Goal: Task Accomplishment & Management: Manage account settings

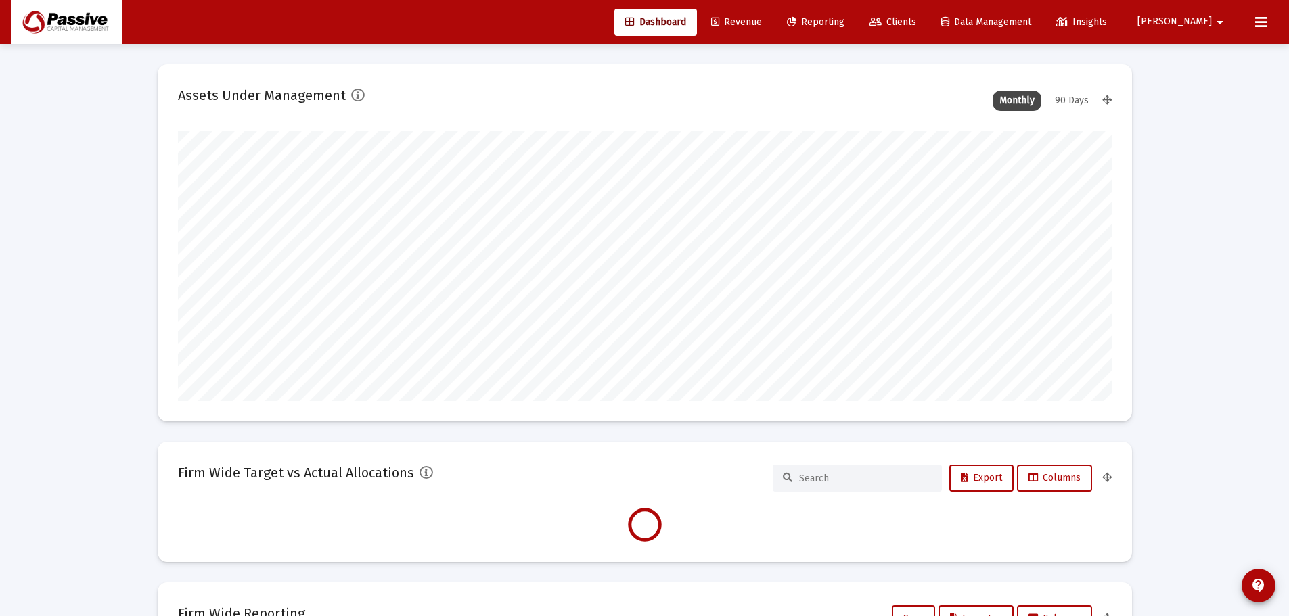
scroll to position [271, 503]
type input "[DATE]"
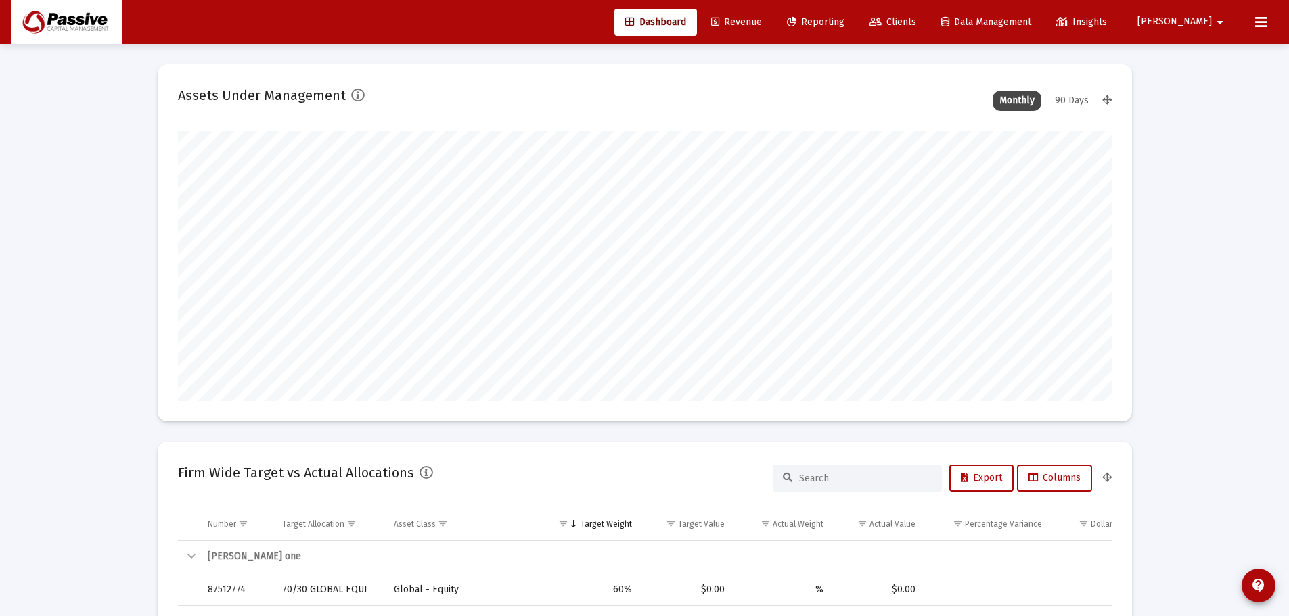
click at [920, 9] on link "Clients" at bounding box center [892, 22] width 68 height 27
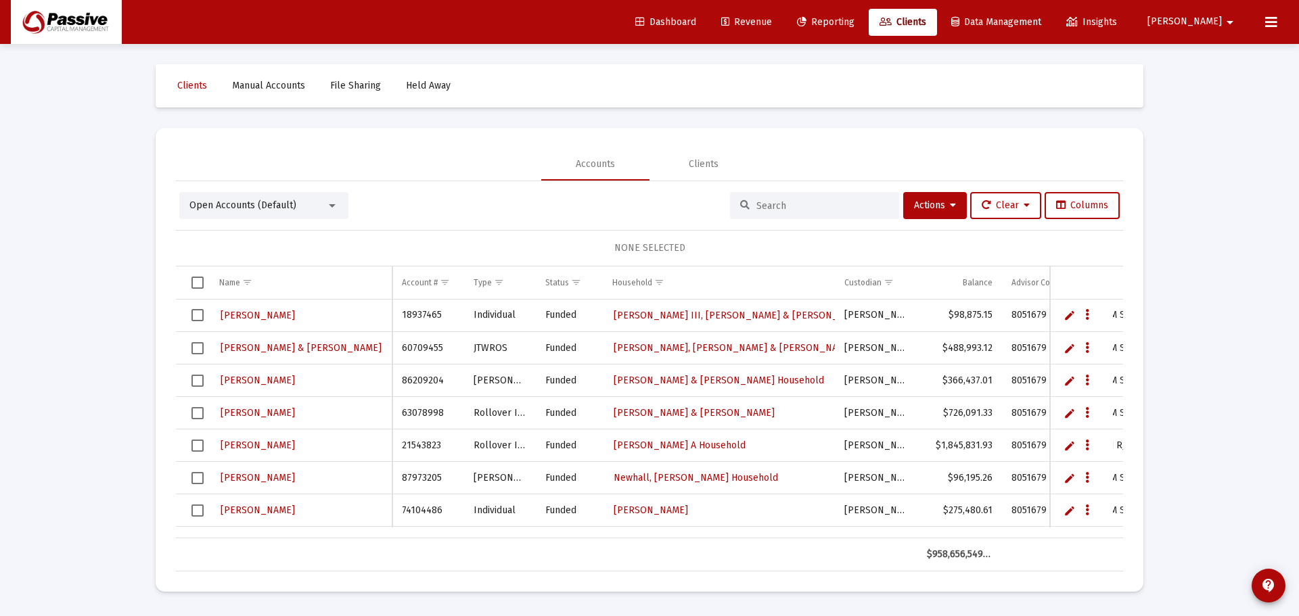
click at [772, 23] on span "Revenue" at bounding box center [746, 21] width 51 height 11
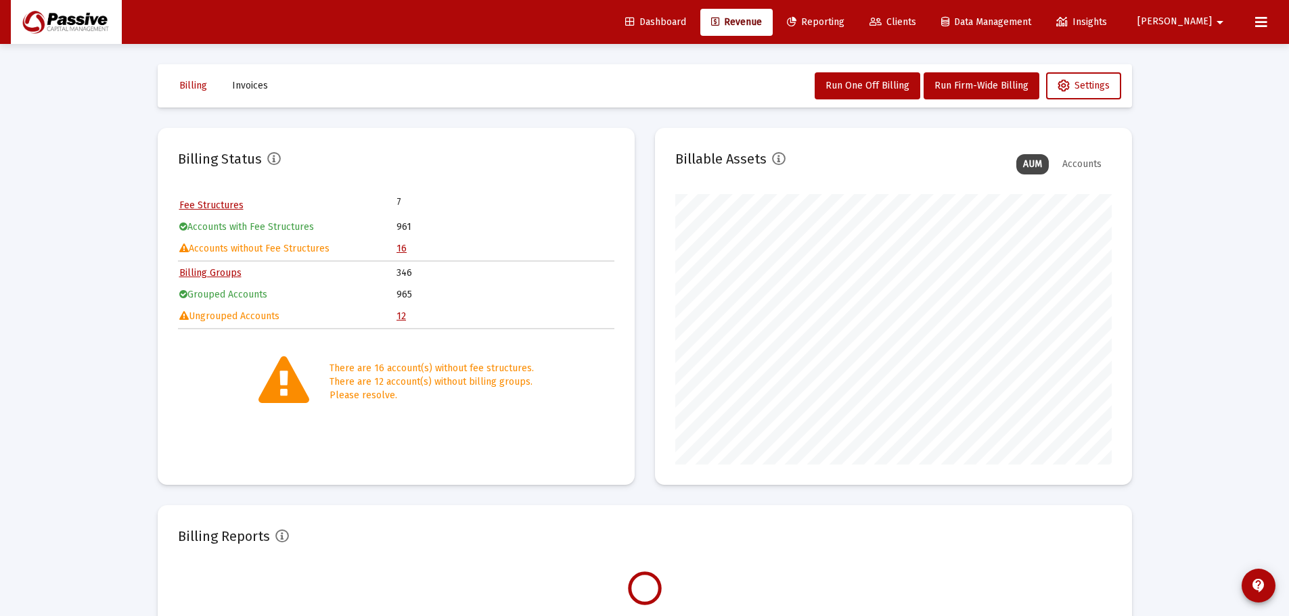
scroll to position [271, 436]
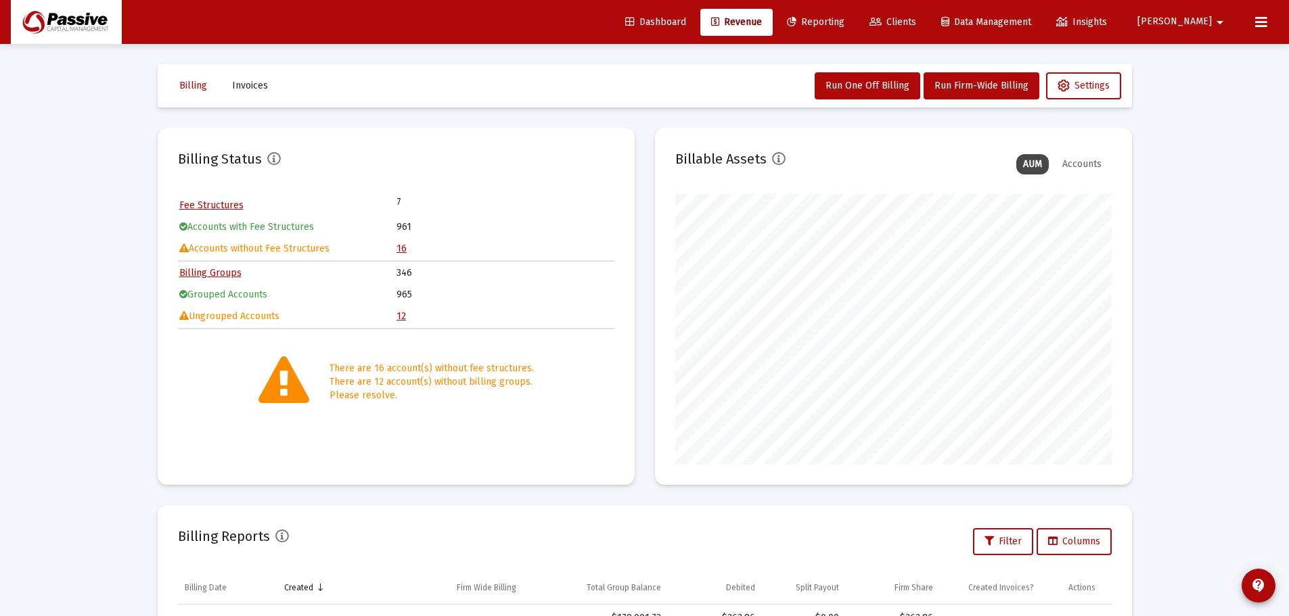
click at [398, 317] on link "12" at bounding box center [400, 315] width 9 height 11
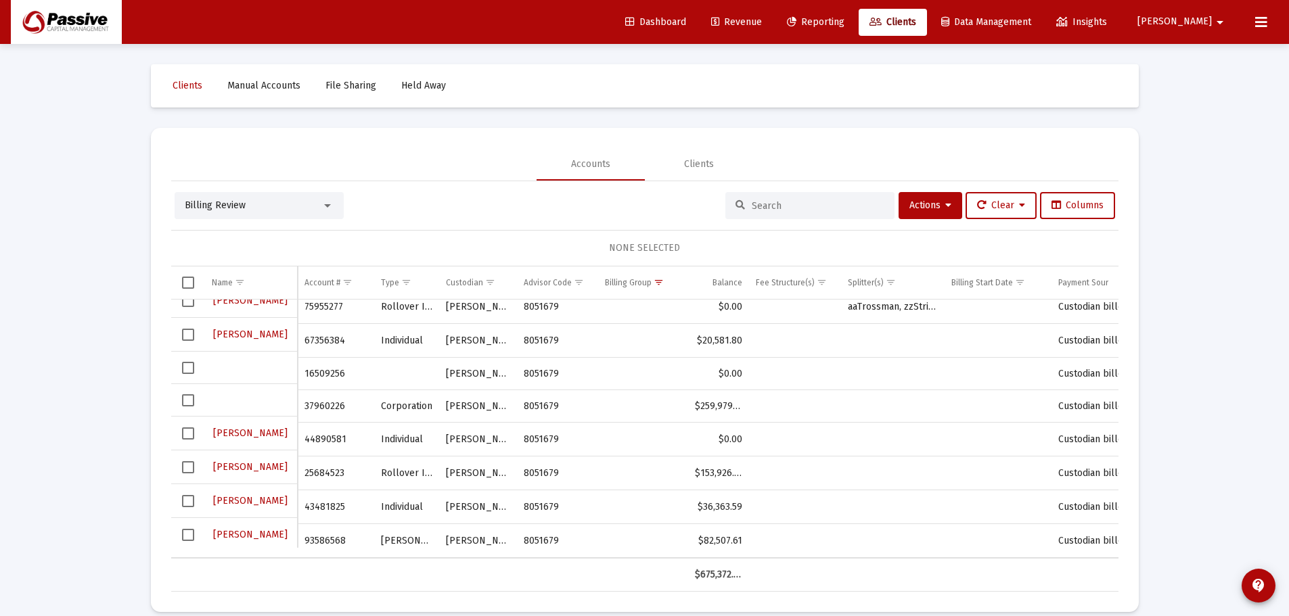
scroll to position [154, 0]
click at [185, 462] on span "Select row" at bounding box center [188, 463] width 12 height 12
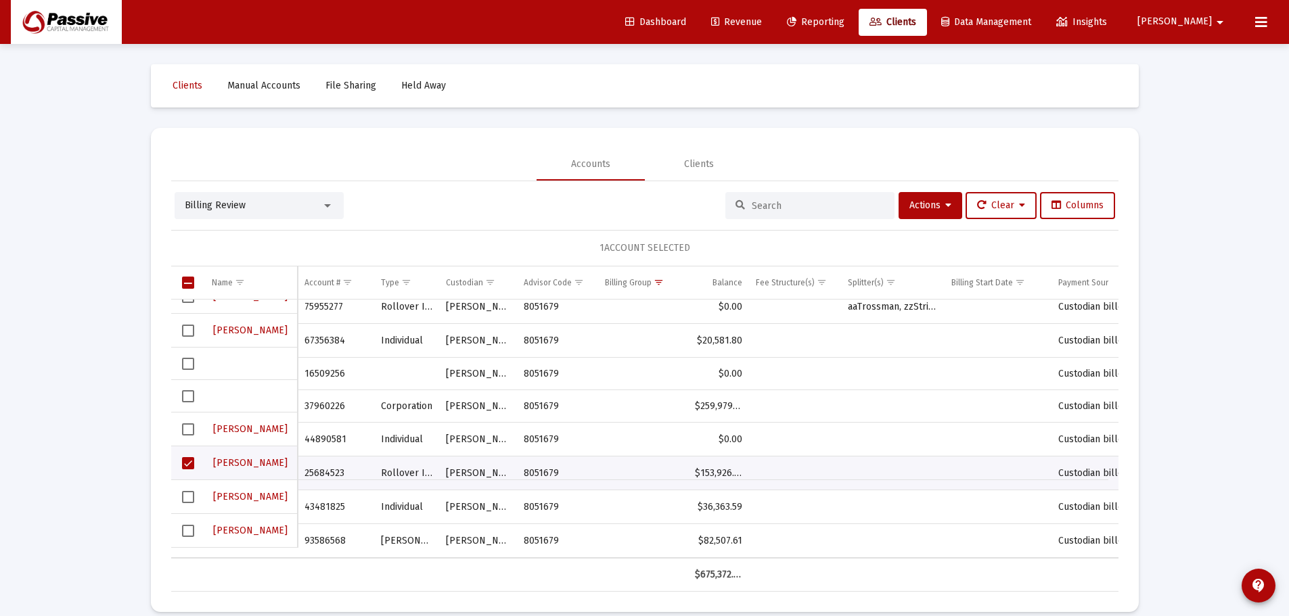
click at [181, 495] on td "Data grid" at bounding box center [188, 497] width 34 height 34
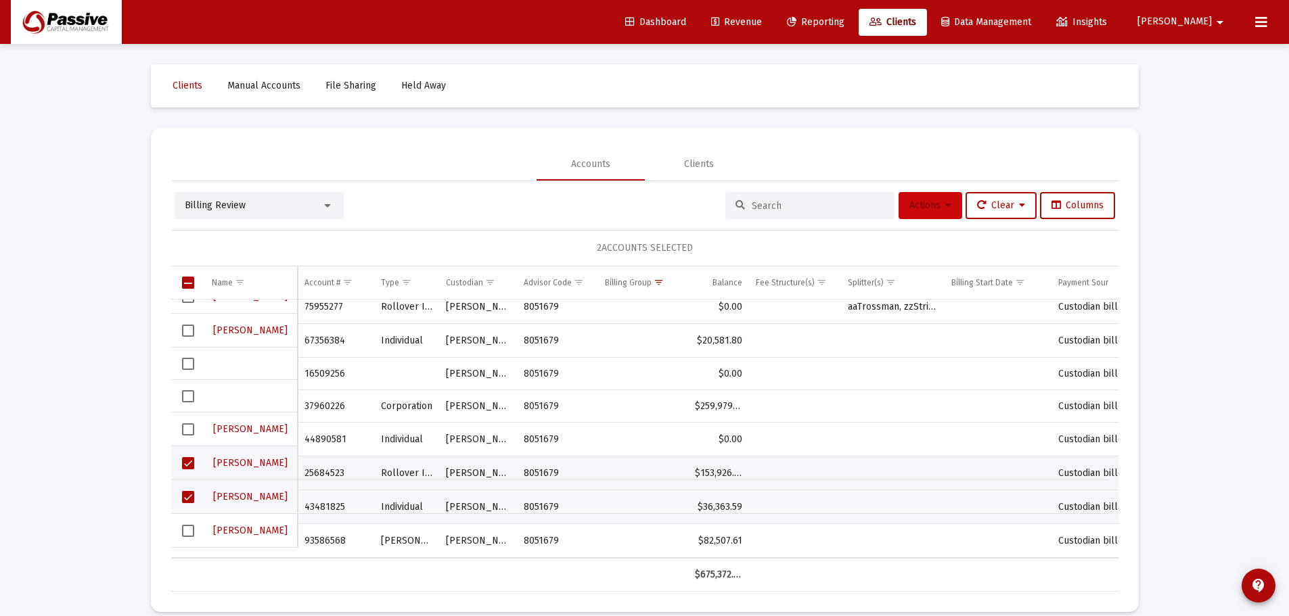
click at [927, 207] on span "Actions" at bounding box center [930, 205] width 42 height 11
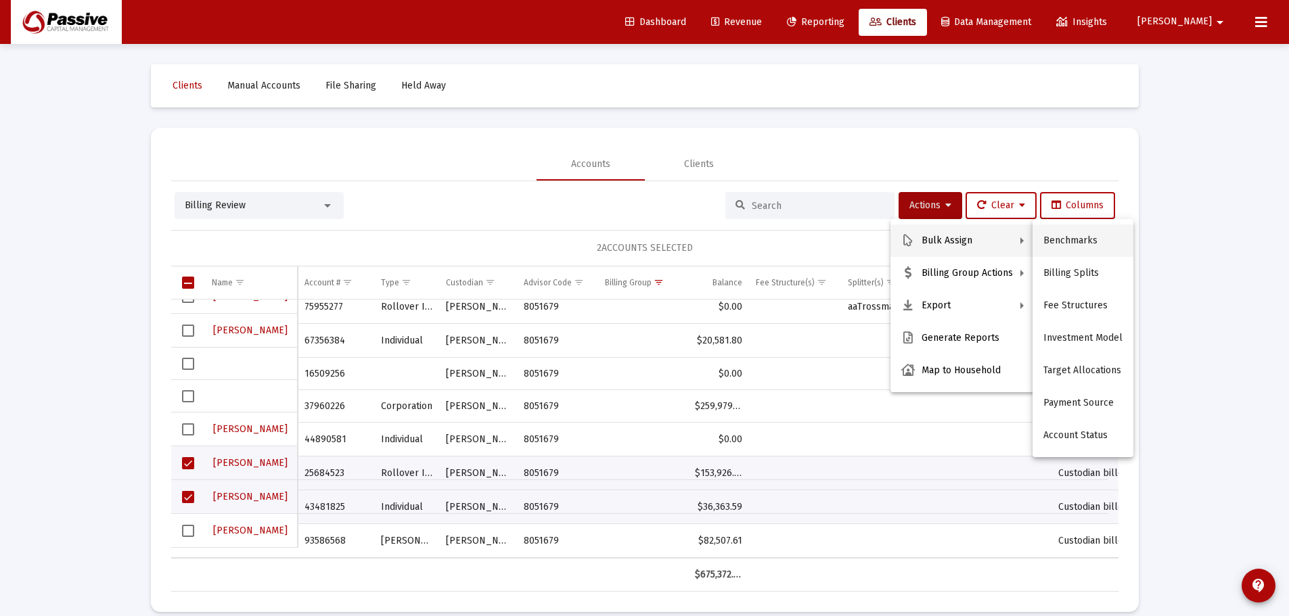
click at [1063, 246] on button "Benchmarks" at bounding box center [1082, 241] width 101 height 32
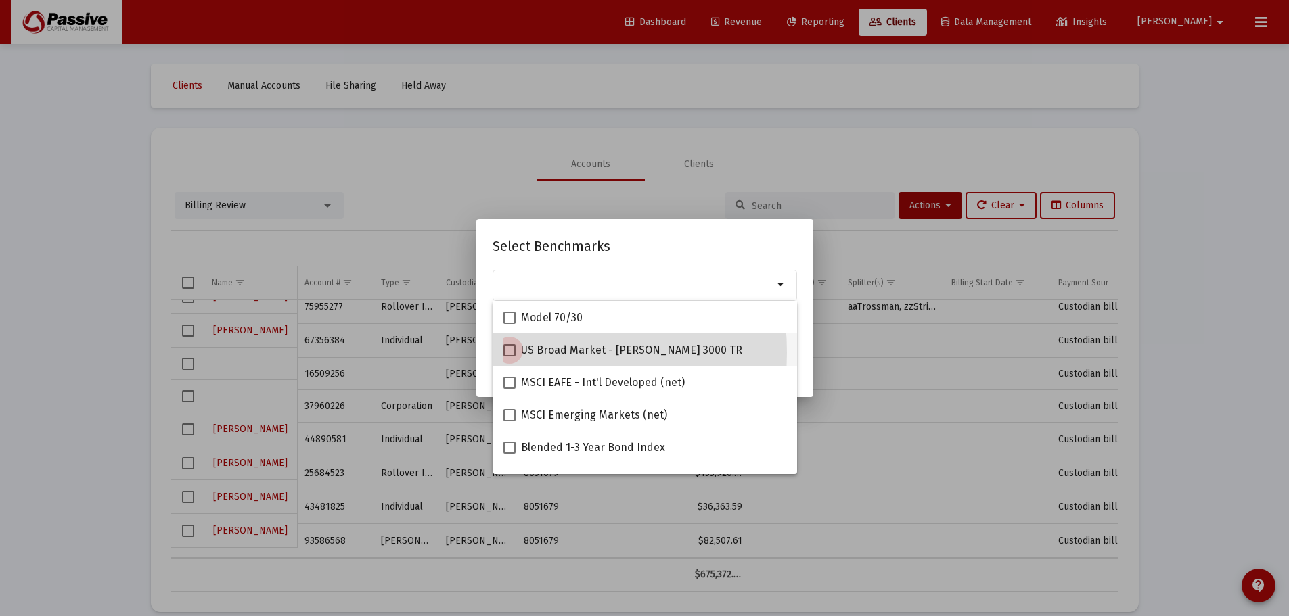
click at [507, 352] on span at bounding box center [509, 350] width 12 height 12
click at [509, 356] on input "US Broad Market - [PERSON_NAME] 3000 TR" at bounding box center [509, 356] width 1 height 1
checkbox input "true"
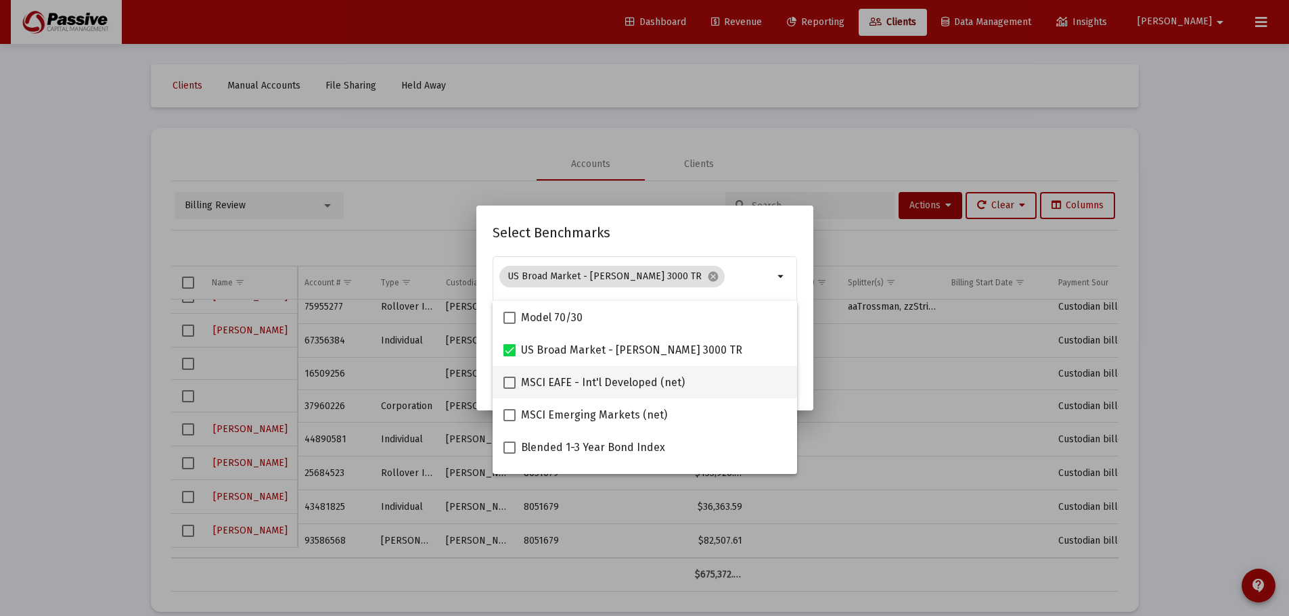
click at [507, 377] on span at bounding box center [509, 383] width 12 height 12
click at [509, 389] on input "MSCI EAFE - Int'l Developed (net)" at bounding box center [509, 389] width 1 height 1
checkbox input "true"
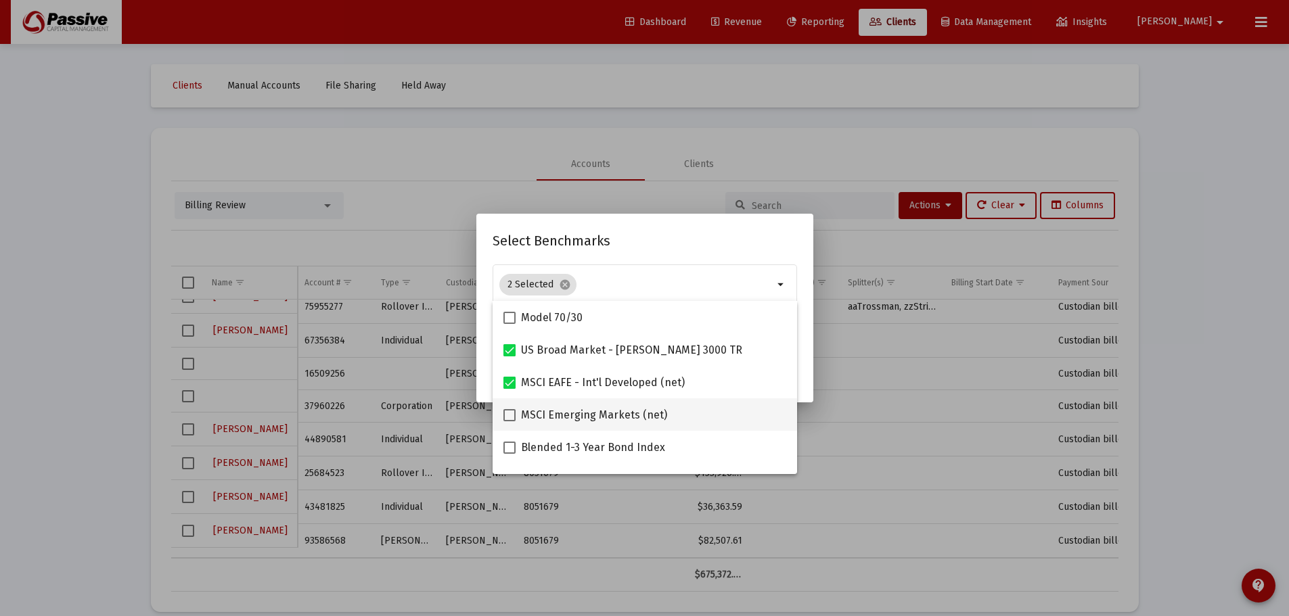
click at [509, 412] on span at bounding box center [509, 415] width 12 height 12
click at [509, 421] on input "MSCI Emerging Markets (net)" at bounding box center [509, 421] width 1 height 1
checkbox input "true"
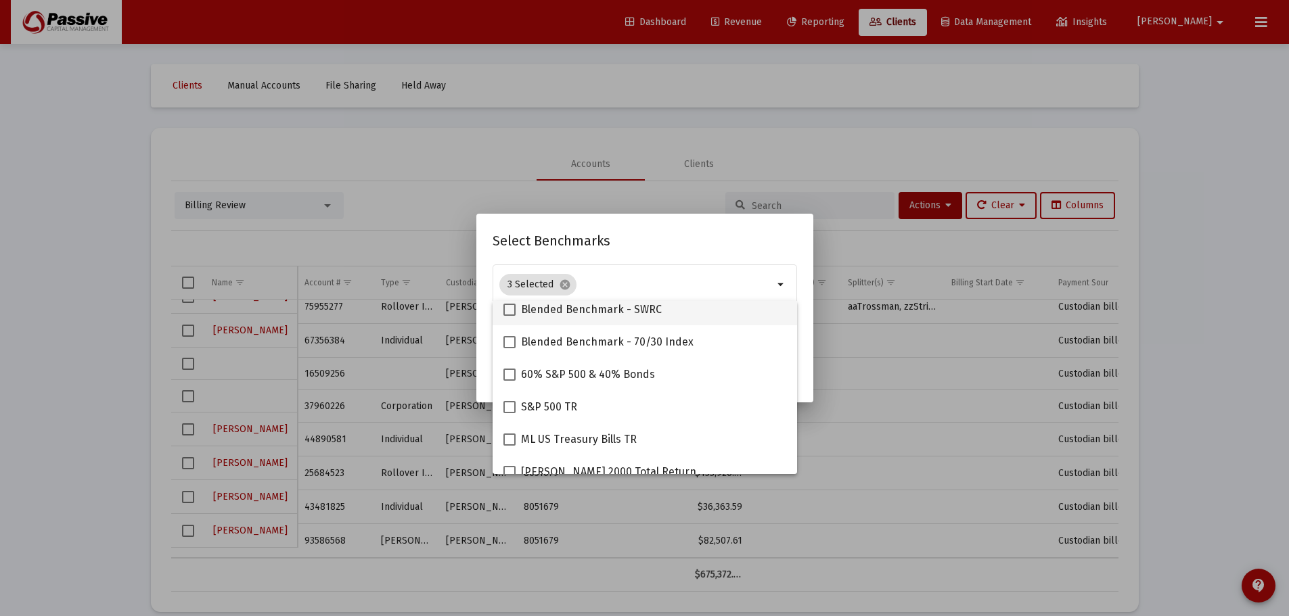
scroll to position [271, 0]
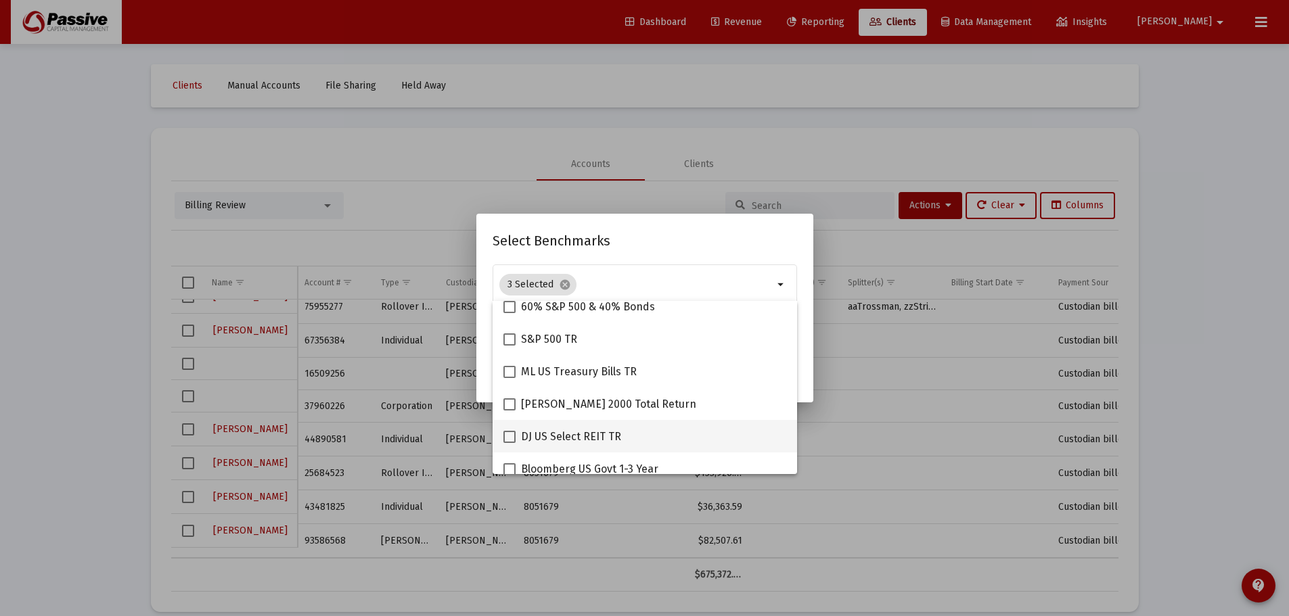
click at [508, 436] on span at bounding box center [509, 437] width 12 height 12
click at [509, 443] on input "DJ US Select REIT TR" at bounding box center [509, 443] width 1 height 1
checkbox input "true"
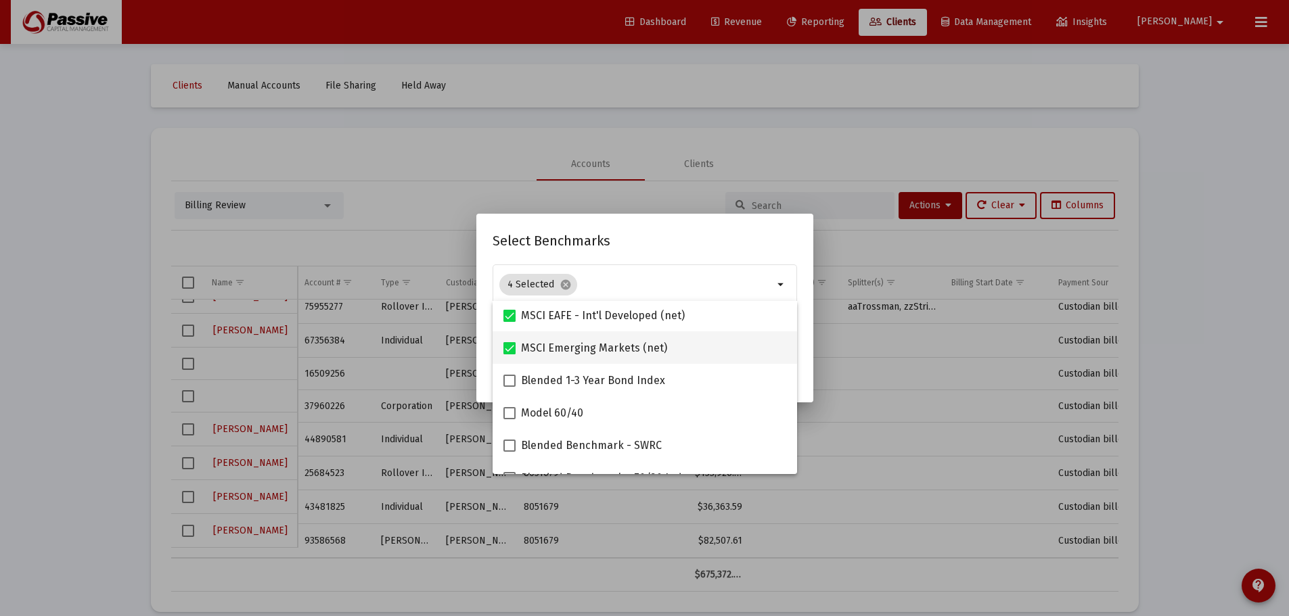
scroll to position [68, 0]
click at [509, 376] on span at bounding box center [509, 380] width 12 height 12
click at [509, 386] on input "Blended 1-3 Year Bond Index" at bounding box center [509, 386] width 1 height 1
checkbox input "true"
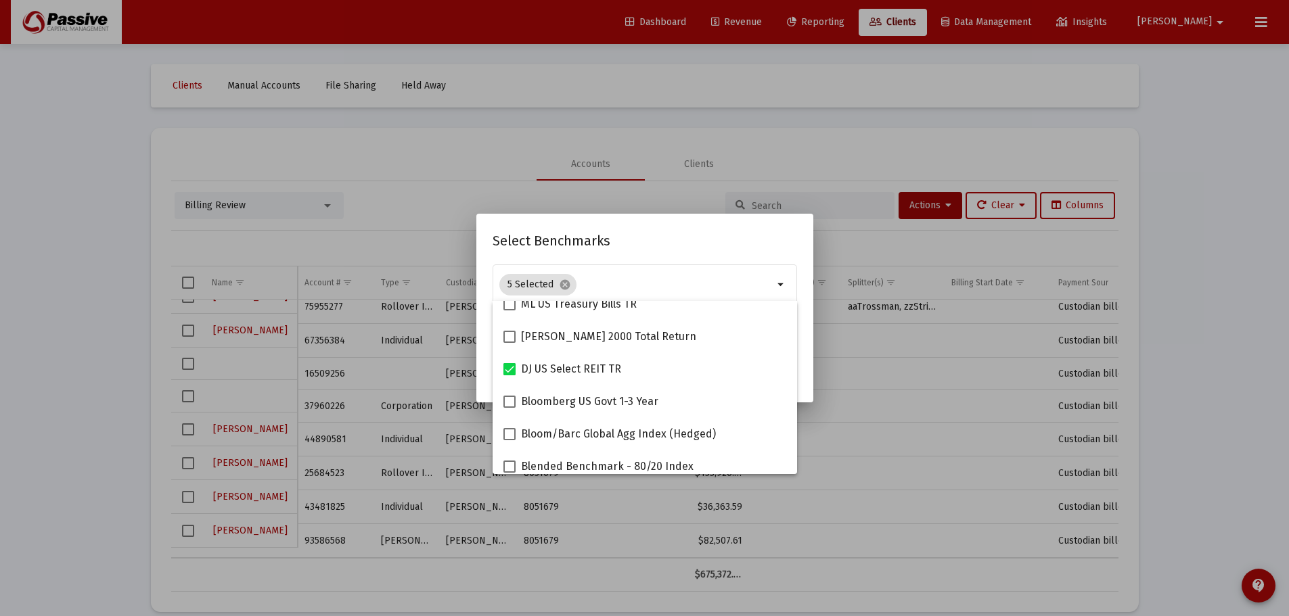
scroll to position [379, 0]
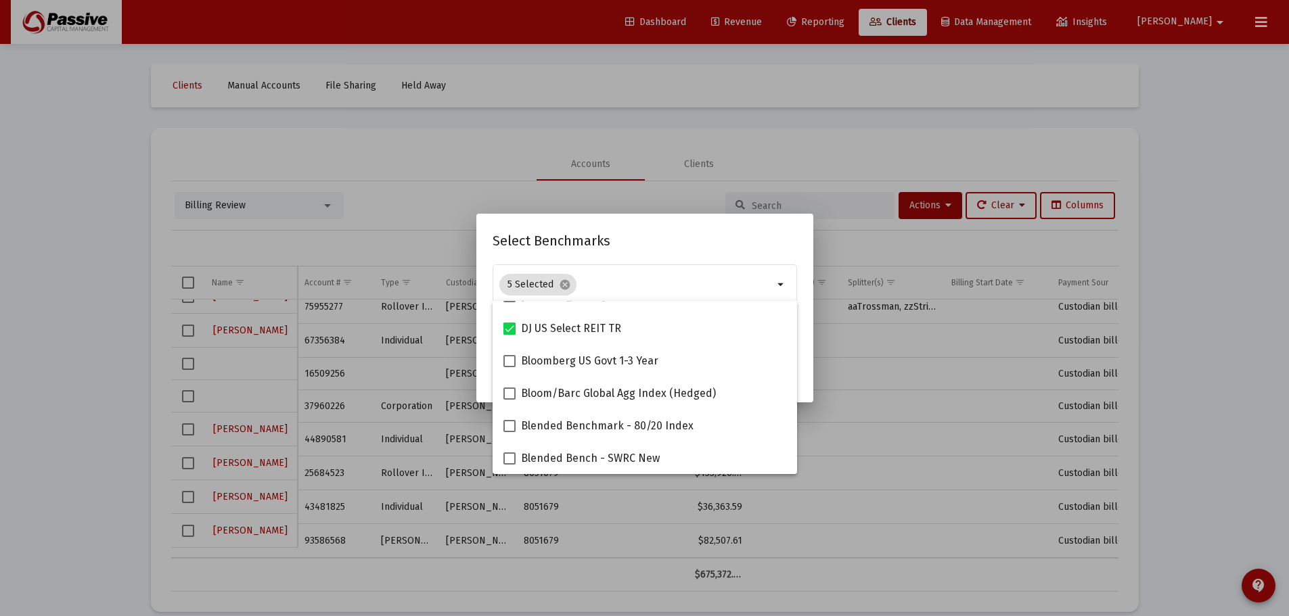
click at [658, 246] on h2 "Select Benchmarks" at bounding box center [644, 241] width 304 height 22
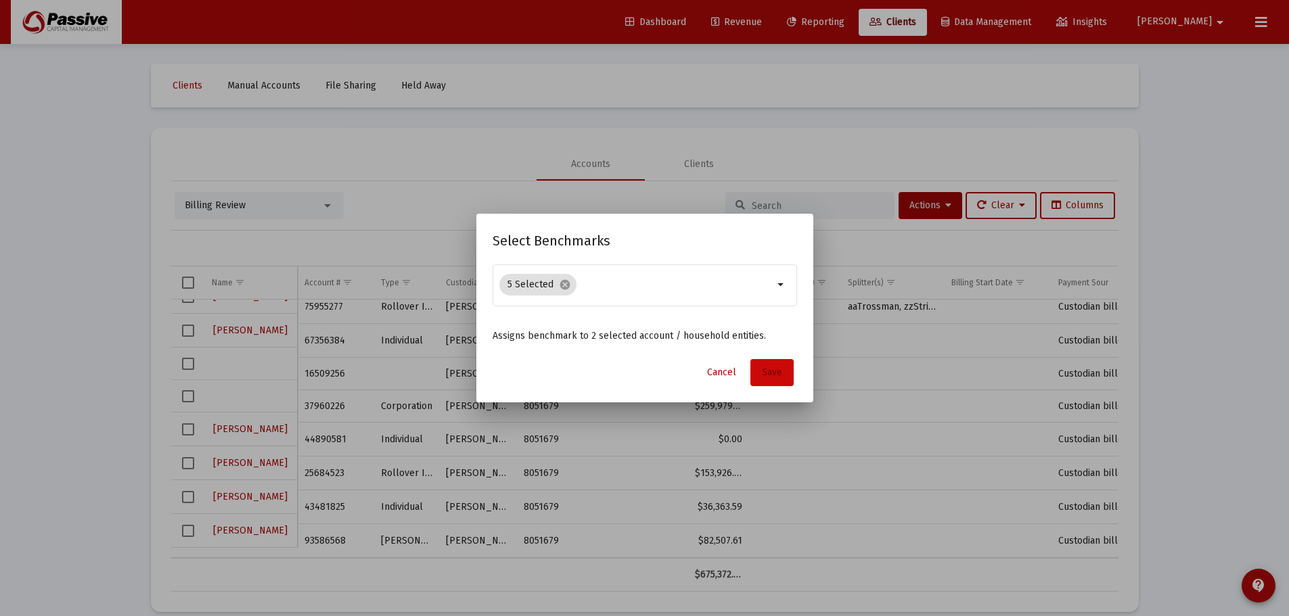
click at [760, 373] on button "Save" at bounding box center [771, 372] width 43 height 27
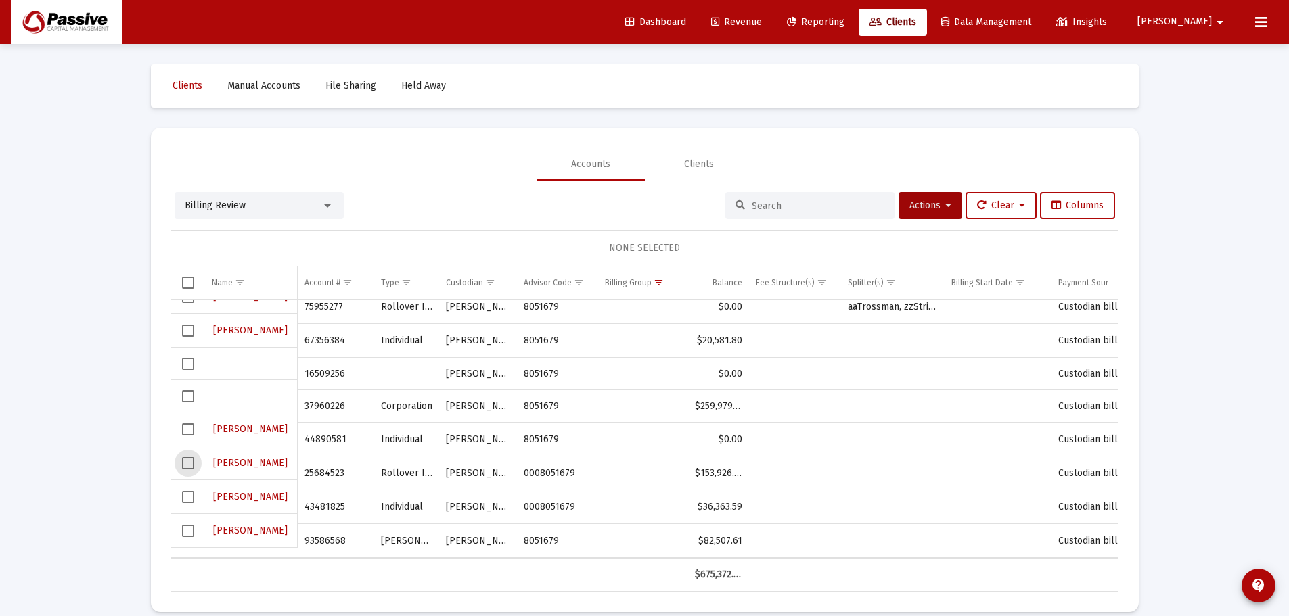
click at [191, 463] on span "Select row" at bounding box center [188, 463] width 12 height 12
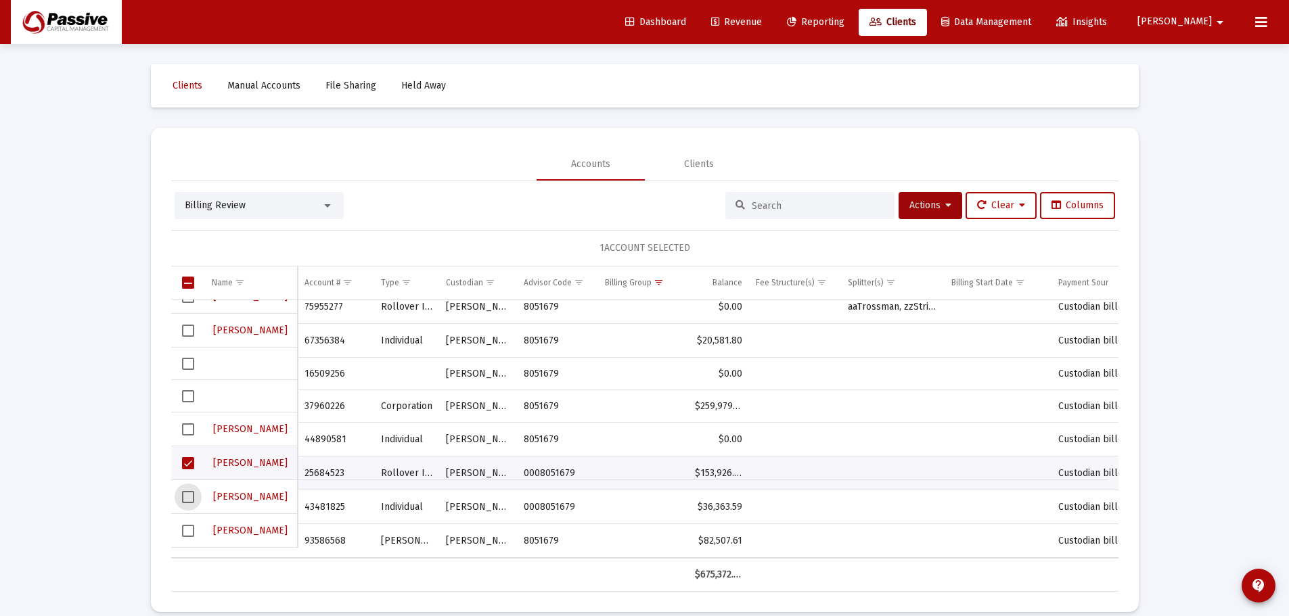
click at [191, 493] on span "Select row" at bounding box center [188, 497] width 12 height 12
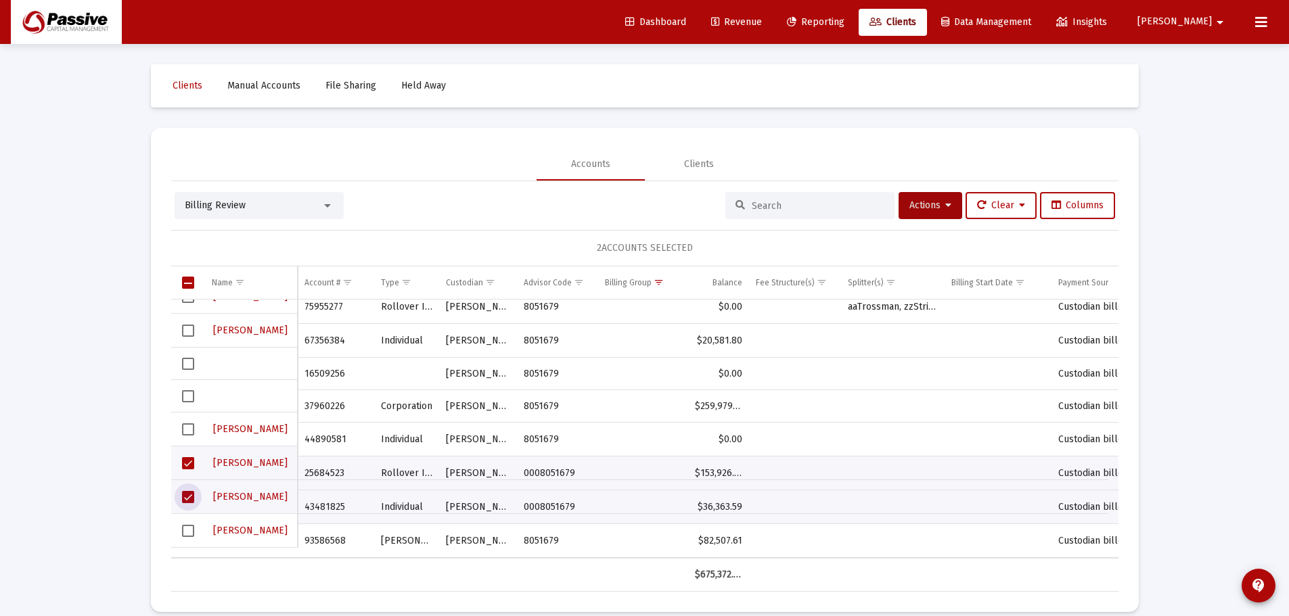
click at [188, 530] on span "Select row" at bounding box center [188, 531] width 12 height 12
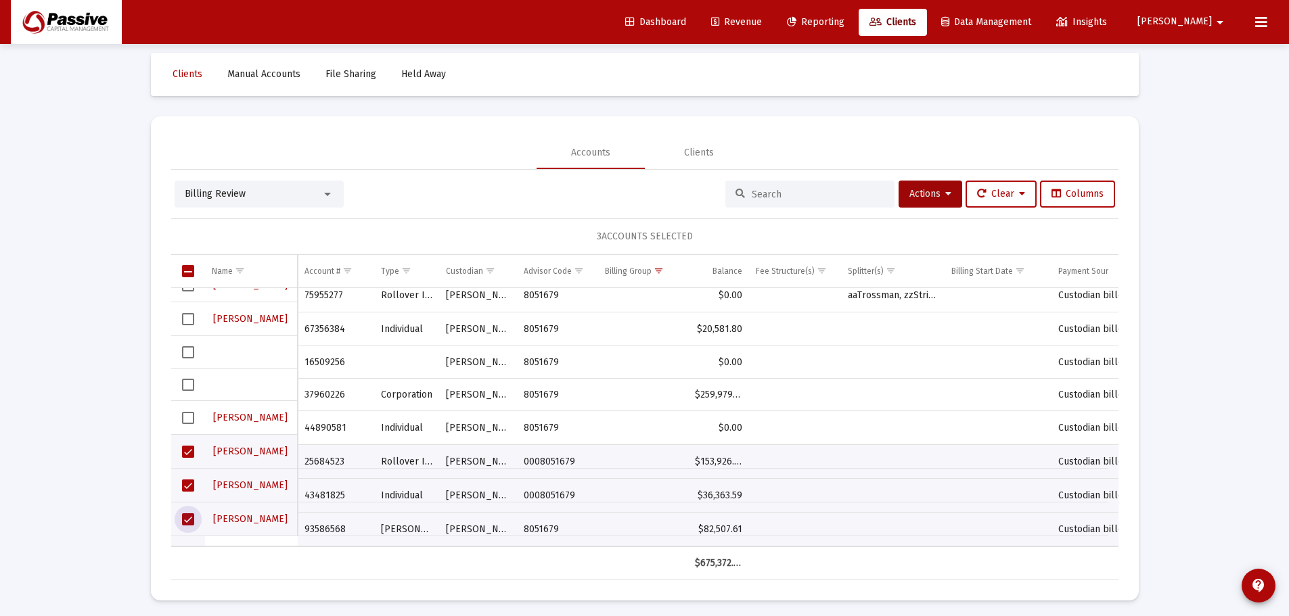
scroll to position [16, 0]
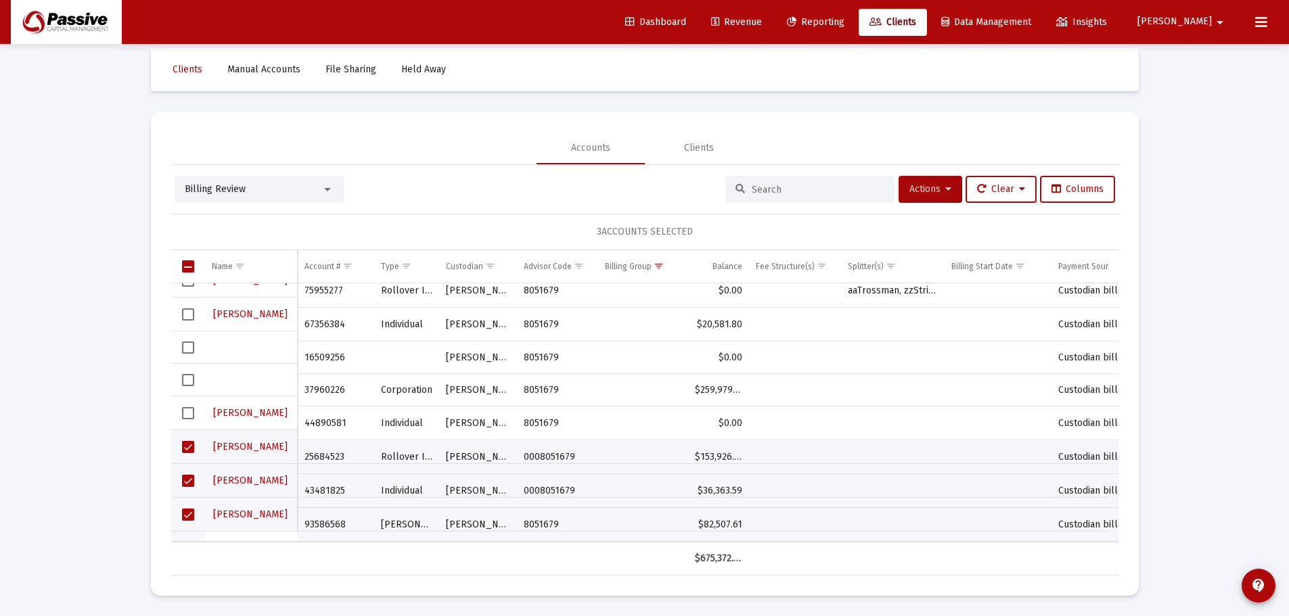
click at [923, 195] on button "Actions" at bounding box center [930, 189] width 64 height 27
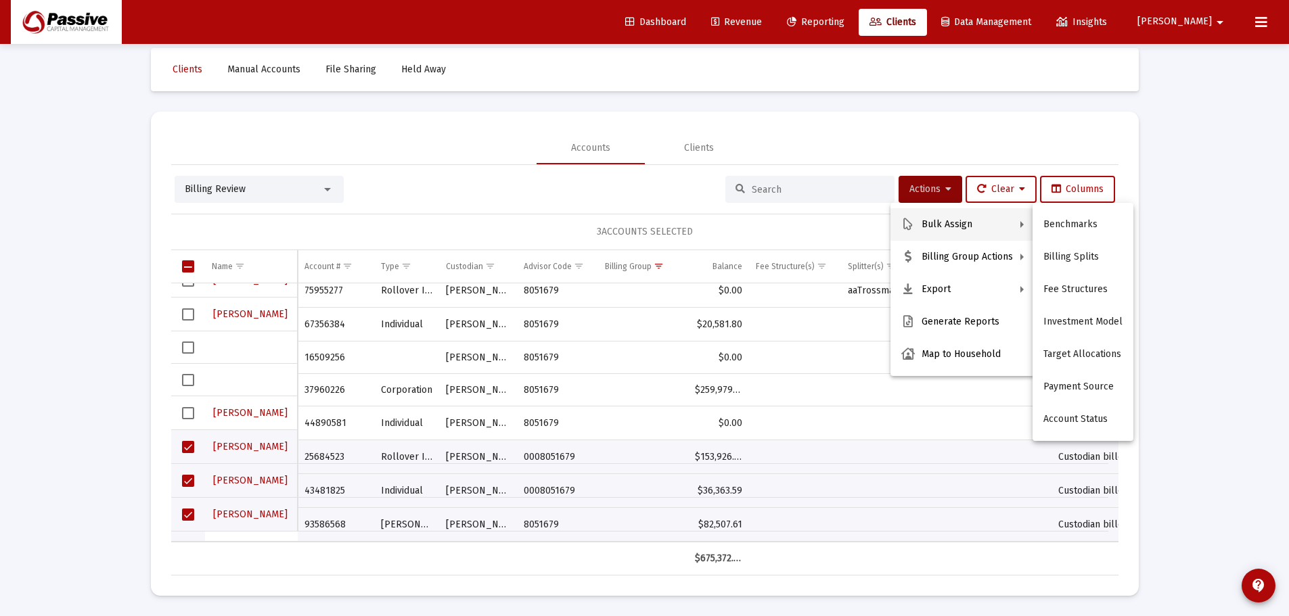
click at [934, 226] on button "Bulk Assign" at bounding box center [962, 224] width 144 height 32
click at [1047, 225] on button "Benchmarks" at bounding box center [1082, 224] width 101 height 32
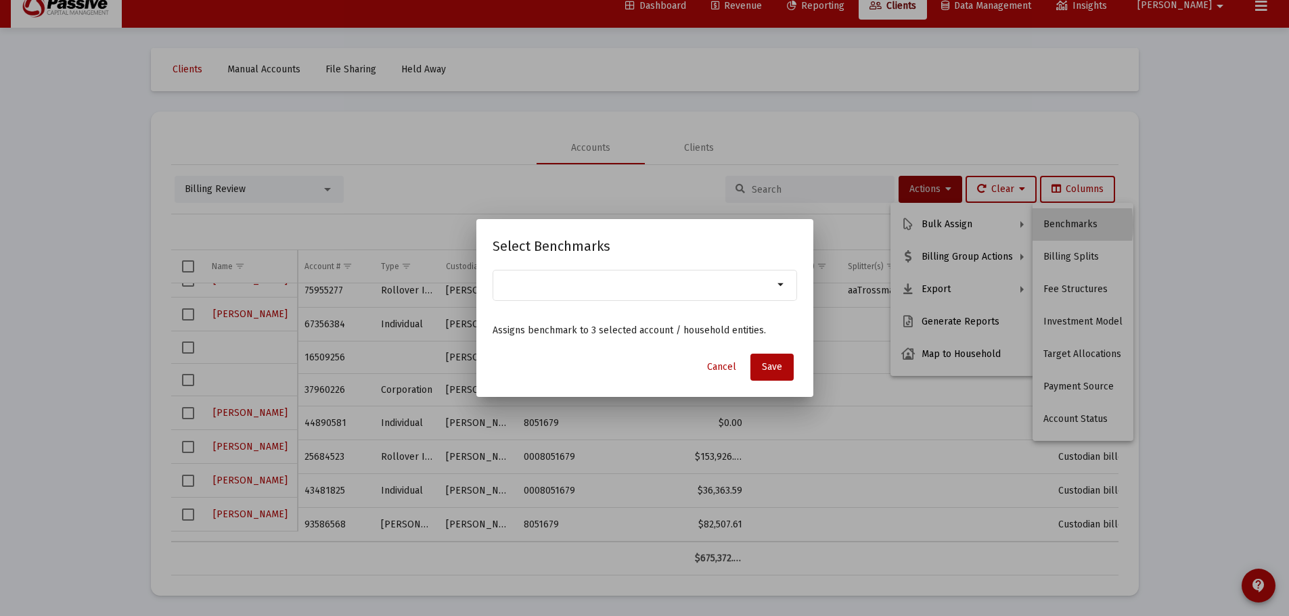
scroll to position [0, 0]
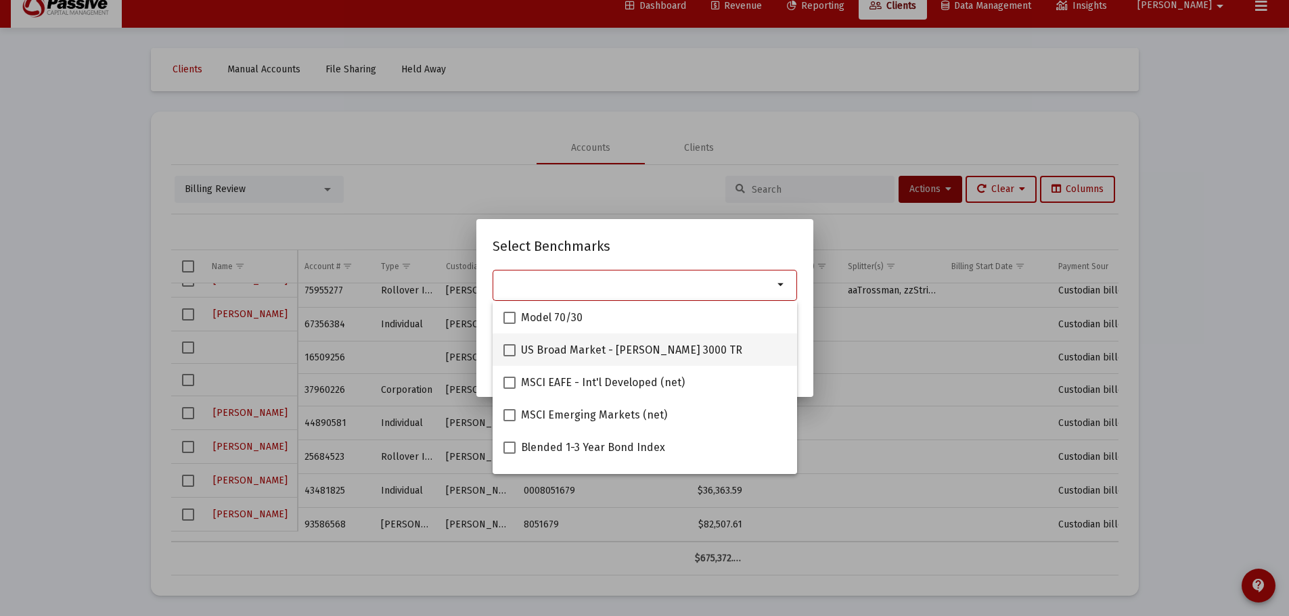
click at [563, 342] on span "US Broad Market - [PERSON_NAME] 3000 TR" at bounding box center [631, 350] width 221 height 16
click at [509, 356] on input "US Broad Market - [PERSON_NAME] 3000 TR" at bounding box center [509, 356] width 1 height 1
checkbox input "true"
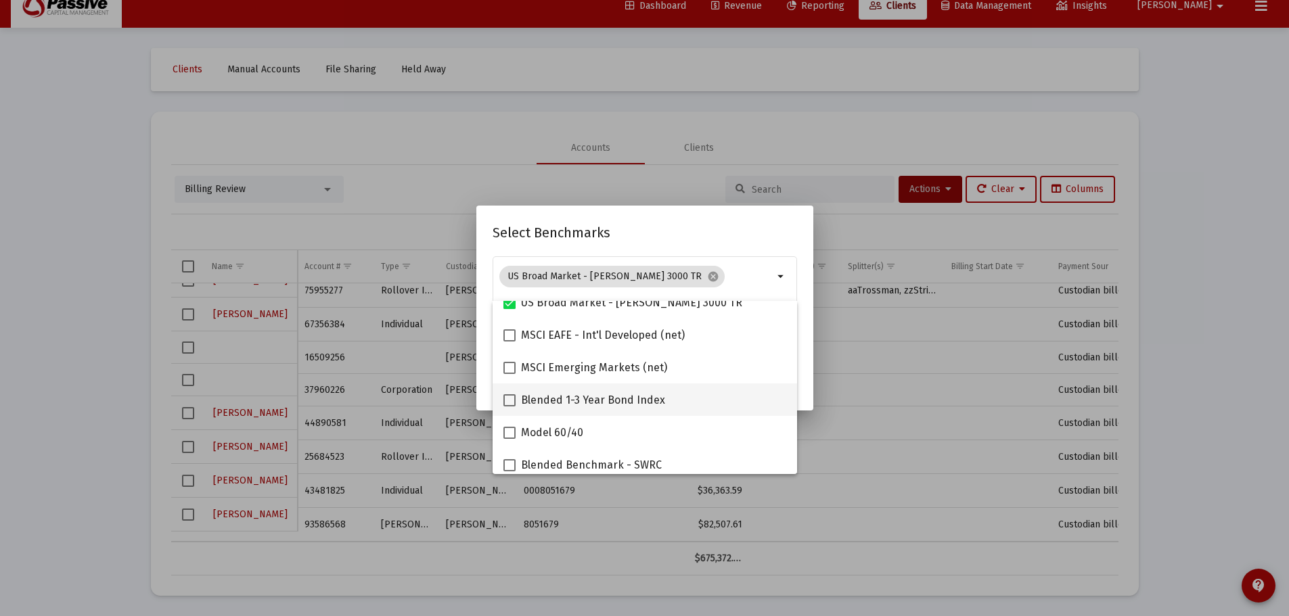
scroll to position [68, 0]
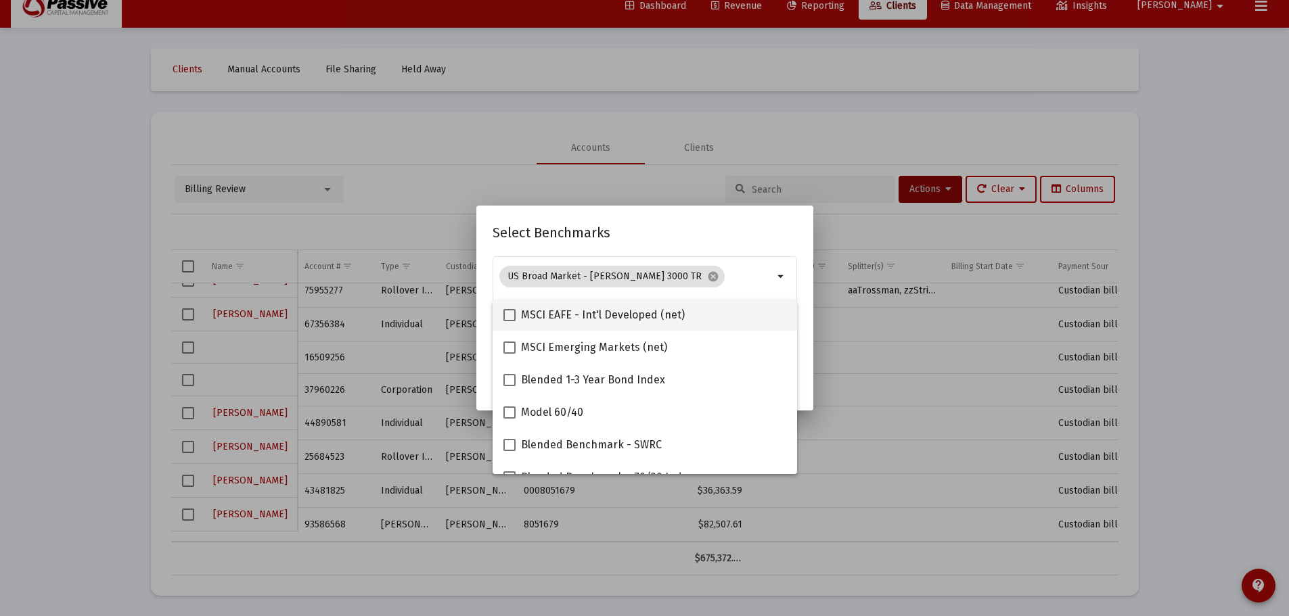
click at [550, 320] on span "MSCI EAFE - Int'l Developed (net)" at bounding box center [603, 315] width 164 height 16
click at [509, 321] on input "MSCI EAFE - Int'l Developed (net)" at bounding box center [509, 321] width 1 height 1
checkbox input "true"
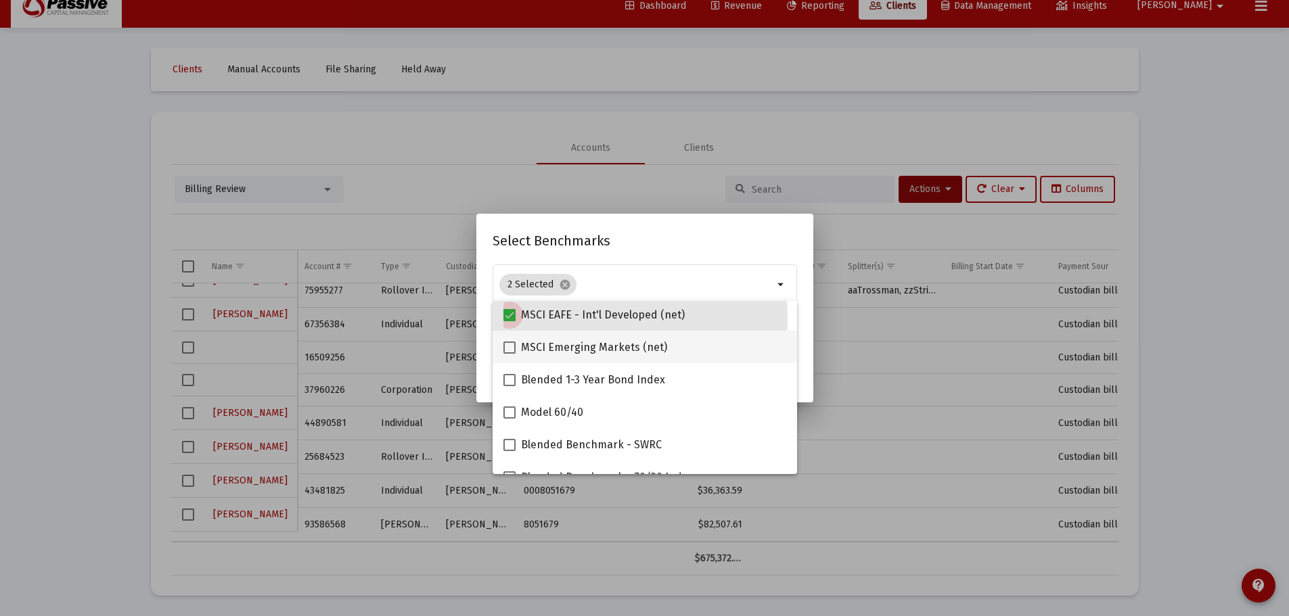
click at [551, 348] on span "MSCI Emerging Markets (net)" at bounding box center [594, 348] width 146 height 16
click at [509, 354] on input "MSCI Emerging Markets (net)" at bounding box center [509, 354] width 1 height 1
checkbox input "true"
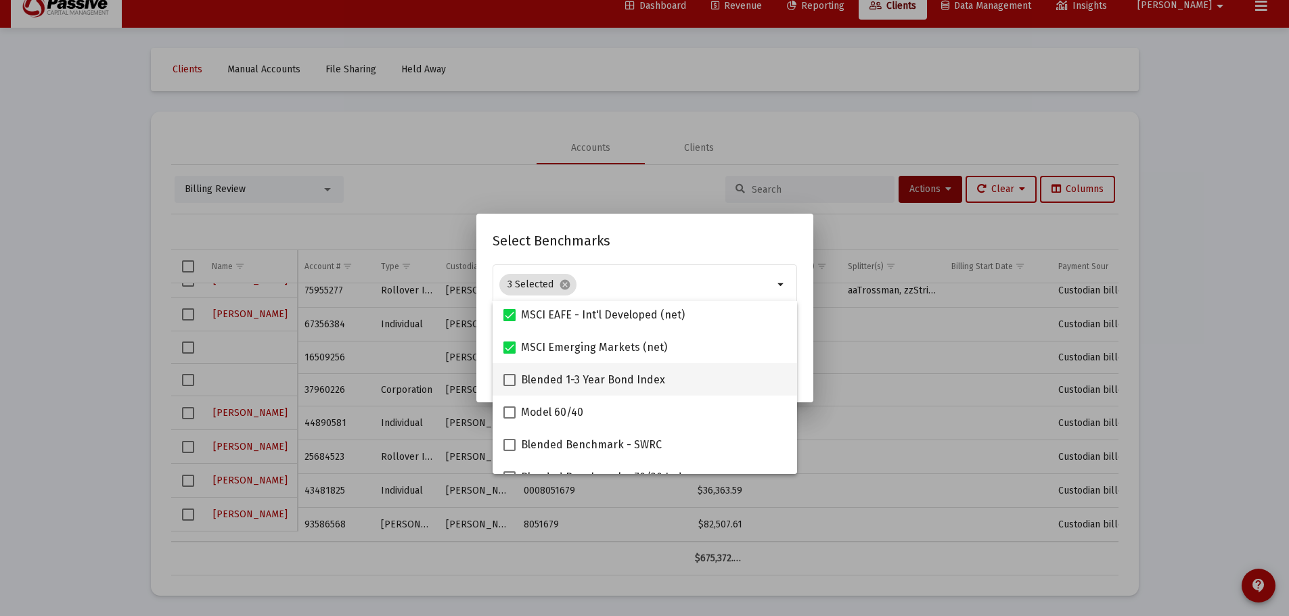
click at [555, 369] on mat-checkbox "Blended 1-3 Year Bond Index" at bounding box center [584, 379] width 162 height 32
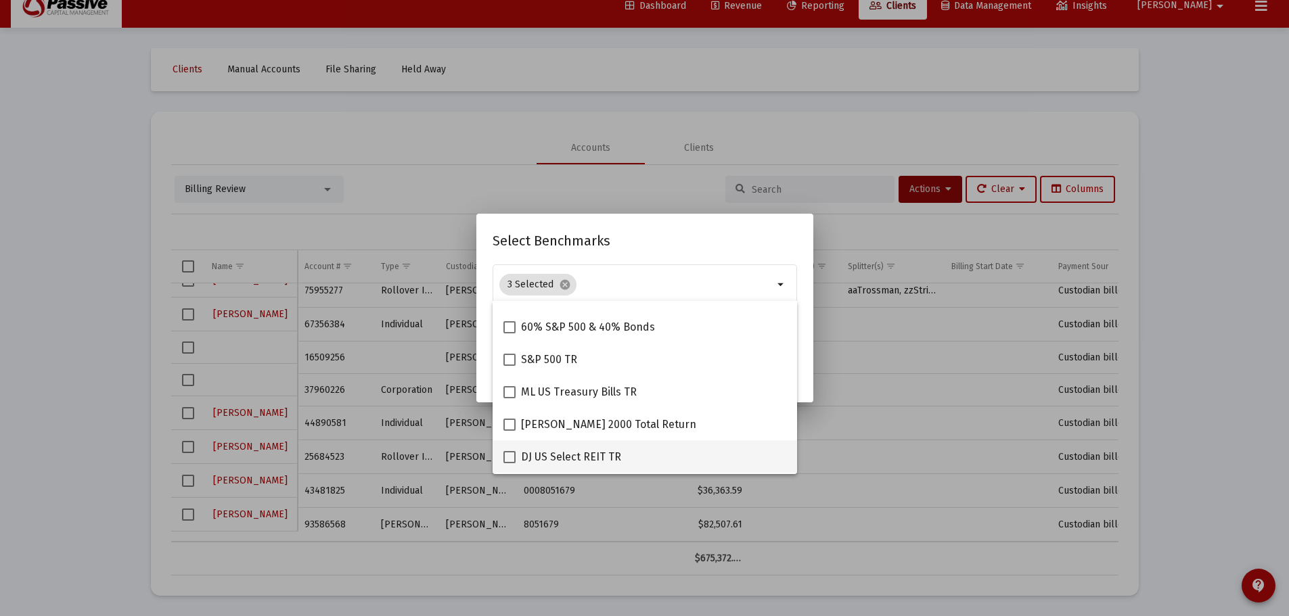
scroll to position [271, 0]
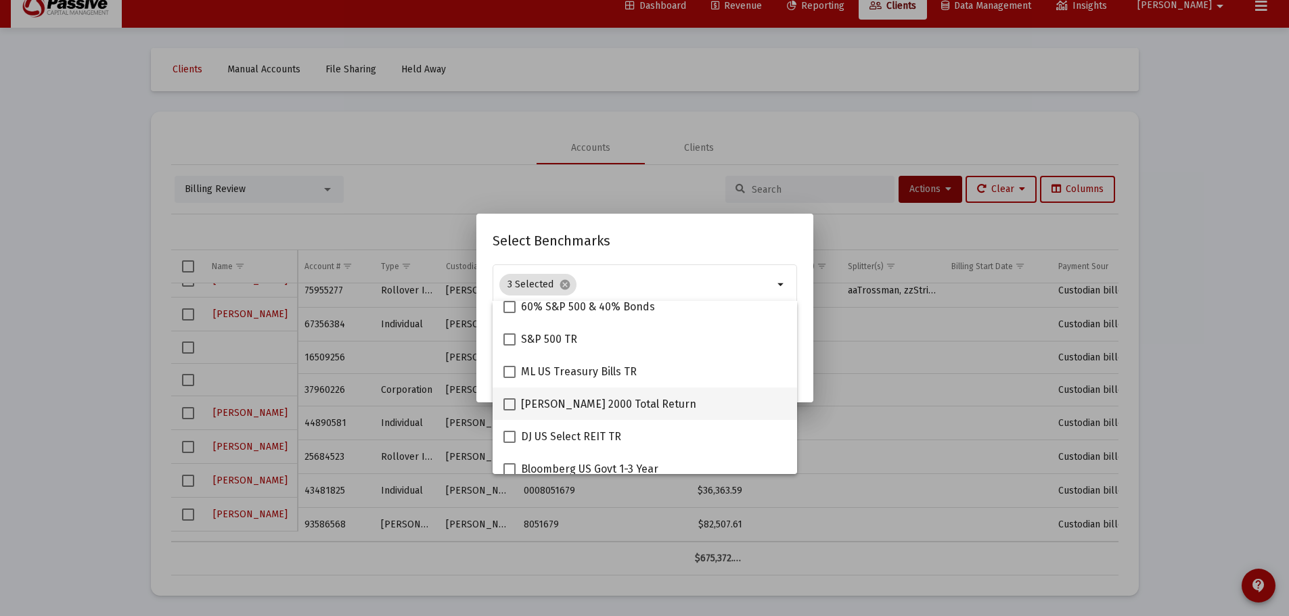
click at [562, 405] on span "[PERSON_NAME] 2000 Total Return" at bounding box center [608, 404] width 175 height 16
click at [509, 411] on input "[PERSON_NAME] 2000 Total Return" at bounding box center [509, 411] width 1 height 1
click at [555, 408] on span "[PERSON_NAME] 2000 Total Return" at bounding box center [608, 404] width 175 height 16
click at [509, 411] on input "[PERSON_NAME] 2000 Total Return" at bounding box center [509, 411] width 1 height 1
checkbox input "false"
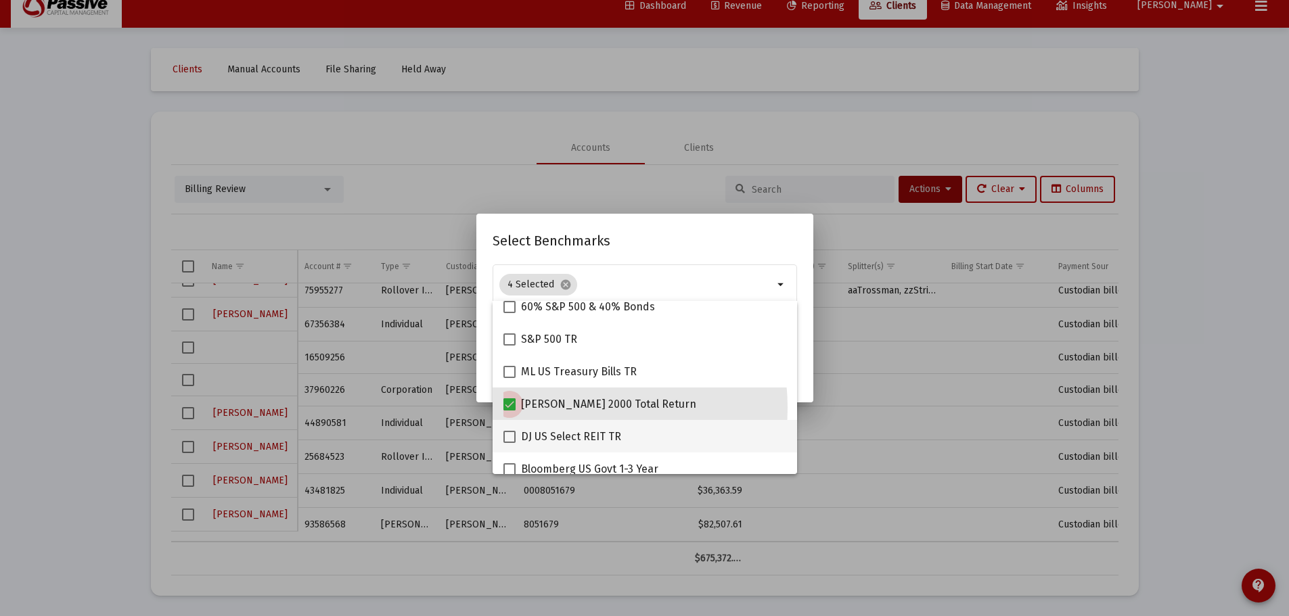
click at [550, 436] on span "DJ US Select REIT TR" at bounding box center [571, 437] width 100 height 16
click at [509, 443] on input "DJ US Select REIT TR" at bounding box center [509, 443] width 1 height 1
checkbox input "true"
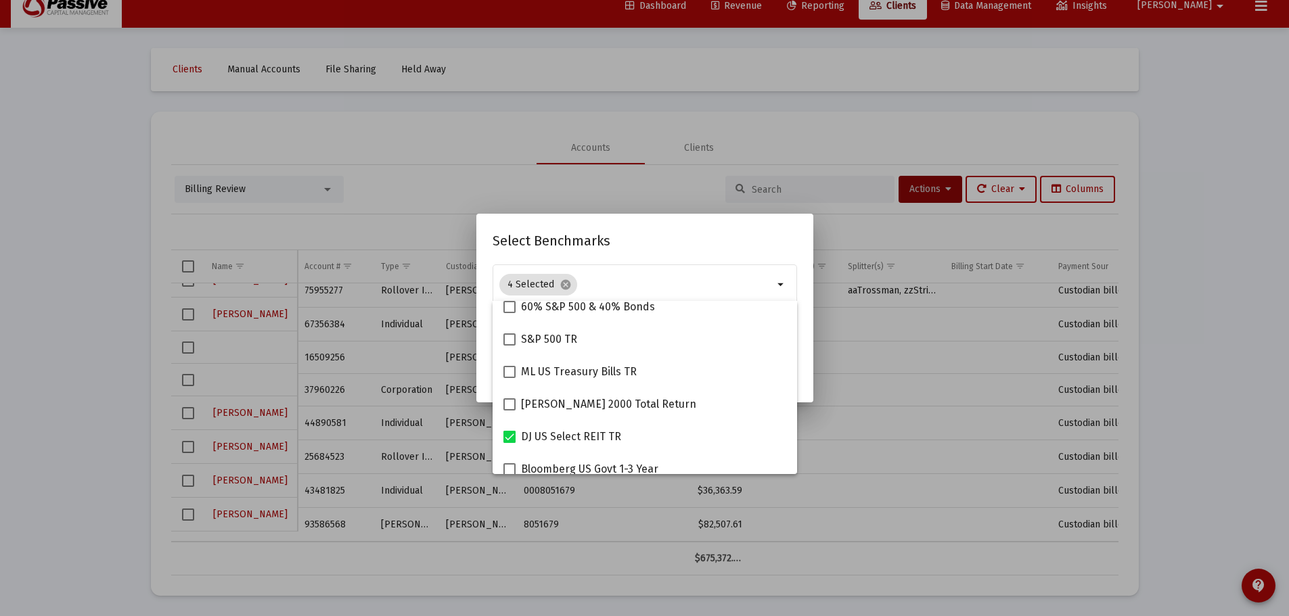
click at [707, 249] on h2 "Select Benchmarks" at bounding box center [644, 241] width 304 height 22
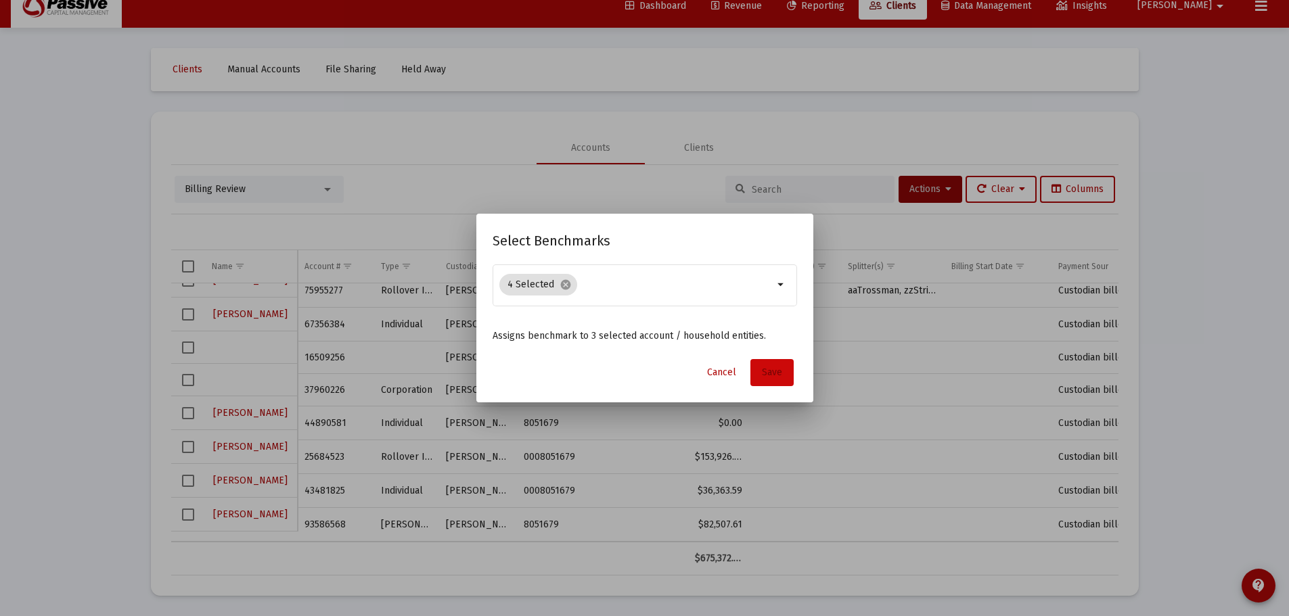
click at [767, 372] on span "Save" at bounding box center [772, 372] width 20 height 11
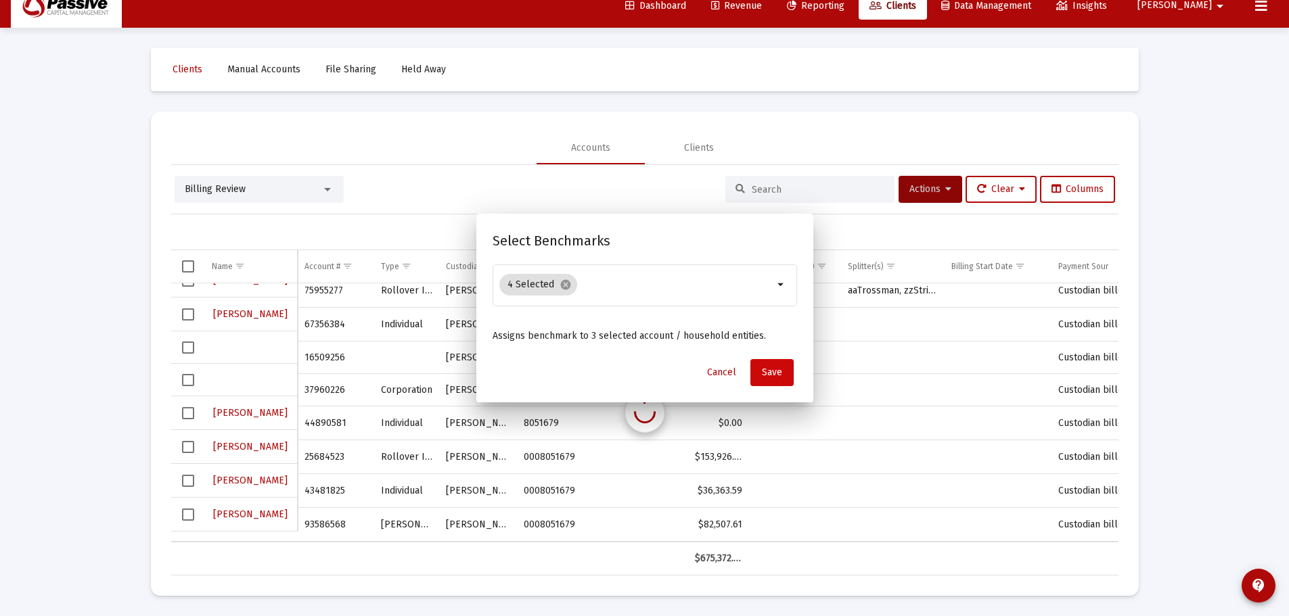
scroll to position [16, 0]
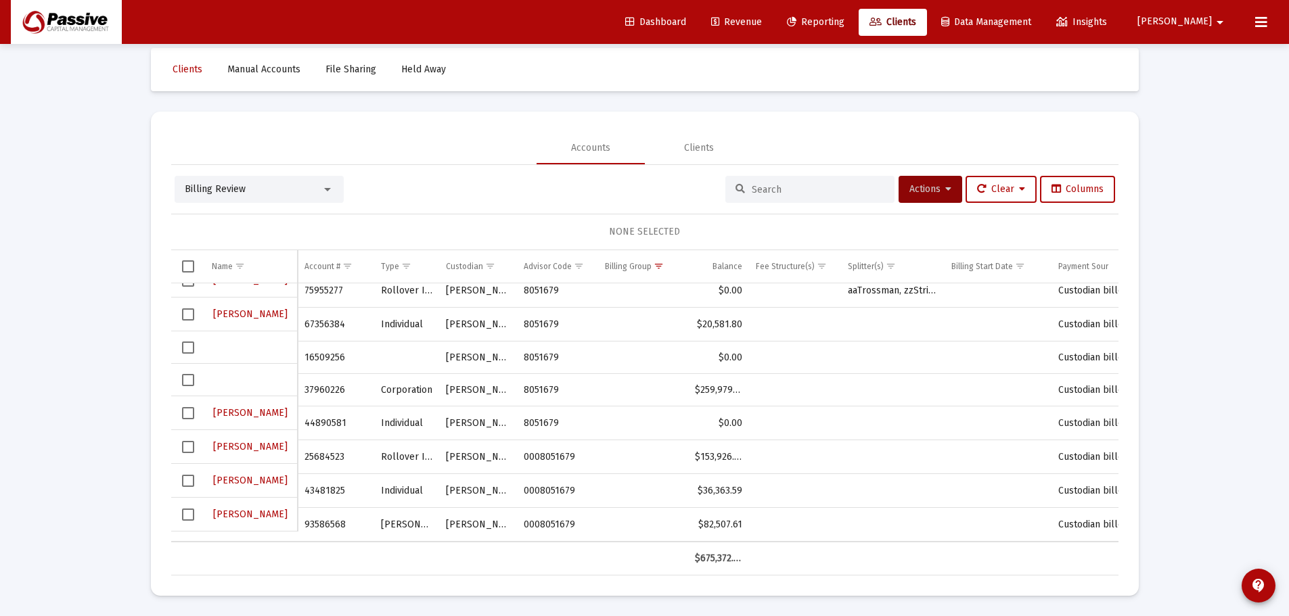
click at [190, 450] on span "Select row" at bounding box center [188, 447] width 12 height 12
click at [185, 480] on span "Select row" at bounding box center [188, 481] width 12 height 12
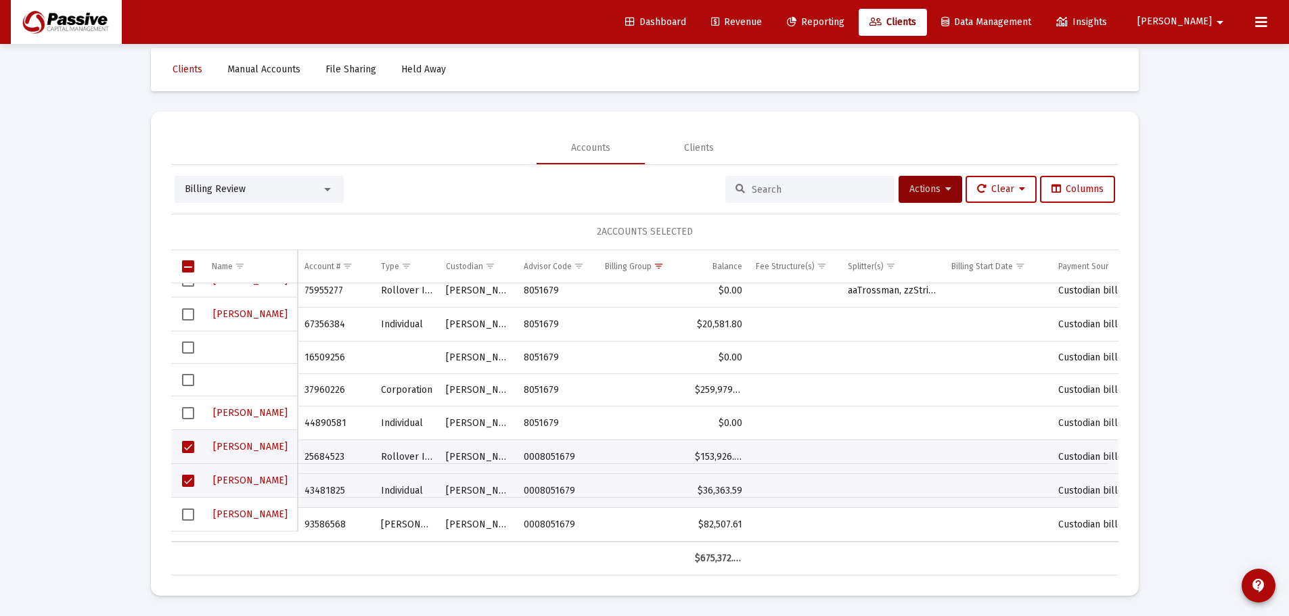
click at [185, 502] on td "Data grid" at bounding box center [188, 515] width 34 height 34
click at [188, 511] on span "Select row" at bounding box center [188, 515] width 12 height 12
click at [183, 518] on span "Select row" at bounding box center [188, 515] width 12 height 12
click at [946, 194] on button "Actions" at bounding box center [930, 189] width 64 height 27
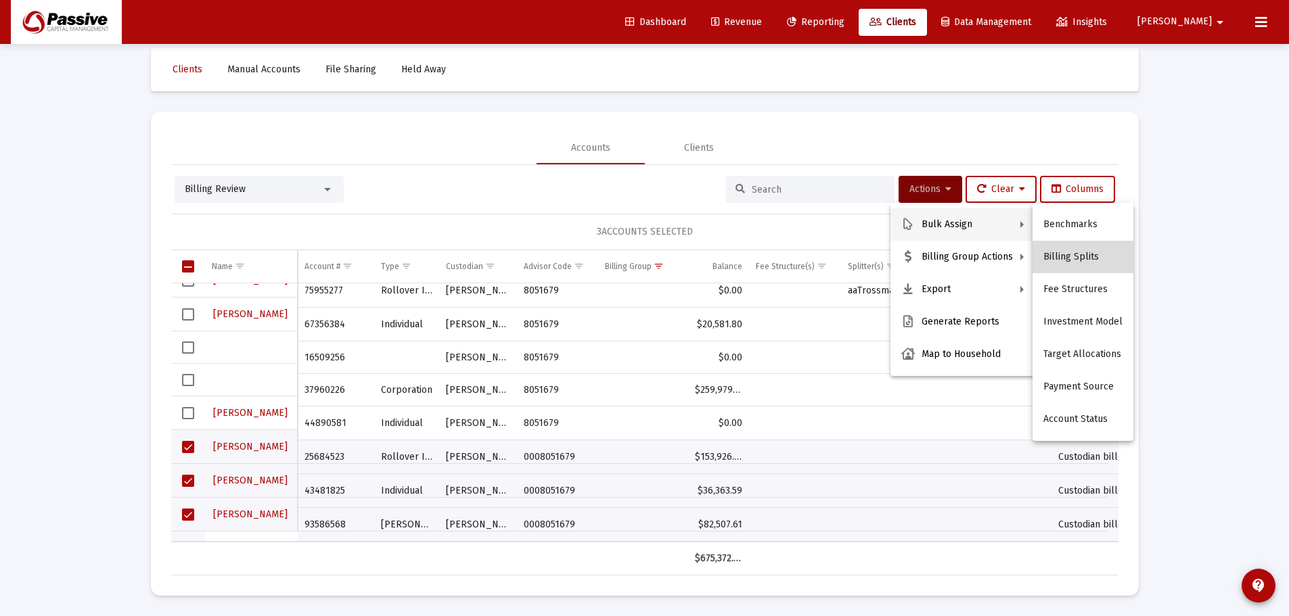
click at [1094, 260] on button "Billing Splits" at bounding box center [1082, 257] width 101 height 32
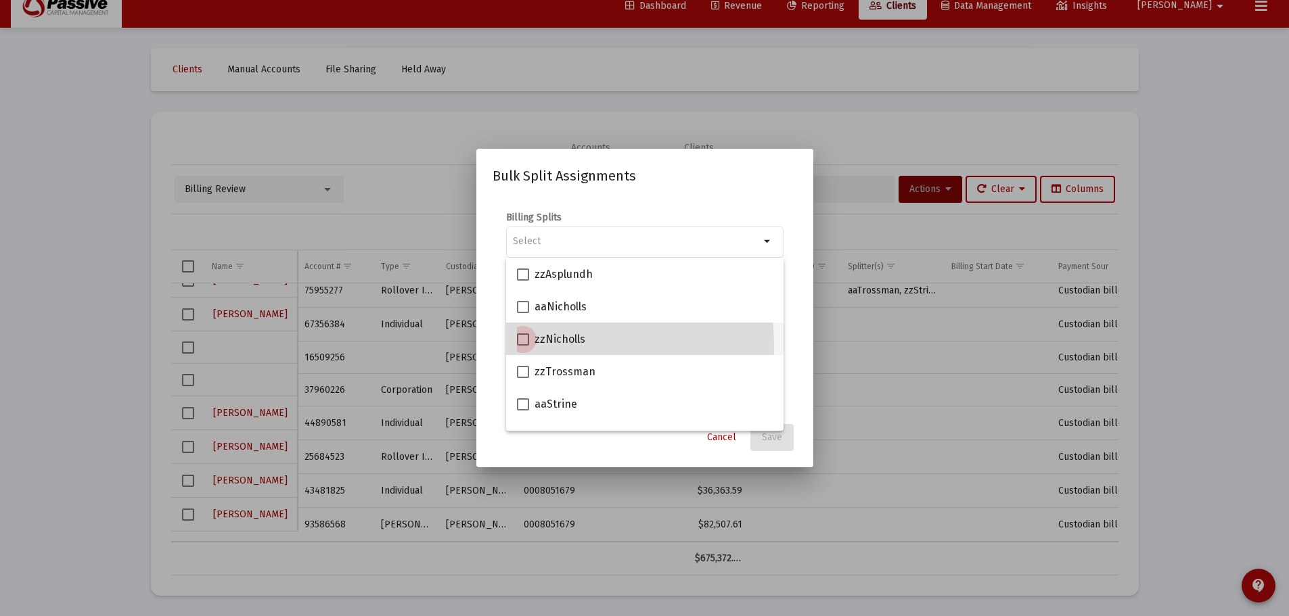
click at [550, 346] on span "zzNicholls" at bounding box center [559, 339] width 51 height 16
click at [523, 346] on input "zzNicholls" at bounding box center [522, 346] width 1 height 1
checkbox input "true"
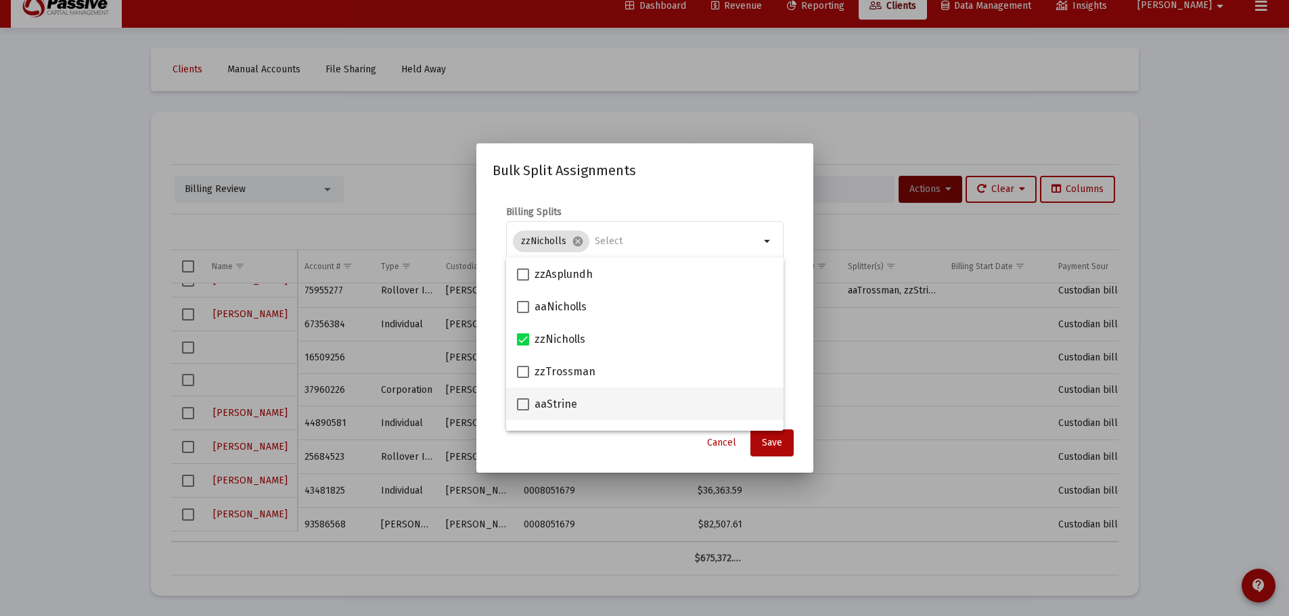
click at [522, 404] on span at bounding box center [523, 404] width 12 height 12
click at [522, 411] on input "aaStrine" at bounding box center [522, 411] width 1 height 1
checkbox input "true"
click at [778, 438] on span "Save" at bounding box center [772, 442] width 20 height 11
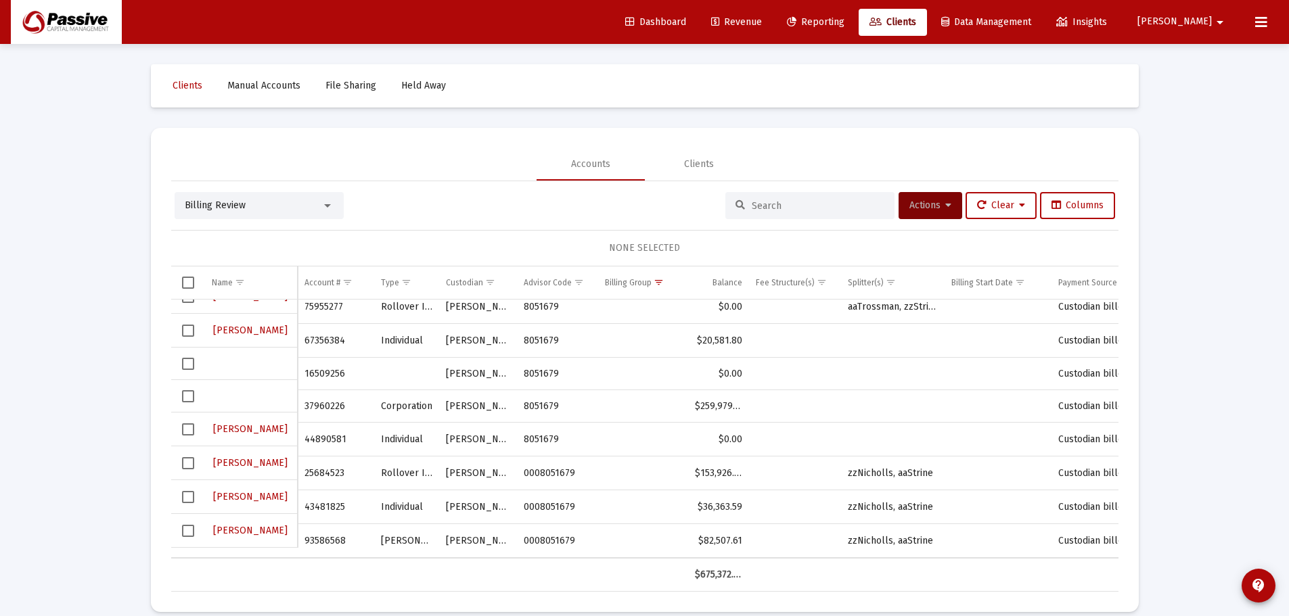
scroll to position [16, 0]
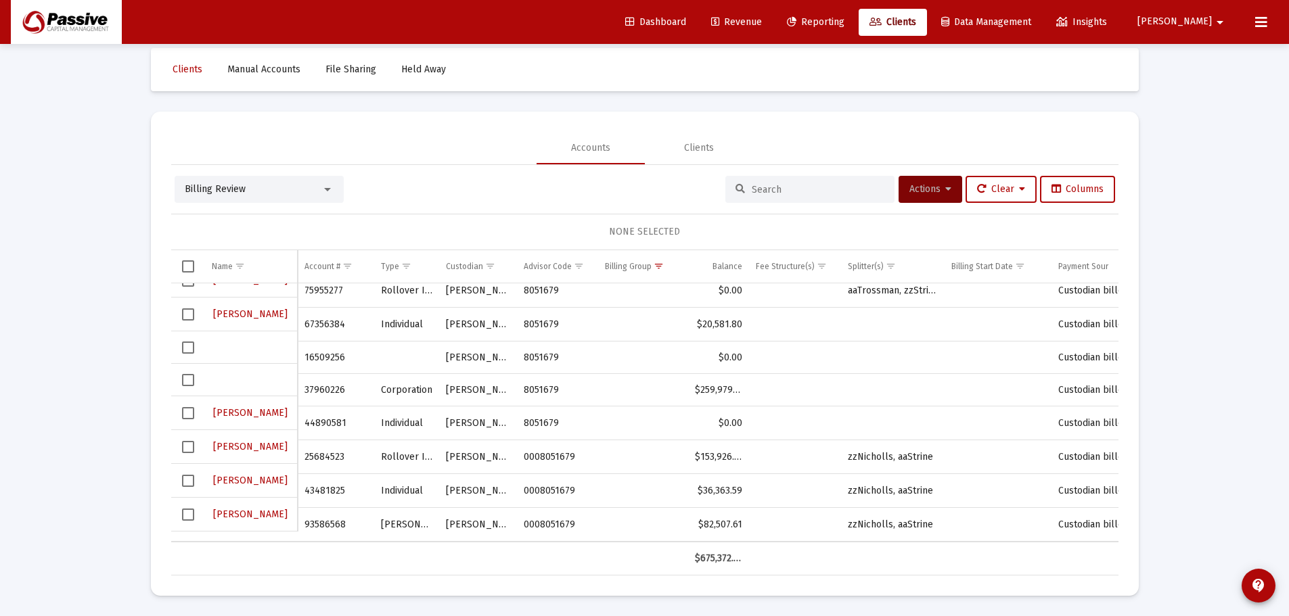
click at [198, 445] on td "Data grid" at bounding box center [188, 447] width 34 height 34
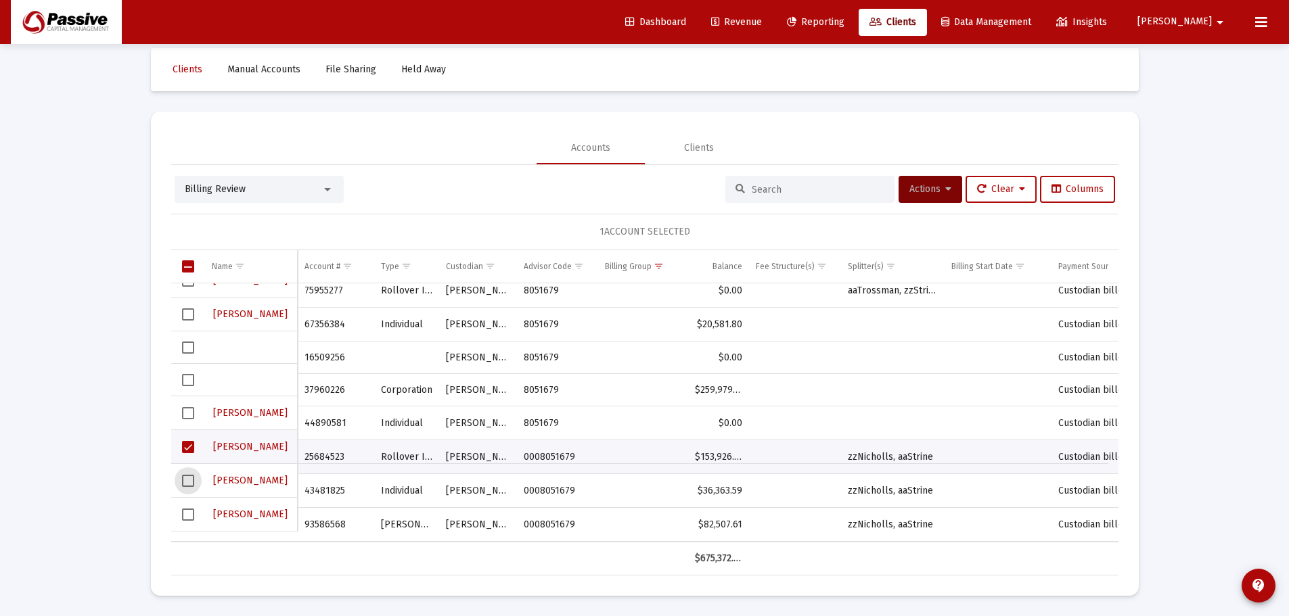
click at [189, 486] on span "Select row" at bounding box center [188, 481] width 12 height 12
click at [185, 516] on span "Select row" at bounding box center [188, 515] width 12 height 12
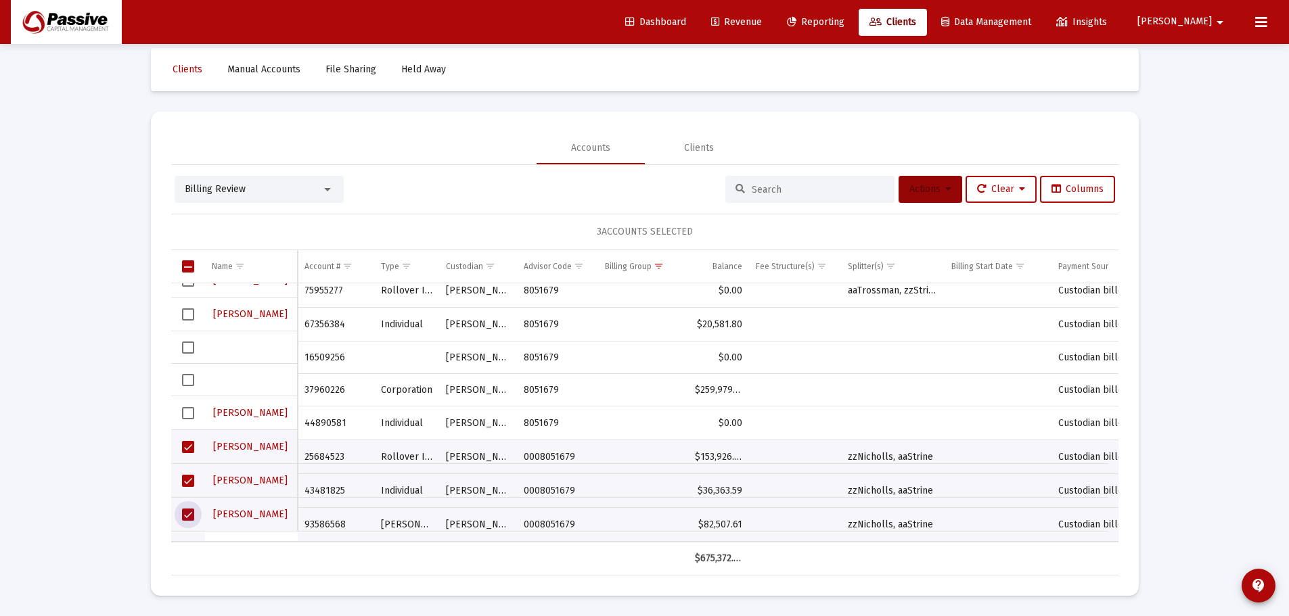
click at [926, 189] on span "Actions" at bounding box center [930, 188] width 42 height 11
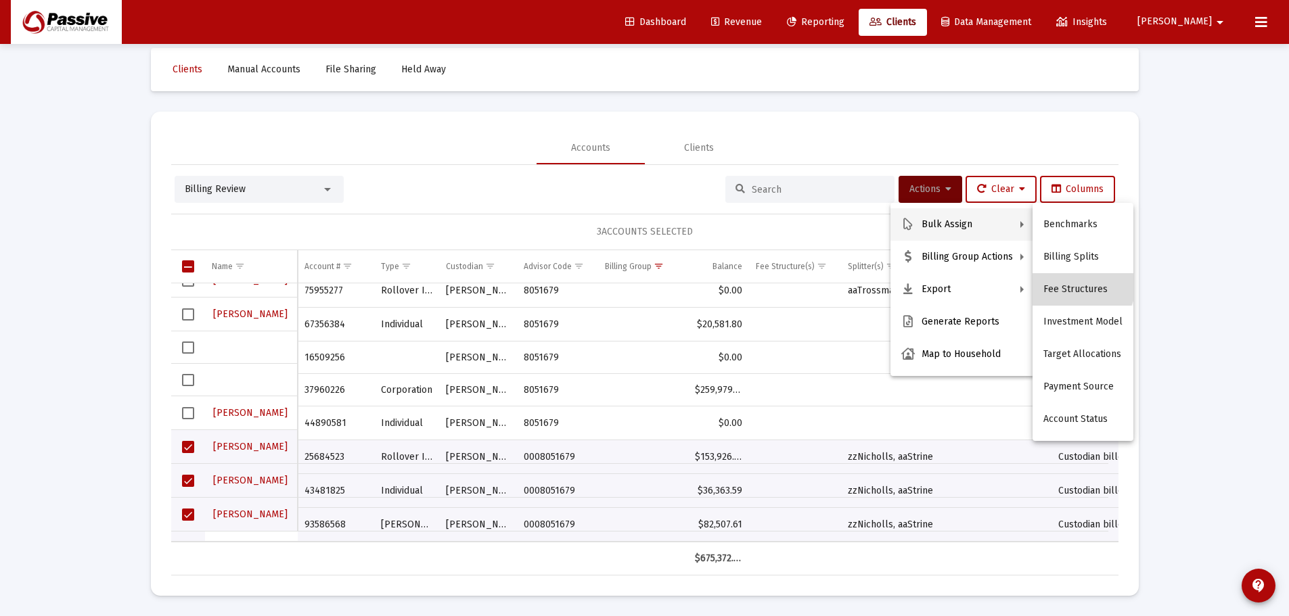
click at [1078, 283] on button "Fee Structures" at bounding box center [1082, 289] width 101 height 32
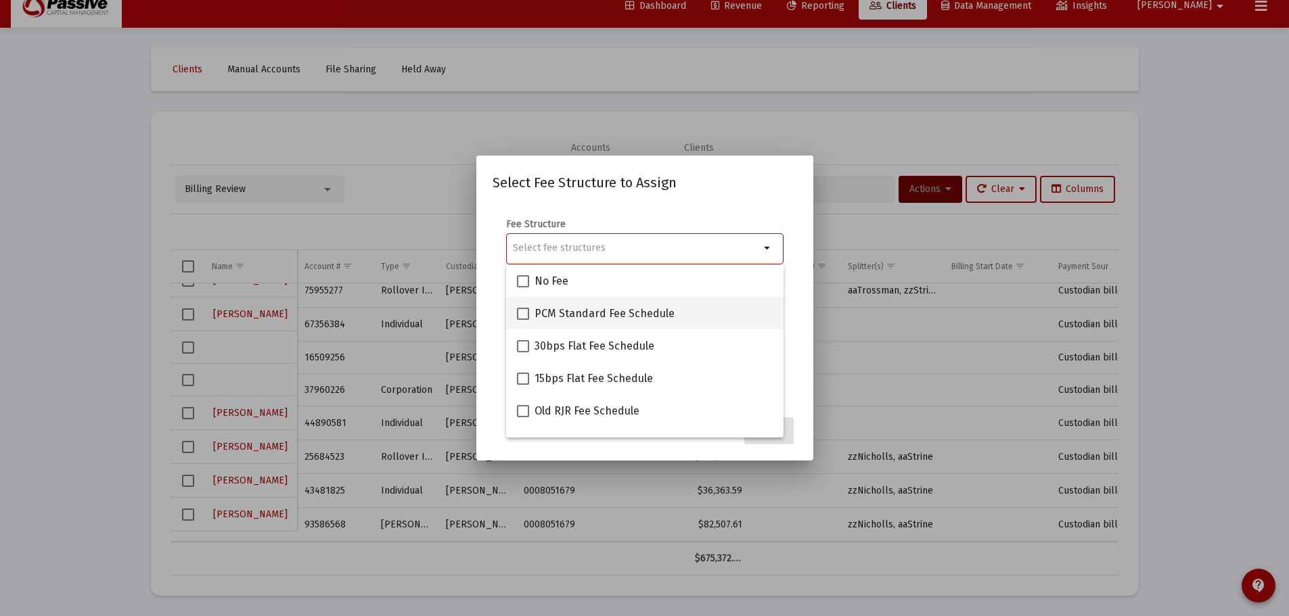
click at [524, 309] on span at bounding box center [523, 314] width 12 height 12
click at [523, 320] on input "PCM Standard Fee Schedule" at bounding box center [522, 320] width 1 height 1
checkbox input "true"
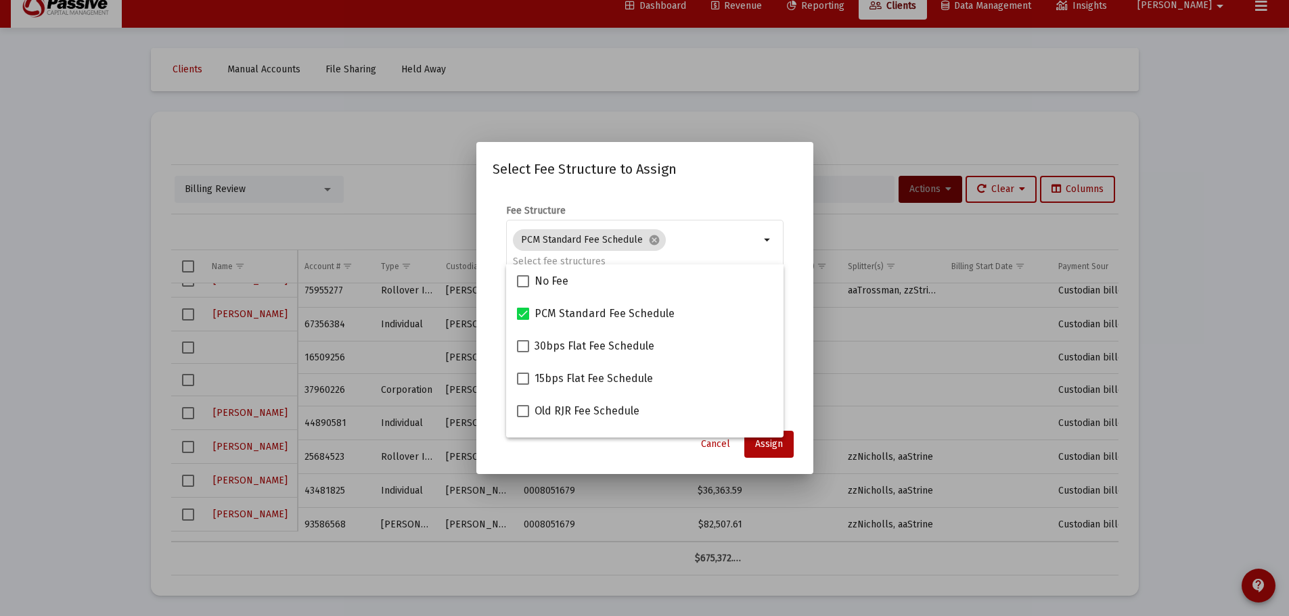
click at [792, 297] on form "Fee Structure PCM Standard Fee Schedule cancel arrow_drop_down Notes You are as…" at bounding box center [644, 305] width 304 height 202
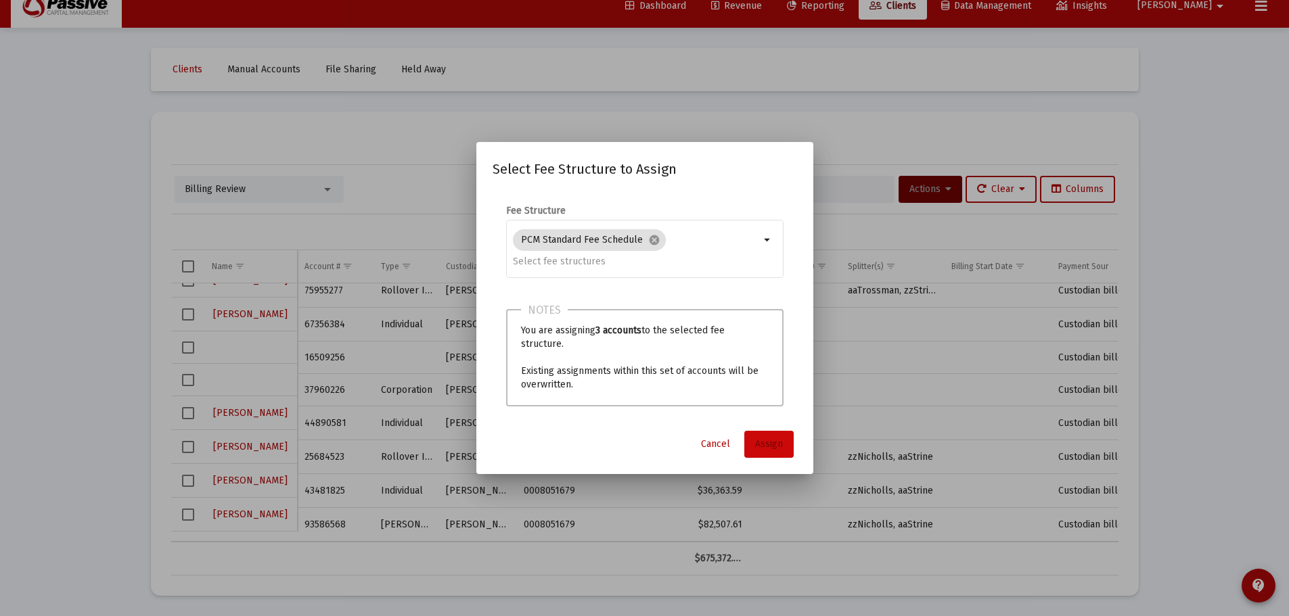
click at [770, 436] on button "Assign" at bounding box center [768, 444] width 49 height 27
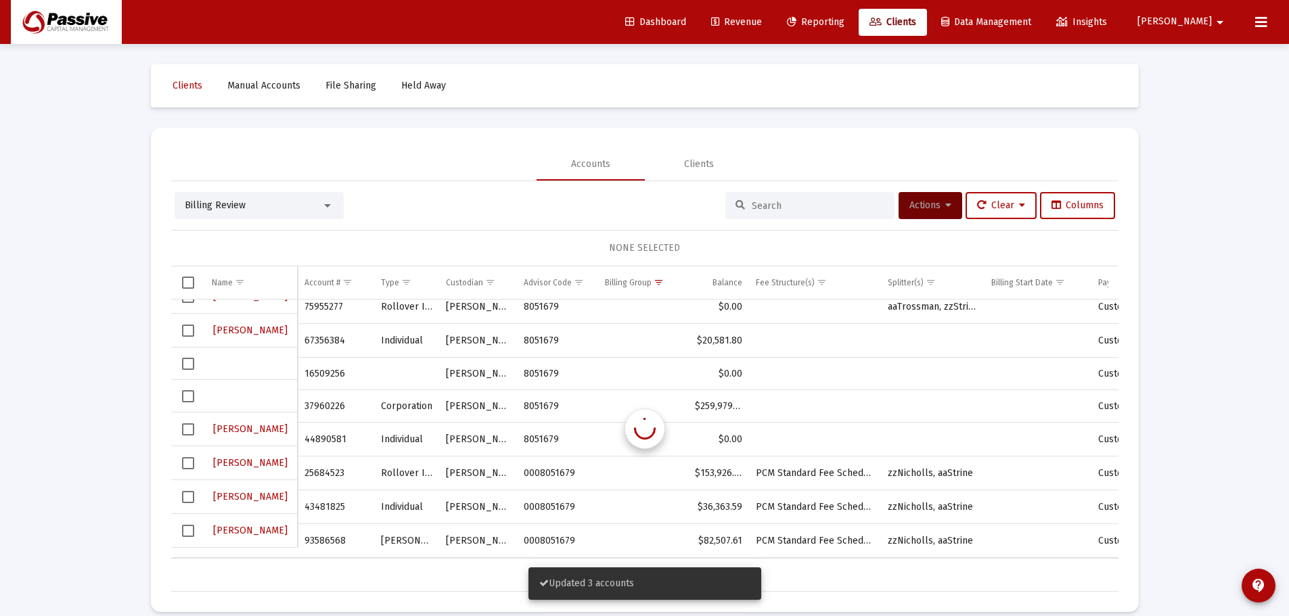
scroll to position [16, 0]
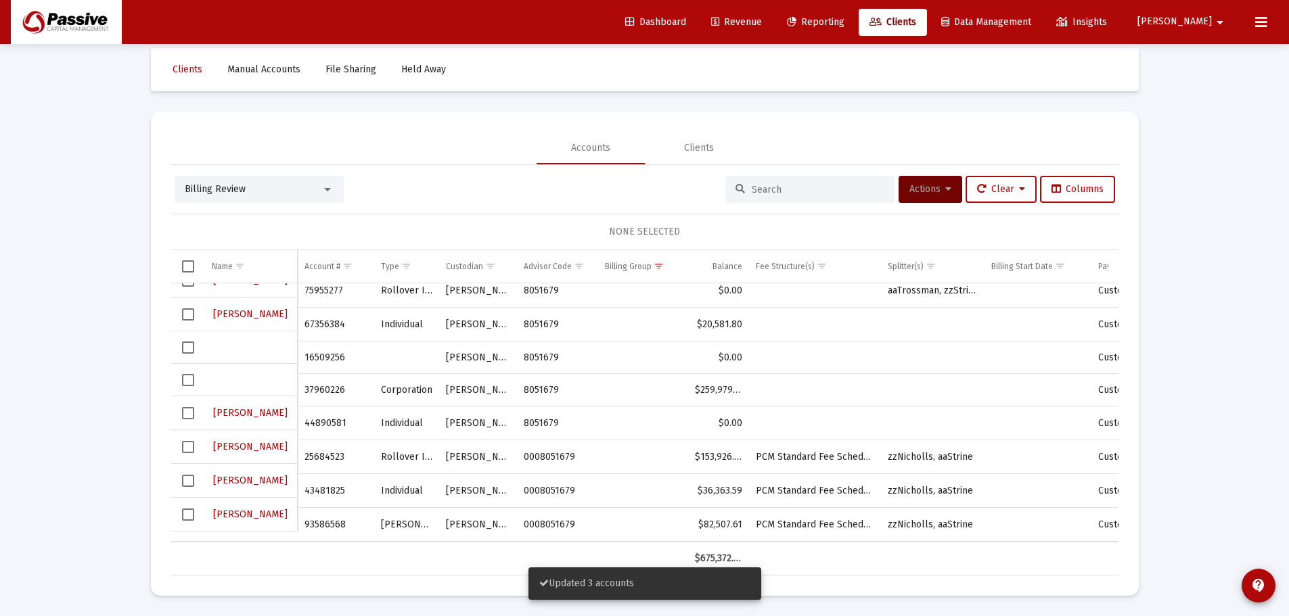
click at [185, 448] on span "Select row" at bounding box center [188, 447] width 12 height 12
click at [185, 480] on span "Select row" at bounding box center [188, 481] width 12 height 12
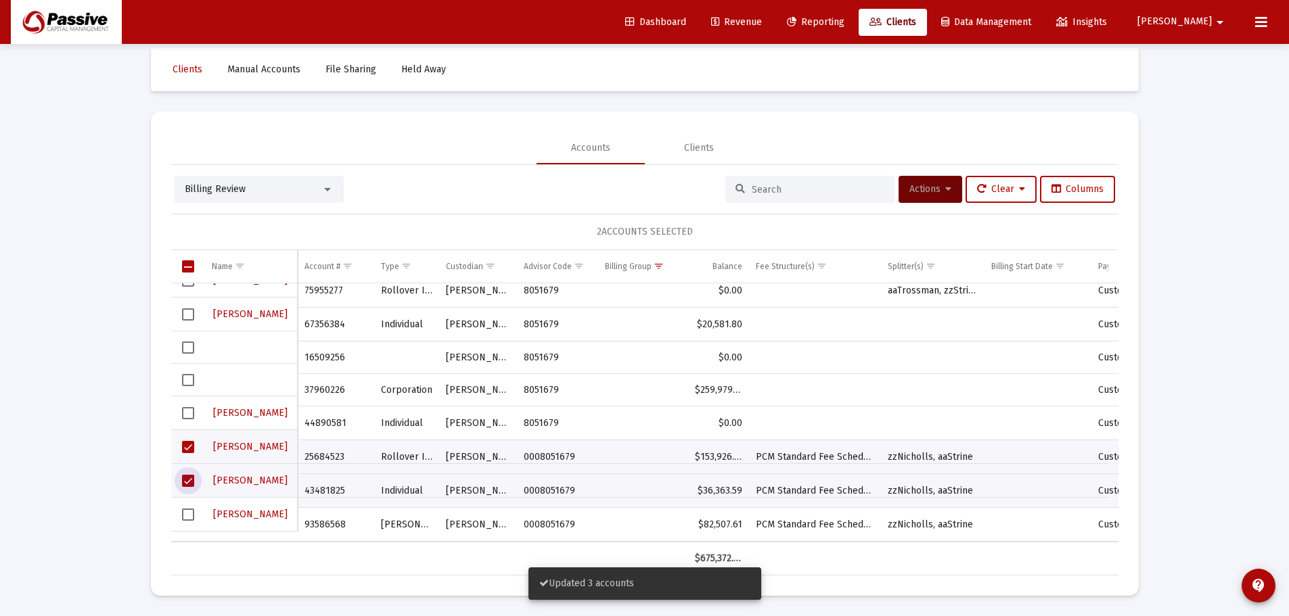
click at [185, 509] on span "Select row" at bounding box center [188, 515] width 12 height 12
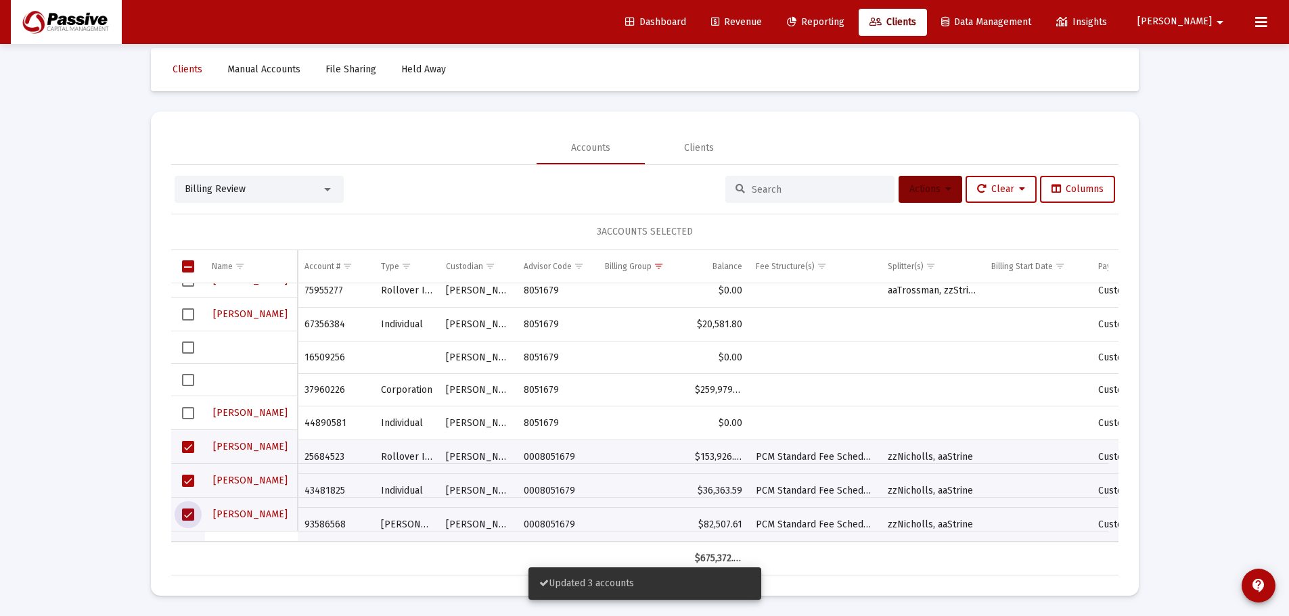
click at [930, 198] on button "Actions" at bounding box center [930, 189] width 64 height 27
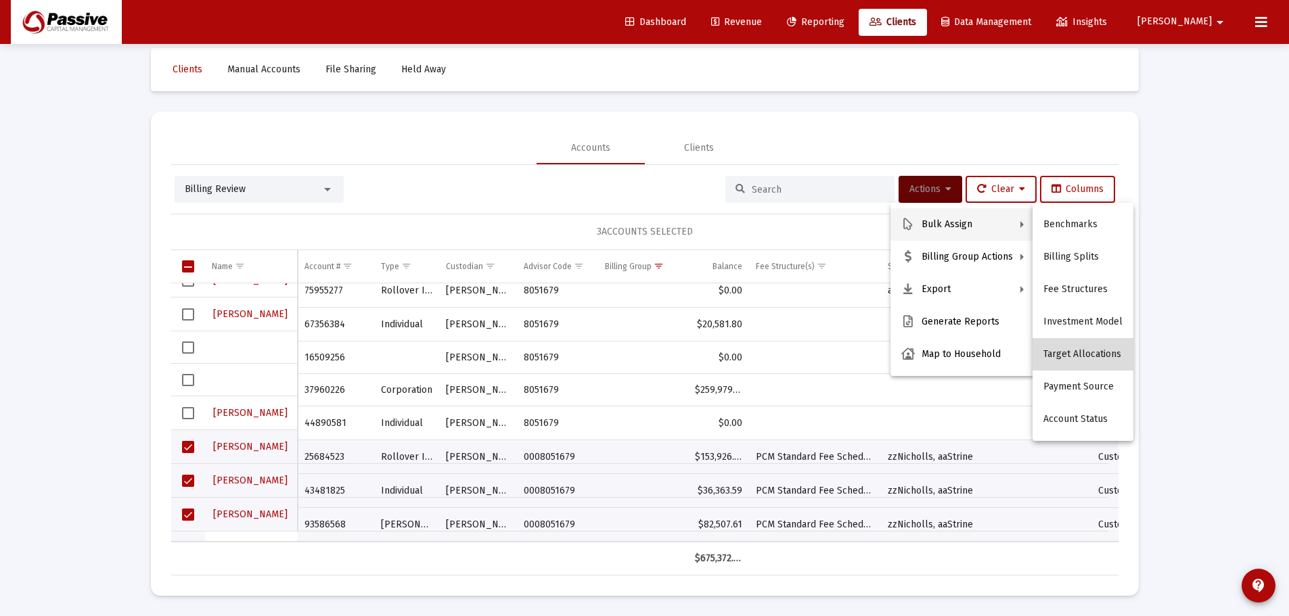
click at [1084, 346] on button "Target Allocations" at bounding box center [1082, 354] width 101 height 32
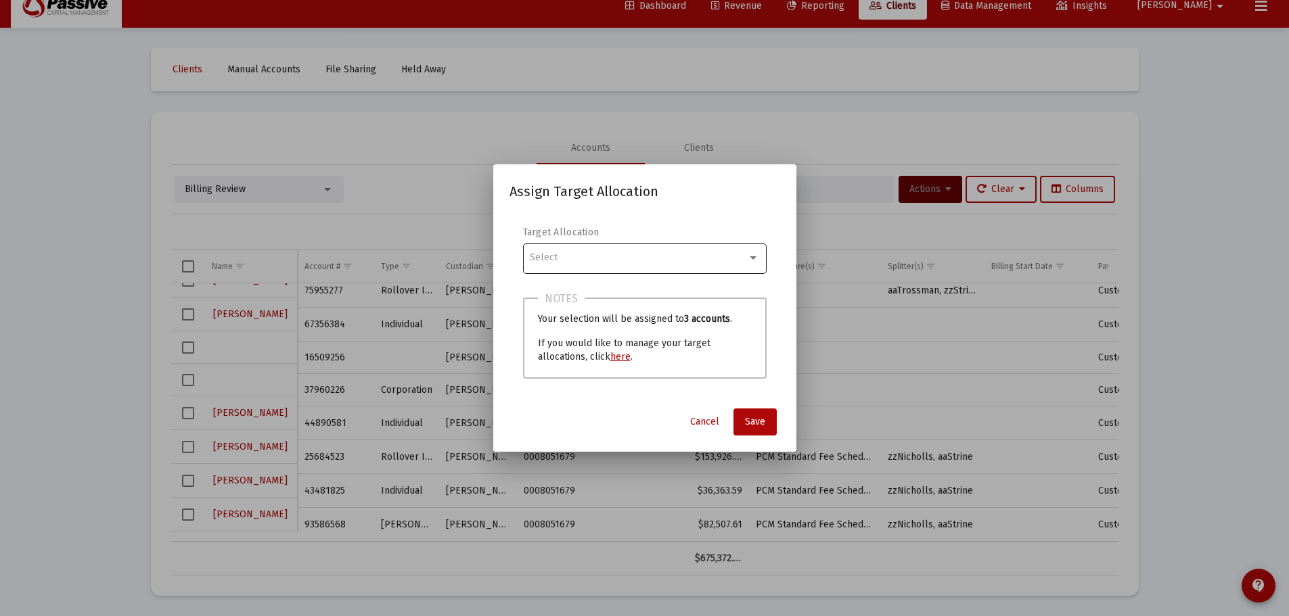
click at [617, 264] on div "Select" at bounding box center [644, 257] width 229 height 33
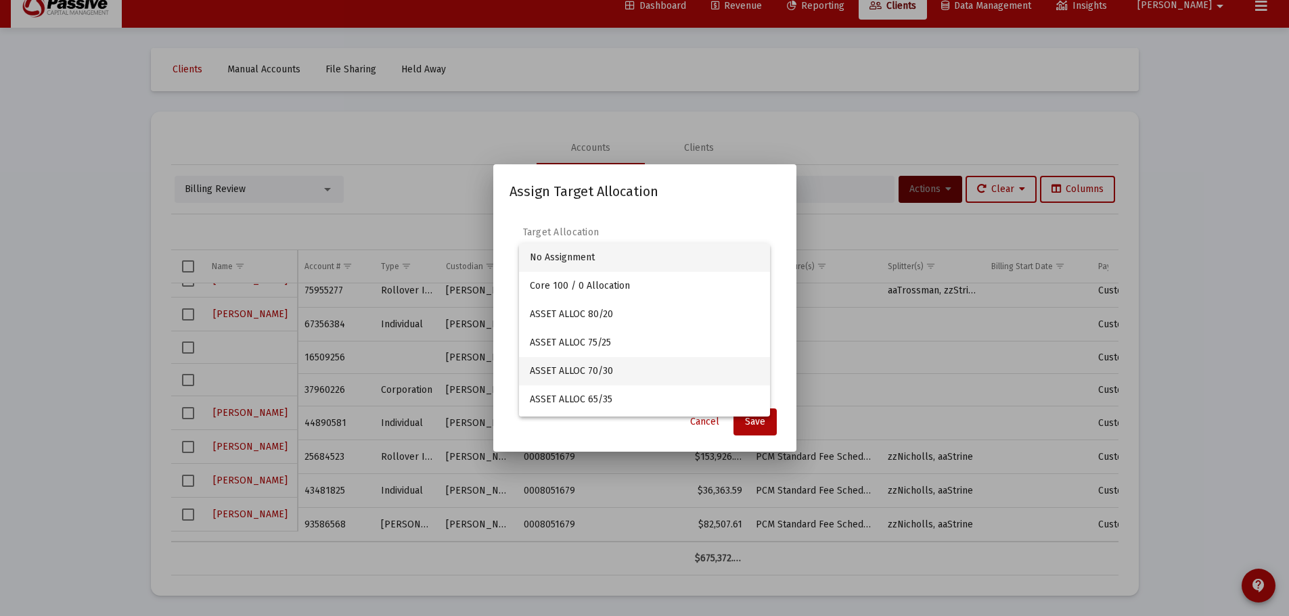
click at [599, 369] on span "ASSET ALLOC 70/30" at bounding box center [644, 371] width 229 height 28
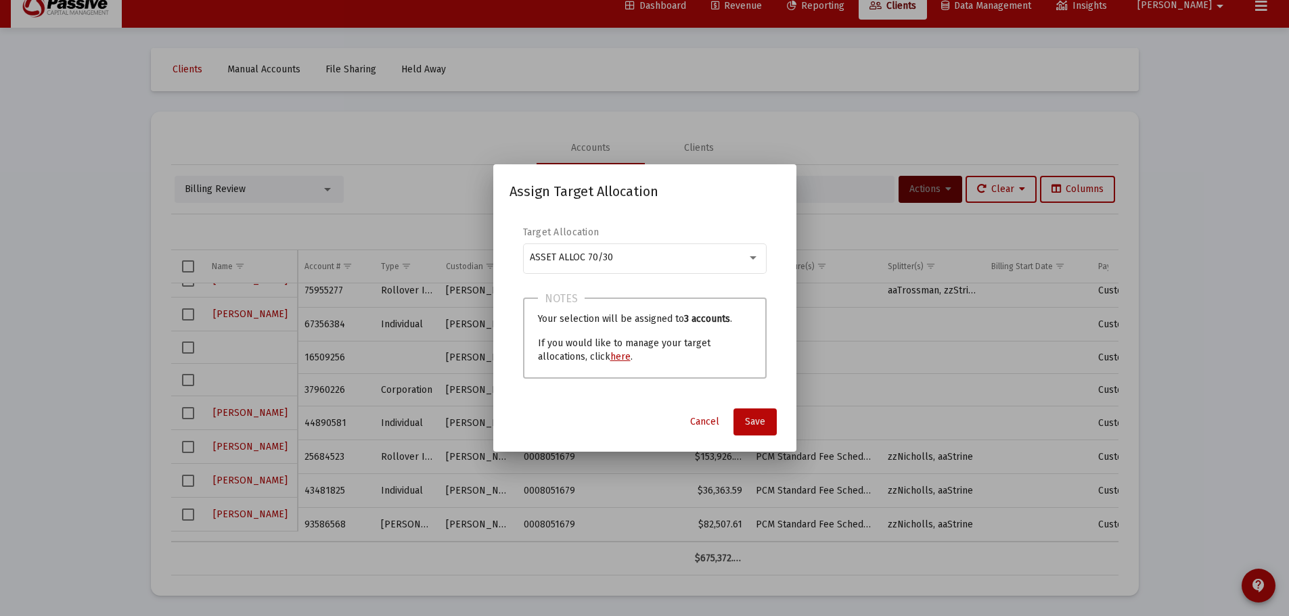
click at [756, 422] on span "Save" at bounding box center [755, 421] width 20 height 11
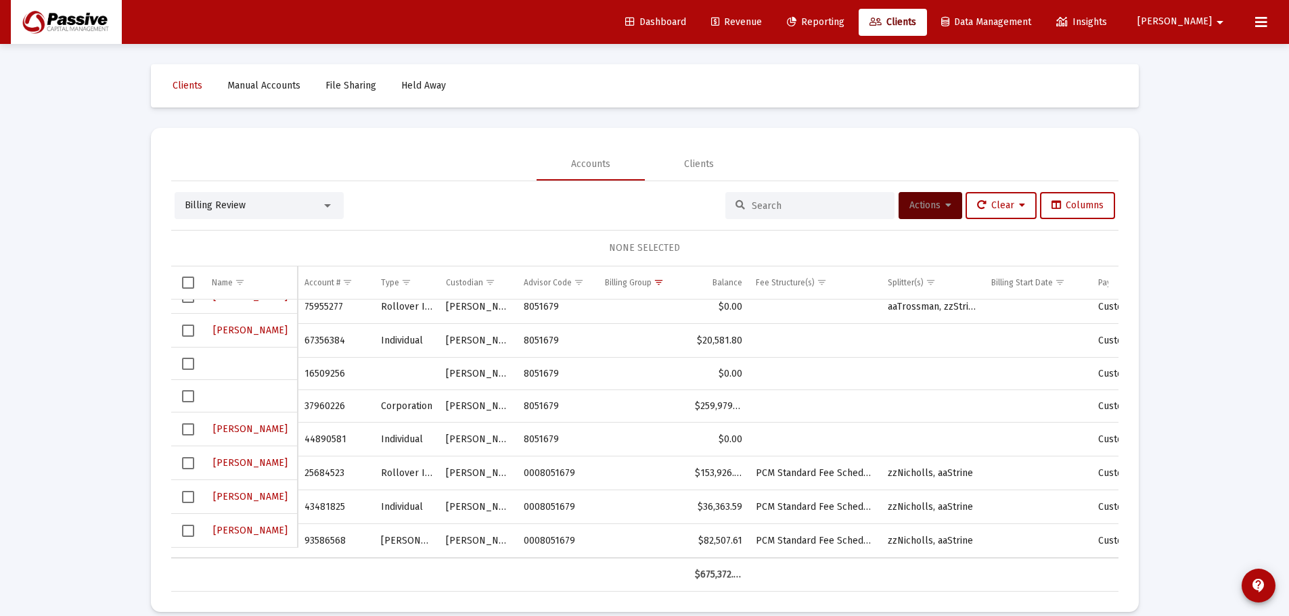
scroll to position [16, 0]
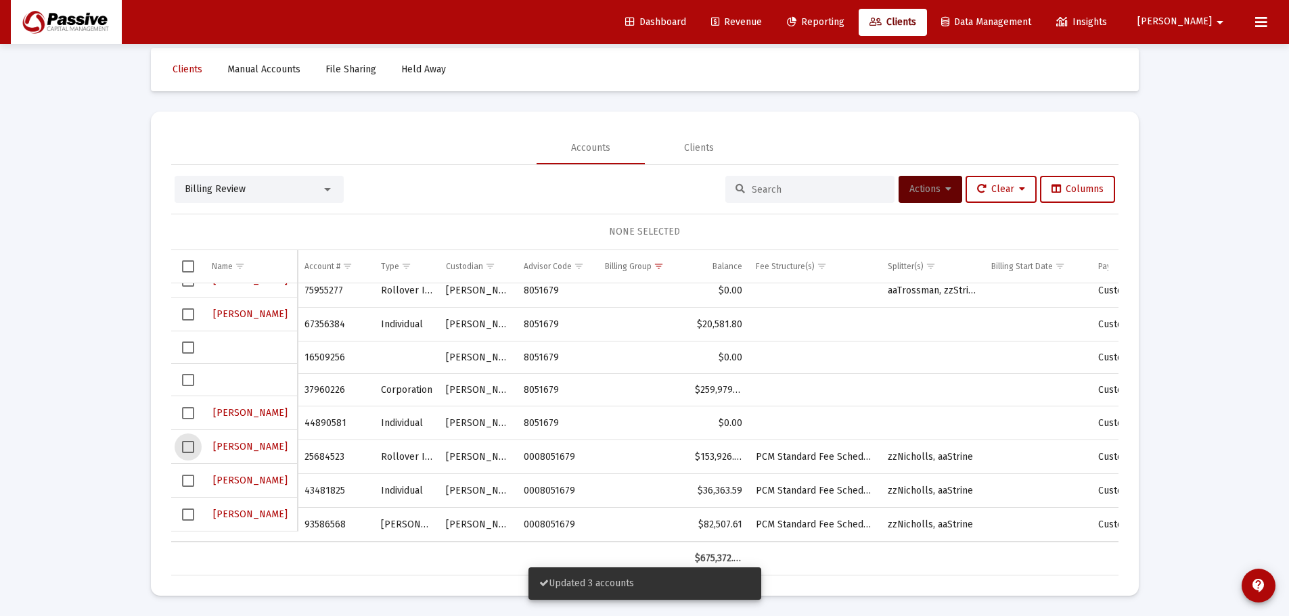
click at [186, 442] on span "Select row" at bounding box center [188, 447] width 12 height 12
click at [191, 476] on span "Select row" at bounding box center [188, 481] width 12 height 12
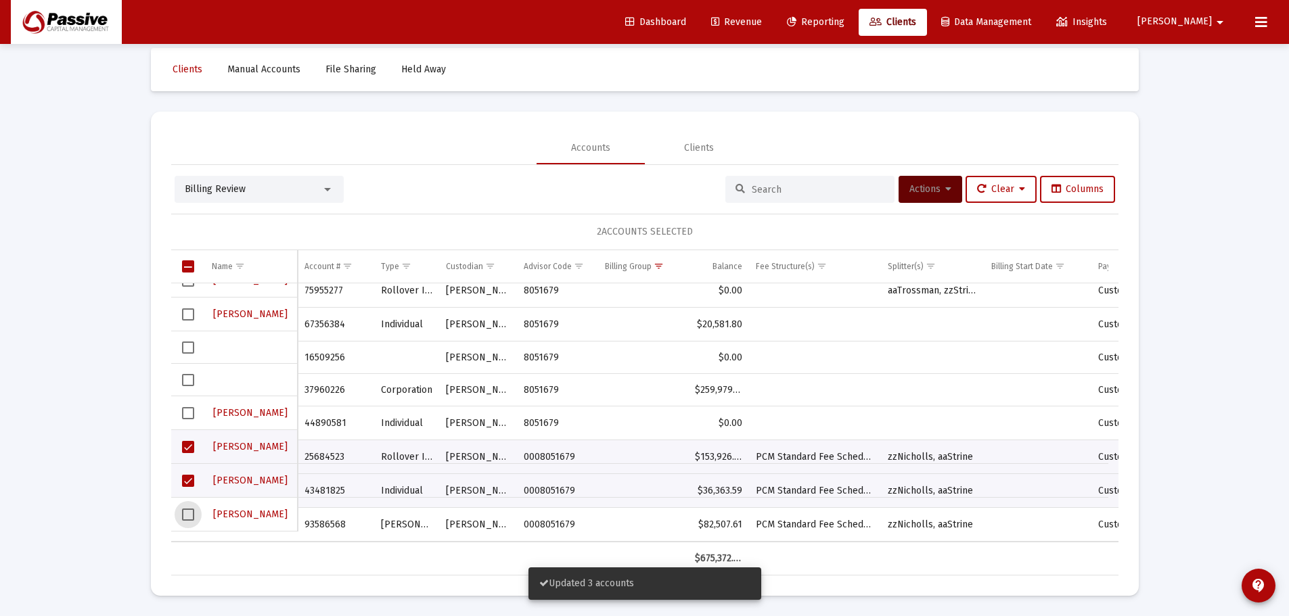
click at [187, 512] on span "Select row" at bounding box center [188, 515] width 12 height 12
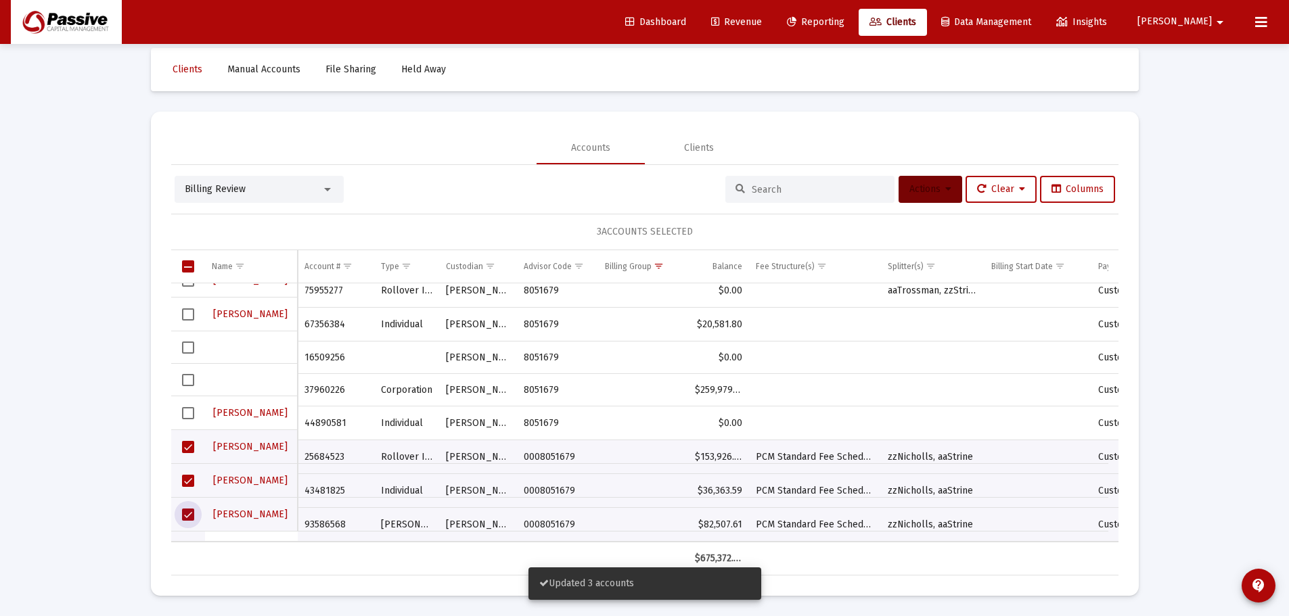
click at [932, 189] on span "Actions" at bounding box center [930, 188] width 42 height 11
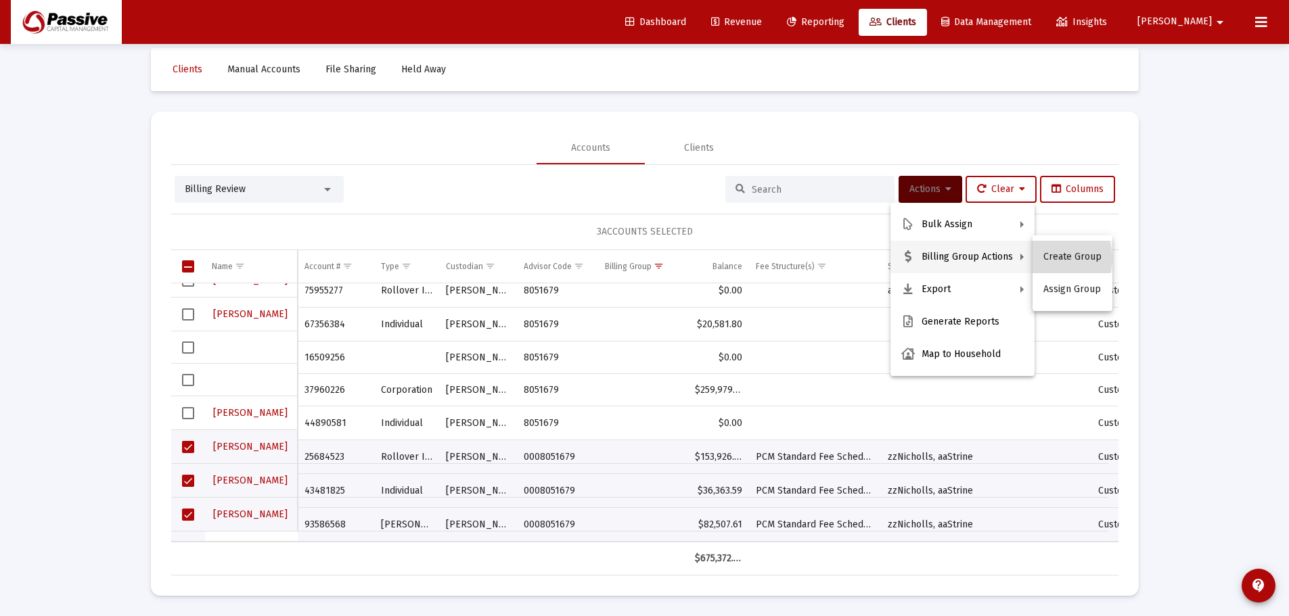
click at [1048, 258] on button "Create Group" at bounding box center [1072, 257] width 80 height 32
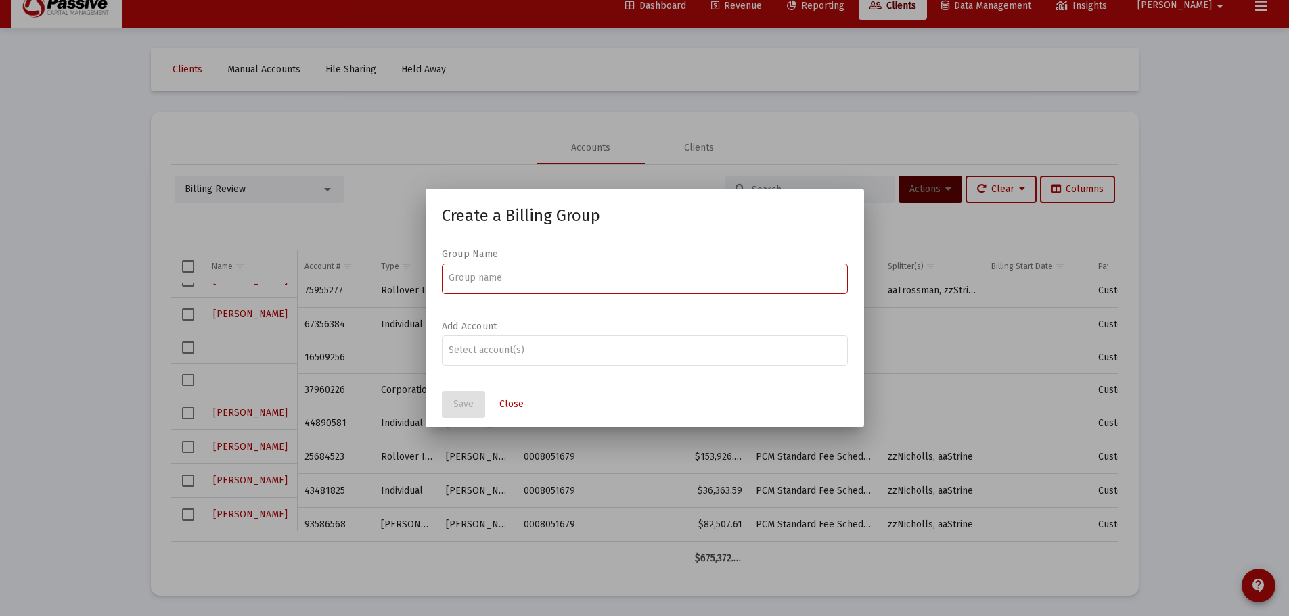
click at [528, 271] on div at bounding box center [644, 277] width 392 height 33
type input "[PERSON_NAME] Billing Group"
click at [486, 341] on div at bounding box center [644, 349] width 392 height 33
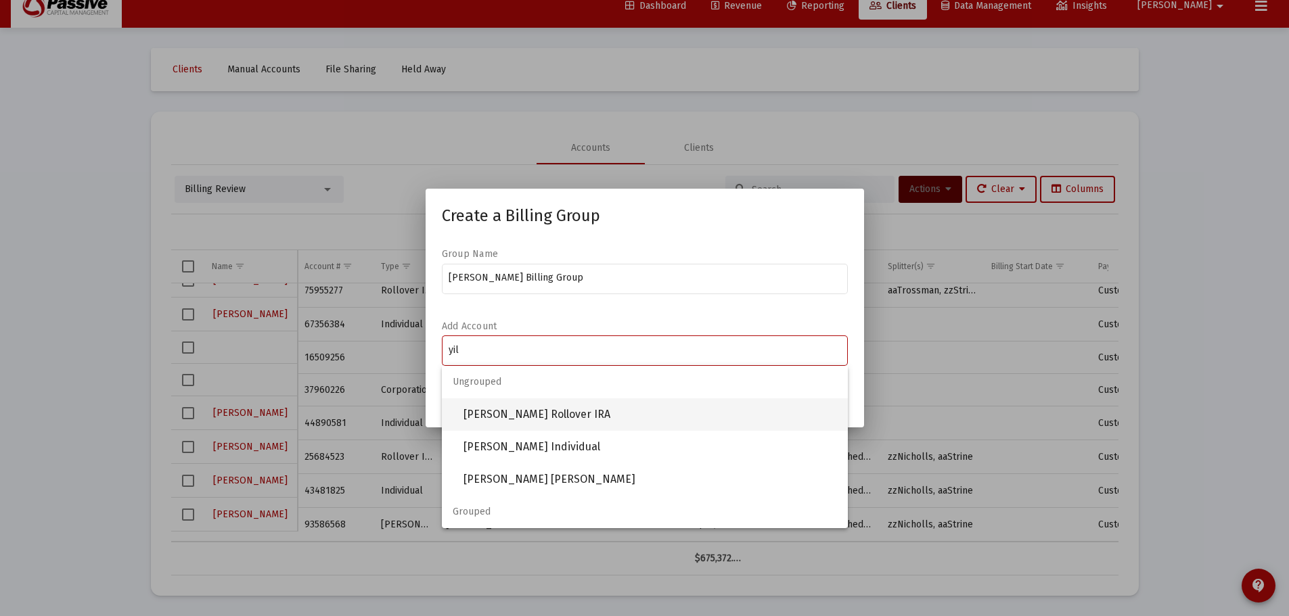
type input "yil"
click at [526, 419] on span "[PERSON_NAME] Rollover IRA" at bounding box center [649, 414] width 373 height 32
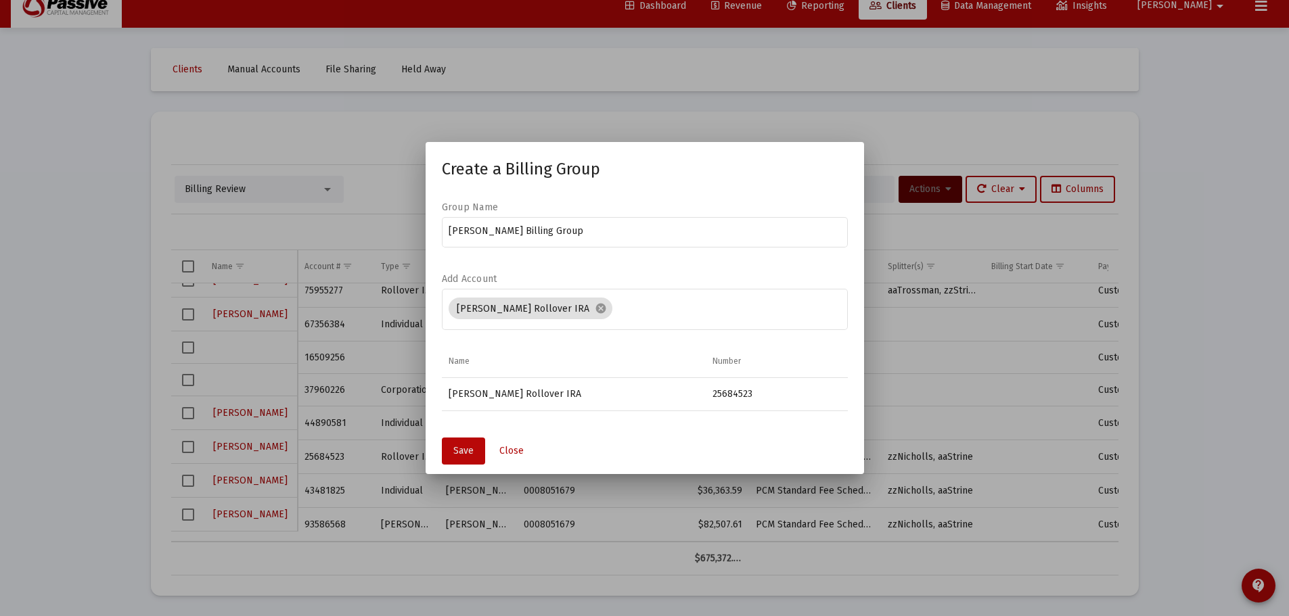
click at [471, 455] on span "Save" at bounding box center [463, 450] width 20 height 11
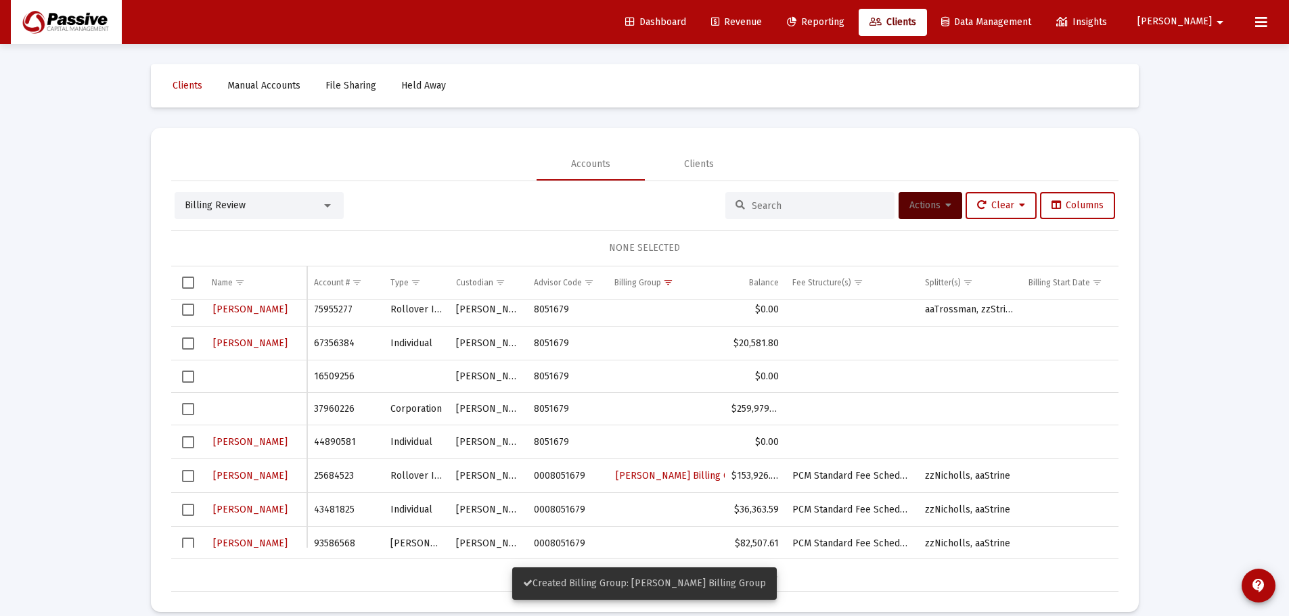
scroll to position [154, 0]
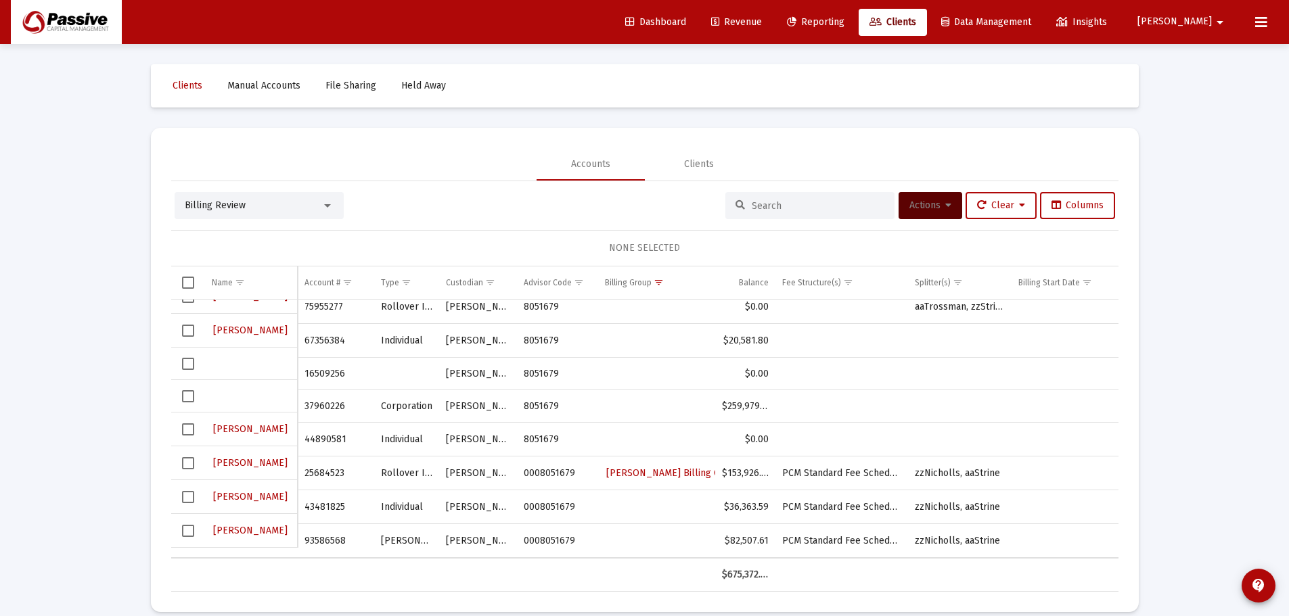
click at [185, 501] on span "Select row" at bounding box center [188, 497] width 12 height 12
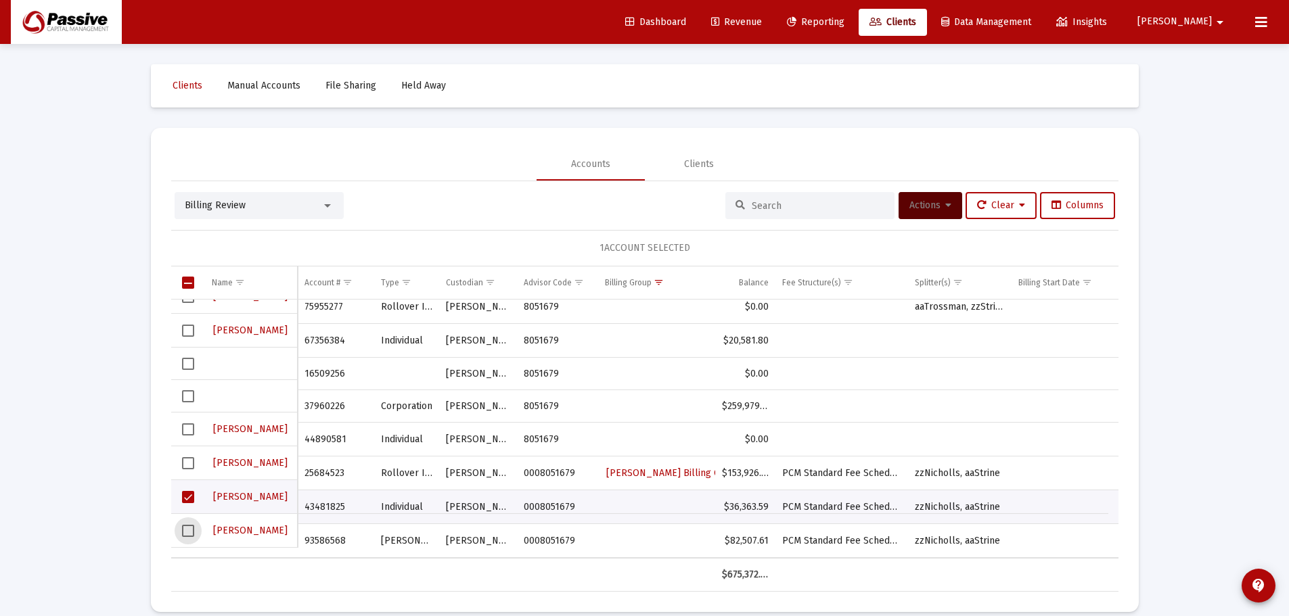
click at [183, 526] on span "Select row" at bounding box center [188, 531] width 12 height 12
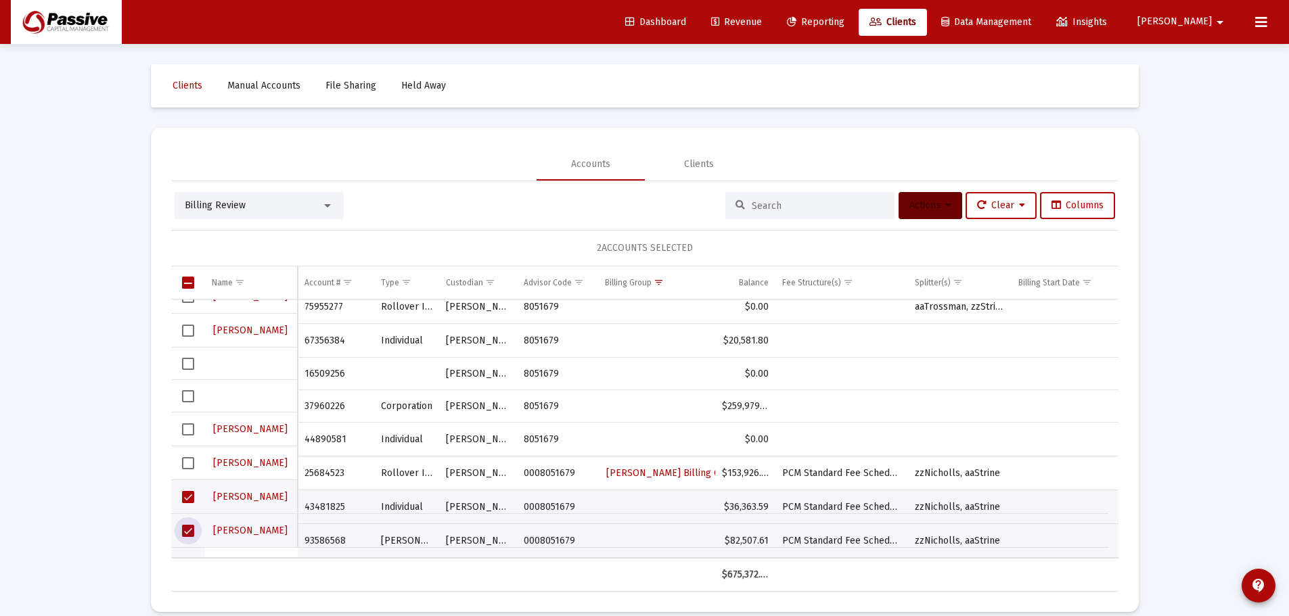
click at [909, 200] on span "Actions" at bounding box center [930, 205] width 42 height 11
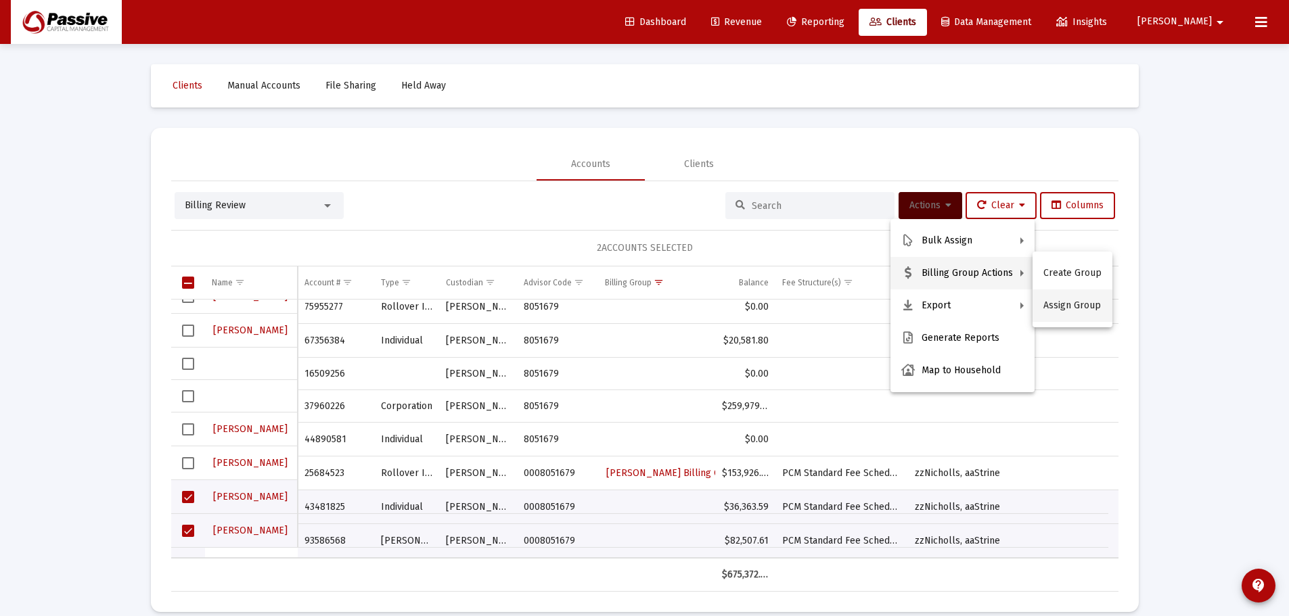
click at [1069, 314] on button "Assign Group" at bounding box center [1072, 306] width 80 height 32
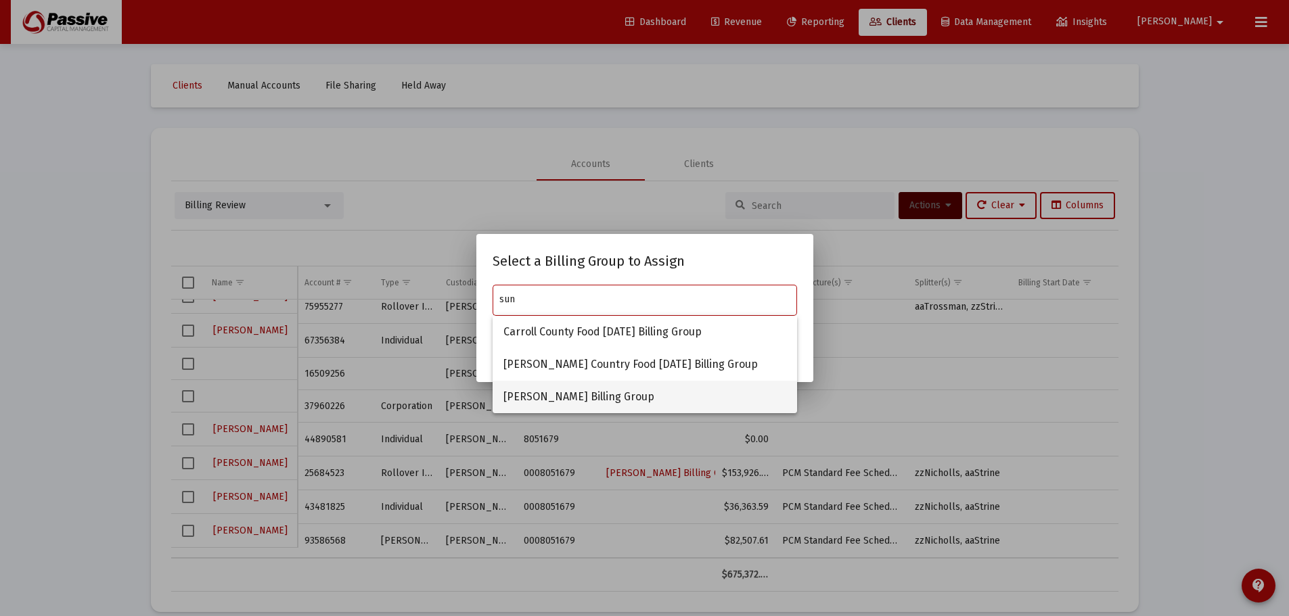
click at [572, 390] on span "[PERSON_NAME] Billing Group" at bounding box center [644, 397] width 283 height 32
type input "[PERSON_NAME] Billing Group"
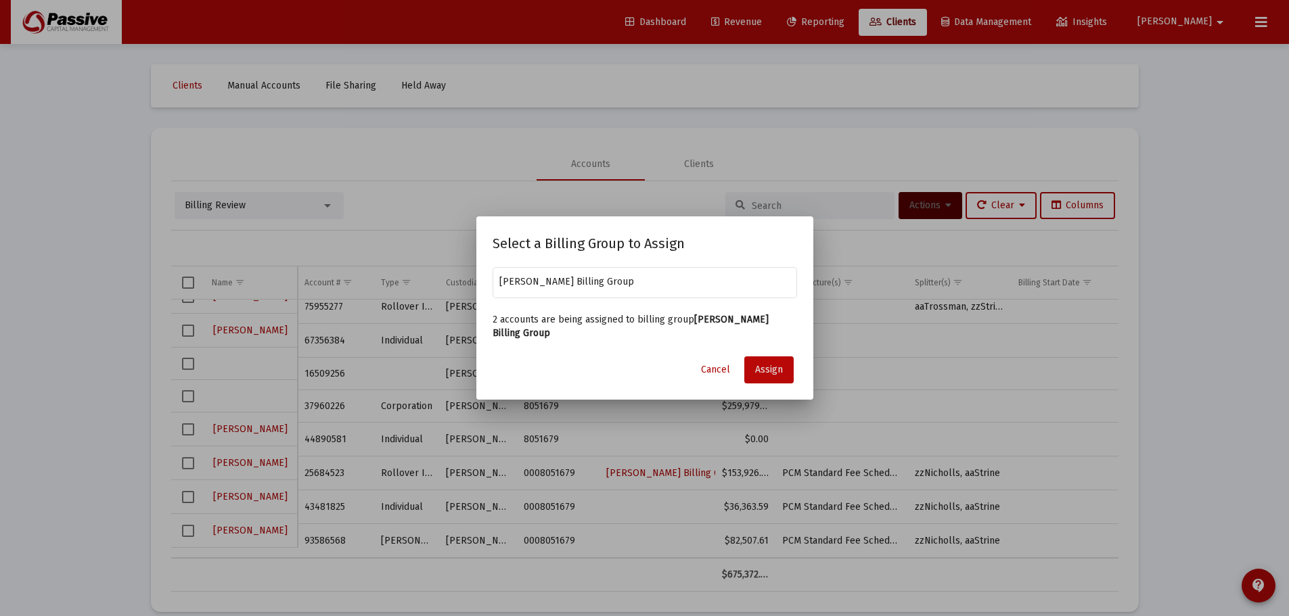
click at [773, 367] on span "Assign" at bounding box center [769, 369] width 28 height 11
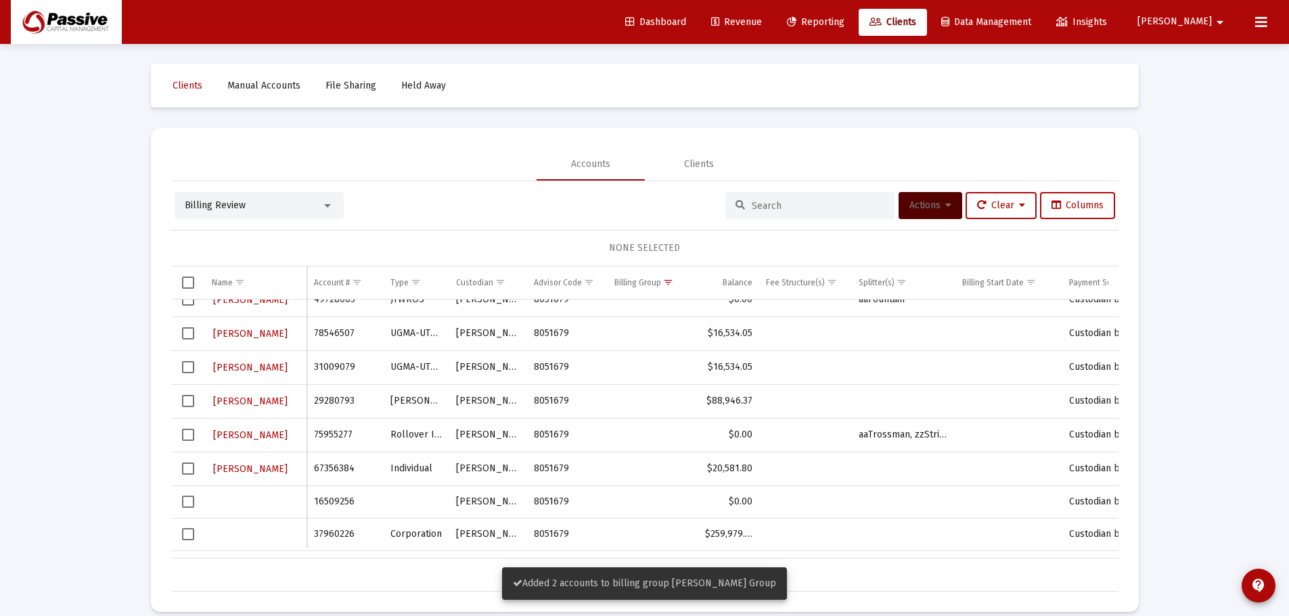
scroll to position [0, 0]
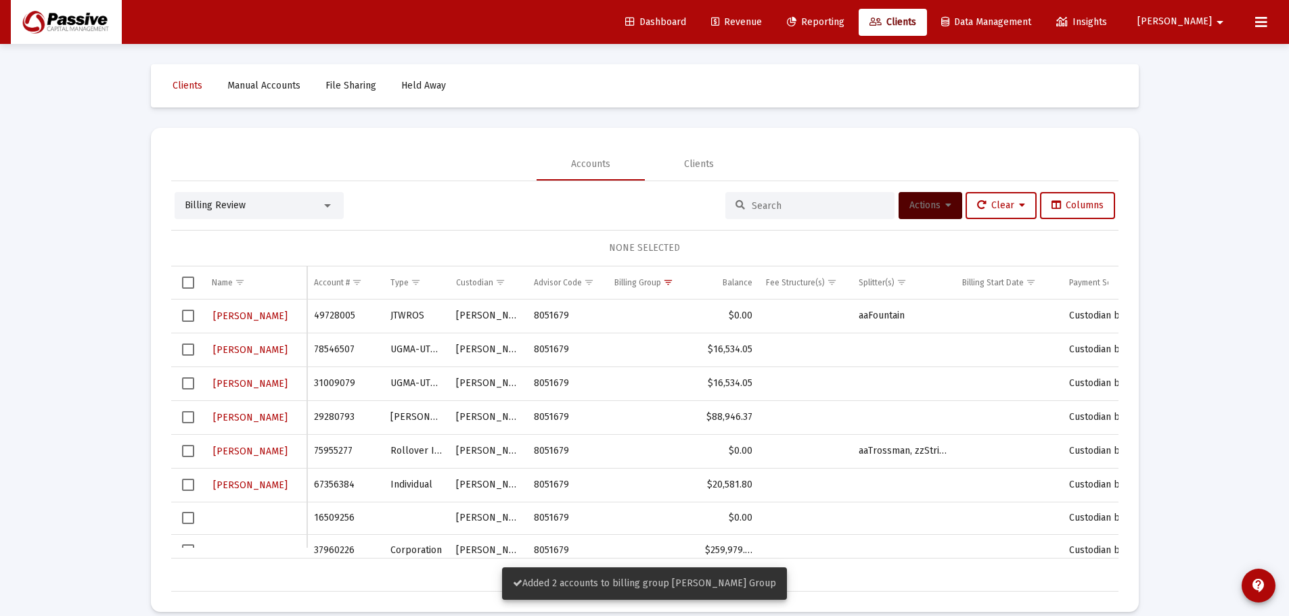
click at [762, 24] on span "Revenue" at bounding box center [736, 21] width 51 height 11
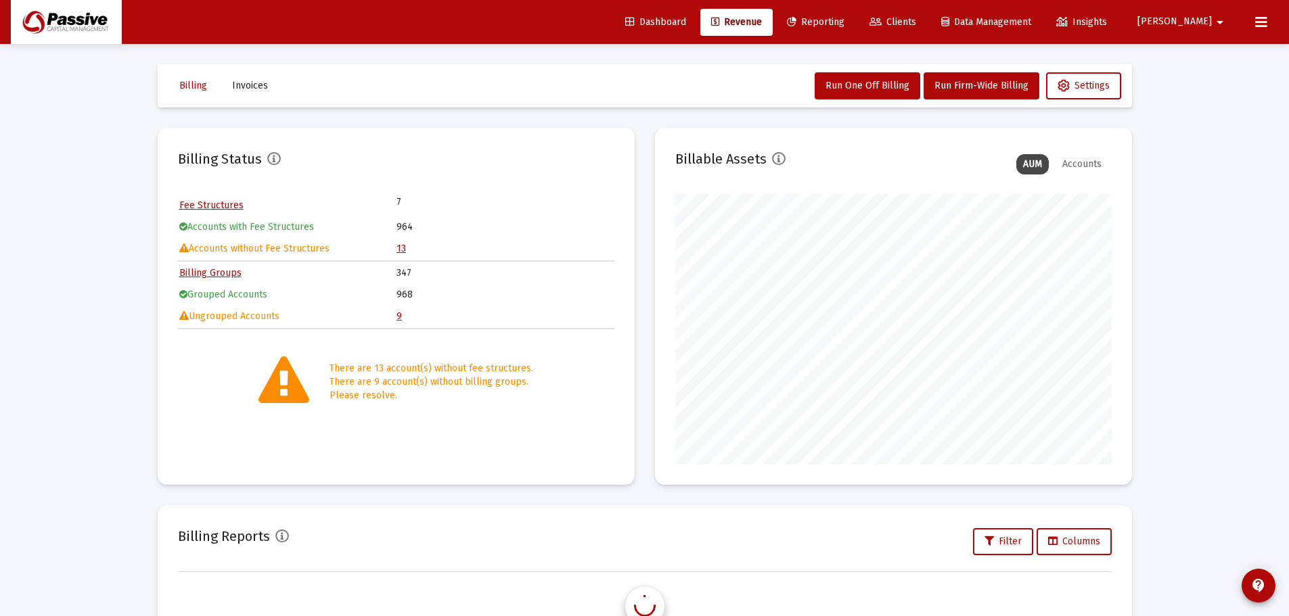
scroll to position [271, 436]
click at [214, 206] on link "Fee Structures" at bounding box center [211, 205] width 64 height 11
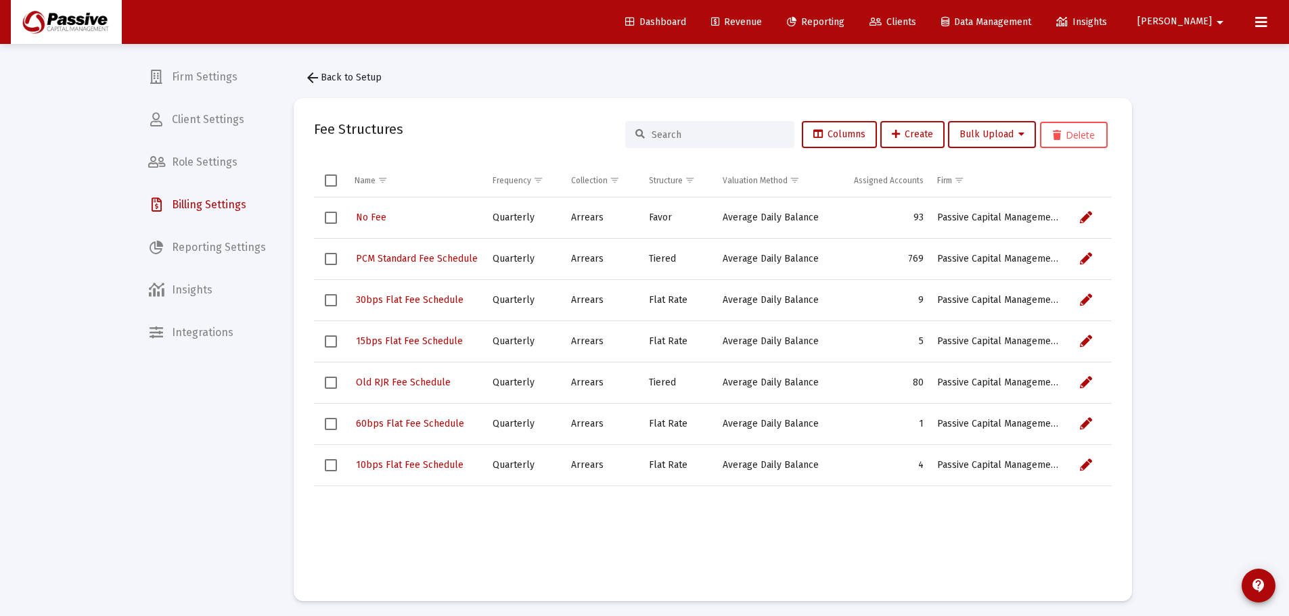
click at [844, 25] on span "Reporting" at bounding box center [815, 21] width 57 height 11
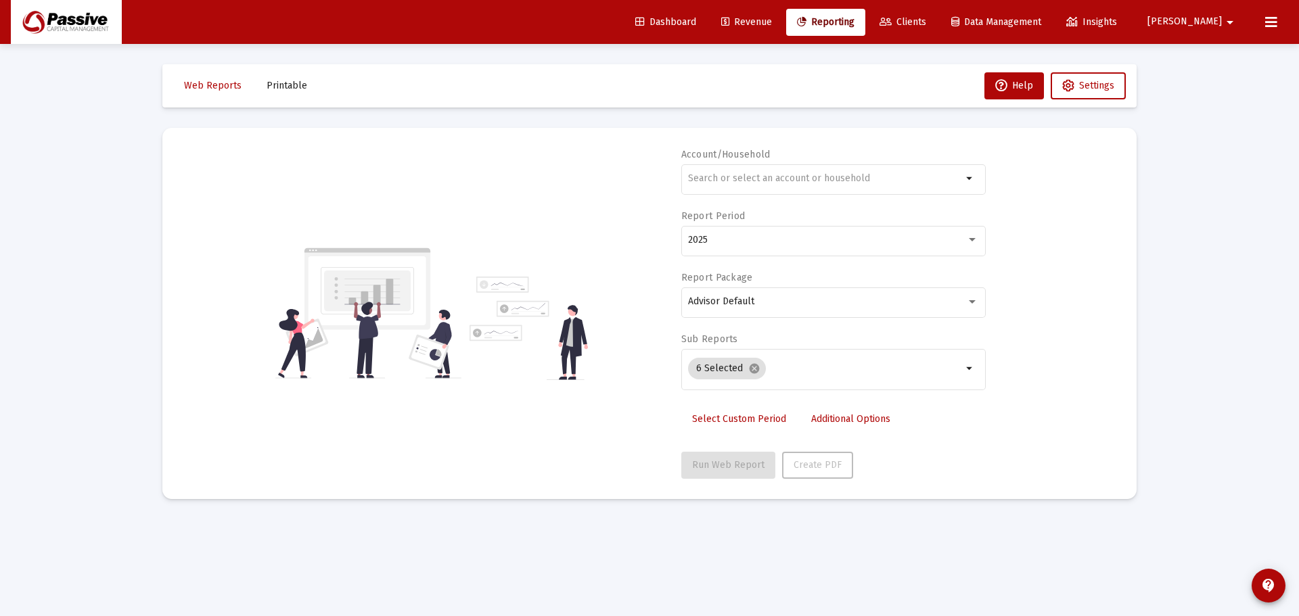
click at [772, 25] on span "Revenue" at bounding box center [746, 21] width 51 height 11
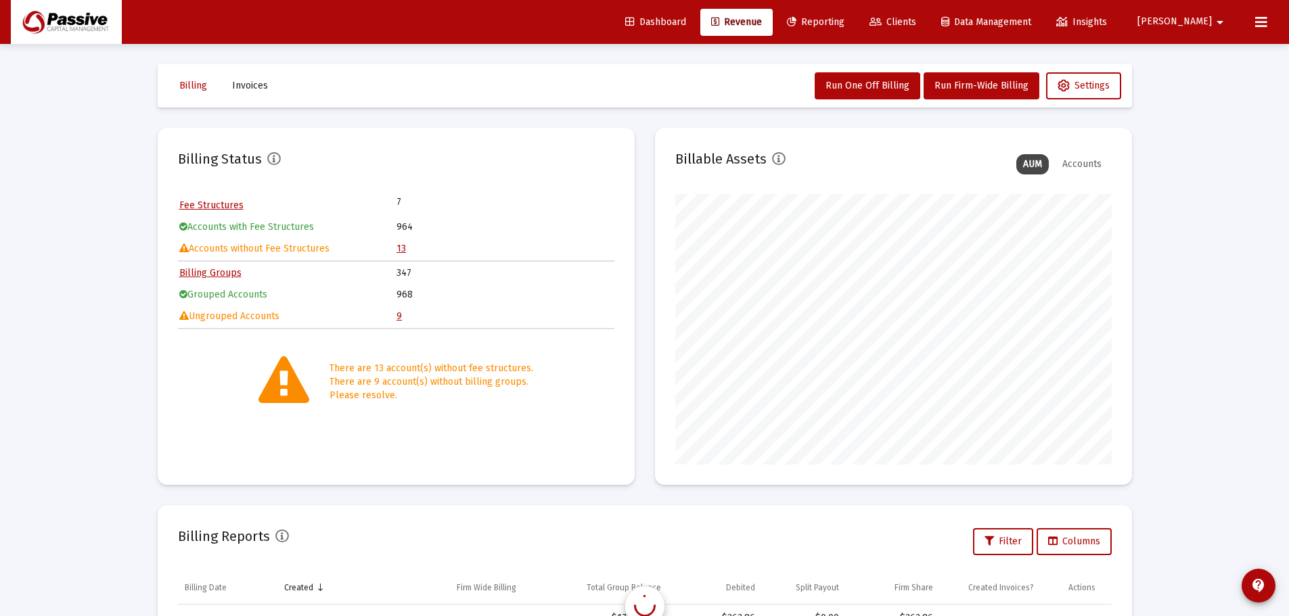
scroll to position [271, 436]
click at [401, 252] on link "13" at bounding box center [400, 248] width 9 height 11
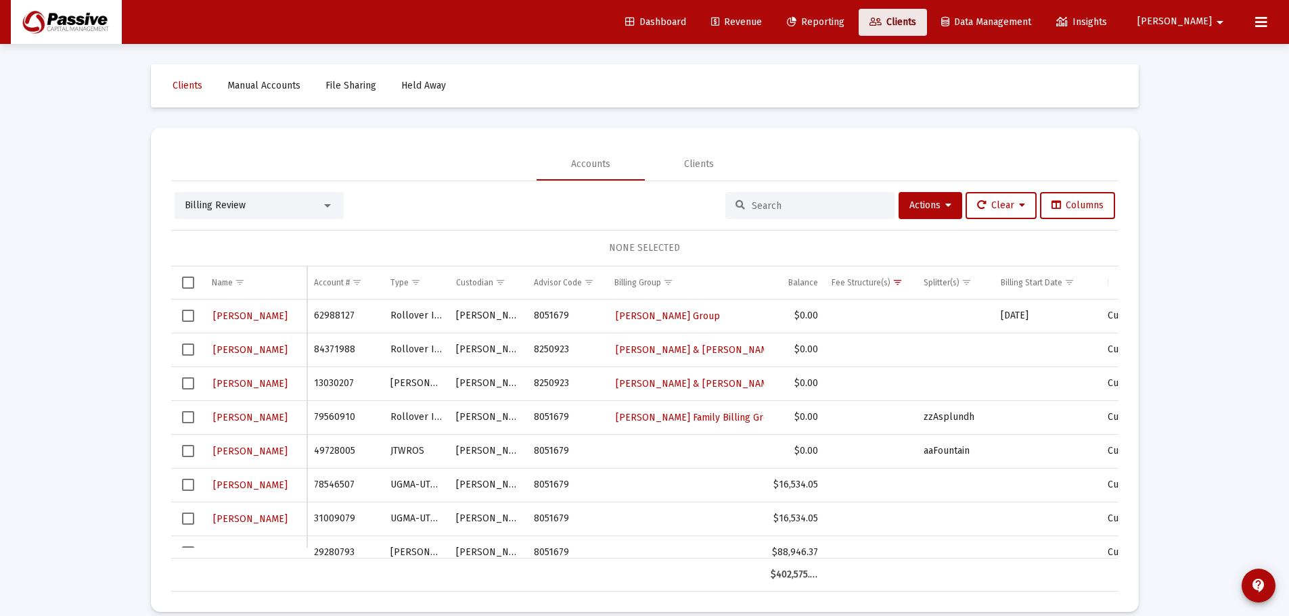
click at [916, 18] on span "Clients" at bounding box center [892, 21] width 47 height 11
click at [771, 209] on input at bounding box center [817, 205] width 133 height 11
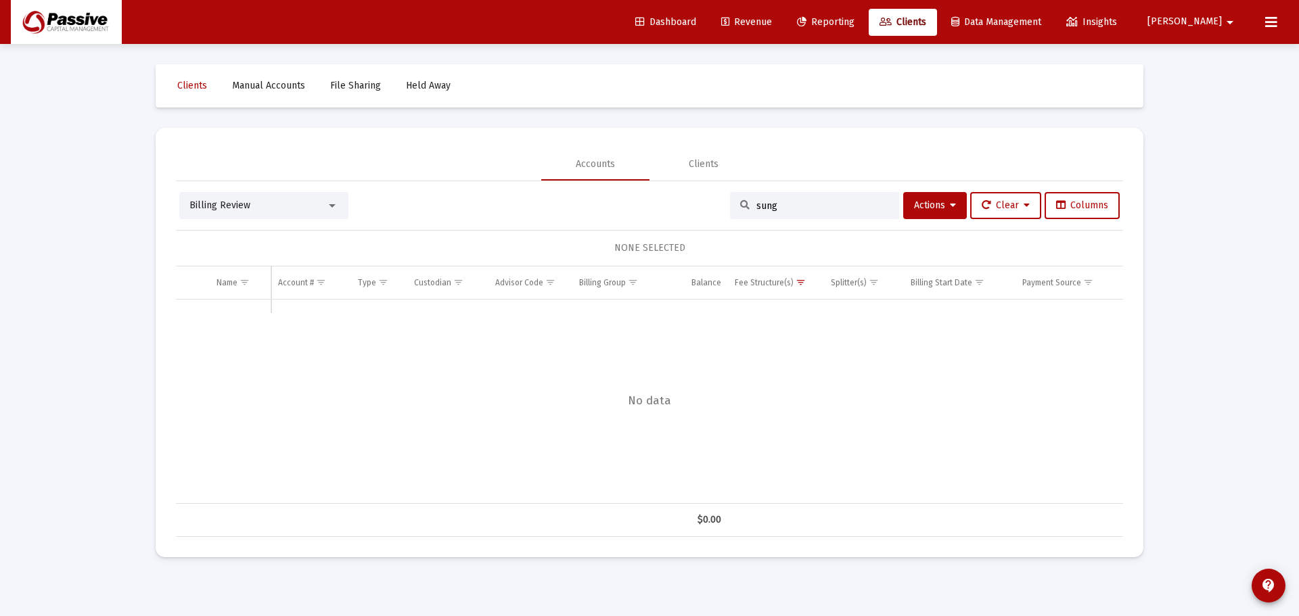
type input "sung"
click at [280, 85] on span "Manual Accounts" at bounding box center [268, 85] width 73 height 11
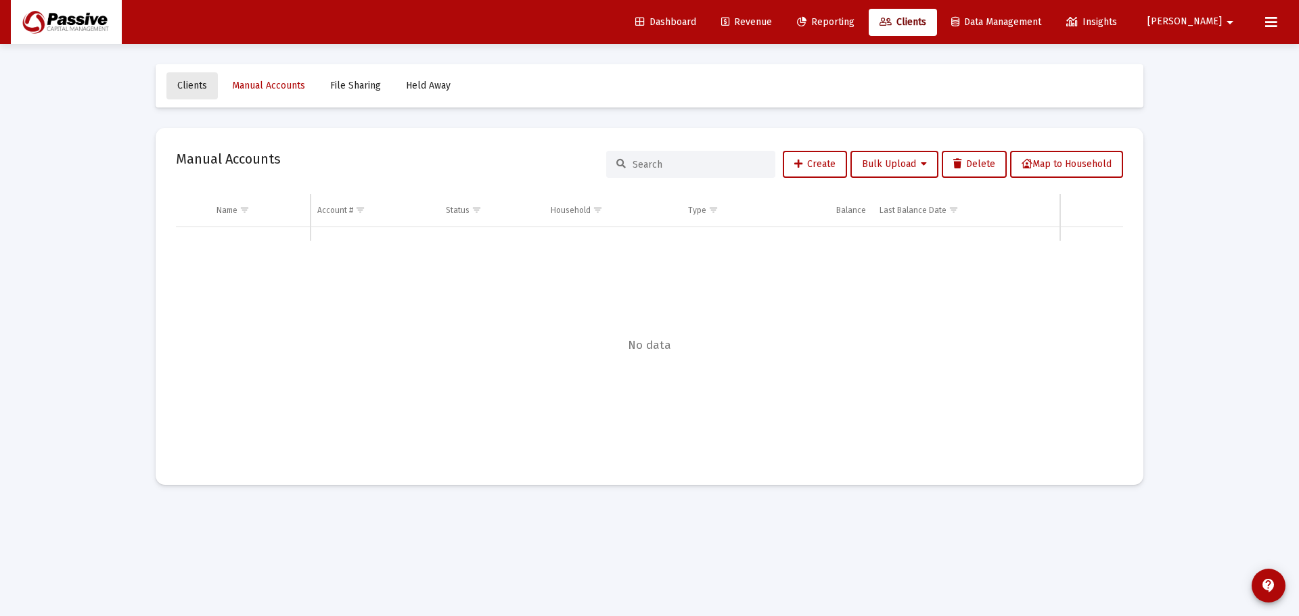
click at [189, 81] on span "Clients" at bounding box center [192, 85] width 30 height 11
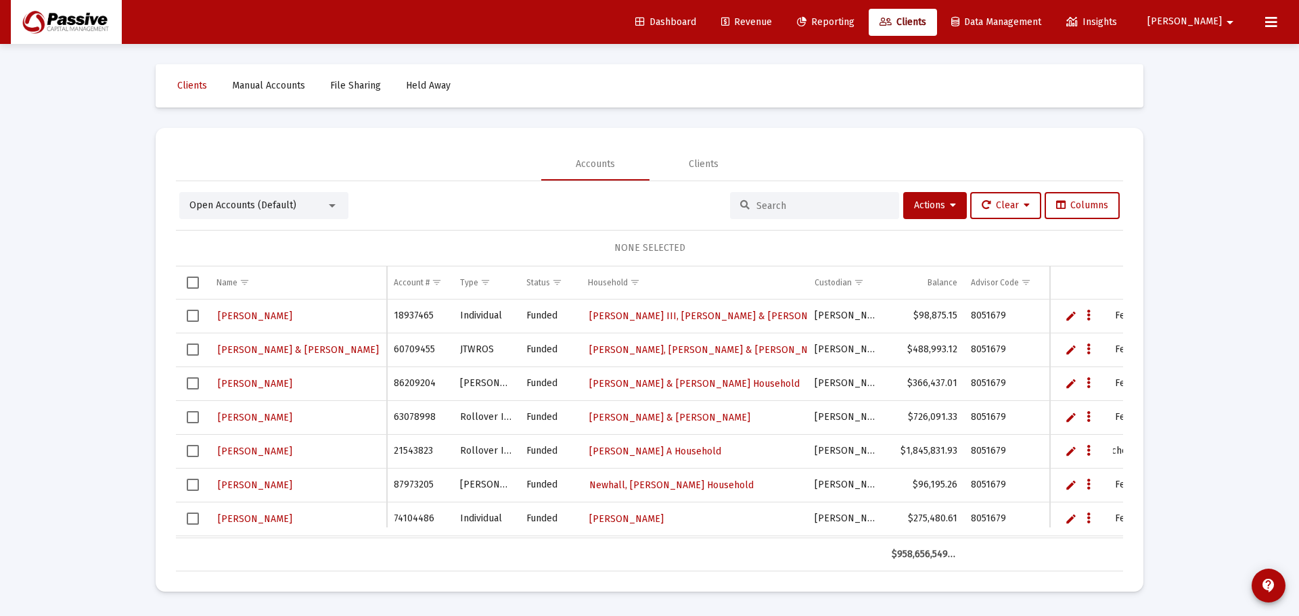
click at [789, 211] on input at bounding box center [822, 205] width 133 height 11
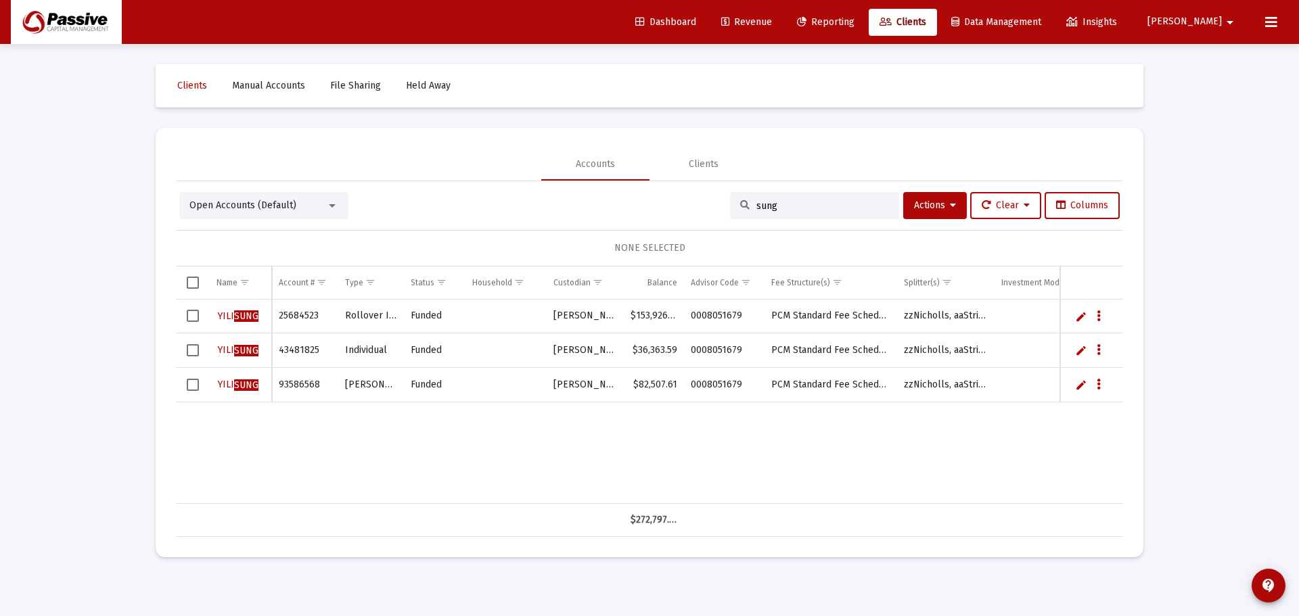
type input "sung"
click at [708, 167] on div "Clients" at bounding box center [704, 165] width 30 height 14
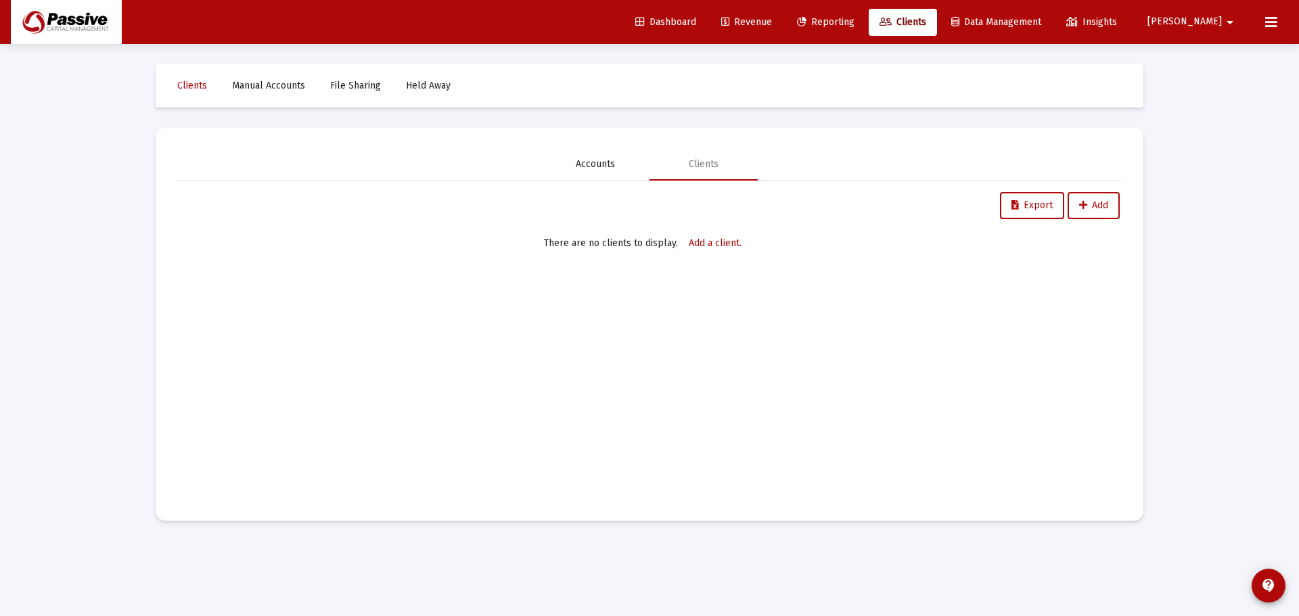
click at [617, 163] on div "Accounts" at bounding box center [595, 164] width 108 height 32
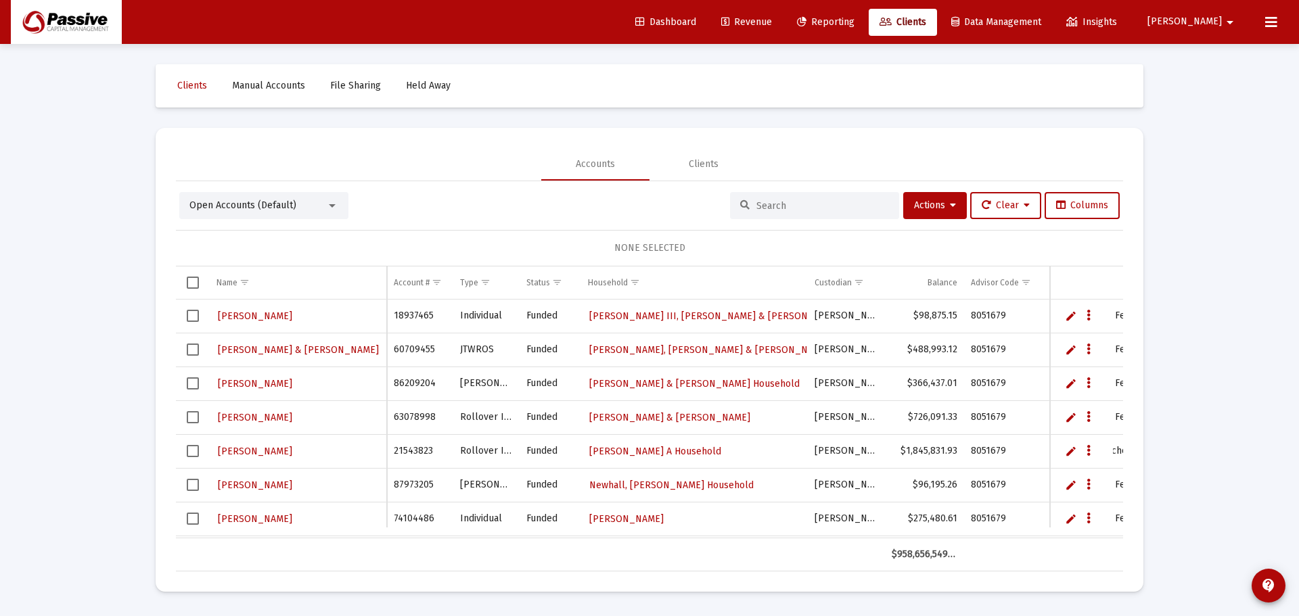
click at [269, 197] on div "Open Accounts (Default)" at bounding box center [263, 205] width 169 height 27
click at [267, 202] on span "Open Accounts (Default)" at bounding box center [242, 205] width 107 height 11
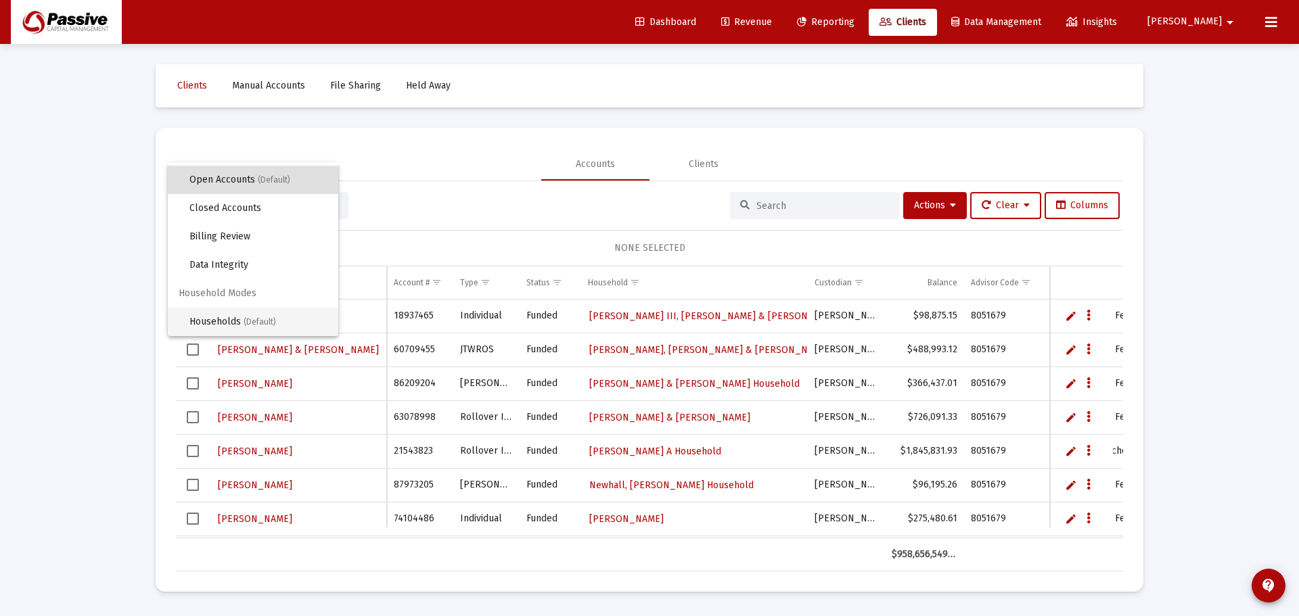
click at [218, 310] on span "Households (Default)" at bounding box center [258, 322] width 138 height 28
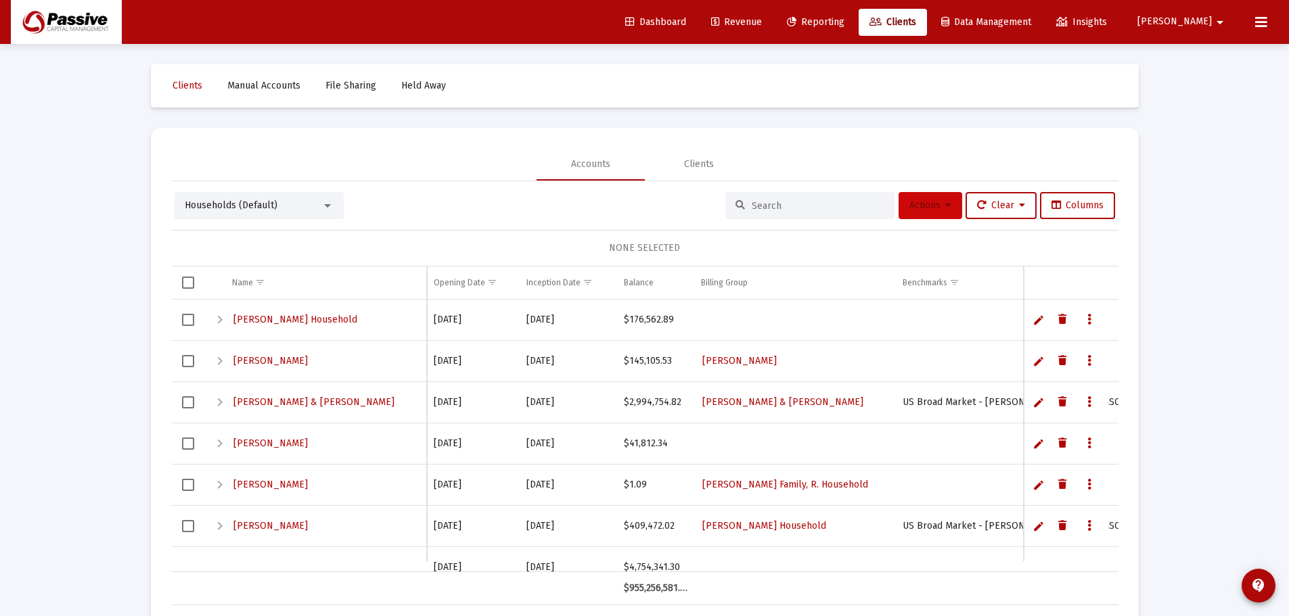
click at [912, 204] on span "Actions" at bounding box center [930, 205] width 42 height 11
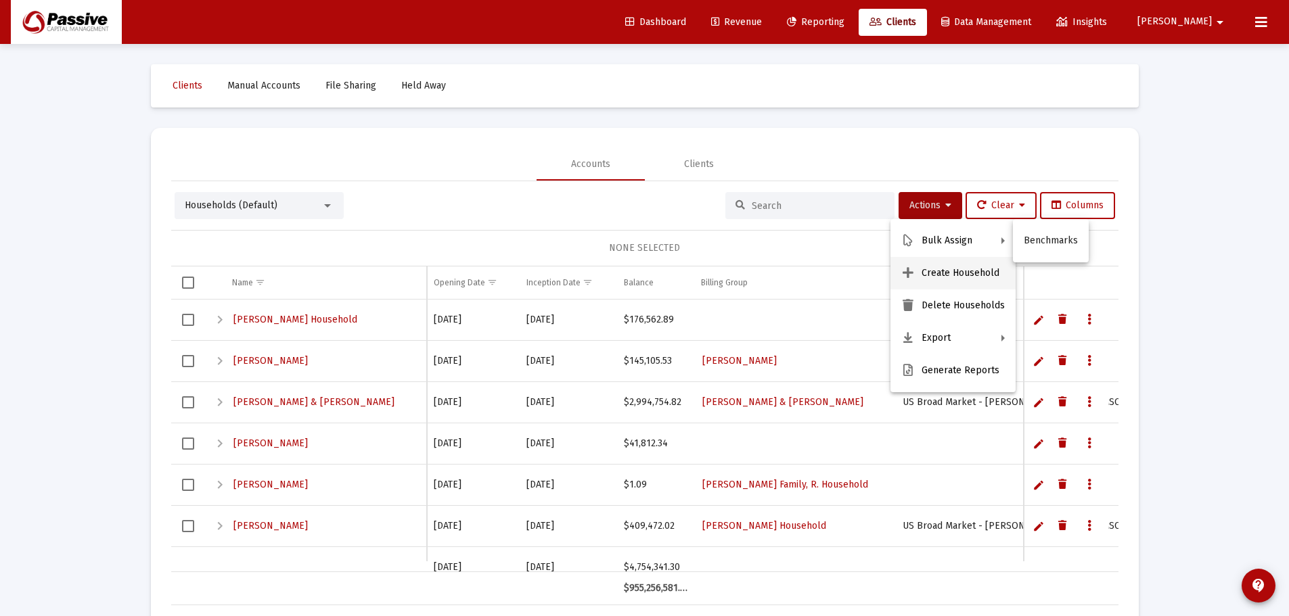
click at [935, 263] on button "Create Household" at bounding box center [952, 273] width 125 height 32
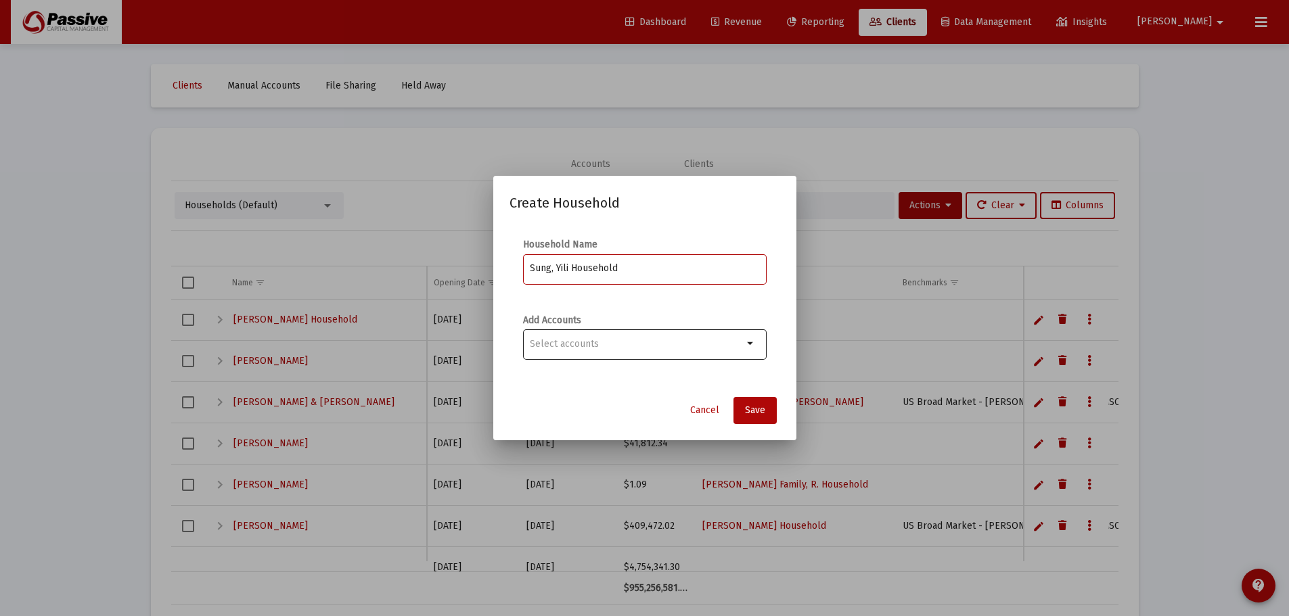
type input "Sung, Yili Household"
click at [584, 329] on div at bounding box center [636, 343] width 213 height 33
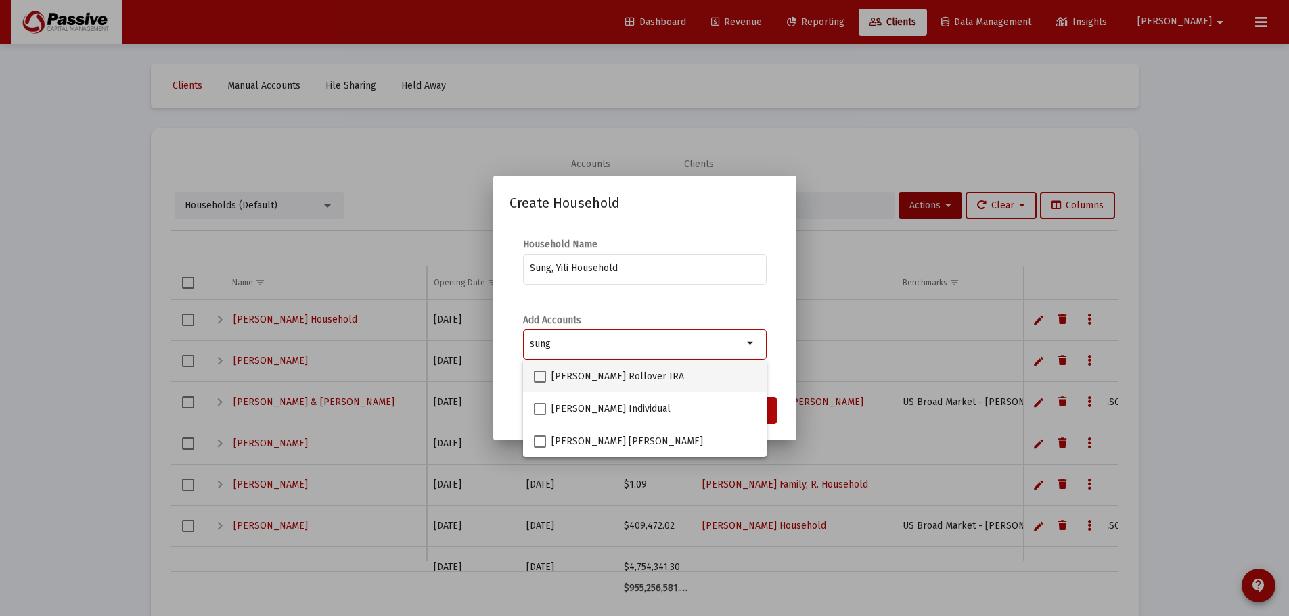
type input "sung"
click at [530, 375] on mat-option "[PERSON_NAME] Rollover IRA" at bounding box center [645, 376] width 244 height 32
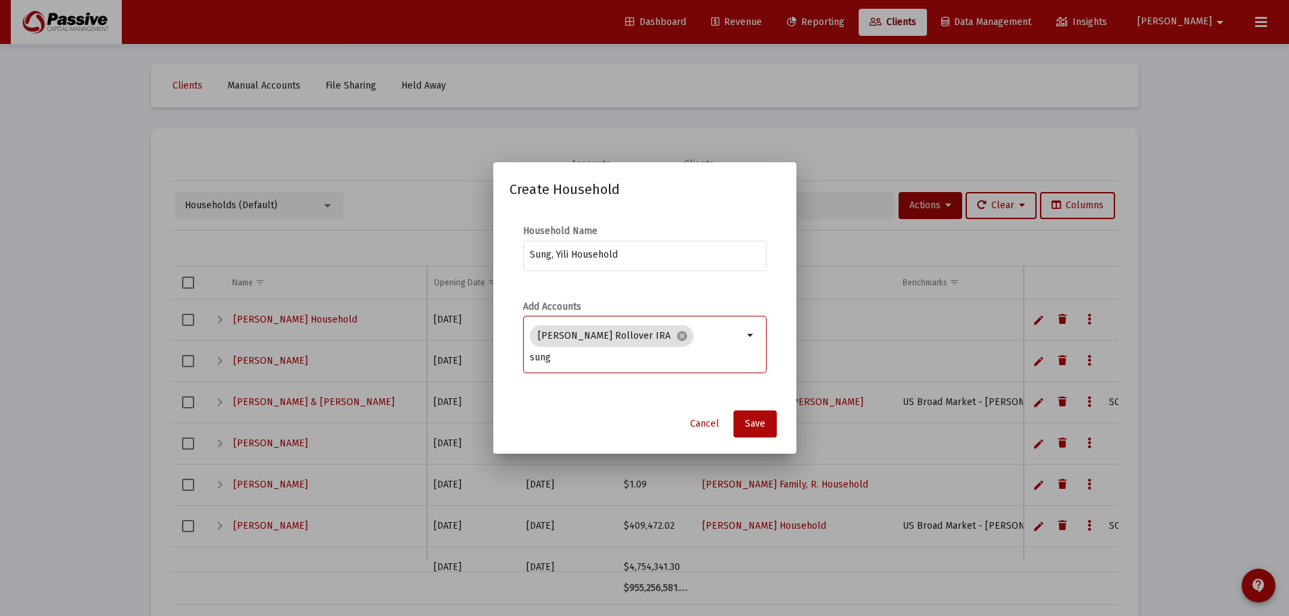
drag, startPoint x: 567, startPoint y: 362, endPoint x: 518, endPoint y: 362, distance: 48.7
click at [519, 362] on form "Add Accounts [PERSON_NAME] Rollover IRA cancel sung arrow_drop_down" at bounding box center [644, 344] width 271 height 89
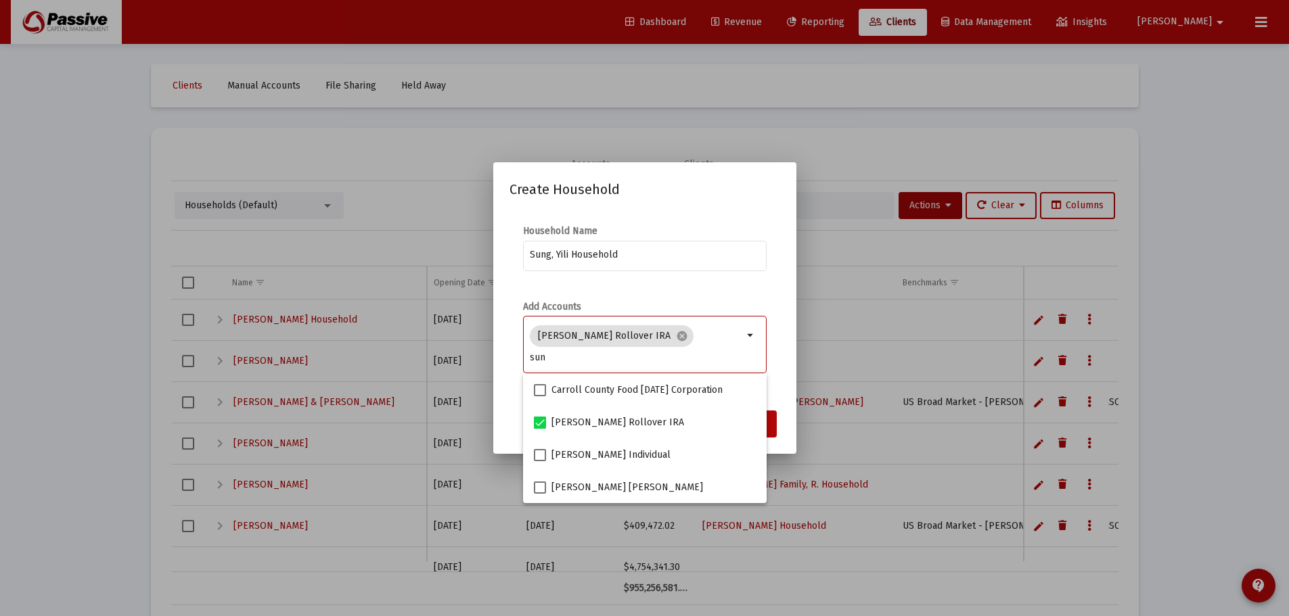
type input "sung"
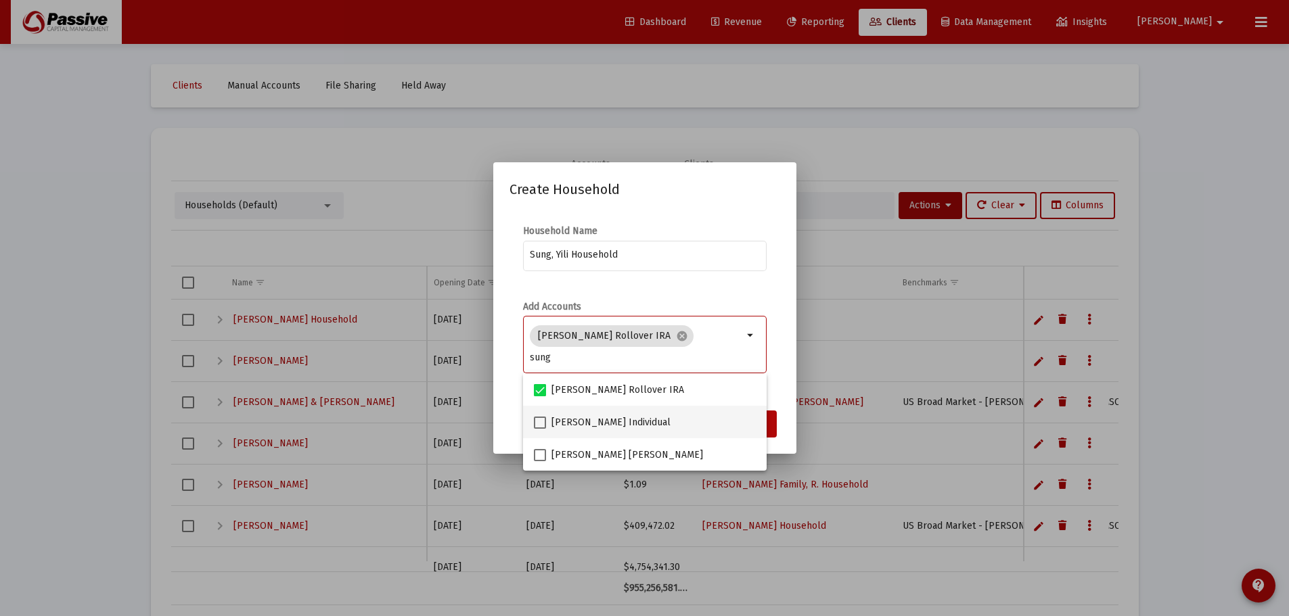
click at [542, 425] on span at bounding box center [540, 423] width 12 height 12
click at [540, 429] on input "[PERSON_NAME] Individual" at bounding box center [539, 429] width 1 height 1
checkbox input "true"
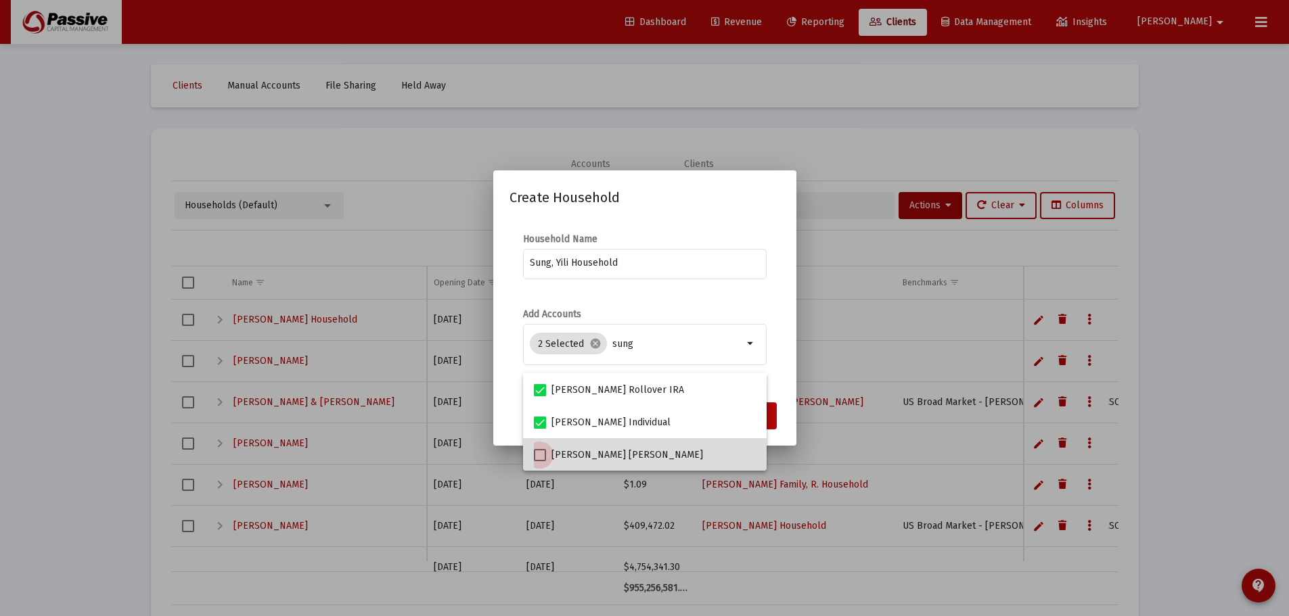
click at [542, 453] on span at bounding box center [540, 455] width 12 height 12
click at [540, 461] on input "[PERSON_NAME] [PERSON_NAME]" at bounding box center [539, 461] width 1 height 1
checkbox input "true"
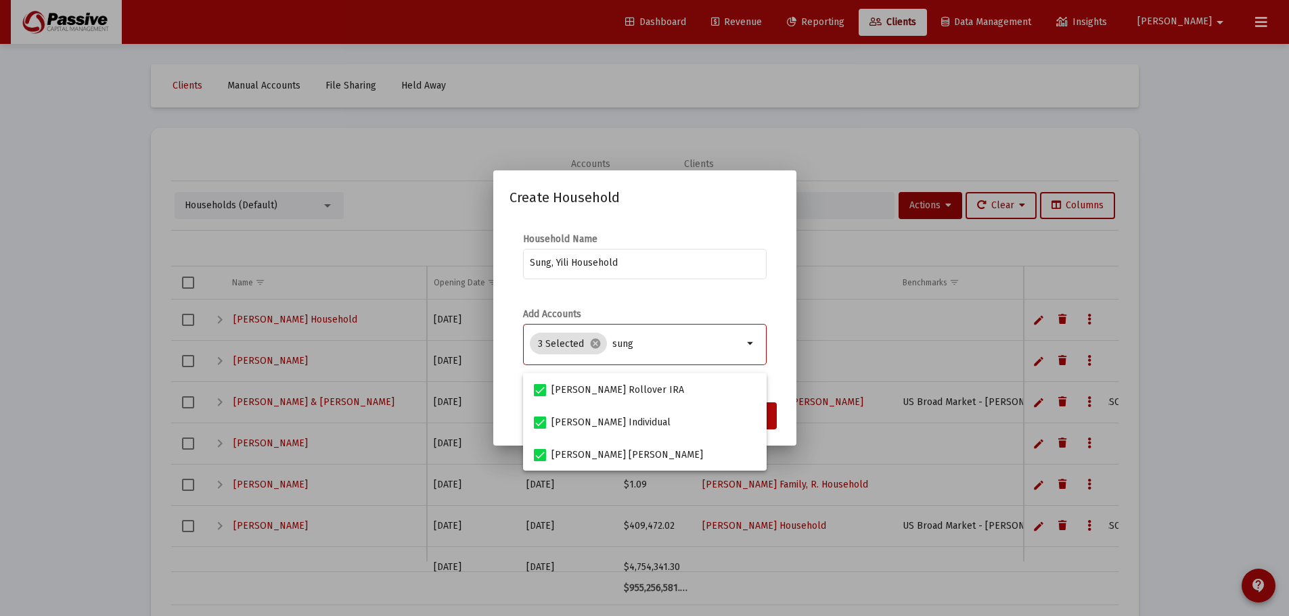
drag, startPoint x: 632, startPoint y: 348, endPoint x: 616, endPoint y: 344, distance: 17.4
click at [616, 344] on input "sung" at bounding box center [677, 344] width 131 height 11
type input "s"
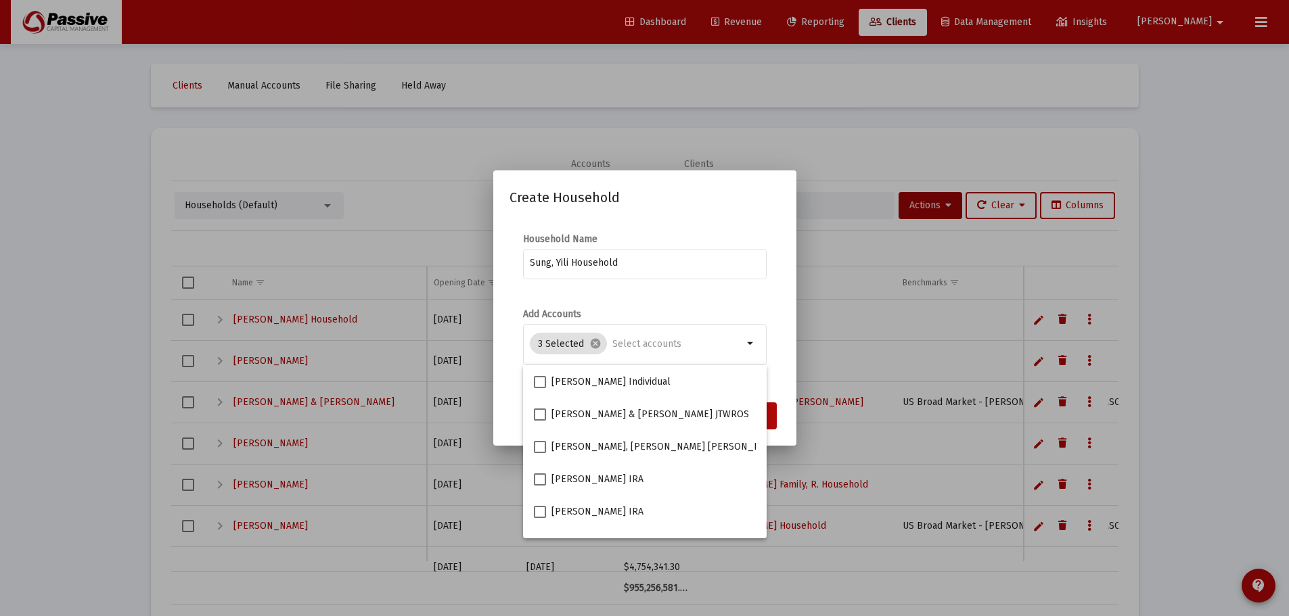
click at [754, 306] on mat-dialog-content "Household Name [PERSON_NAME] Household Add Accounts 3 Selected cancel arrow_dro…" at bounding box center [644, 306] width 303 height 175
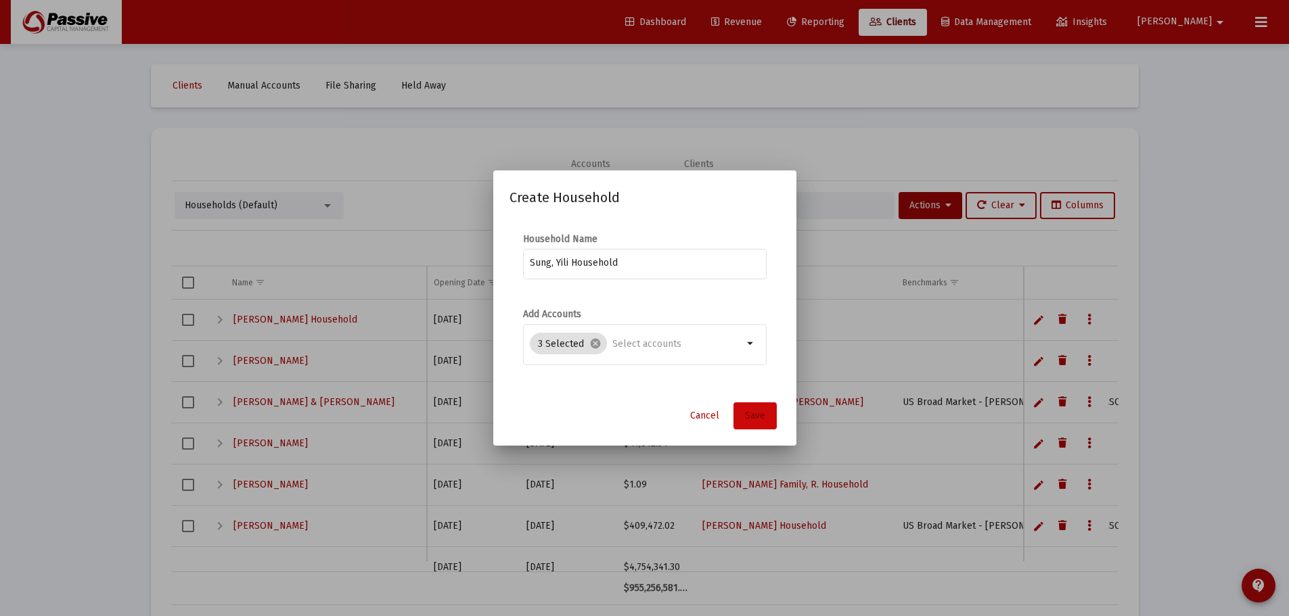
click at [758, 415] on span "Save" at bounding box center [755, 415] width 20 height 11
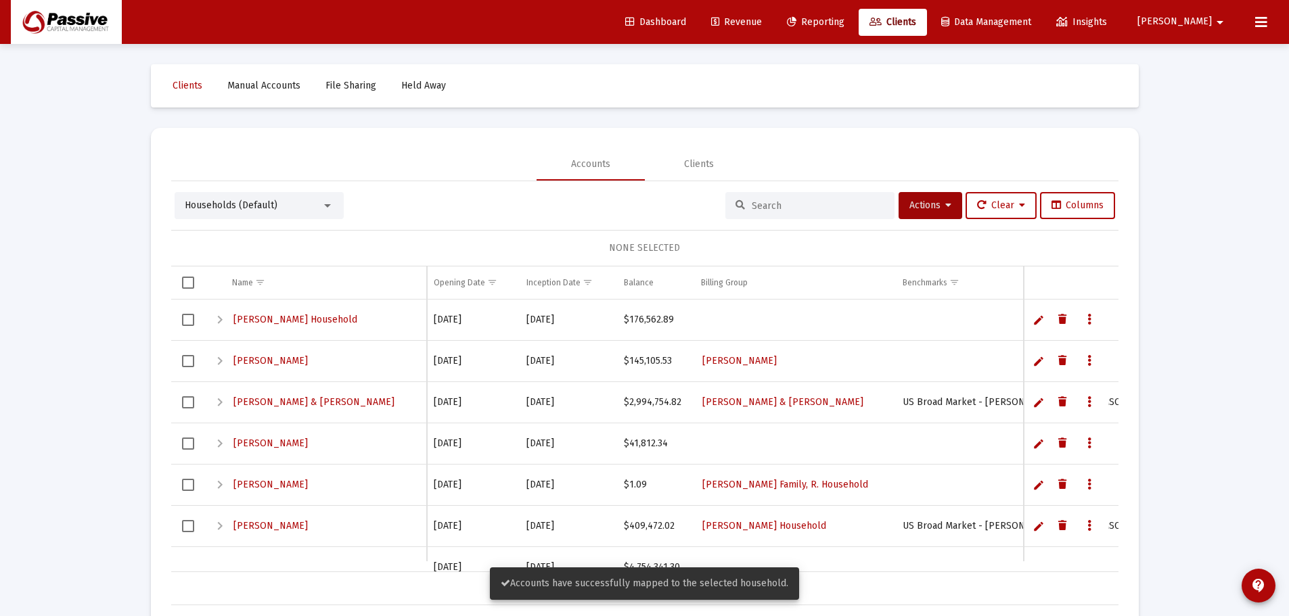
click at [751, 217] on div at bounding box center [809, 205] width 169 height 27
click at [752, 209] on input at bounding box center [817, 205] width 133 height 11
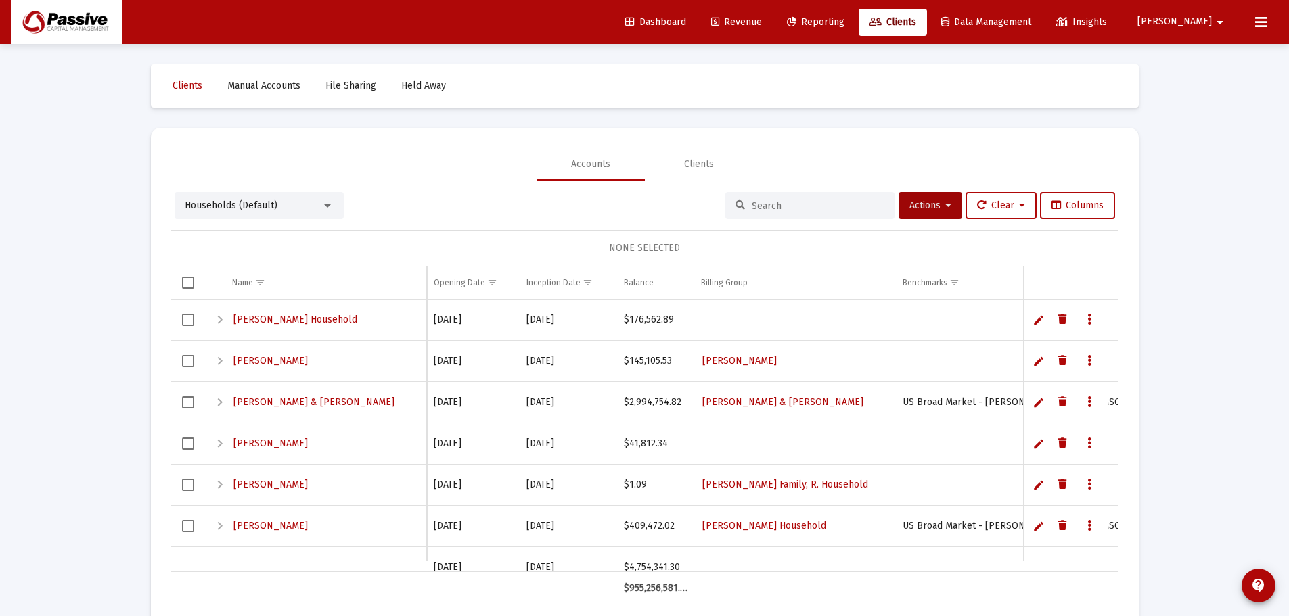
click at [302, 204] on div "Households (Default)" at bounding box center [253, 206] width 137 height 14
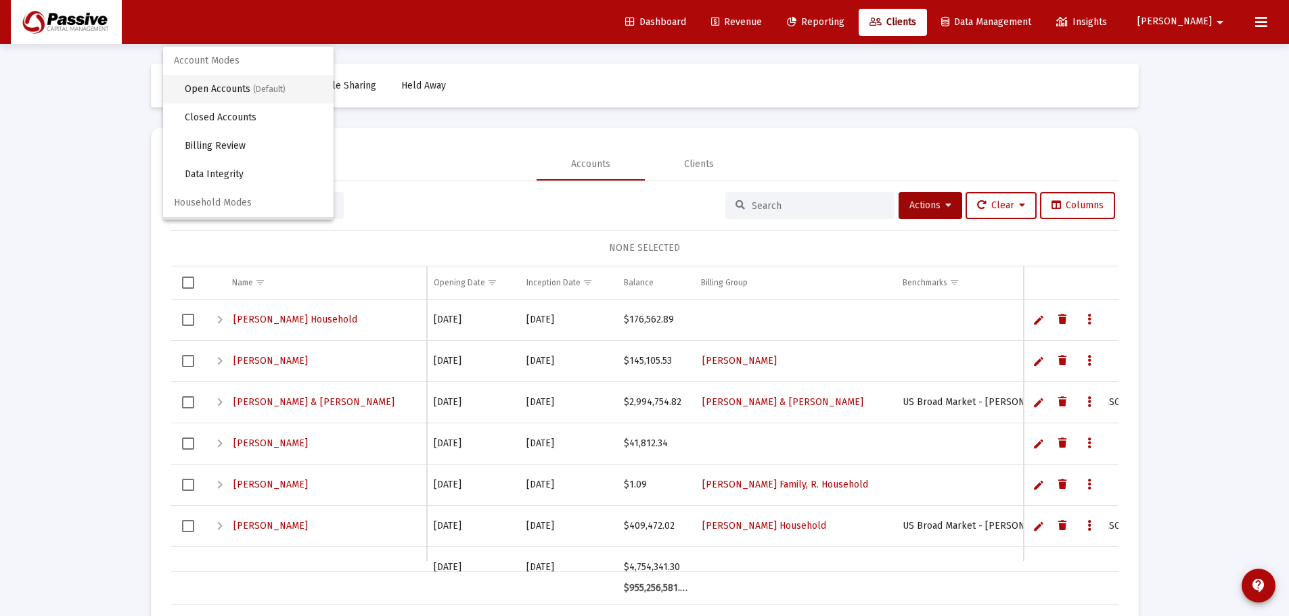
click at [244, 77] on span "Open Accounts (Default)" at bounding box center [254, 89] width 138 height 28
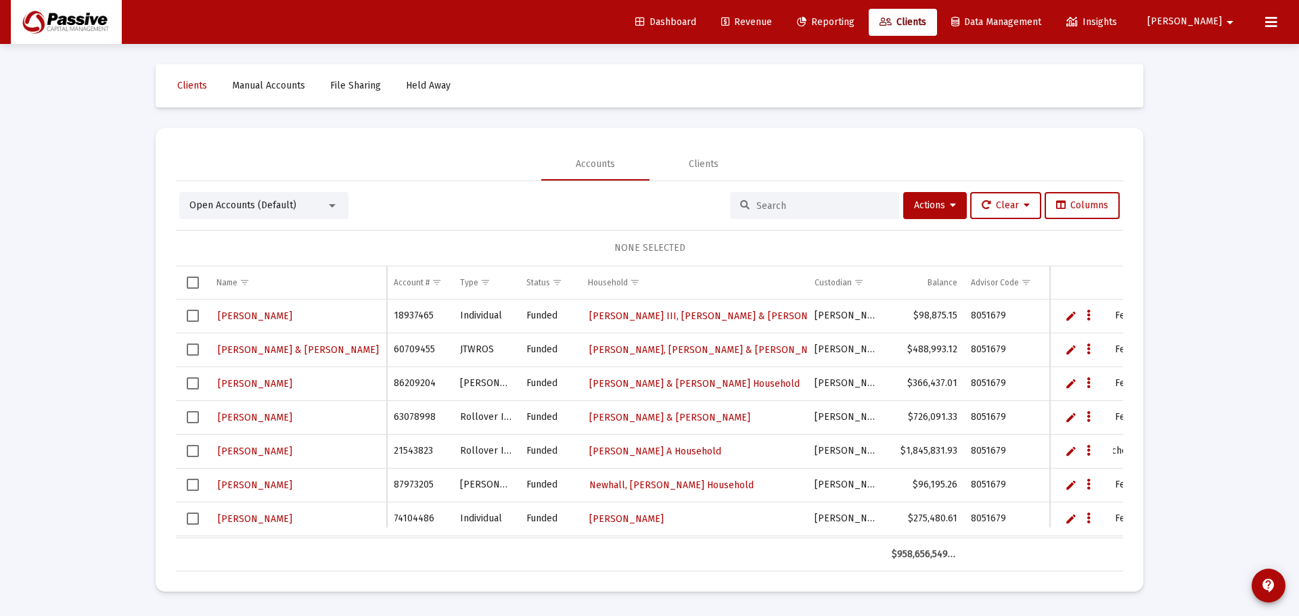
click at [720, 234] on div "NONE SELECTED" at bounding box center [649, 248] width 947 height 37
click at [758, 201] on input at bounding box center [822, 205] width 133 height 11
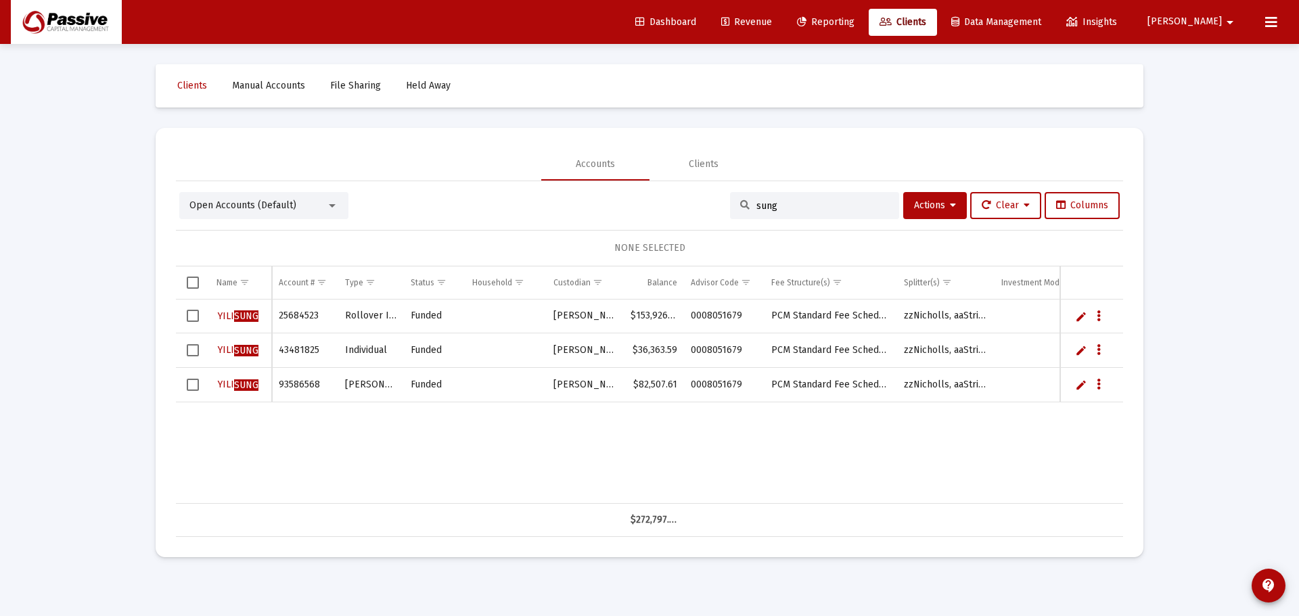
type input "sung"
click at [191, 315] on span "Select row" at bounding box center [193, 316] width 12 height 12
click at [195, 344] on span "Select row" at bounding box center [193, 350] width 12 height 12
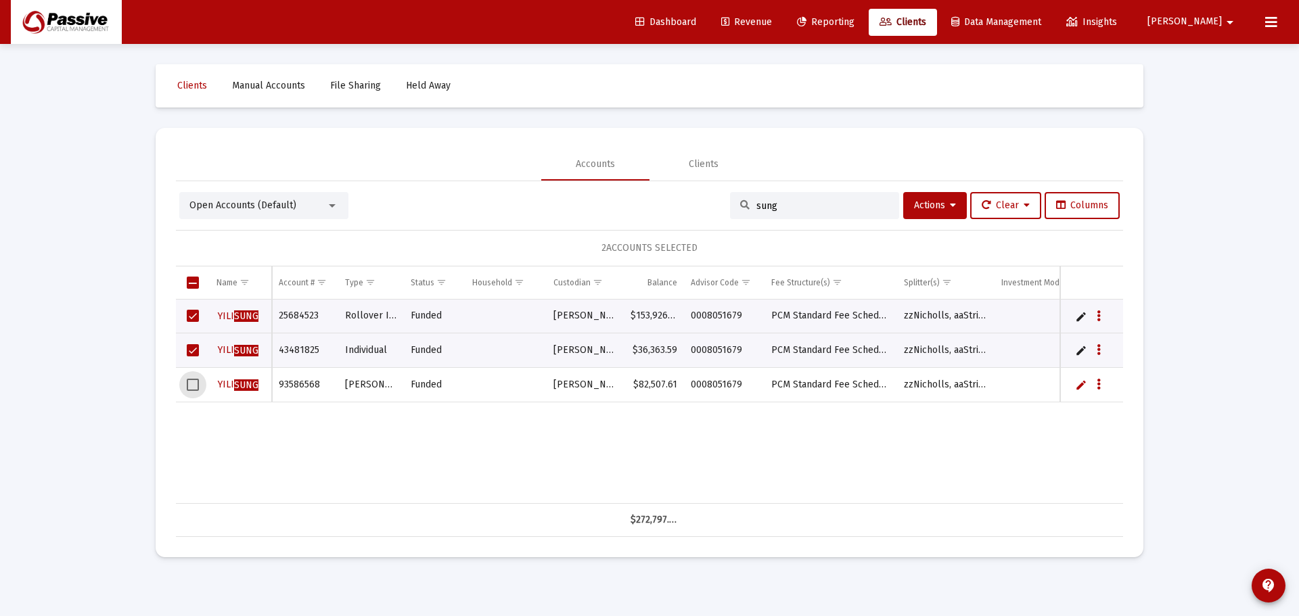
click at [198, 388] on span "Select row" at bounding box center [193, 385] width 12 height 12
click at [952, 206] on button "Actions" at bounding box center [935, 205] width 64 height 27
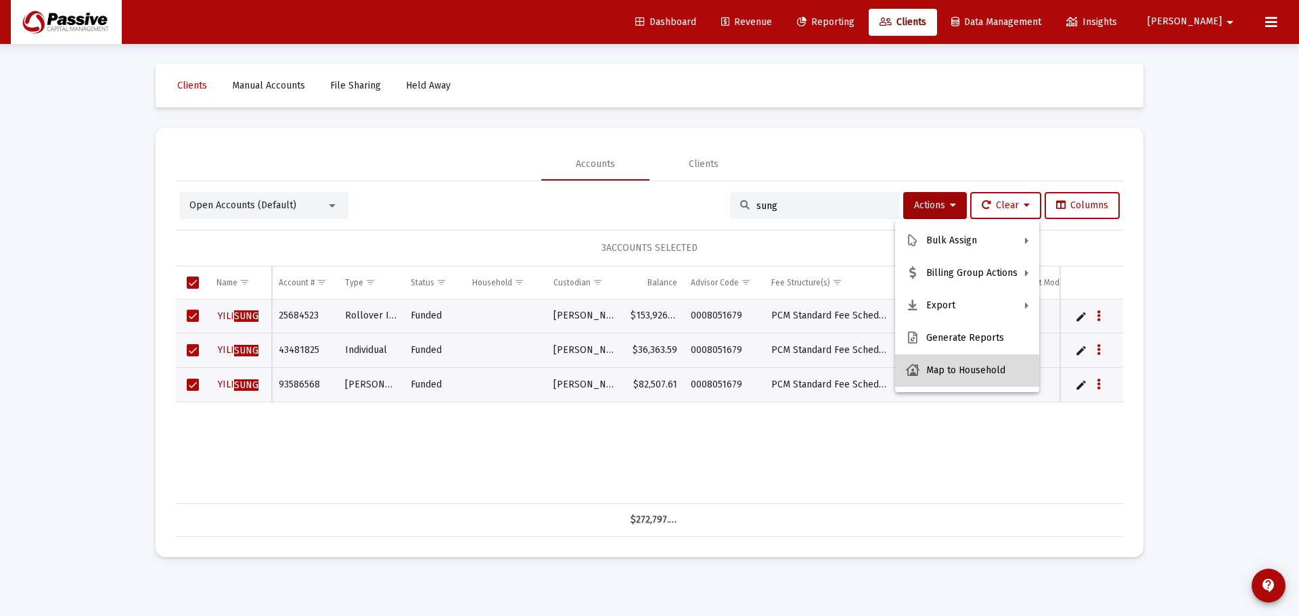
click at [967, 375] on button "Map to Household" at bounding box center [967, 370] width 144 height 32
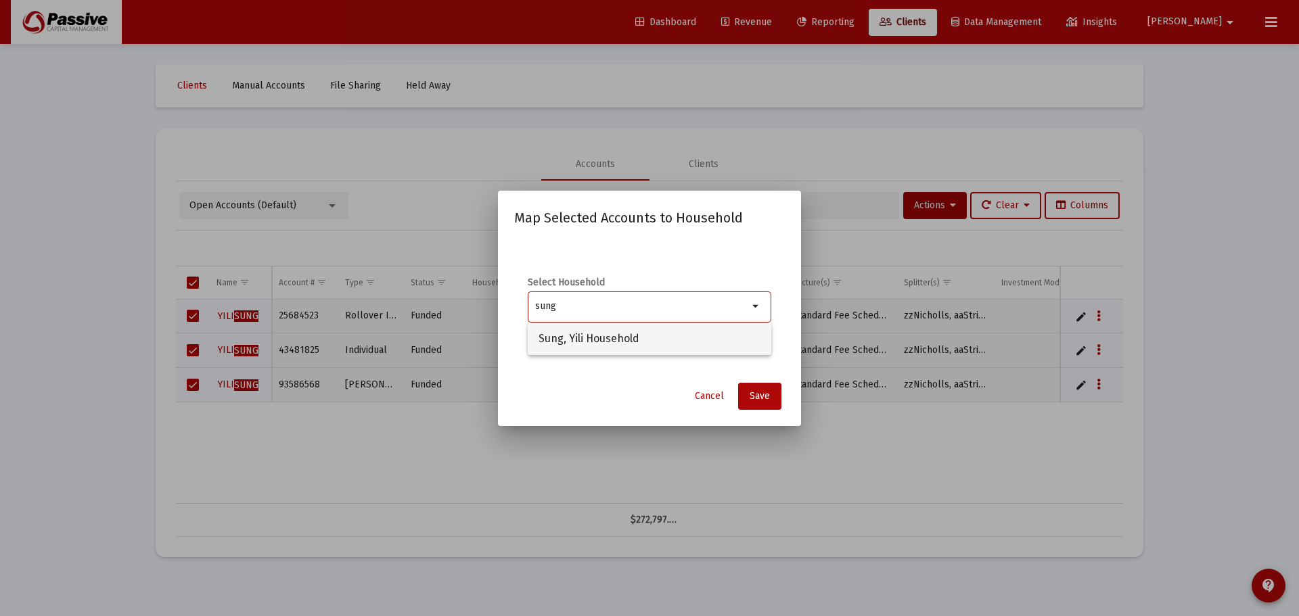
click at [665, 326] on span "Sung, Yili Household" at bounding box center [649, 339] width 222 height 32
type input "Sung, Yili Household"
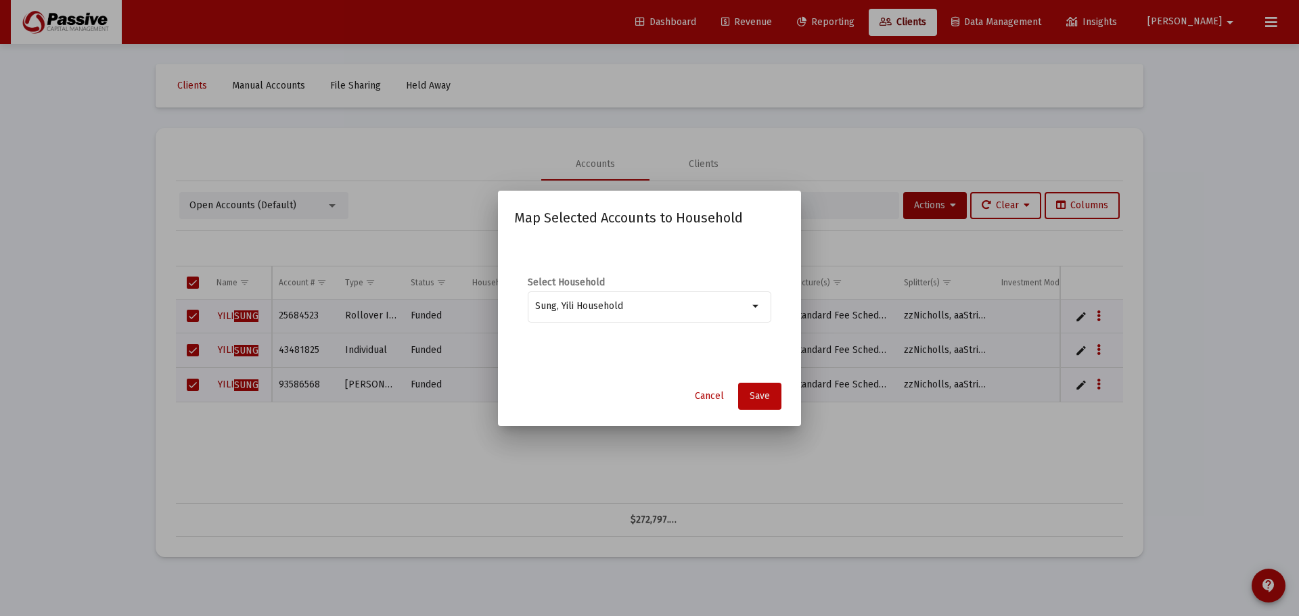
click at [768, 401] on span "Save" at bounding box center [759, 395] width 20 height 11
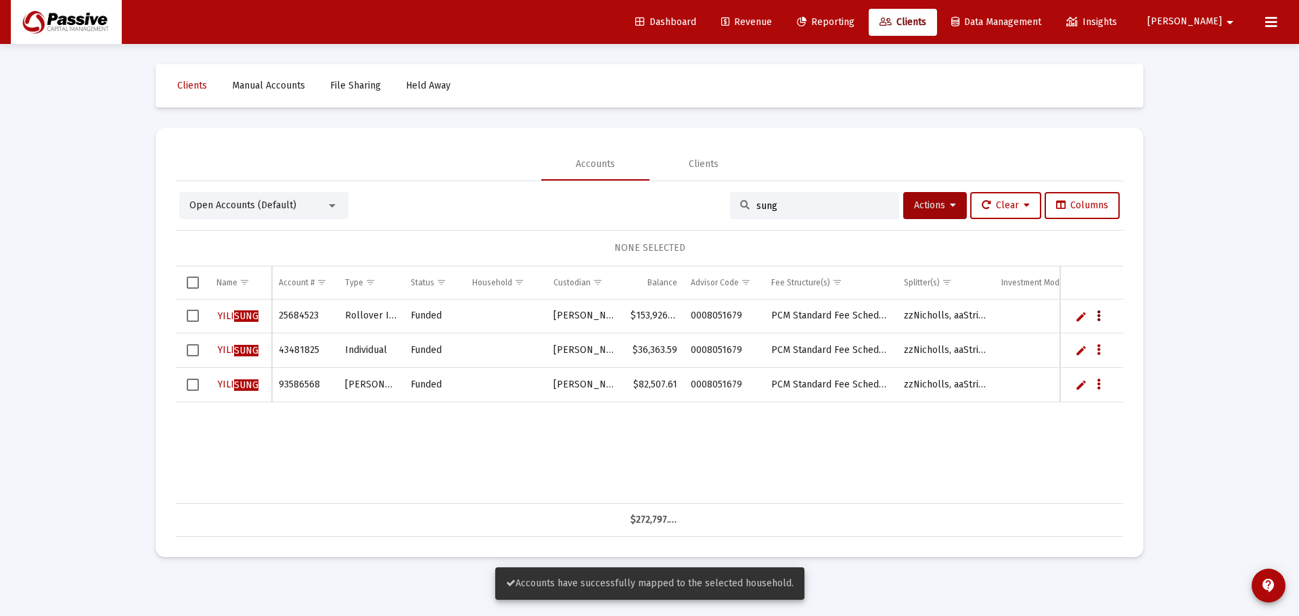
click at [1103, 315] on button "Data grid" at bounding box center [1098, 316] width 12 height 12
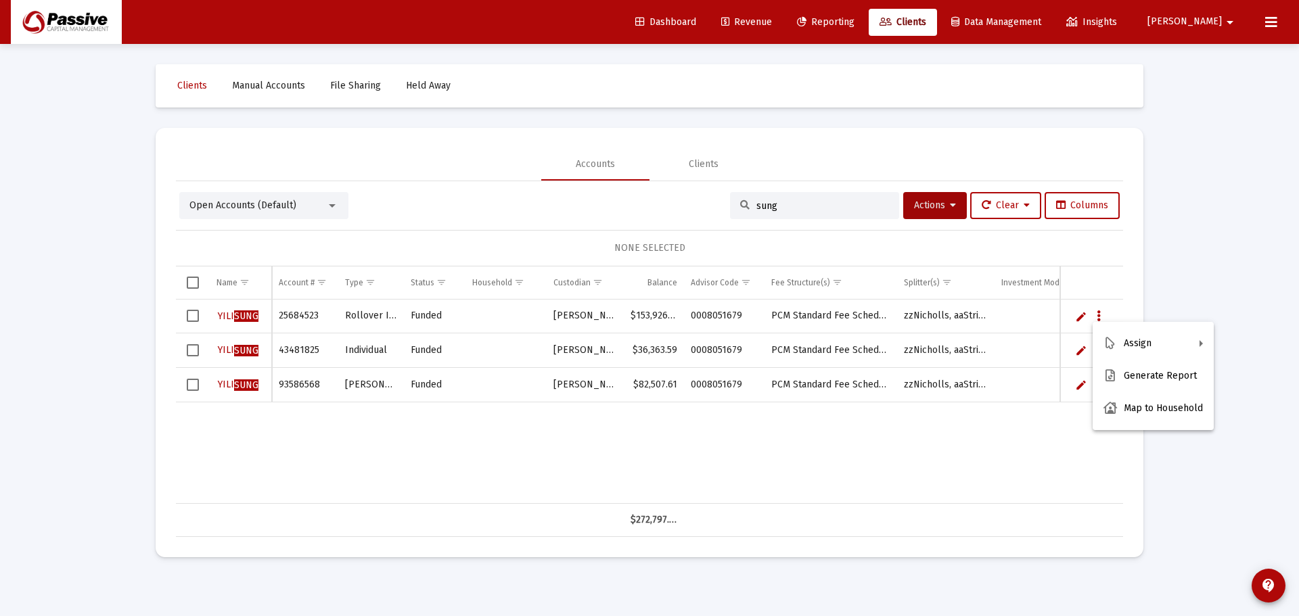
click at [1001, 453] on div at bounding box center [649, 308] width 1299 height 616
click at [760, 23] on span "Revenue" at bounding box center [746, 21] width 51 height 11
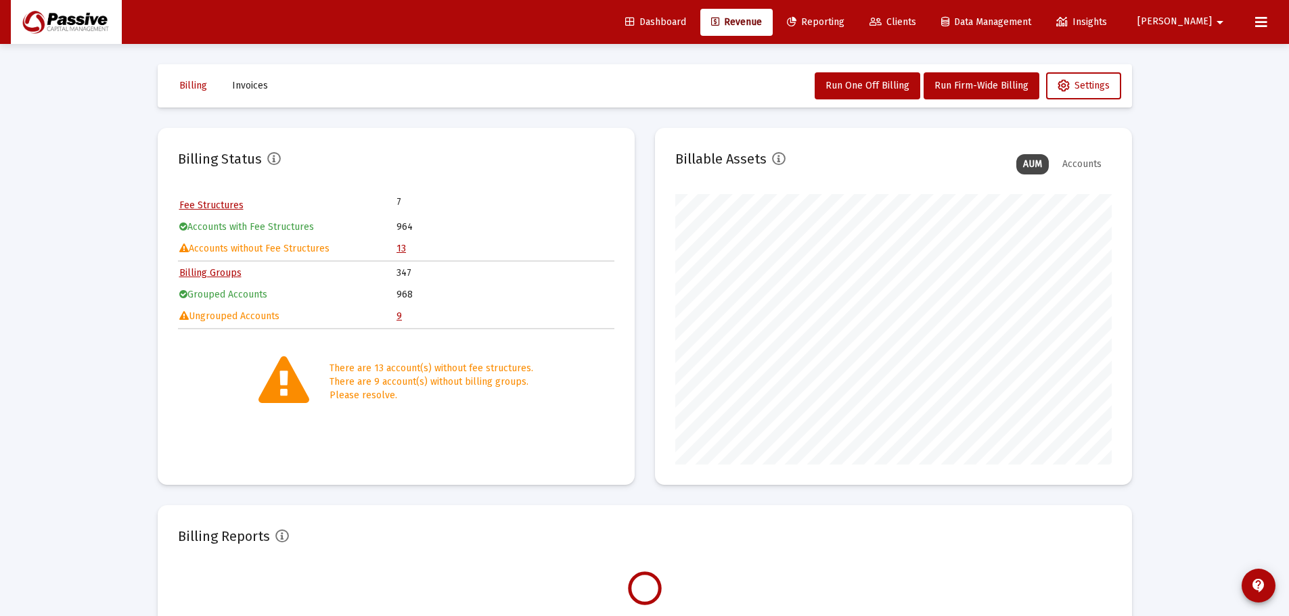
scroll to position [271, 436]
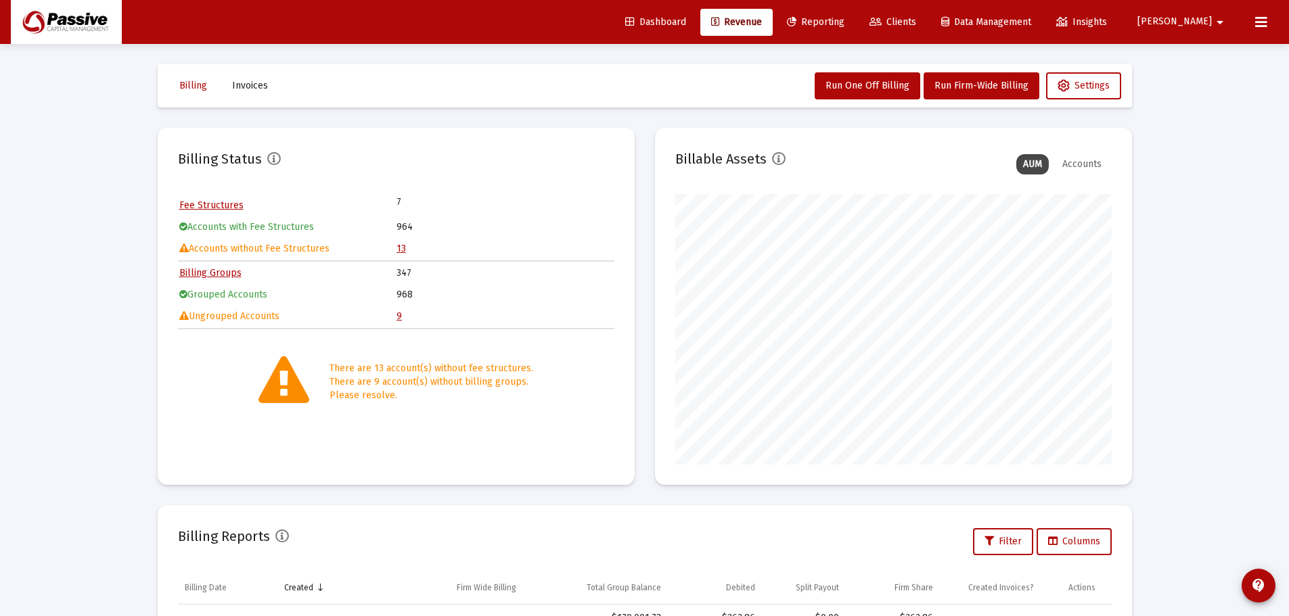
click at [398, 317] on link "9" at bounding box center [398, 315] width 5 height 11
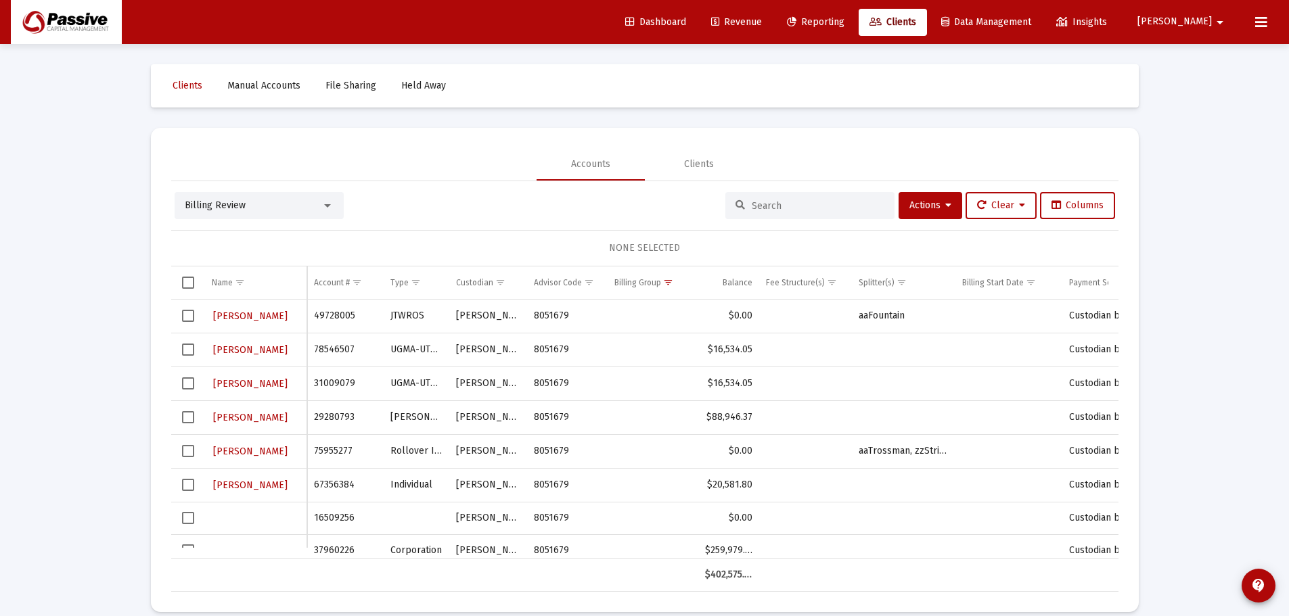
click at [762, 23] on span "Revenue" at bounding box center [736, 21] width 51 height 11
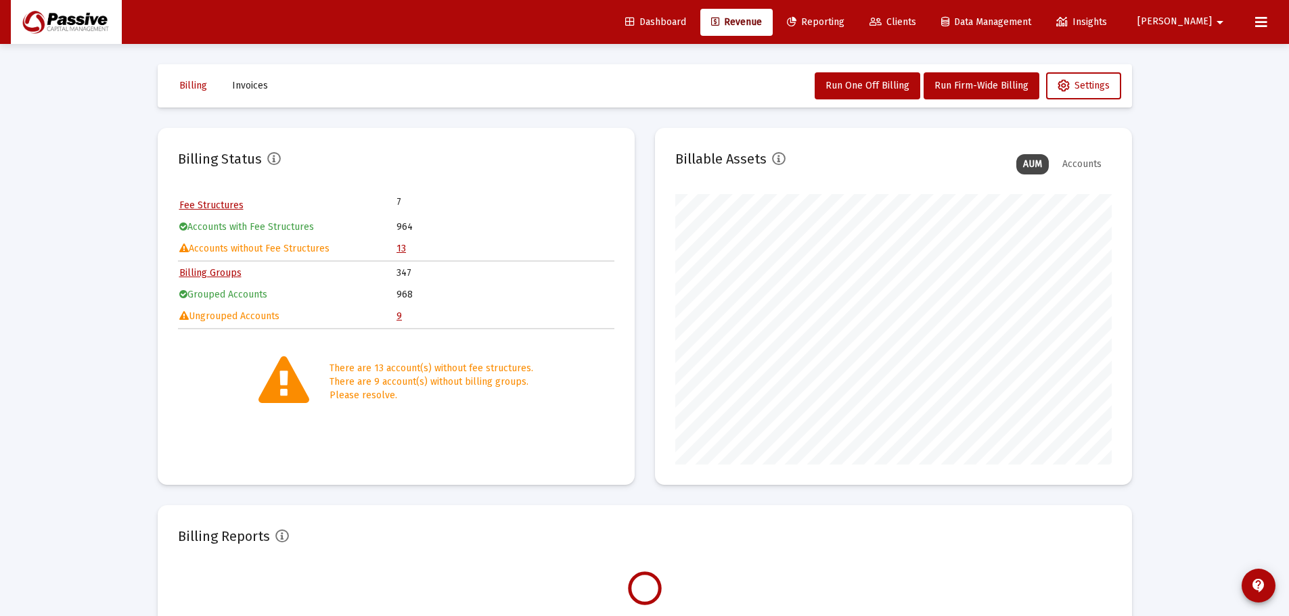
scroll to position [271, 436]
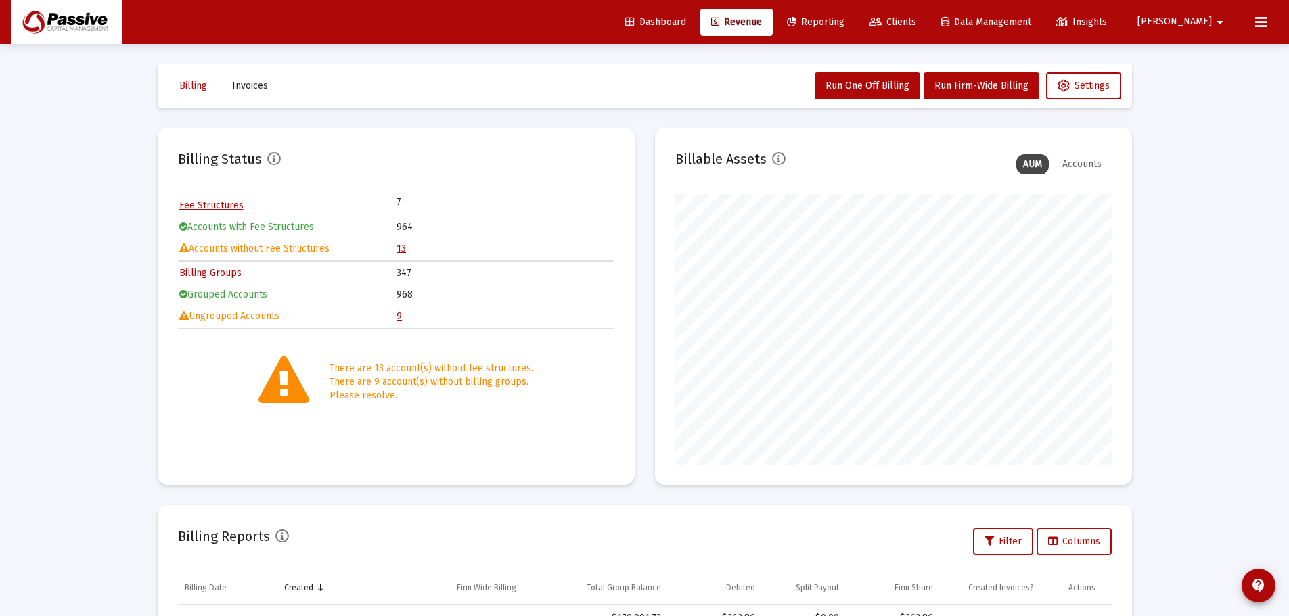
click at [400, 244] on link "13" at bounding box center [400, 248] width 9 height 11
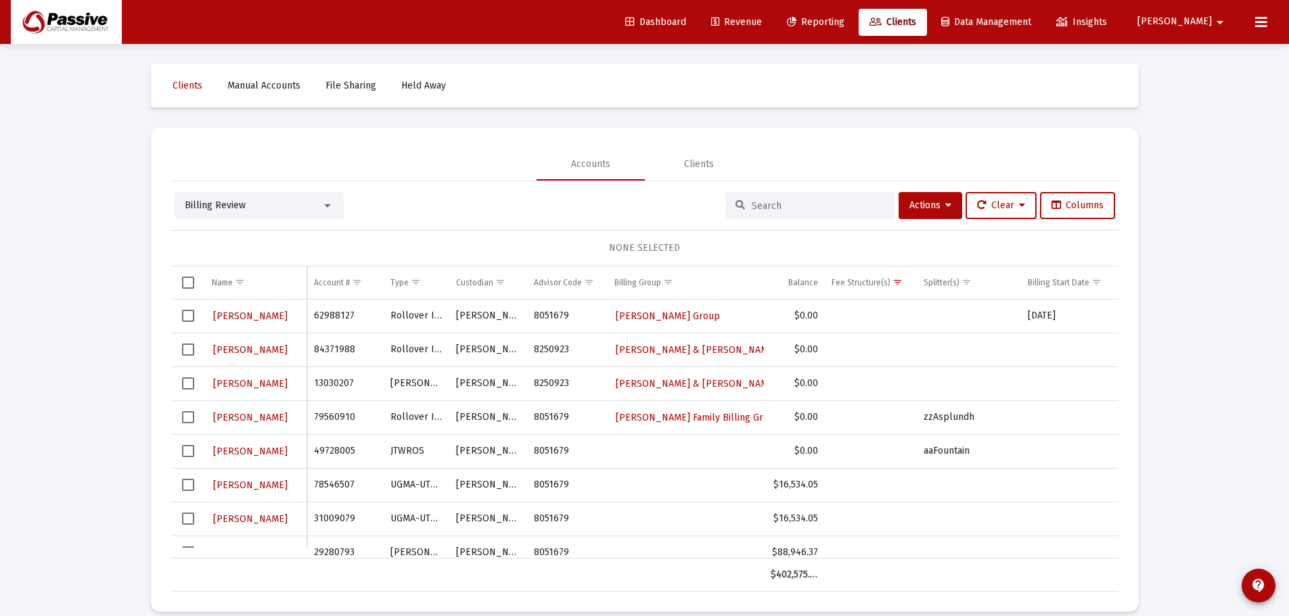
scroll to position [49, 0]
click at [844, 17] on span "Reporting" at bounding box center [815, 21] width 57 height 11
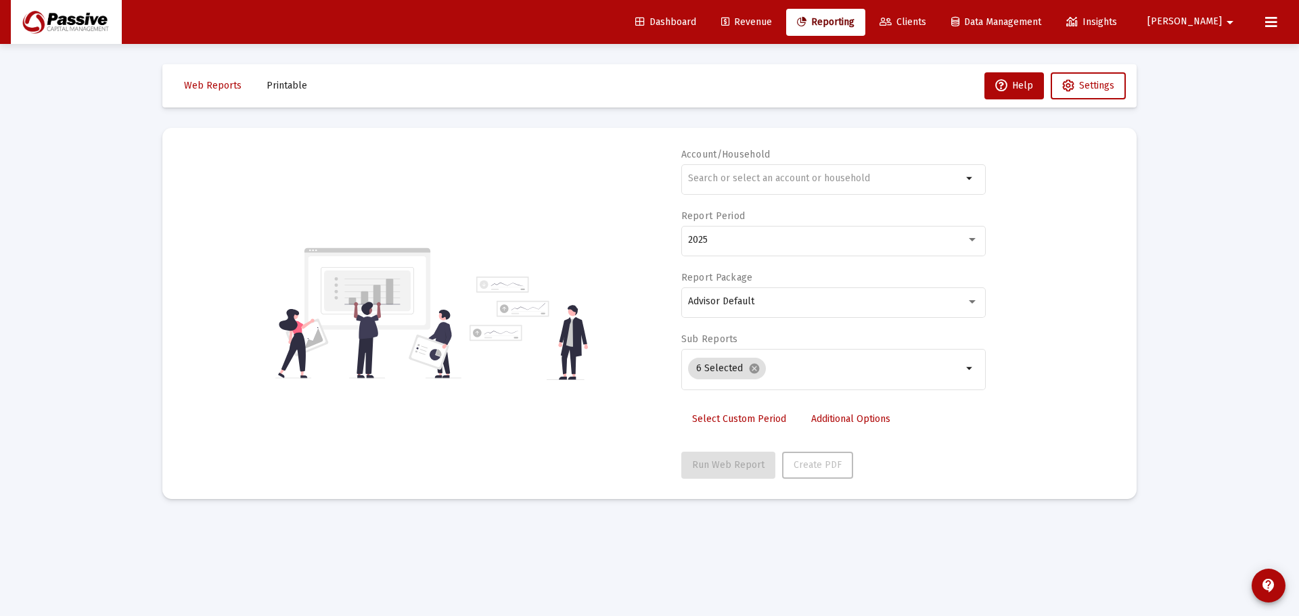
click at [926, 22] on span "Clients" at bounding box center [902, 21] width 47 height 11
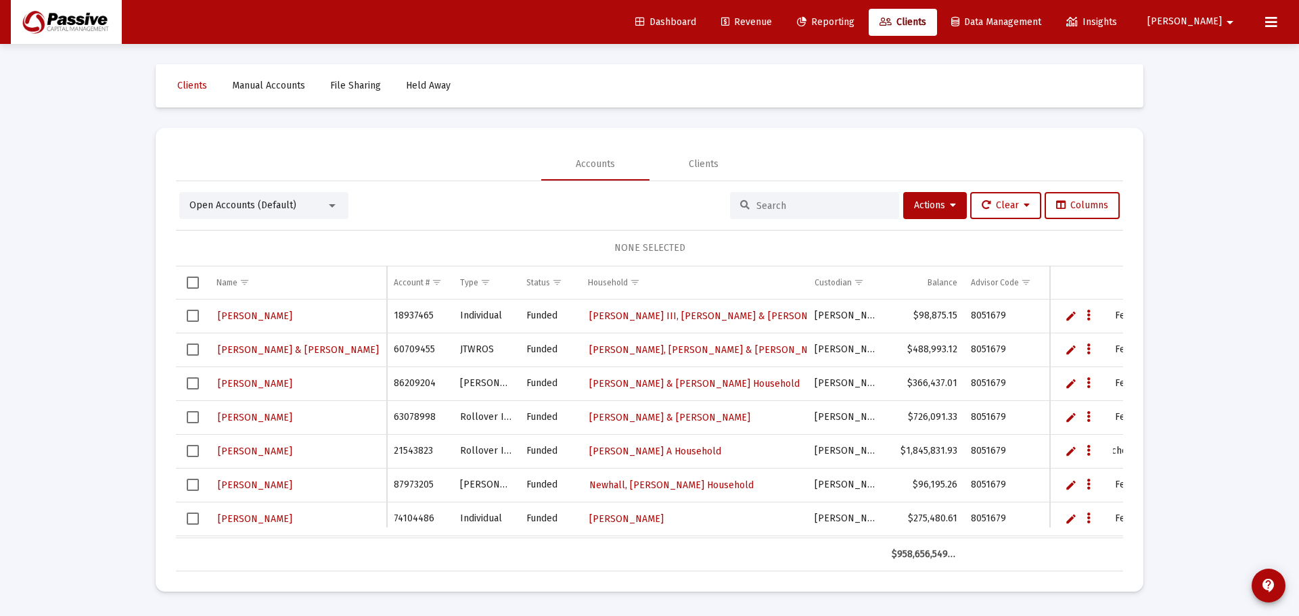
click at [804, 197] on div at bounding box center [814, 205] width 169 height 27
click at [805, 206] on input at bounding box center [822, 205] width 133 height 11
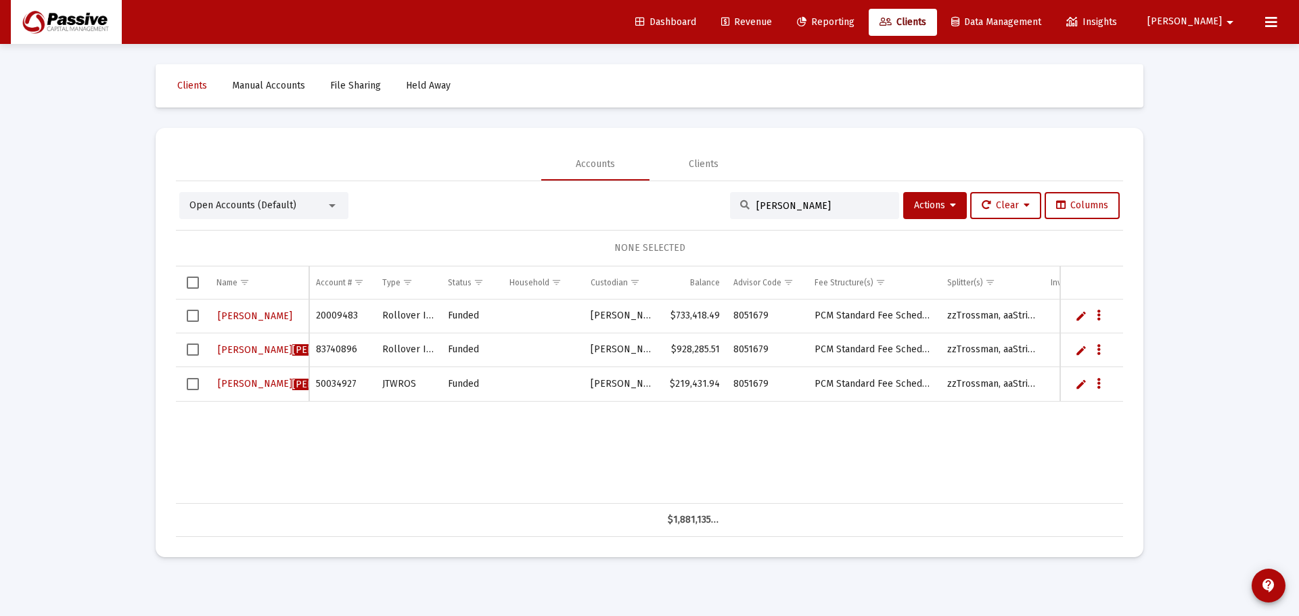
type input "[PERSON_NAME]"
click at [268, 202] on span "Open Accounts (Default)" at bounding box center [242, 205] width 107 height 11
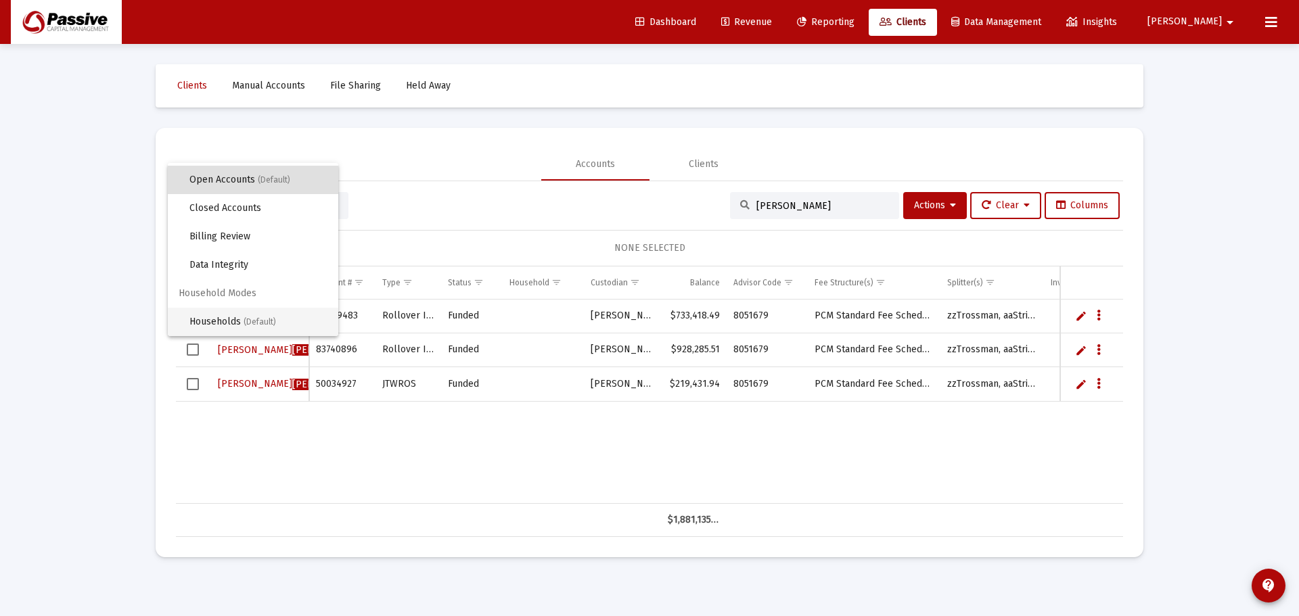
click at [235, 322] on span "Households (Default)" at bounding box center [258, 322] width 138 height 28
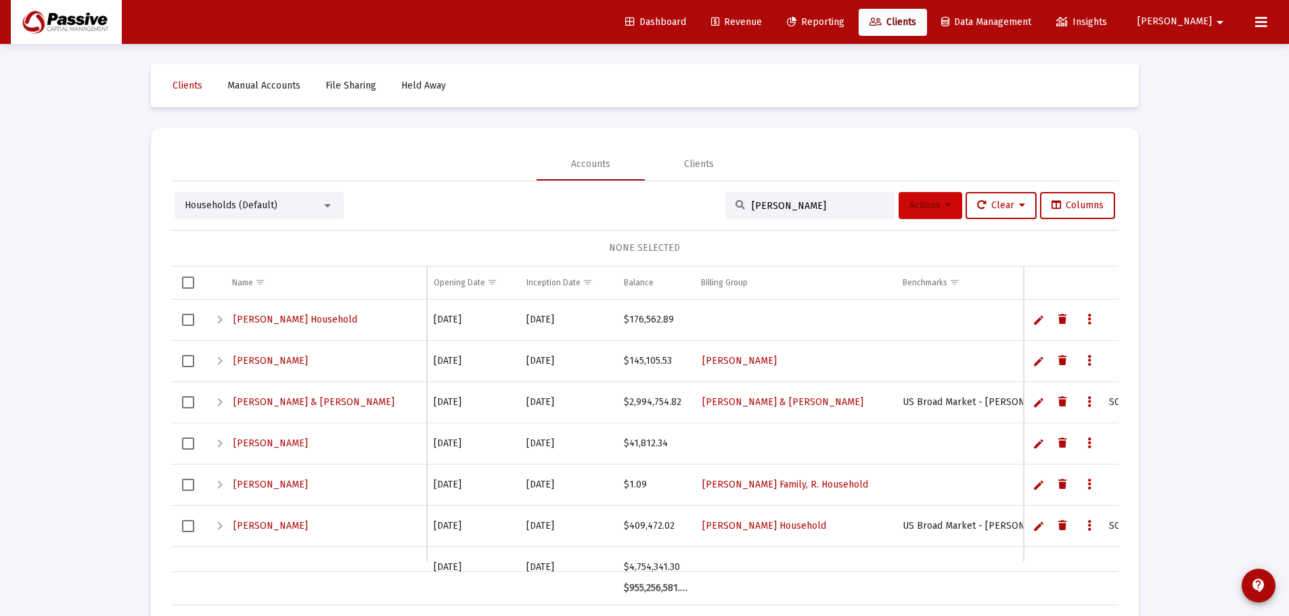
click at [915, 211] on button "Actions" at bounding box center [930, 205] width 64 height 27
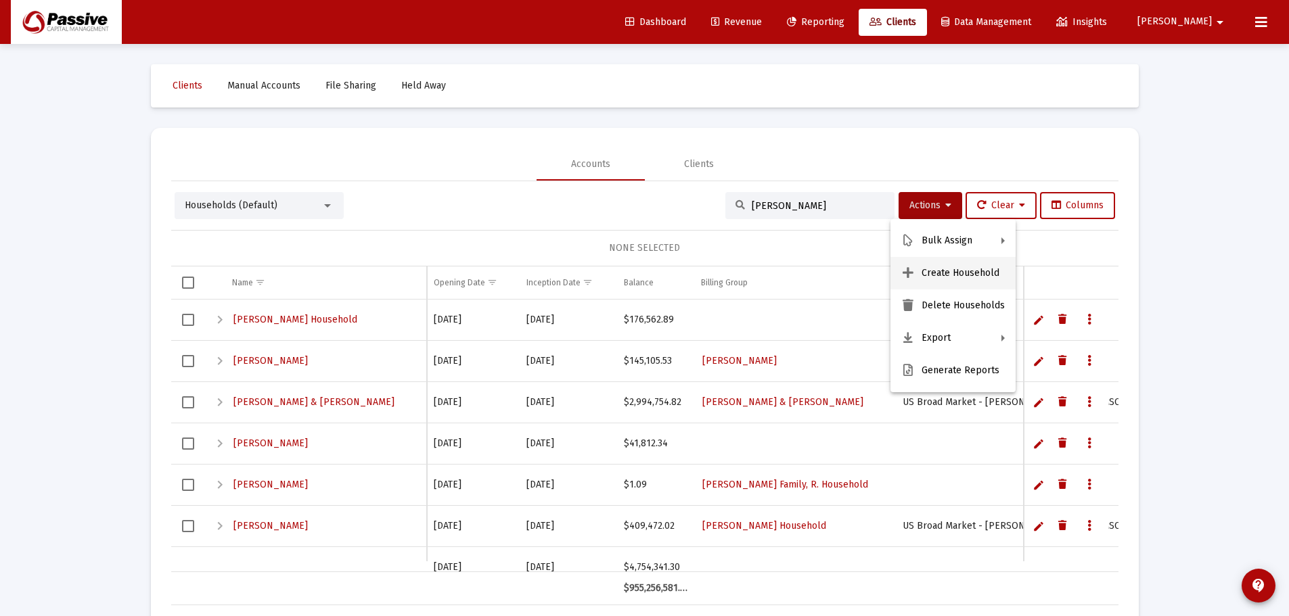
click at [952, 282] on button "Create Household" at bounding box center [952, 273] width 125 height 32
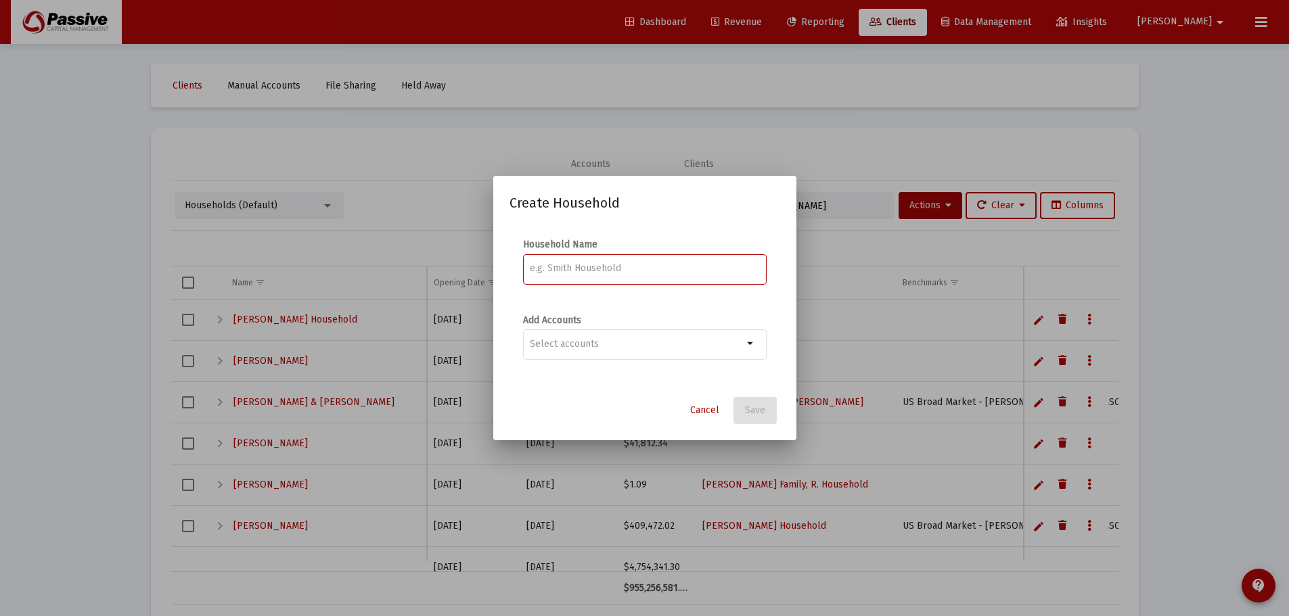
click at [623, 264] on input at bounding box center [644, 268] width 229 height 11
type input "[PERSON_NAME]/[PERSON_NAME] Household"
click at [577, 345] on input "Selection" at bounding box center [636, 344] width 213 height 11
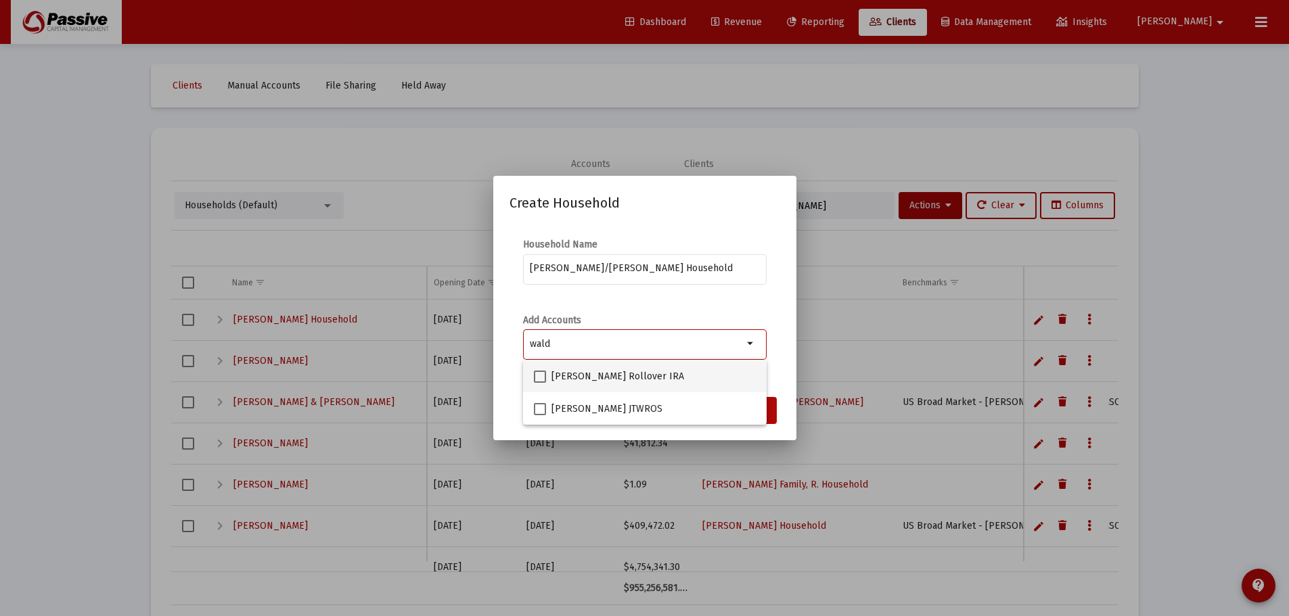
type input "wald"
click at [537, 376] on span at bounding box center [540, 377] width 12 height 12
click at [539, 383] on input "[PERSON_NAME] Rollover IRA" at bounding box center [539, 383] width 1 height 1
checkbox input "true"
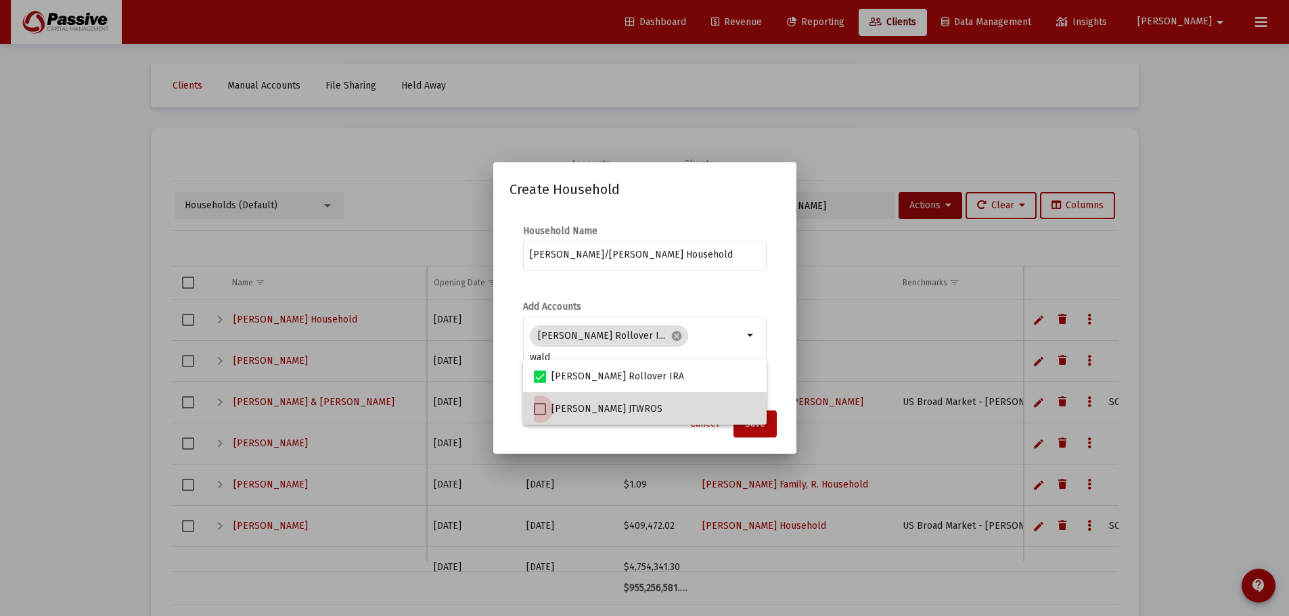
click at [542, 410] on span at bounding box center [540, 409] width 12 height 12
click at [540, 415] on input "[PERSON_NAME] JTWROS" at bounding box center [539, 415] width 1 height 1
checkbox input "true"
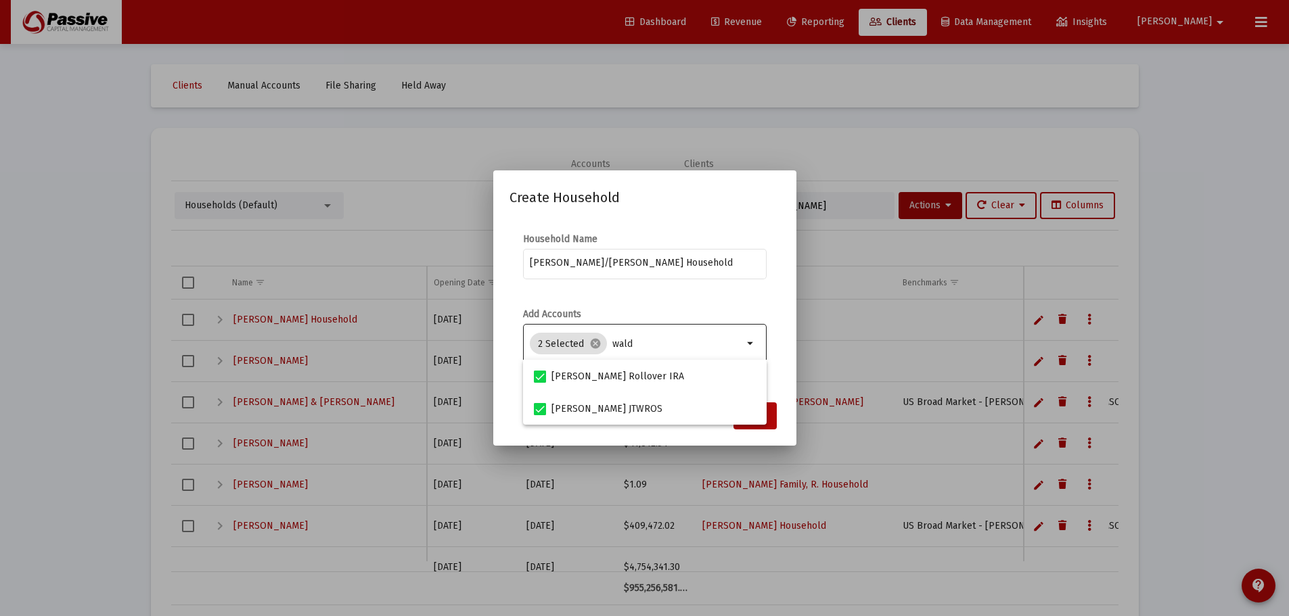
click at [624, 344] on input "wald" at bounding box center [677, 344] width 131 height 11
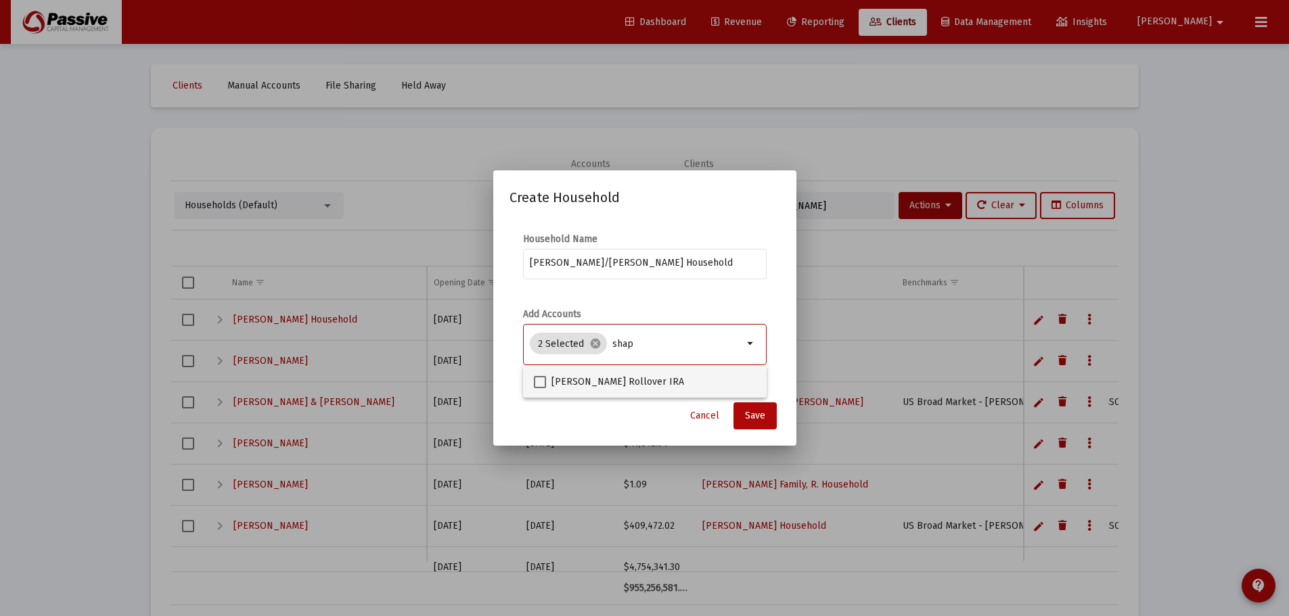
click at [532, 380] on mat-option "[PERSON_NAME] Rollover IRA" at bounding box center [645, 381] width 244 height 32
click at [628, 341] on input "shap" at bounding box center [677, 344] width 131 height 11
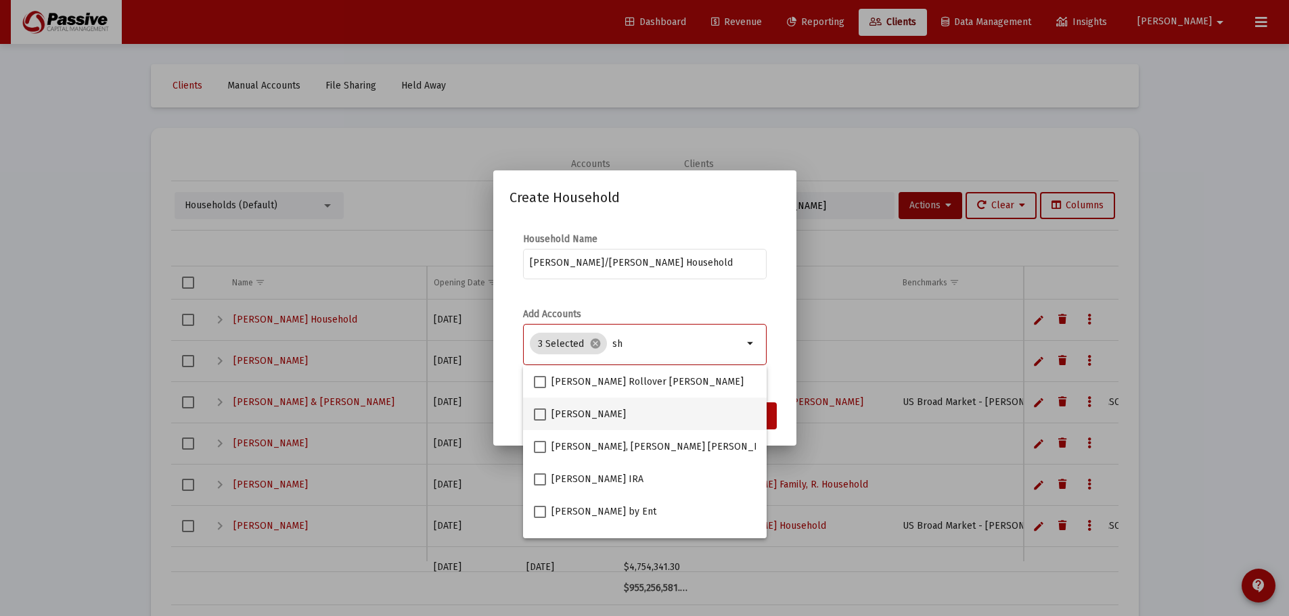
type input "s"
click at [764, 308] on div "Add Accounts 3 Selected cancel arrow_drop_down" at bounding box center [645, 344] width 244 height 72
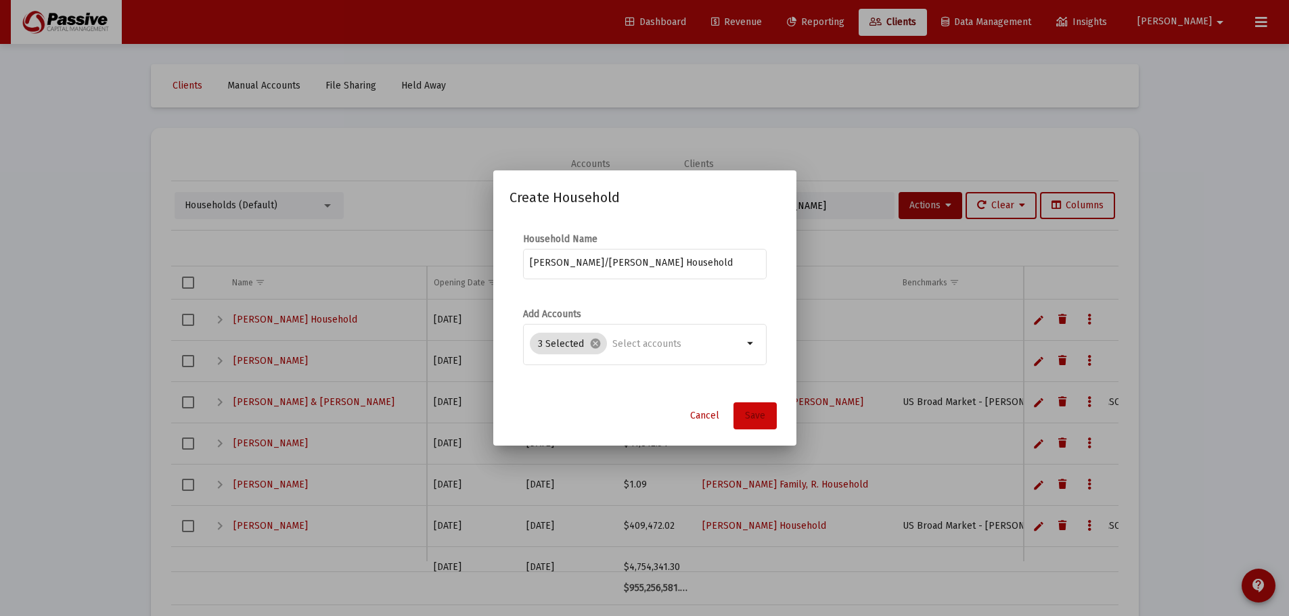
click at [757, 415] on span "Save" at bounding box center [755, 415] width 20 height 11
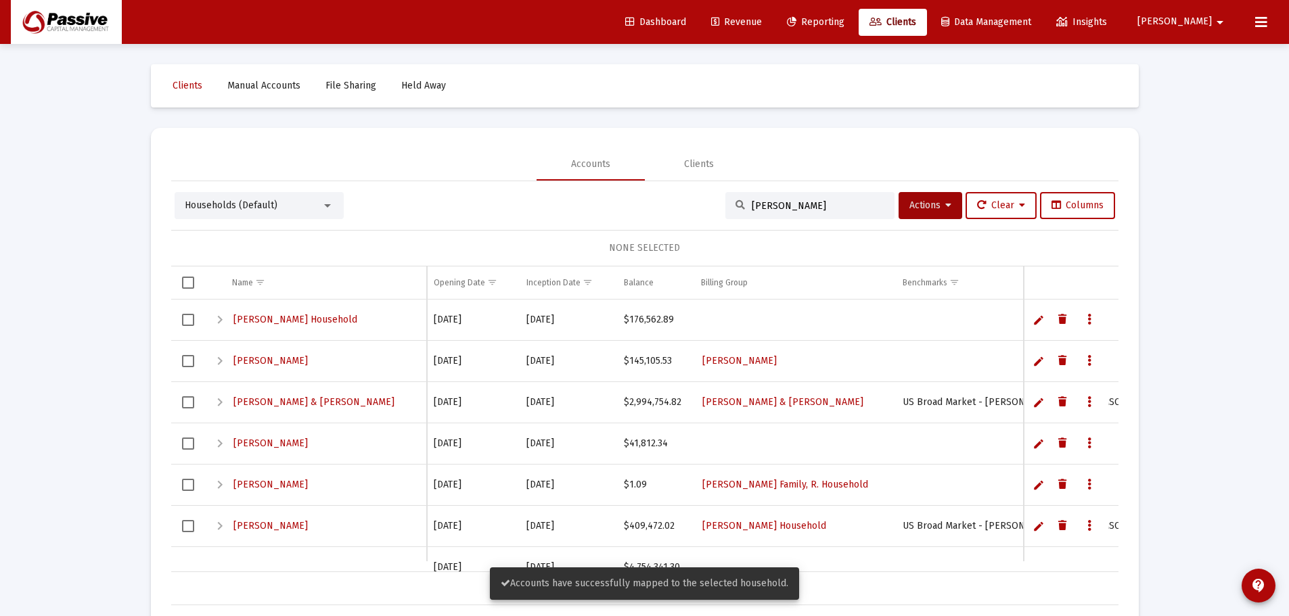
click at [783, 202] on input "[PERSON_NAME]" at bounding box center [817, 205] width 133 height 11
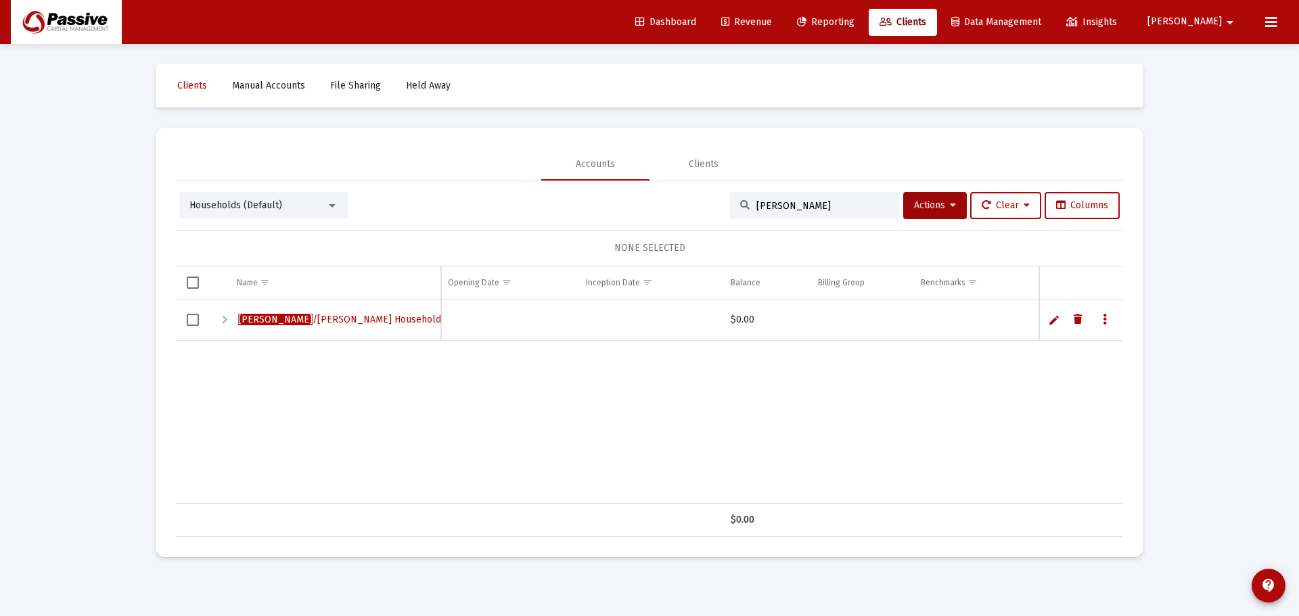
click at [277, 194] on div "Households (Default)" at bounding box center [263, 205] width 169 height 27
click at [269, 200] on span "Households (Default)" at bounding box center [235, 205] width 93 height 11
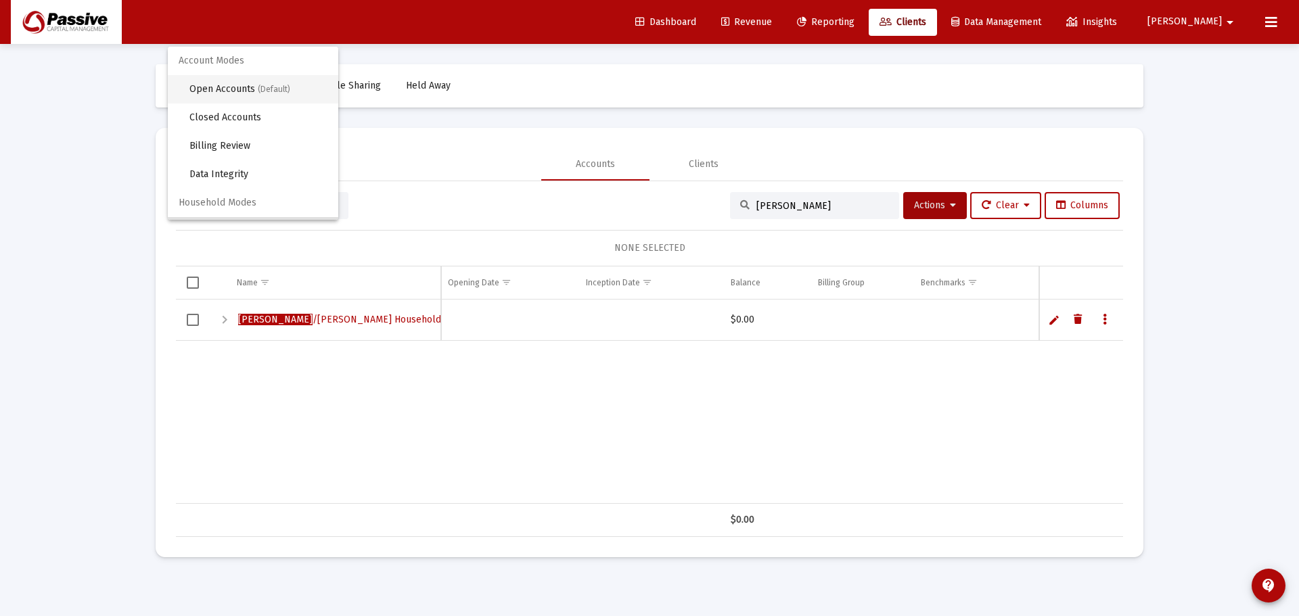
click at [239, 92] on span "Open Accounts (Default)" at bounding box center [258, 89] width 138 height 28
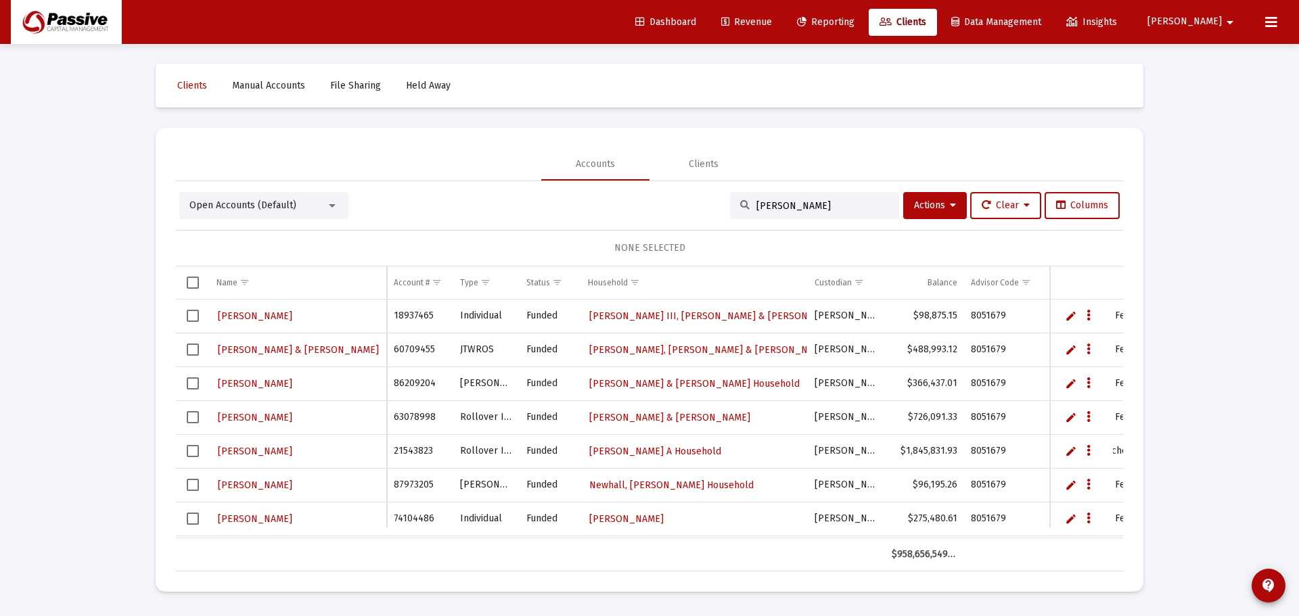
click at [784, 203] on input "[PERSON_NAME]" at bounding box center [822, 205] width 133 height 11
type input "[PERSON_NAME]"
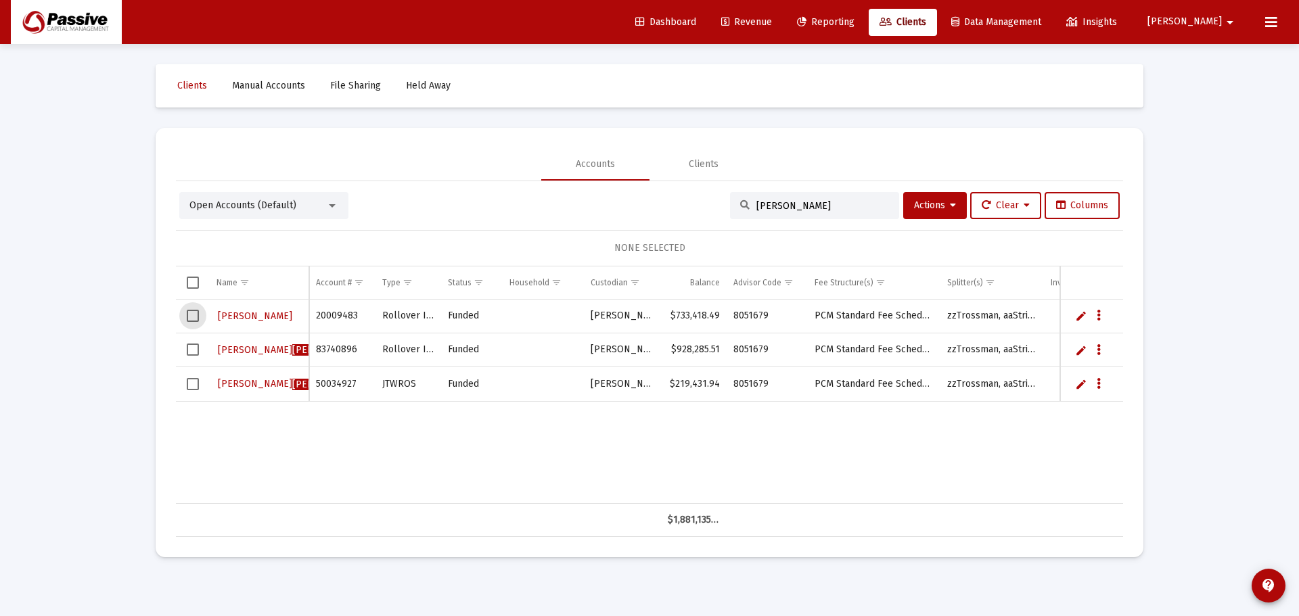
click at [192, 318] on span "Select row" at bounding box center [193, 316] width 12 height 12
click at [194, 355] on span "Select row" at bounding box center [193, 350] width 12 height 12
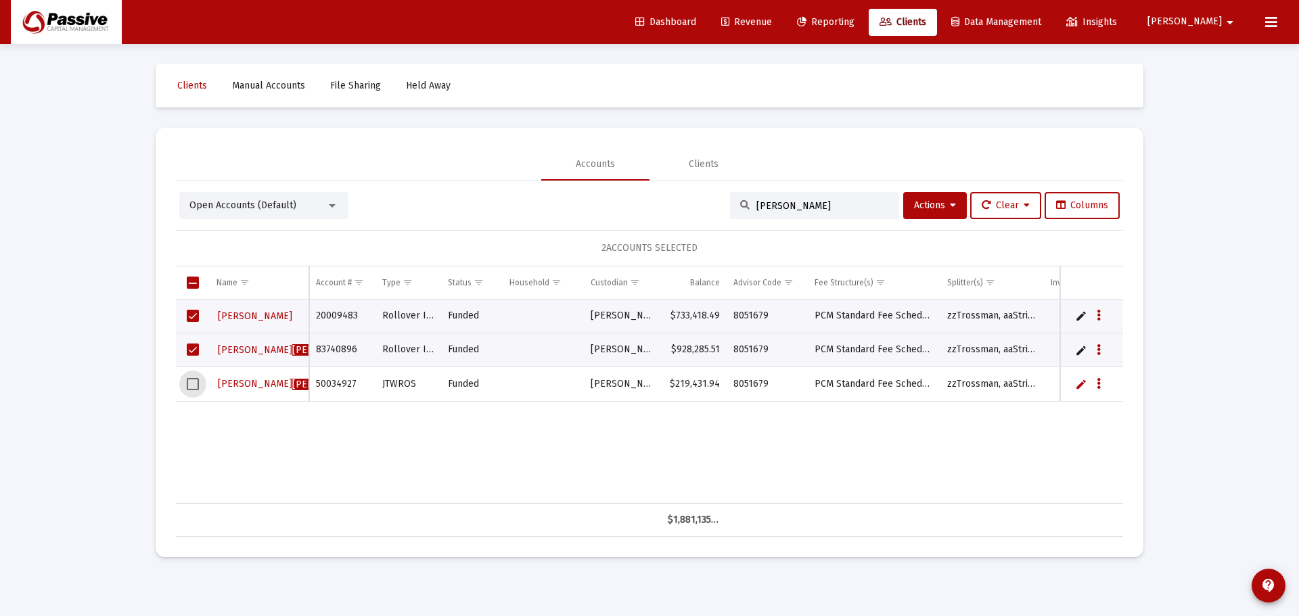
click at [193, 380] on span "Select row" at bounding box center [193, 384] width 12 height 12
click at [1098, 313] on icon "Data grid" at bounding box center [1098, 316] width 4 height 16
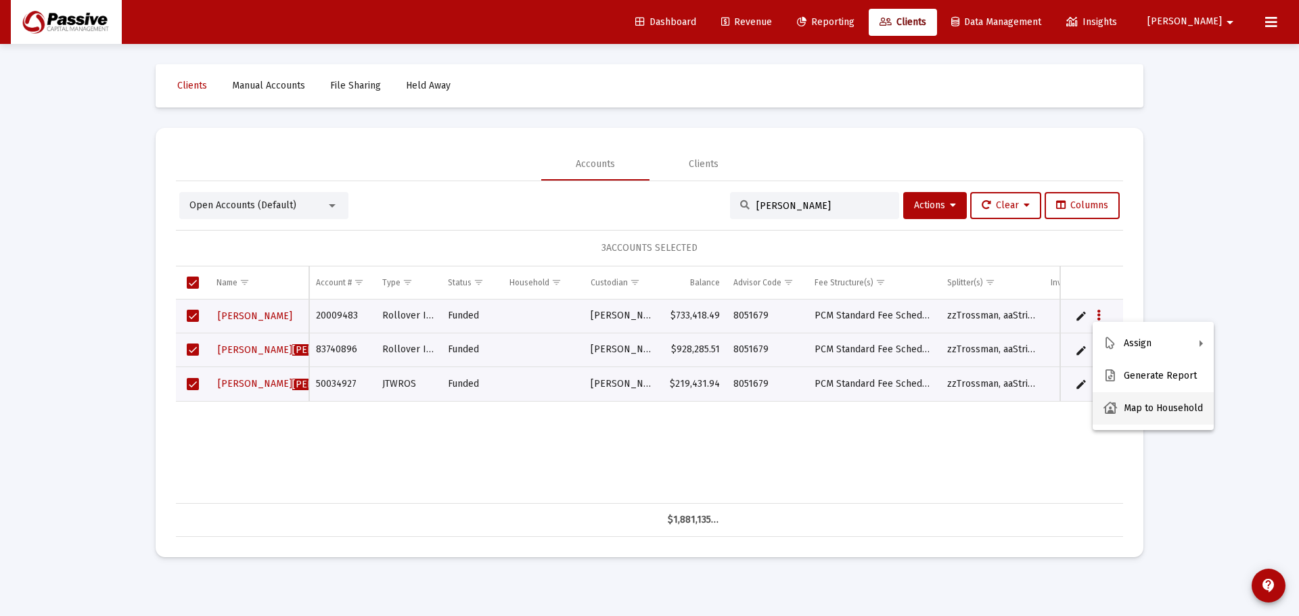
click at [1142, 399] on button "Map to Household" at bounding box center [1152, 408] width 121 height 32
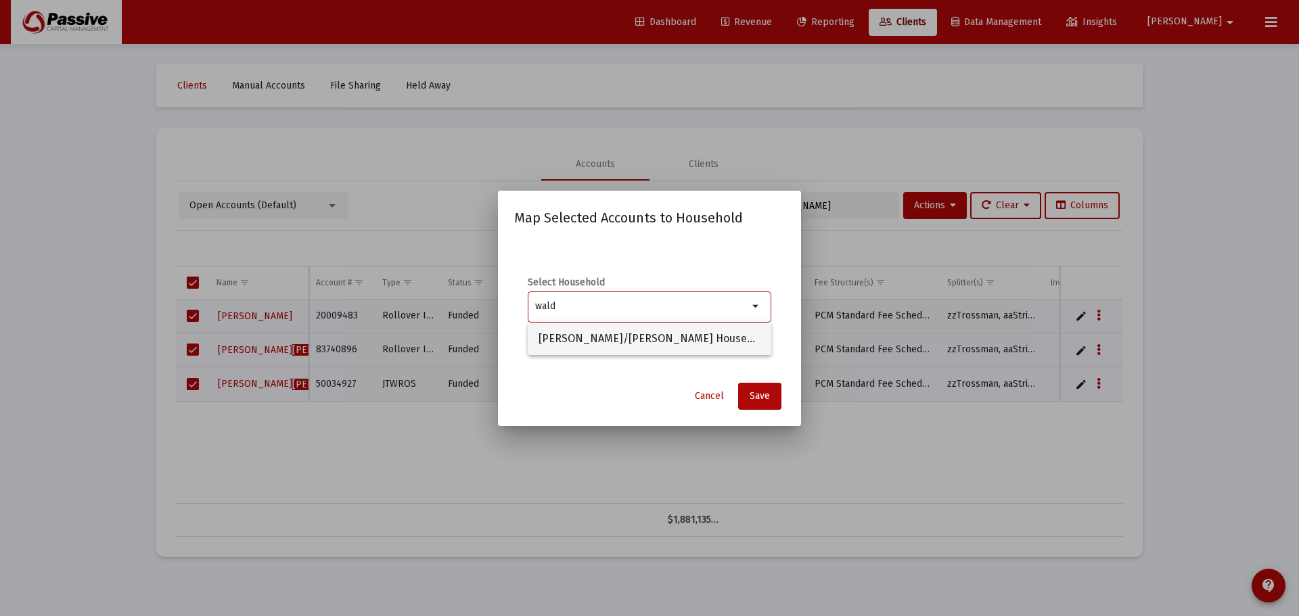
click at [578, 343] on span "[PERSON_NAME]/[PERSON_NAME] Household" at bounding box center [649, 339] width 222 height 32
type input "[PERSON_NAME]/[PERSON_NAME] Household"
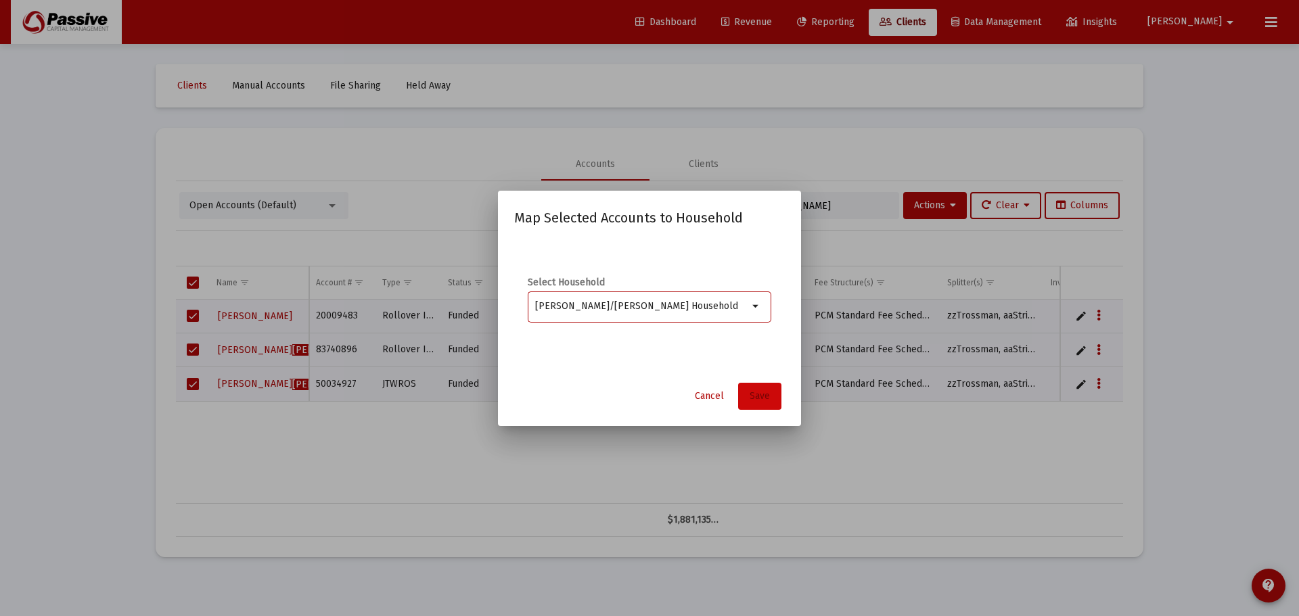
click at [748, 393] on button "Save" at bounding box center [759, 396] width 43 height 27
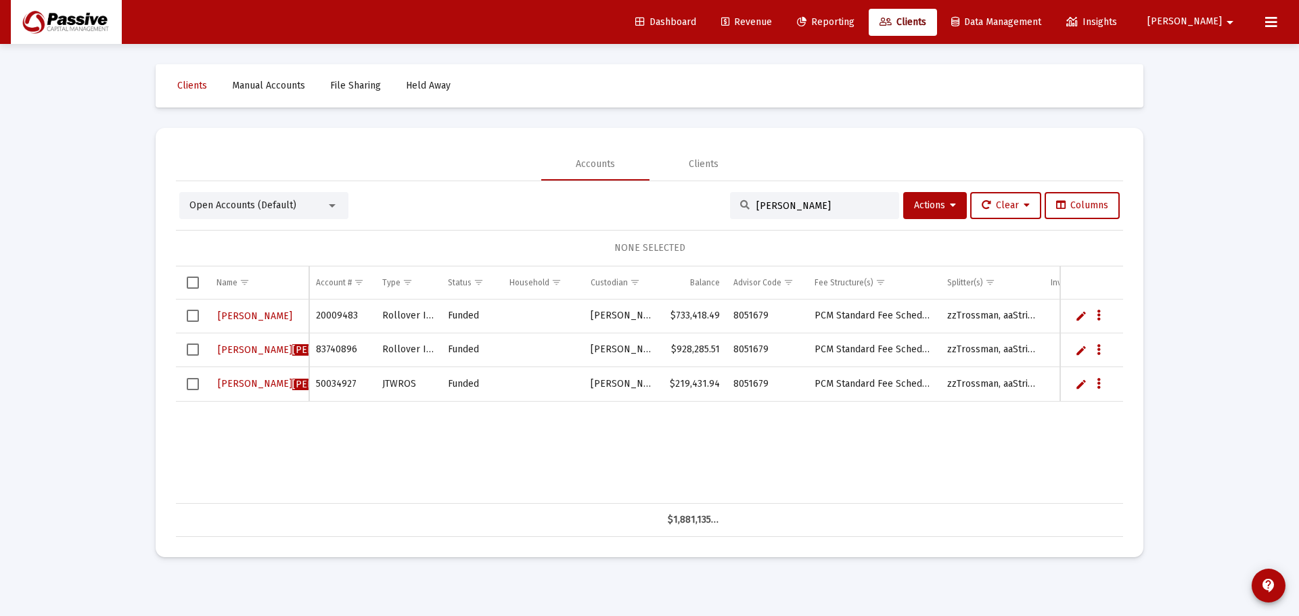
click at [770, 207] on input "[PERSON_NAME]" at bounding box center [822, 205] width 133 height 11
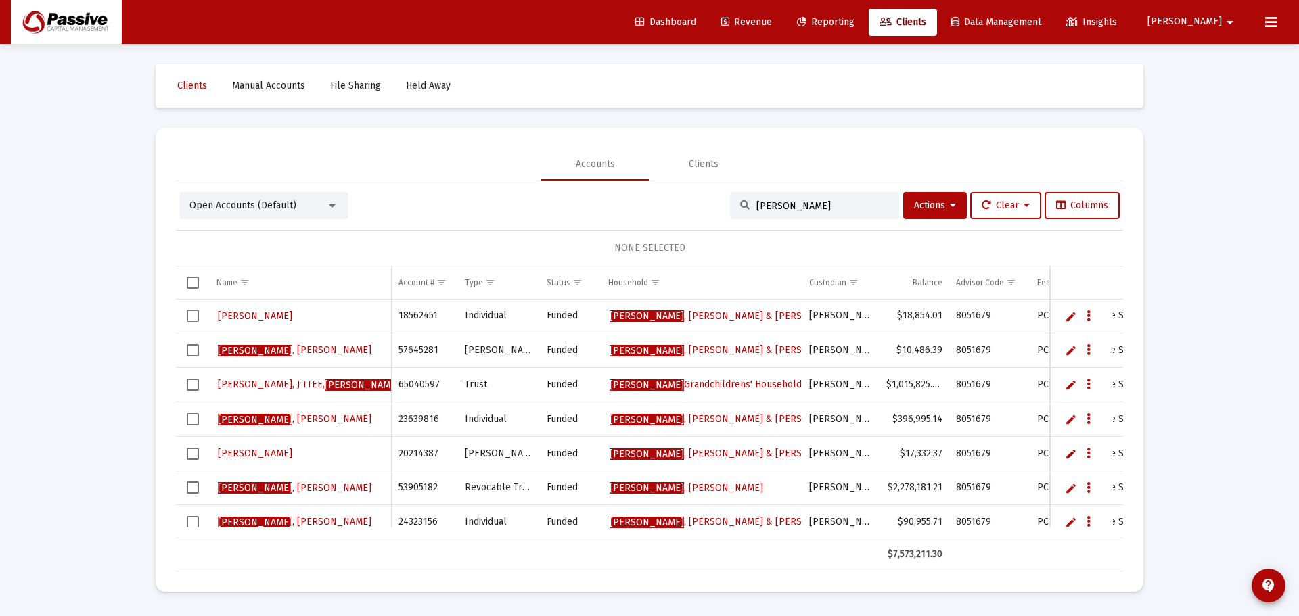
click at [760, 208] on input "[PERSON_NAME]" at bounding box center [822, 205] width 133 height 11
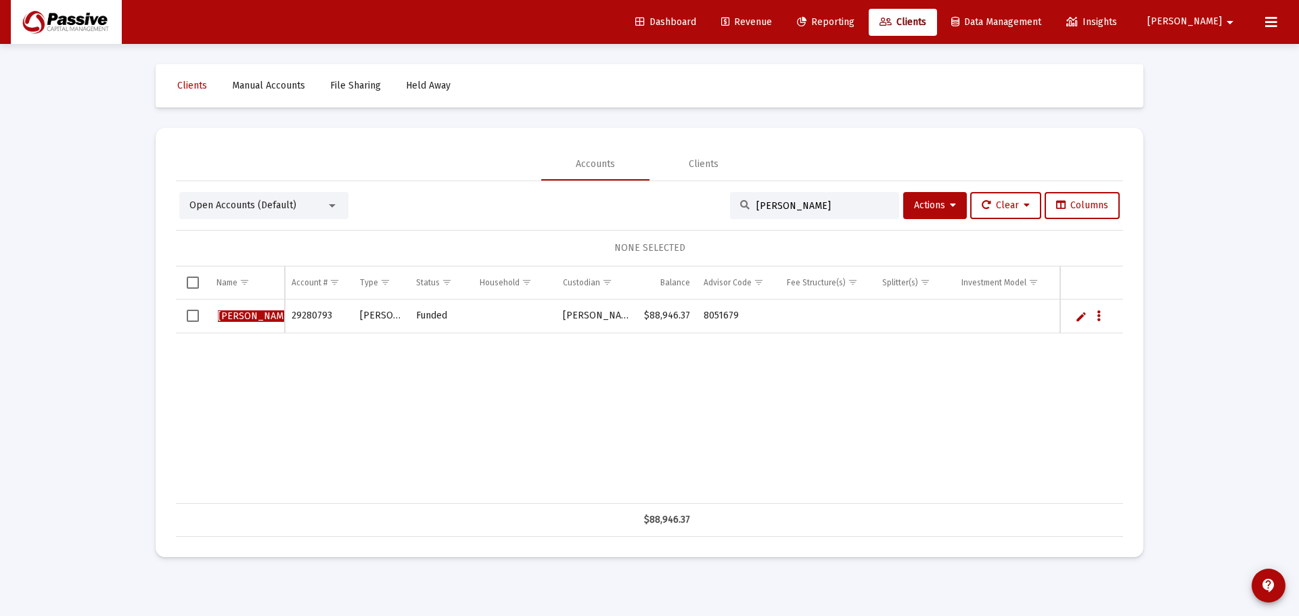
type input "[PERSON_NAME]"
click at [187, 316] on span "Select row" at bounding box center [193, 316] width 12 height 12
click at [1096, 316] on icon "Data grid" at bounding box center [1098, 316] width 4 height 16
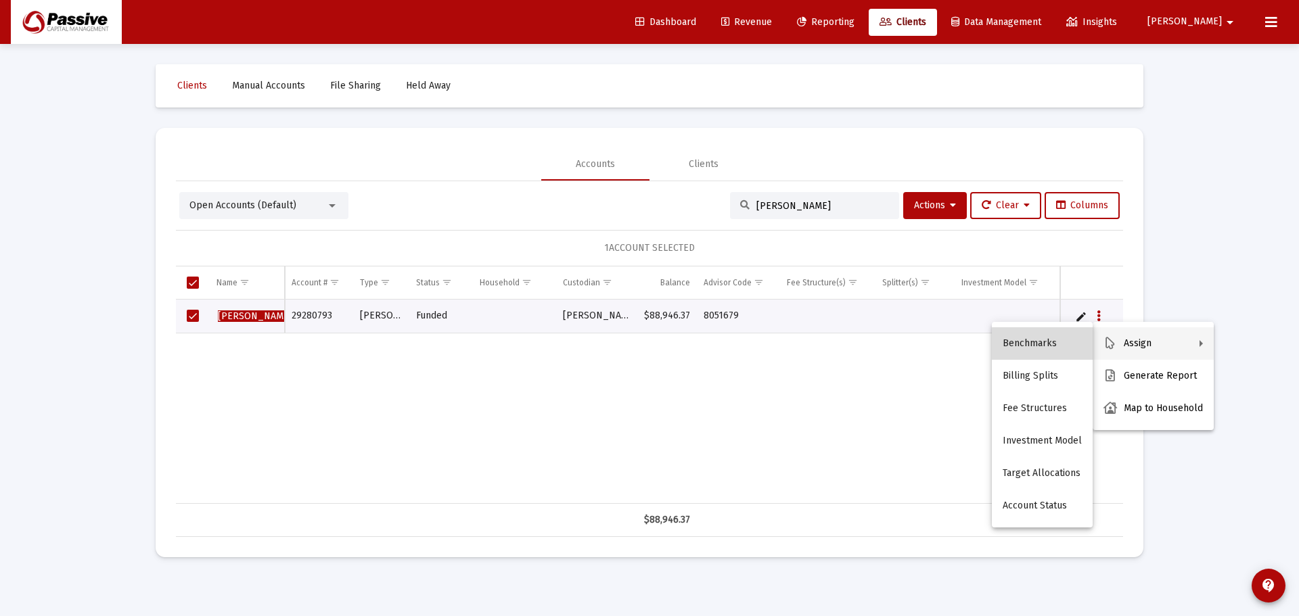
click at [1044, 344] on button "Benchmarks" at bounding box center [1042, 343] width 101 height 32
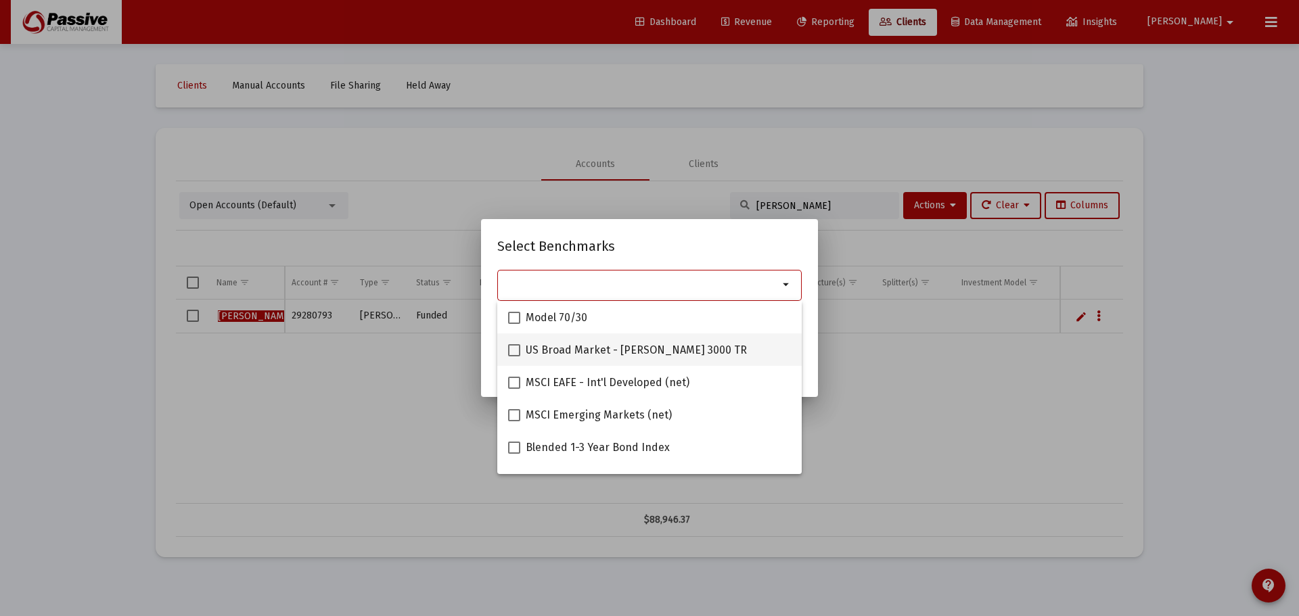
click at [515, 346] on span at bounding box center [514, 350] width 12 height 12
click at [514, 356] on input "US Broad Market - [PERSON_NAME] 3000 TR" at bounding box center [513, 356] width 1 height 1
checkbox input "true"
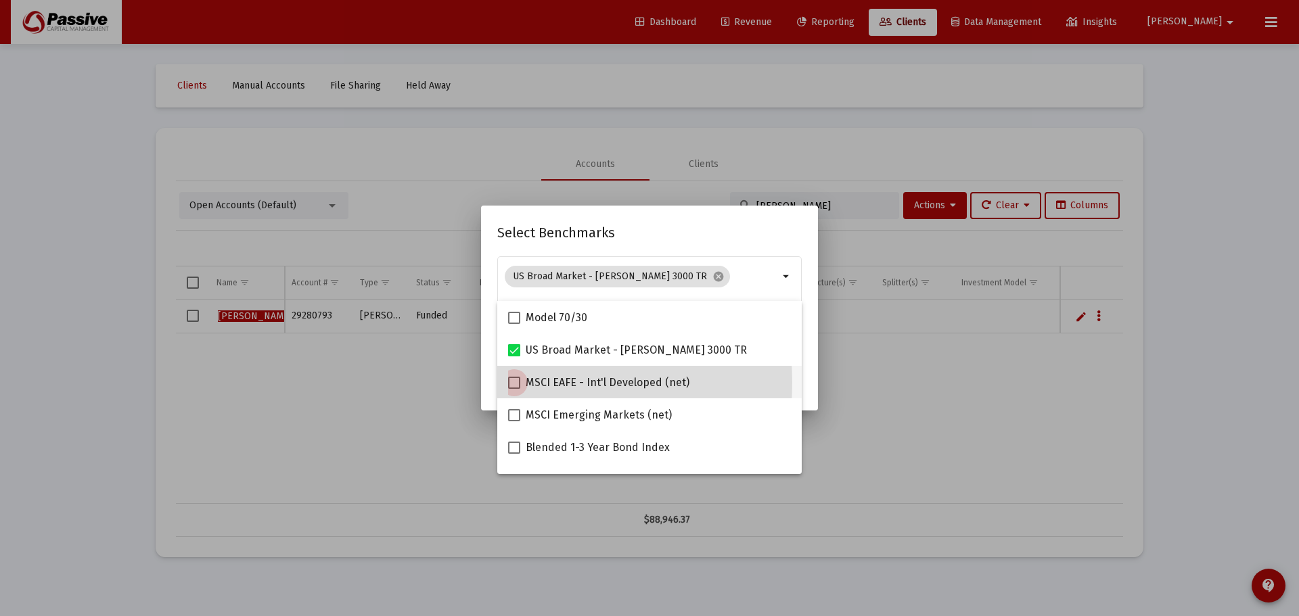
click at [516, 383] on span at bounding box center [514, 383] width 12 height 12
click at [514, 389] on input "MSCI EAFE - Int'l Developed (net)" at bounding box center [513, 389] width 1 height 1
checkbox input "true"
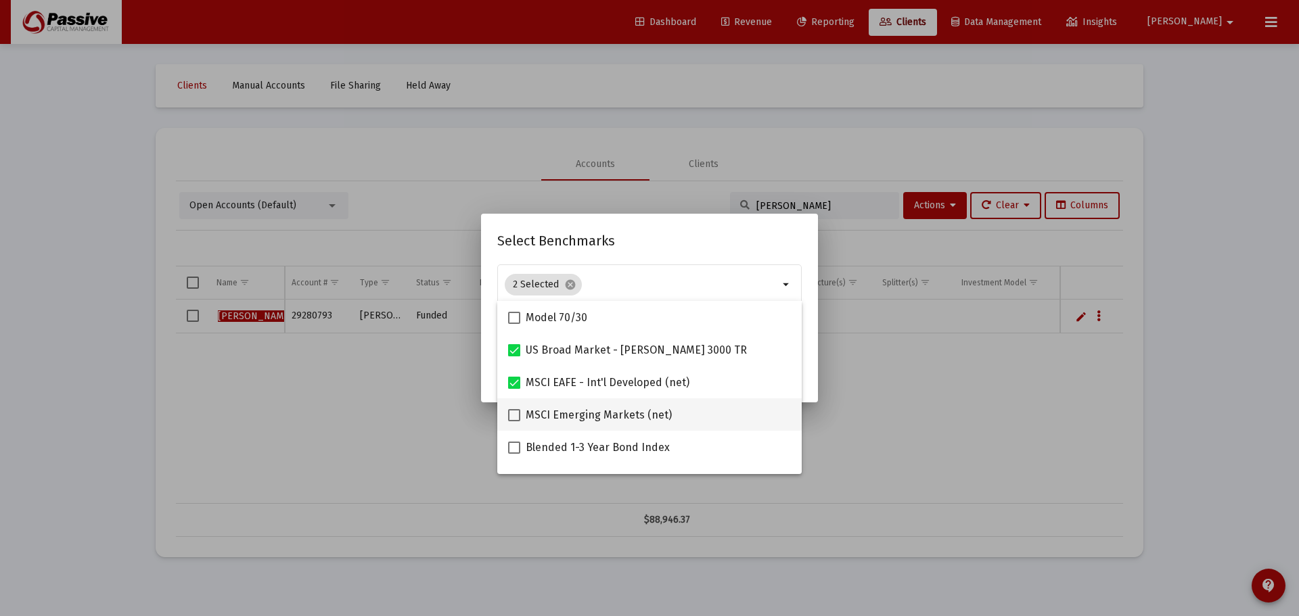
click at [517, 413] on span at bounding box center [514, 415] width 12 height 12
click at [514, 421] on input "MSCI Emerging Markets (net)" at bounding box center [513, 421] width 1 height 1
checkbox input "true"
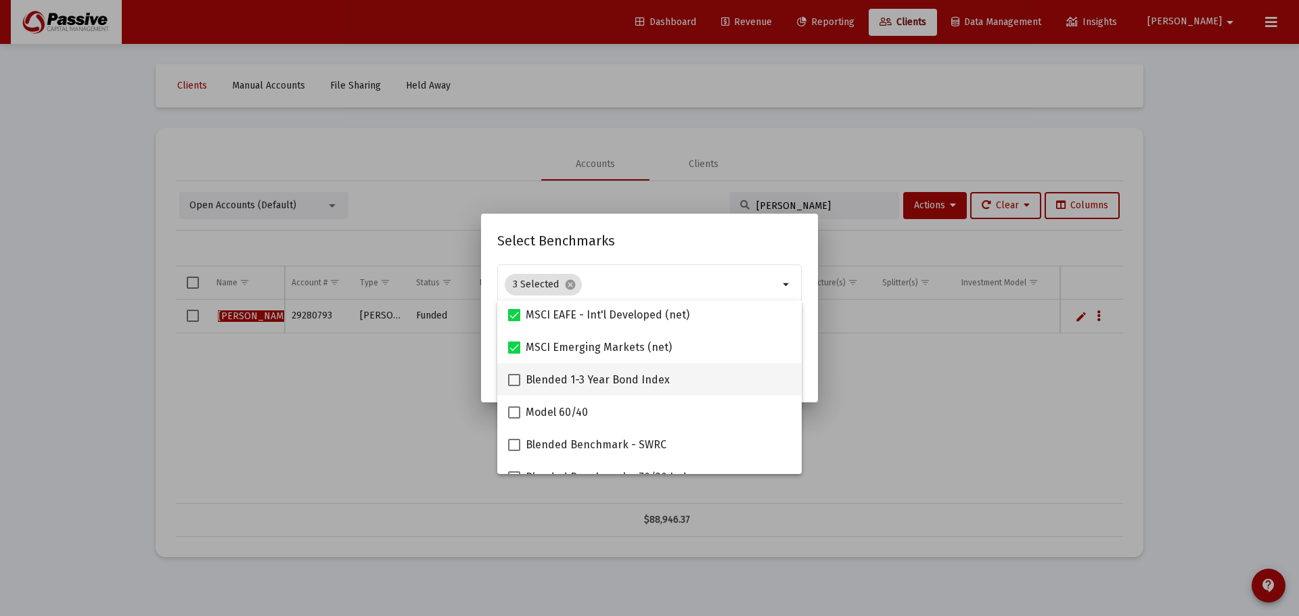
click at [519, 382] on span at bounding box center [514, 380] width 12 height 12
click at [514, 386] on input "Blended 1-3 Year Bond Index" at bounding box center [513, 386] width 1 height 1
checkbox input "true"
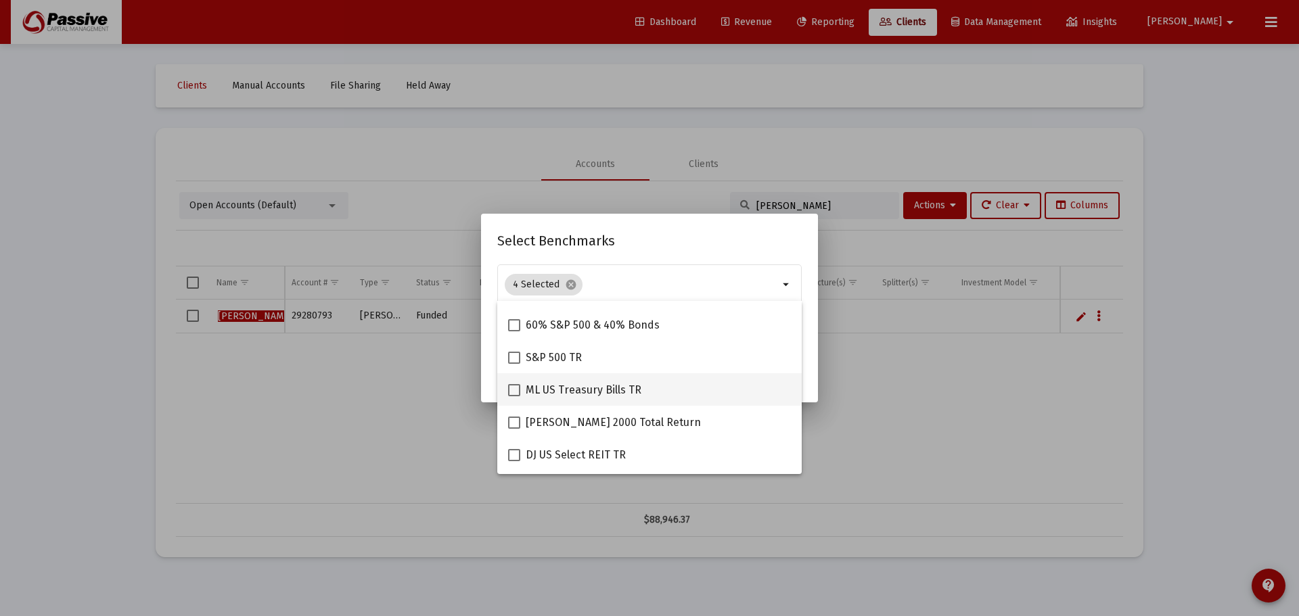
scroll to position [271, 0]
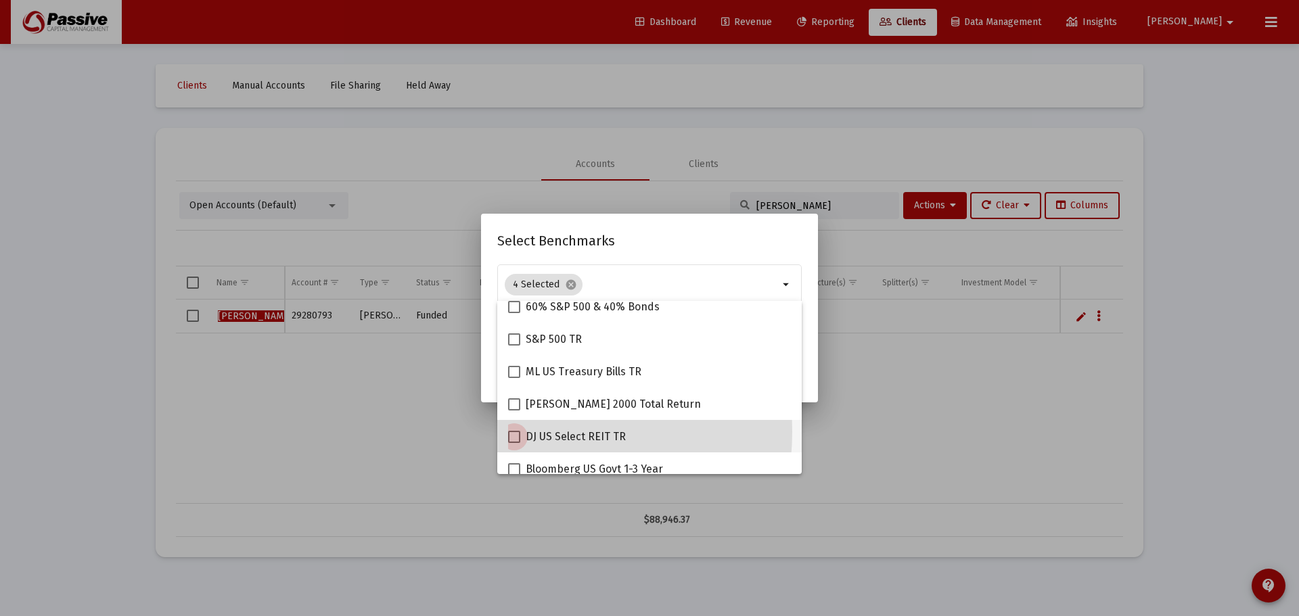
click at [512, 432] on span at bounding box center [514, 437] width 12 height 12
click at [513, 443] on input "DJ US Select REIT TR" at bounding box center [513, 443] width 1 height 1
checkbox input "true"
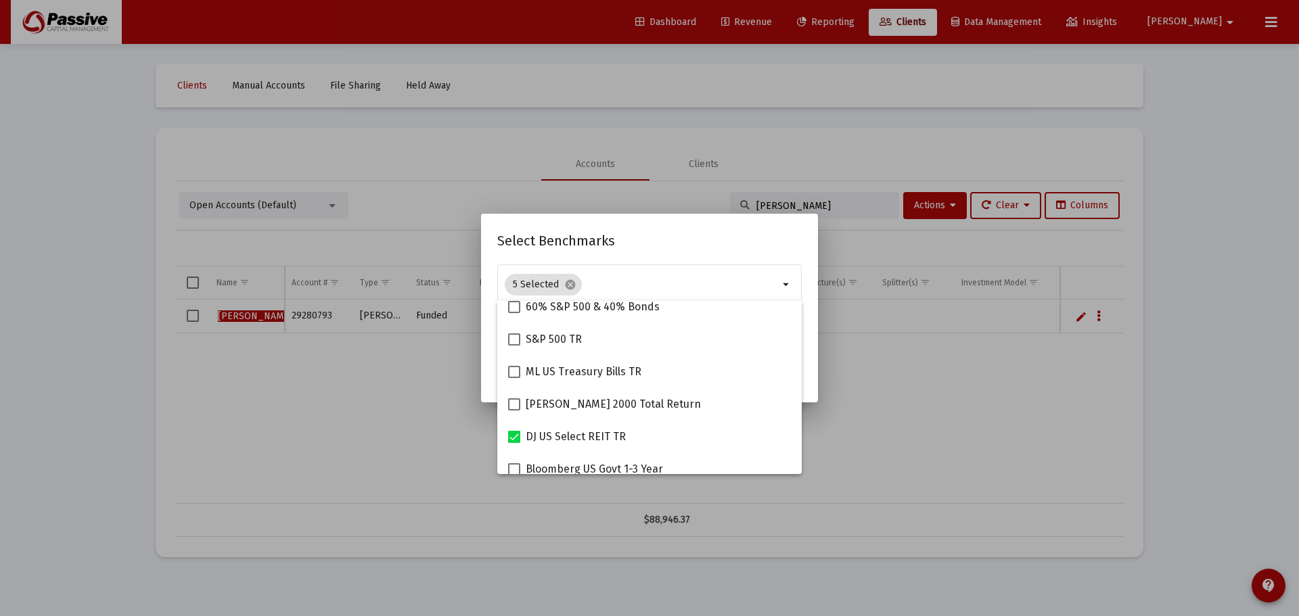
click at [658, 249] on h2 "Select Benchmarks" at bounding box center [649, 241] width 304 height 22
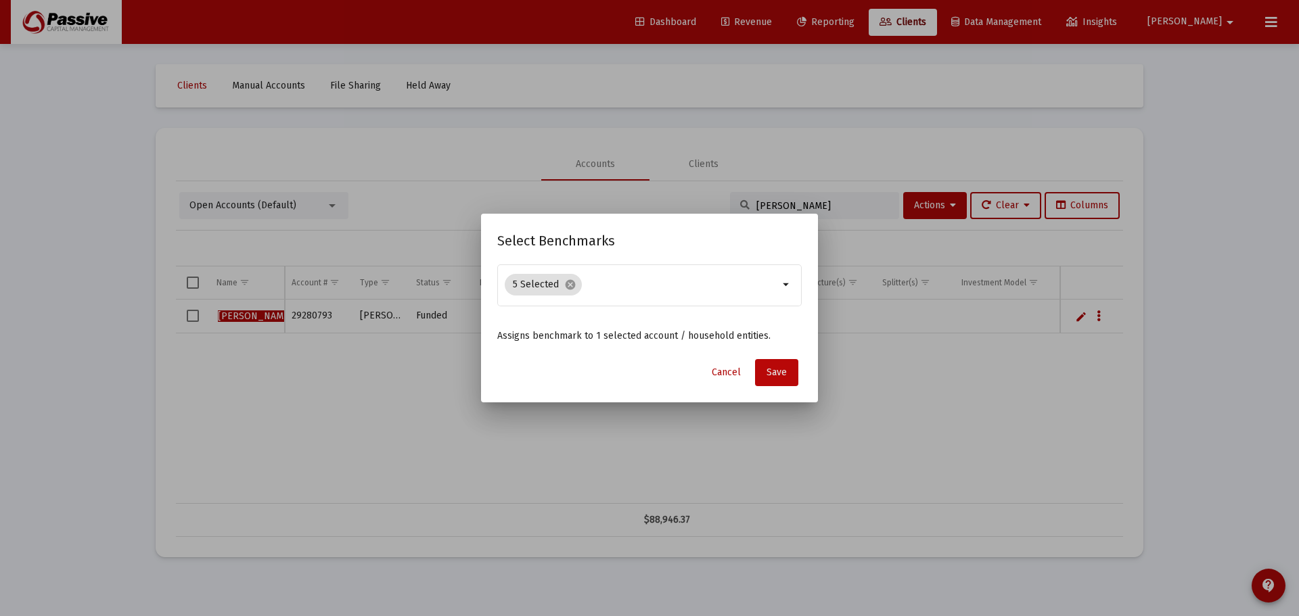
click at [783, 370] on span "Save" at bounding box center [776, 372] width 20 height 11
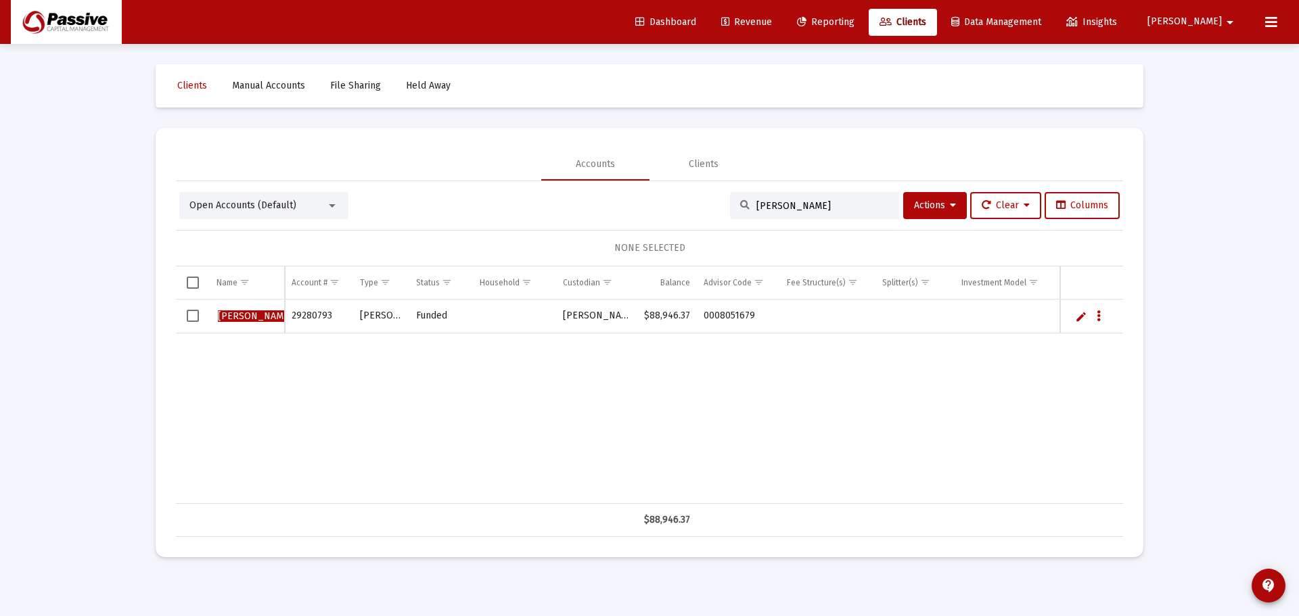
drag, startPoint x: 800, startPoint y: 206, endPoint x: 739, endPoint y: 206, distance: 60.9
click at [739, 206] on div "[PERSON_NAME]" at bounding box center [814, 205] width 169 height 27
click at [804, 404] on div "[PERSON_NAME] ber 29280793 [PERSON_NAME] Funded [PERSON_NAME] $88,946.37 000805…" at bounding box center [649, 402] width 947 height 204
click at [758, 207] on input "[PERSON_NAME]" at bounding box center [822, 205] width 133 height 11
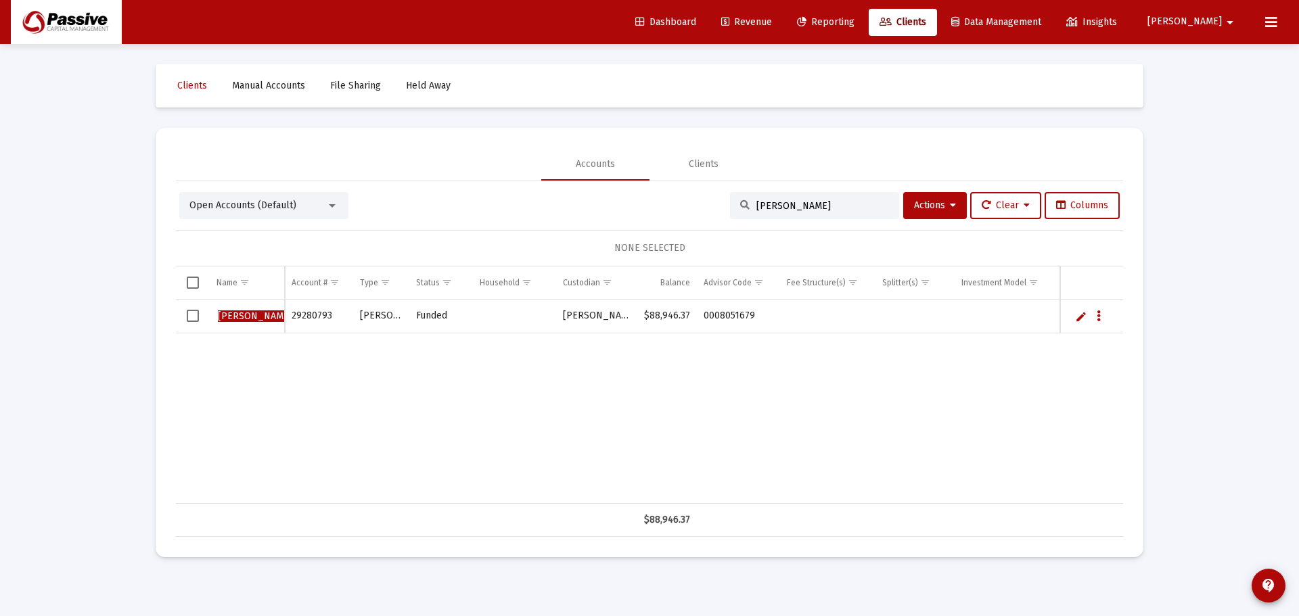
click at [758, 207] on input "[PERSON_NAME]" at bounding box center [822, 205] width 133 height 11
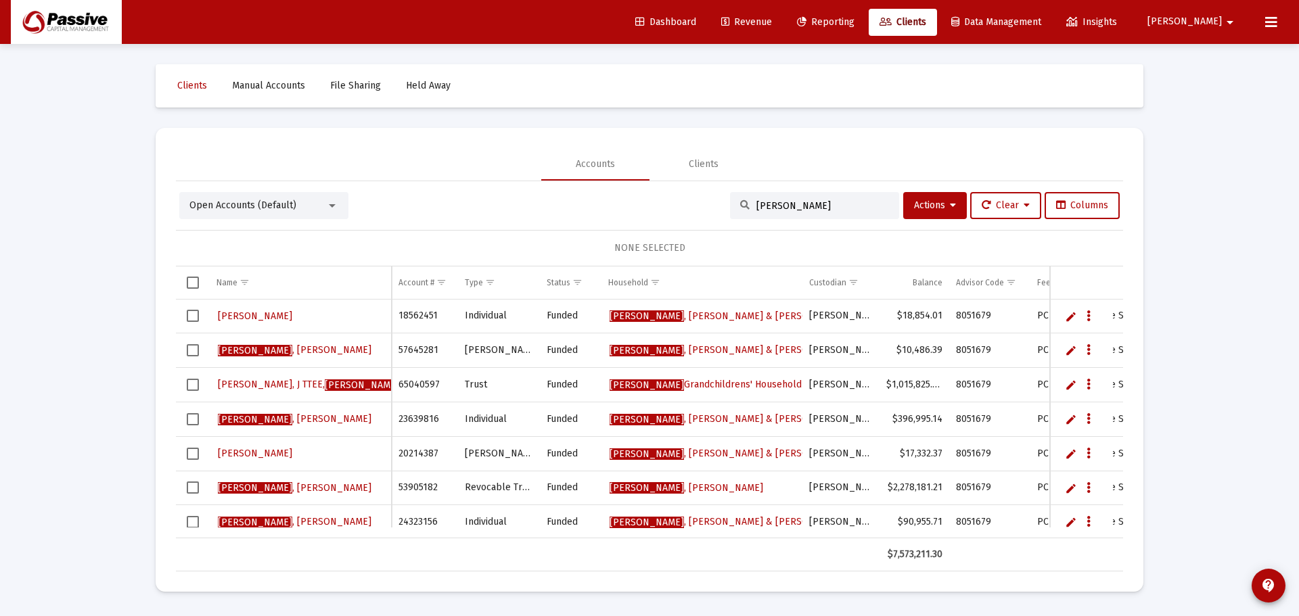
scroll to position [307, 0]
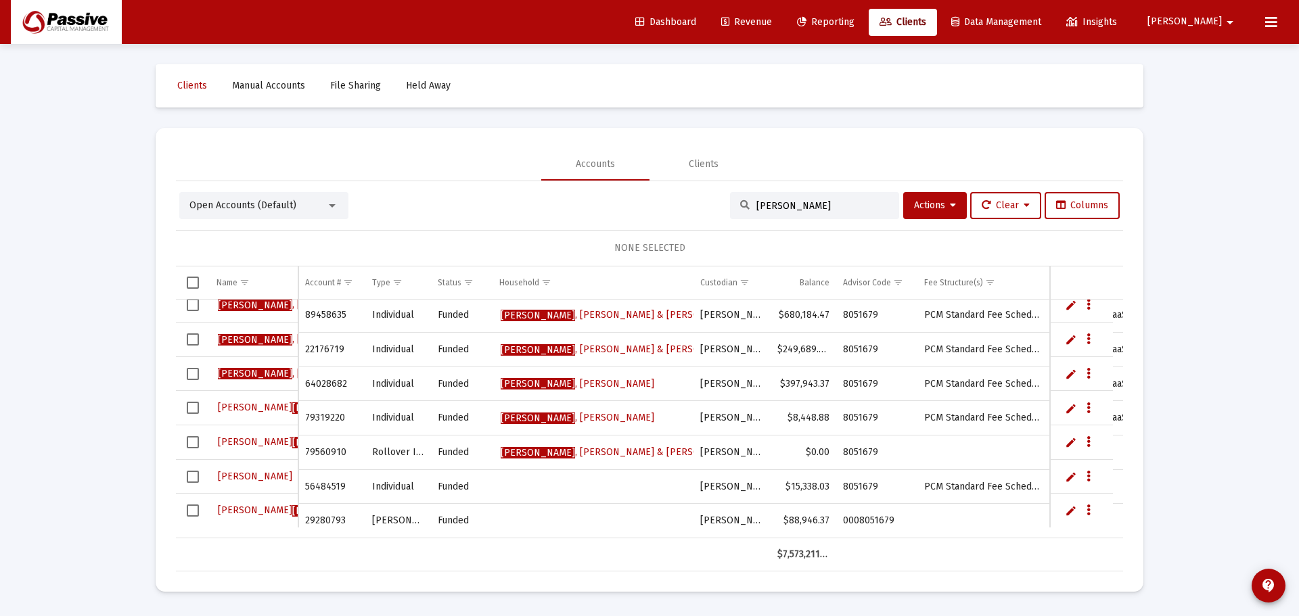
type input "[PERSON_NAME]"
click at [1085, 508] on button "Data grid" at bounding box center [1088, 511] width 12 height 12
click at [1138, 491] on button "Map to Household" at bounding box center [1142, 483] width 121 height 32
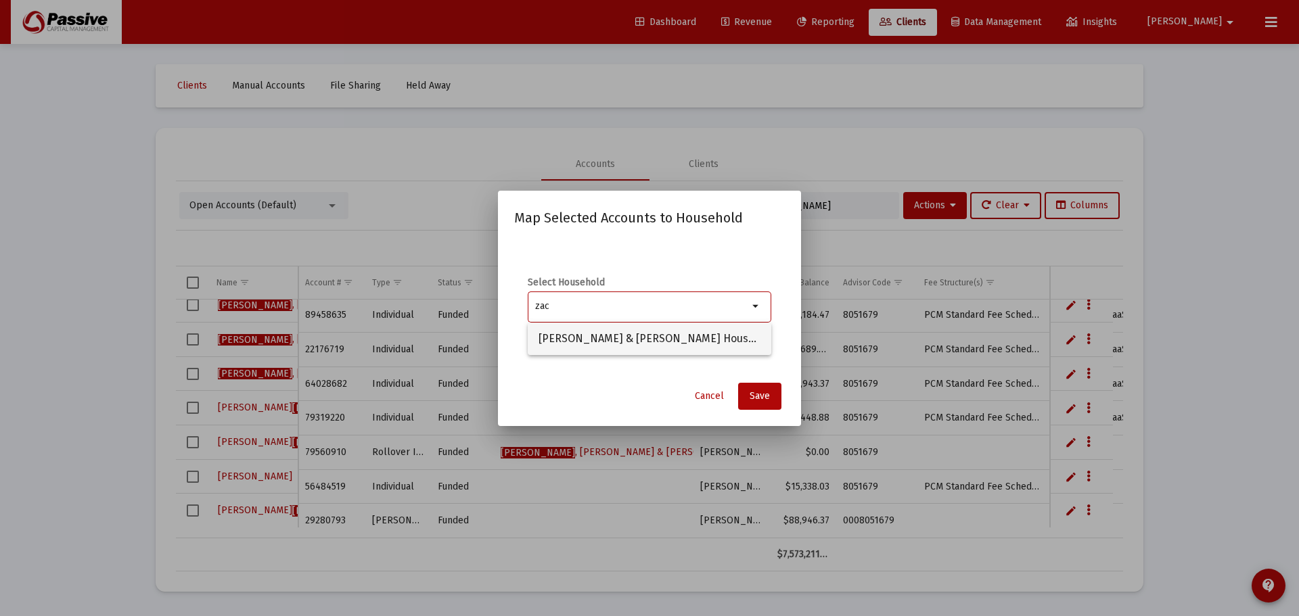
click at [747, 346] on span "[PERSON_NAME] & [PERSON_NAME] Household" at bounding box center [649, 339] width 222 height 32
type input "[PERSON_NAME] & [PERSON_NAME] Household"
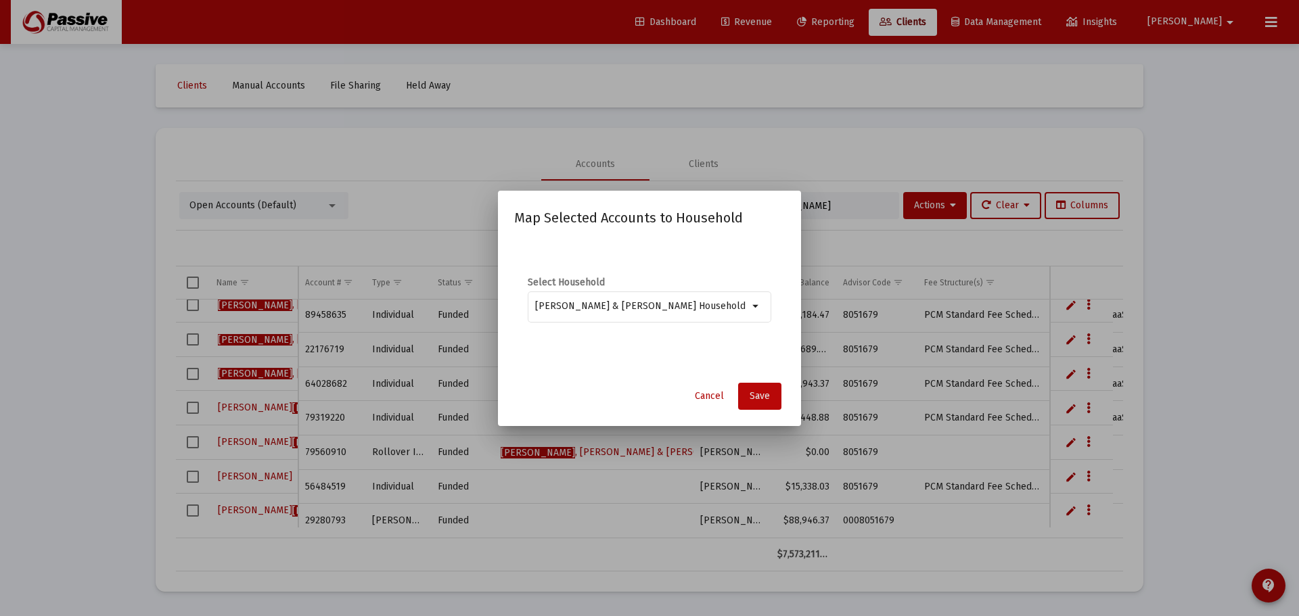
click at [764, 392] on span "Save" at bounding box center [759, 395] width 20 height 11
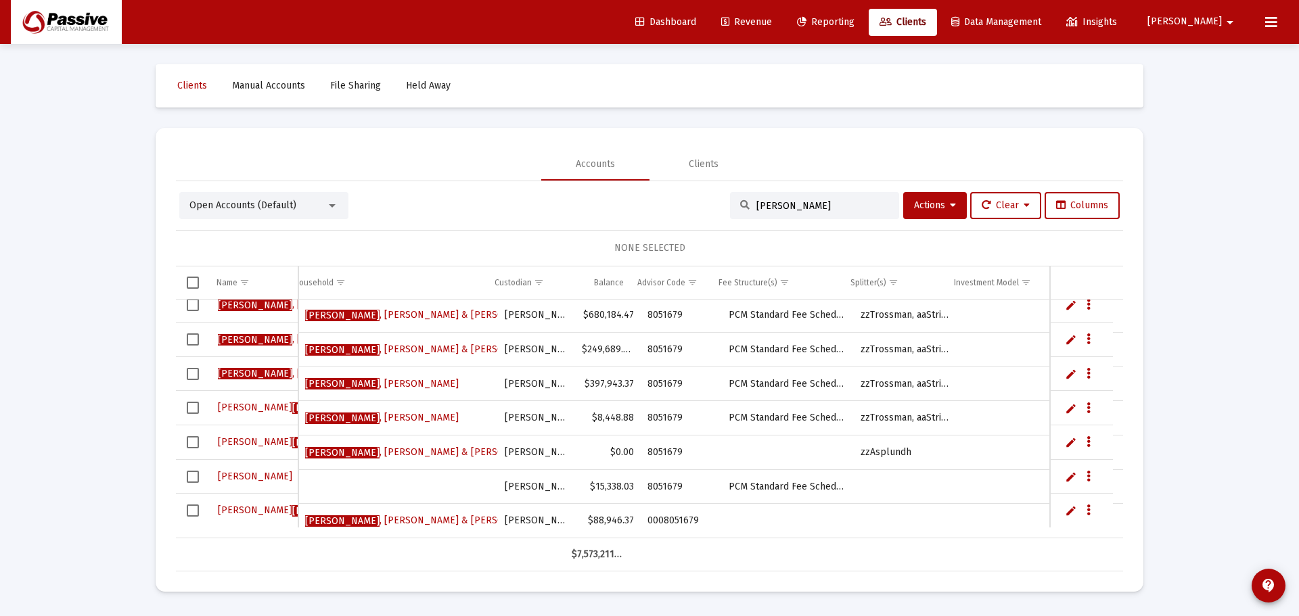
click at [1073, 507] on link "Edit" at bounding box center [1071, 511] width 12 height 12
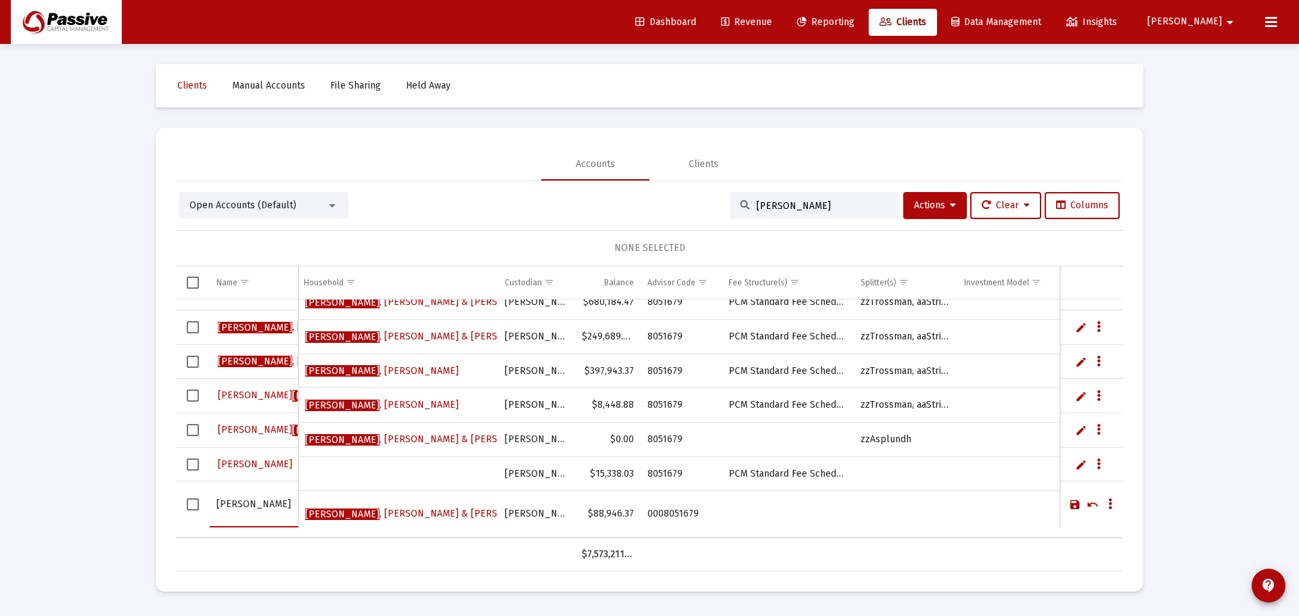
click at [1070, 507] on link "Save" at bounding box center [1075, 505] width 12 height 12
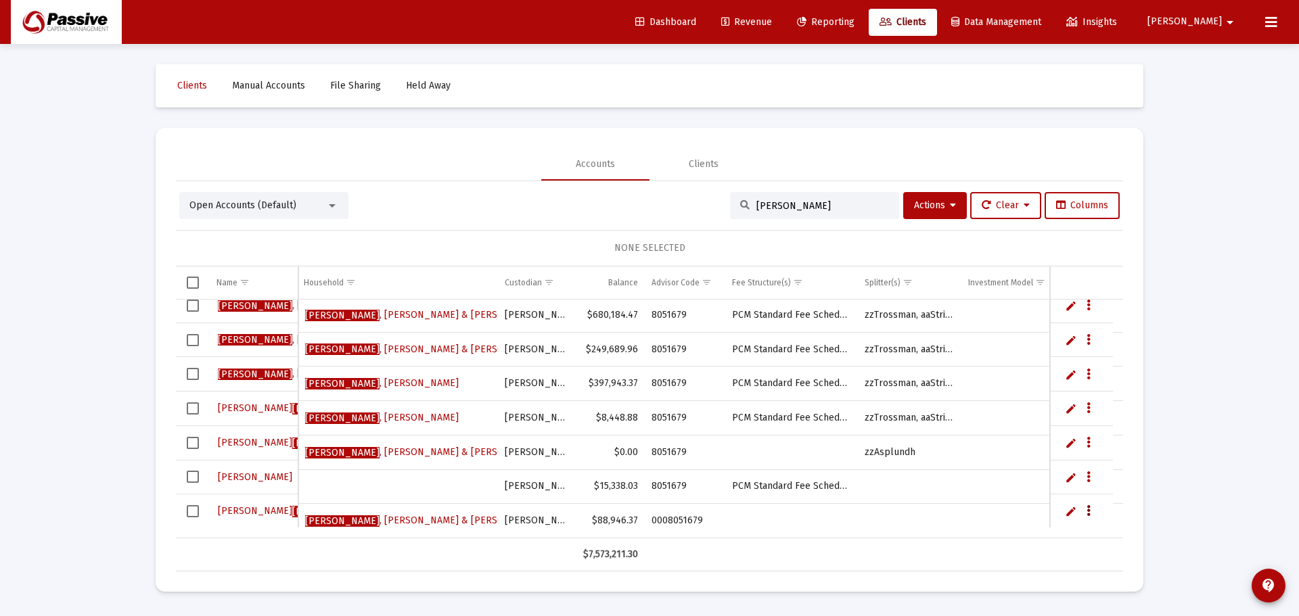
click at [1092, 510] on button "Data grid" at bounding box center [1088, 511] width 12 height 12
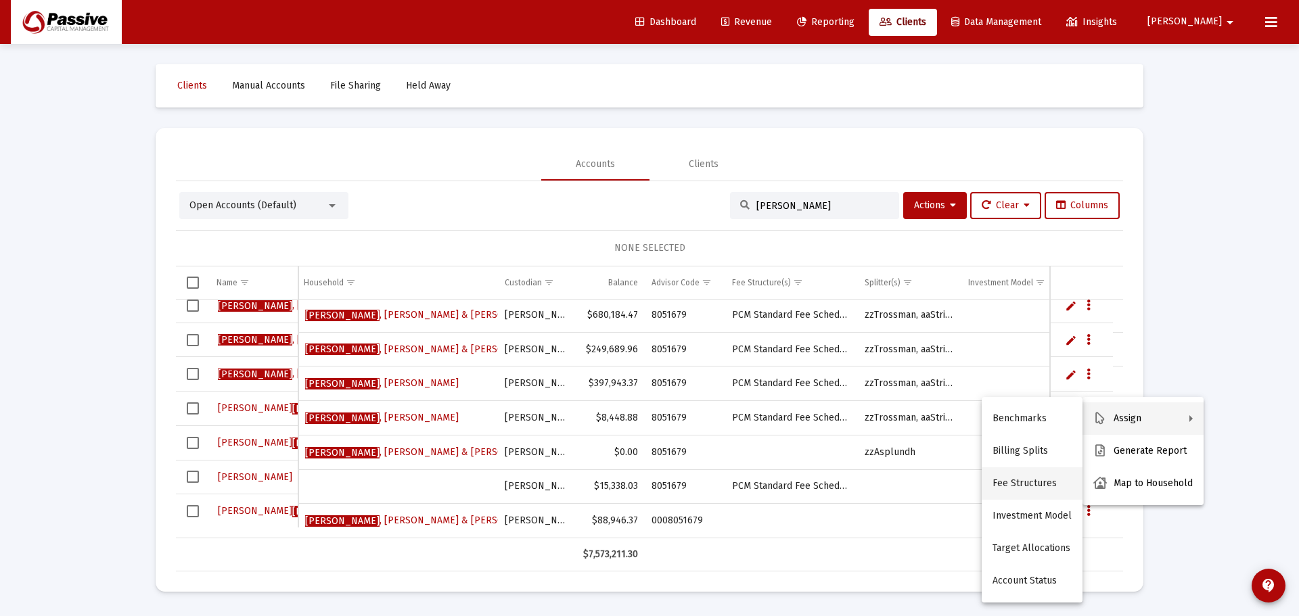
click at [1030, 486] on button "Fee Structures" at bounding box center [1031, 483] width 101 height 32
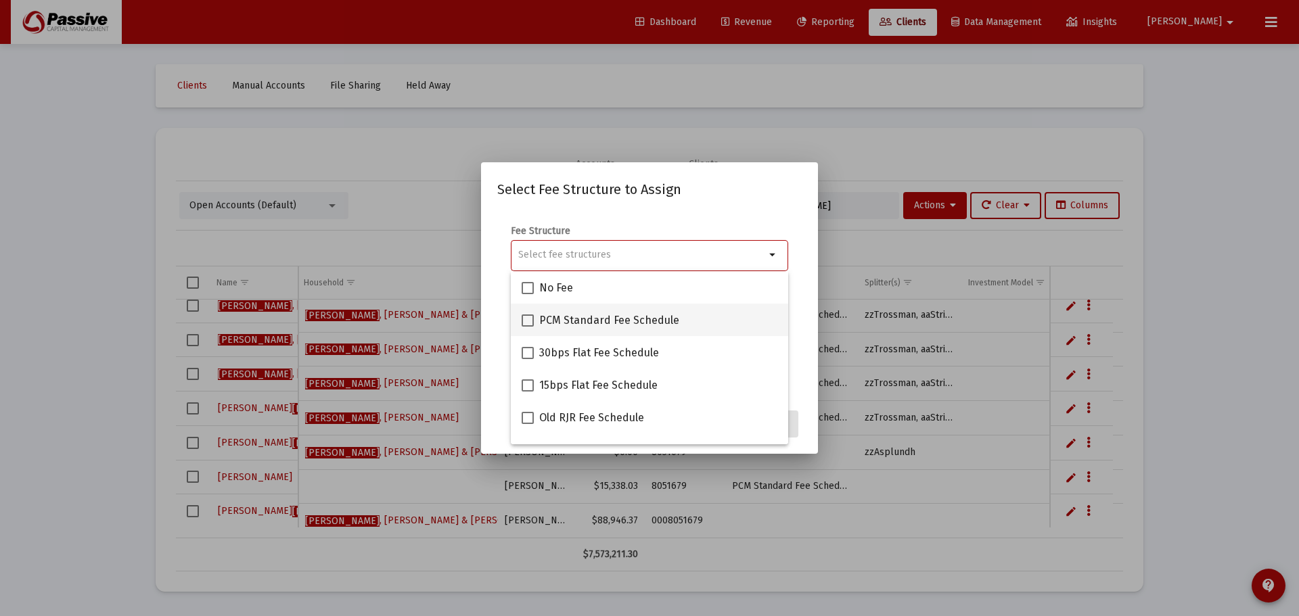
click at [527, 315] on span at bounding box center [528, 321] width 12 height 12
click at [527, 327] on input "PCM Standard Fee Schedule" at bounding box center [527, 327] width 1 height 1
checkbox input "true"
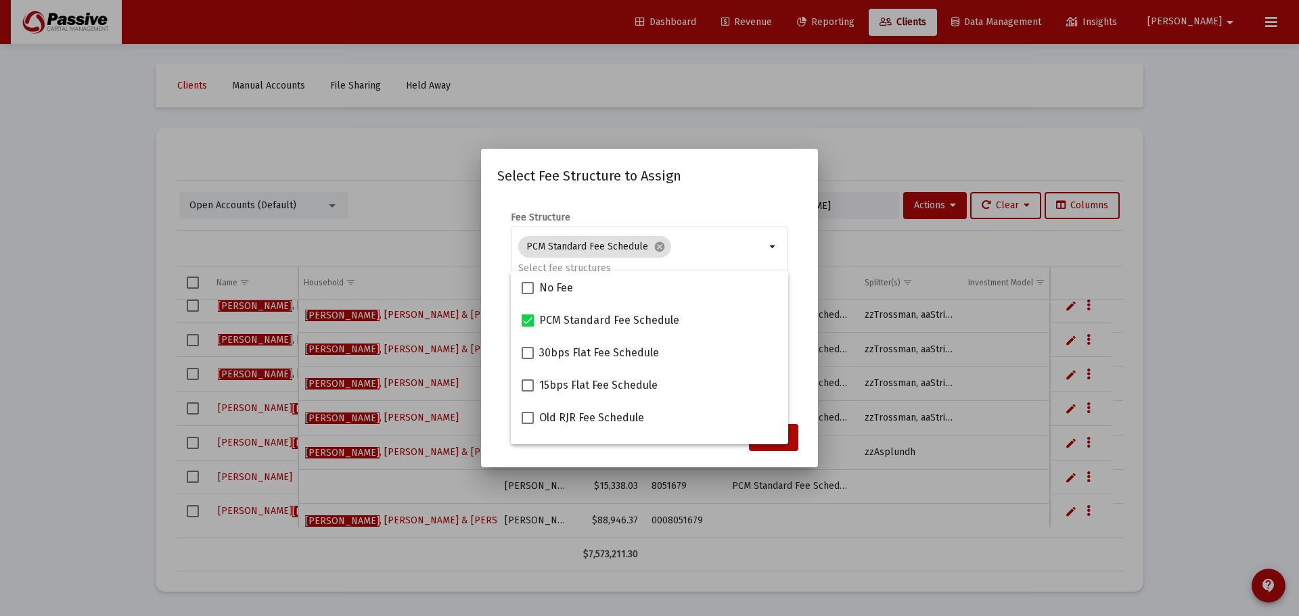
click at [727, 212] on div "Fee Structure PCM Standard Fee Schedule cancel arrow_drop_down" at bounding box center [649, 255] width 277 height 89
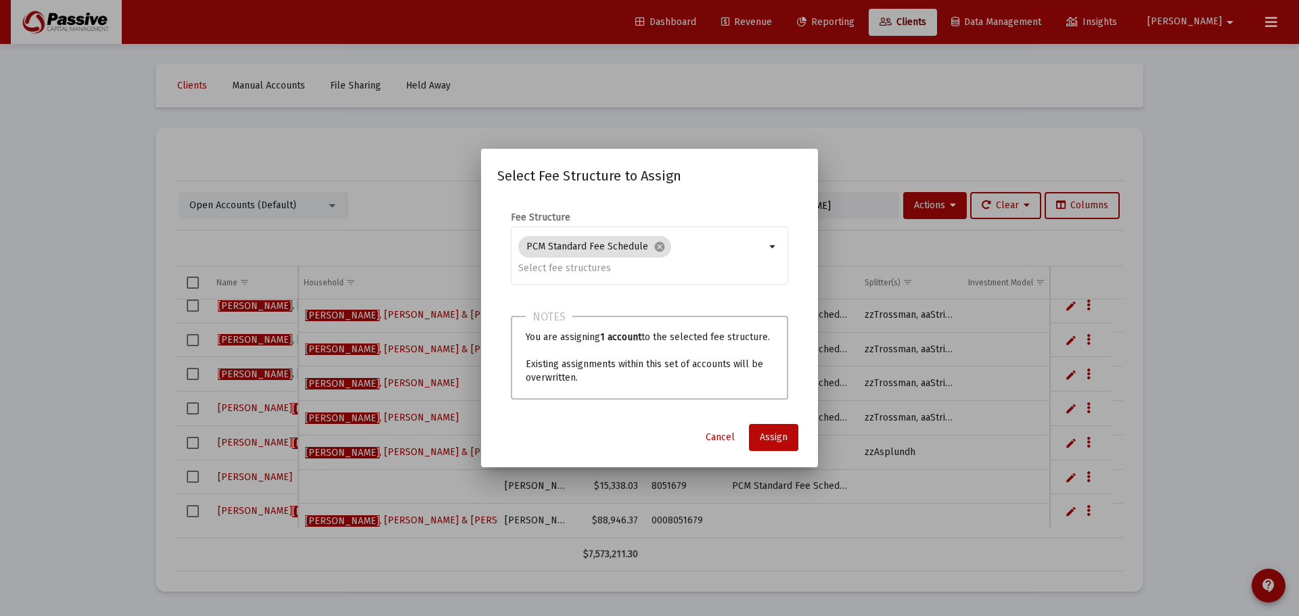
click at [783, 441] on span "Assign" at bounding box center [774, 437] width 28 height 11
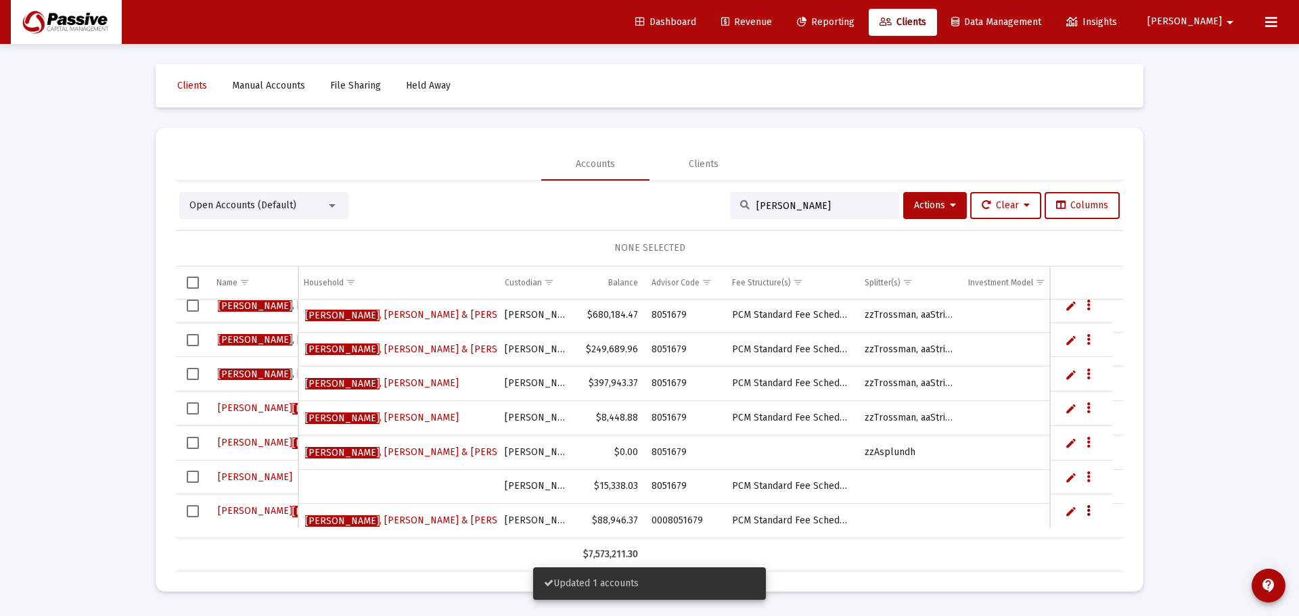
click at [1090, 511] on icon "Data grid" at bounding box center [1088, 511] width 4 height 16
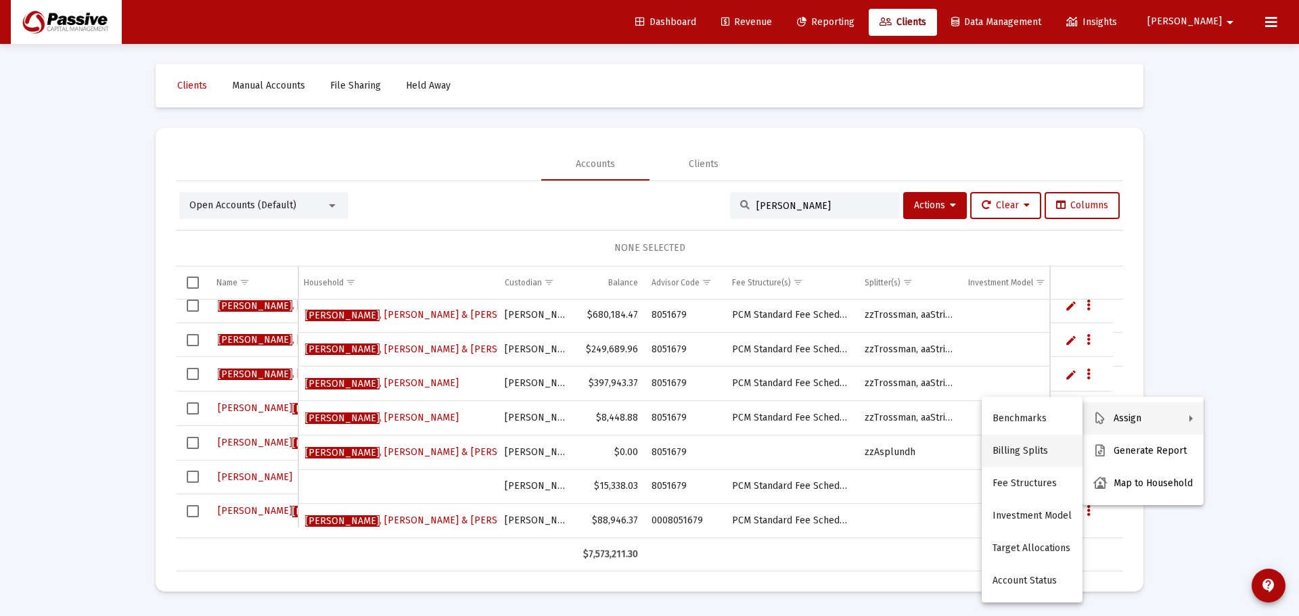
click at [1043, 447] on button "Billing Splits" at bounding box center [1031, 451] width 101 height 32
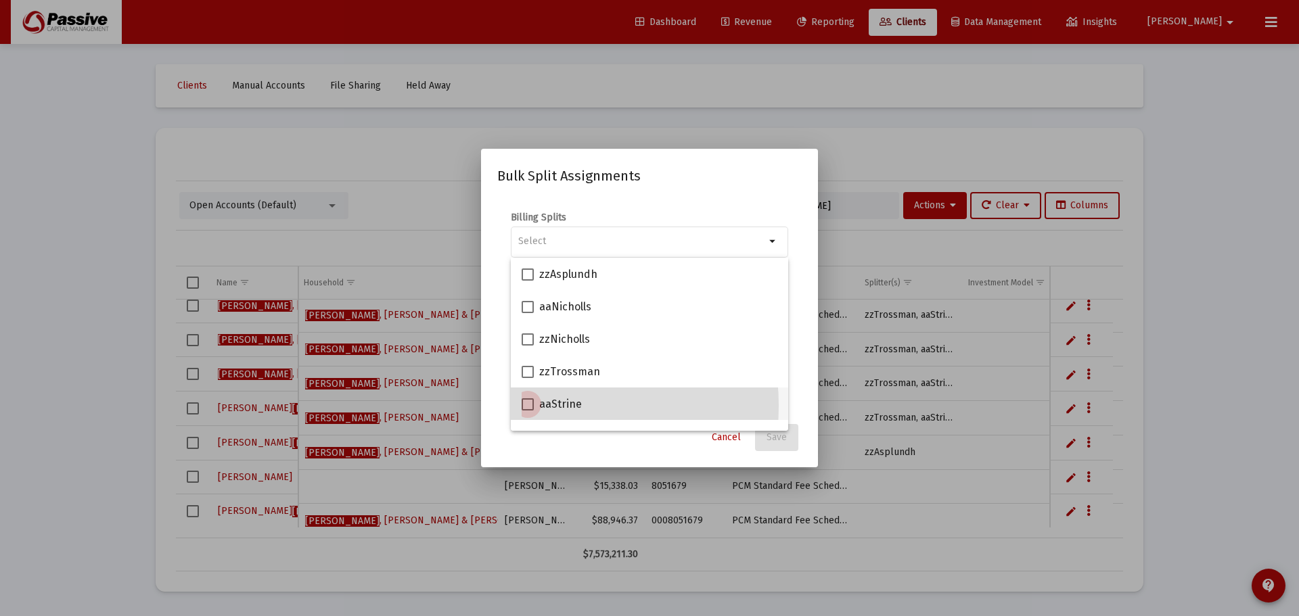
click at [527, 406] on span at bounding box center [528, 404] width 12 height 12
click at [527, 411] on input "aaStrine" at bounding box center [527, 411] width 1 height 1
checkbox input "true"
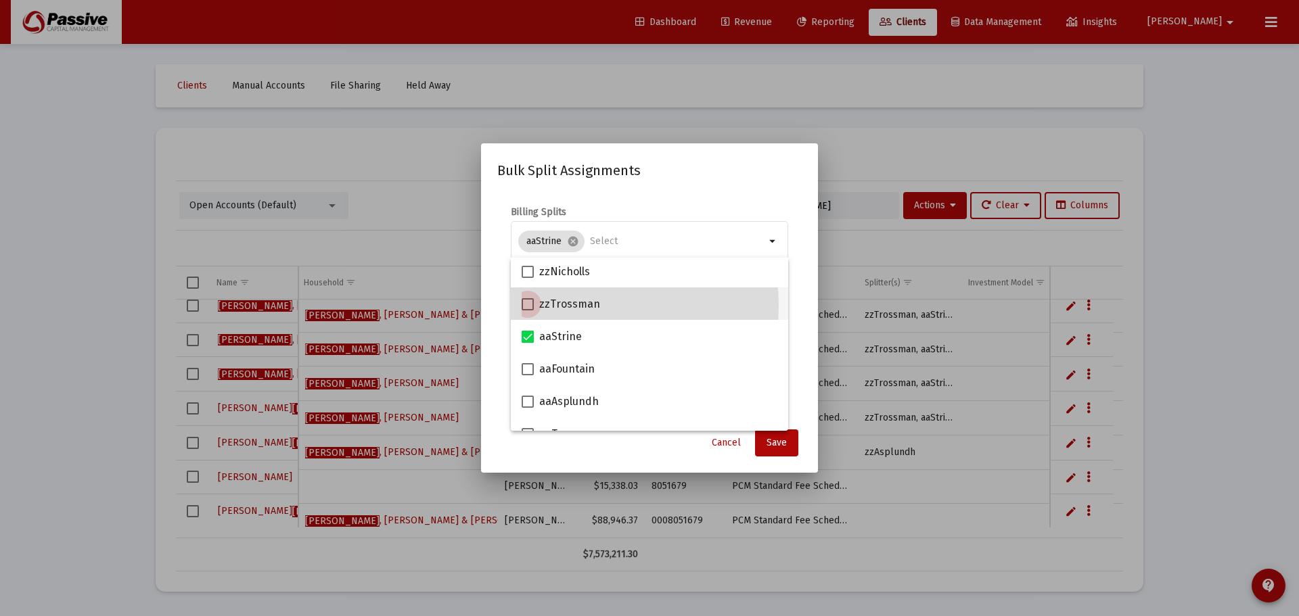
click at [528, 306] on span at bounding box center [528, 304] width 12 height 12
click at [528, 310] on input "zzTrossman" at bounding box center [527, 310] width 1 height 1
checkbox input "true"
click at [699, 203] on mat-dialog-content "Billing Splits 2 Selected cancel arrow_drop_down Notes You are assigning splits…" at bounding box center [649, 306] width 337 height 229
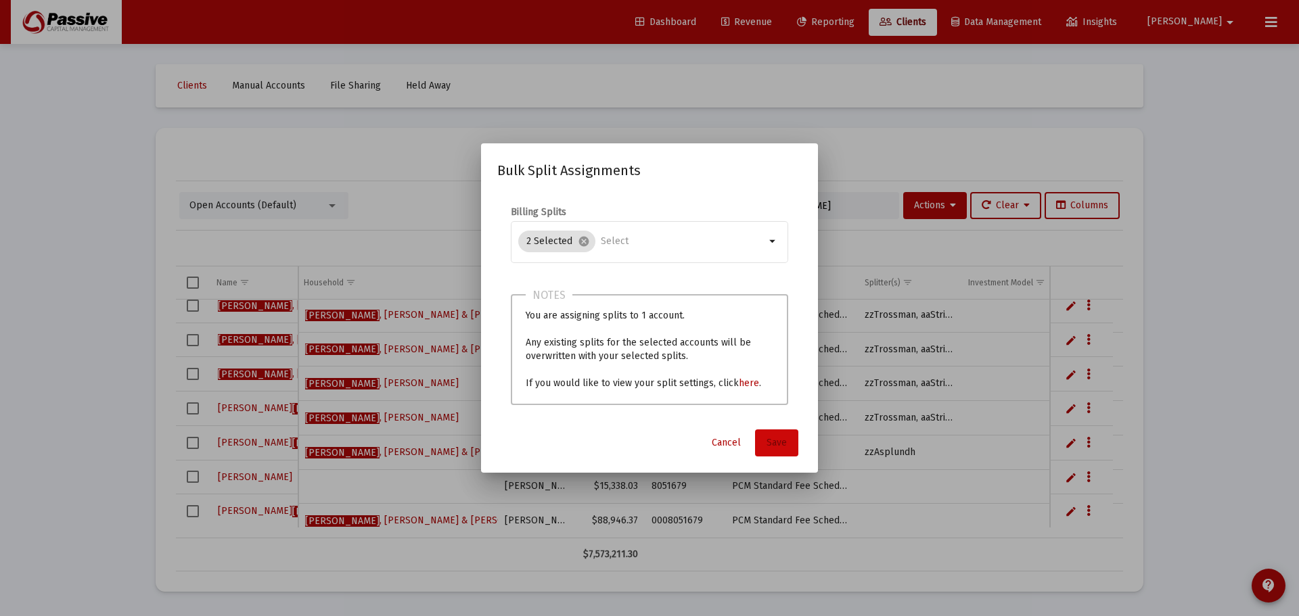
click at [786, 438] on span "Save" at bounding box center [776, 442] width 20 height 11
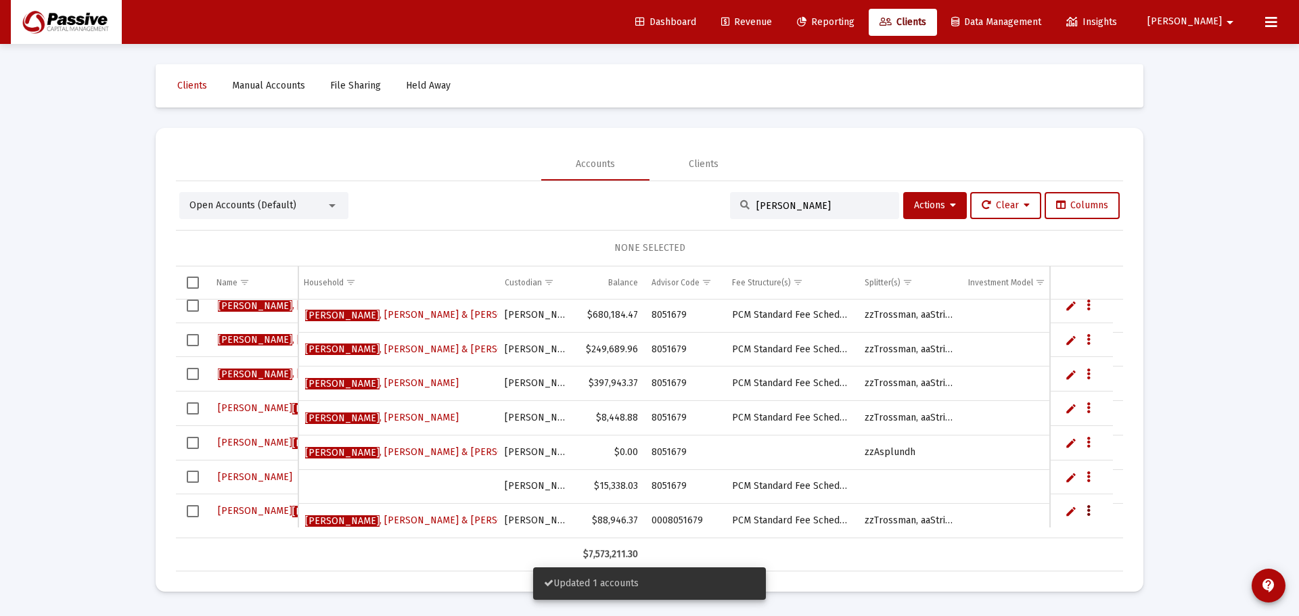
click at [1088, 511] on icon "Data grid" at bounding box center [1088, 511] width 4 height 16
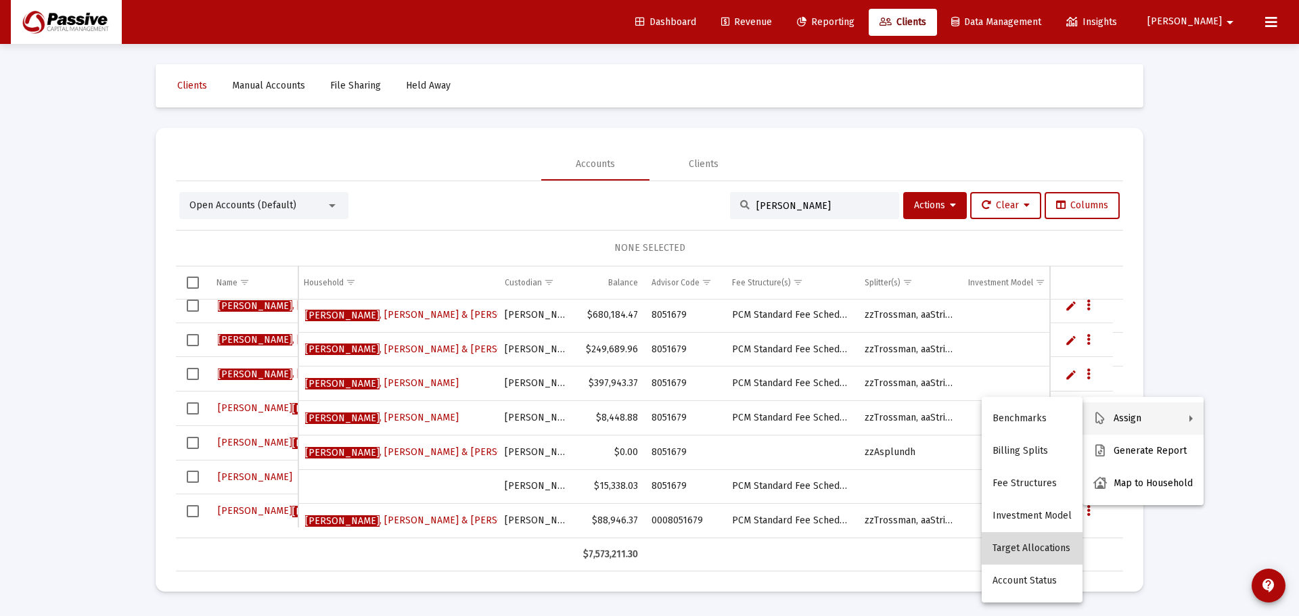
click at [1042, 547] on button "Target Allocations" at bounding box center [1031, 548] width 101 height 32
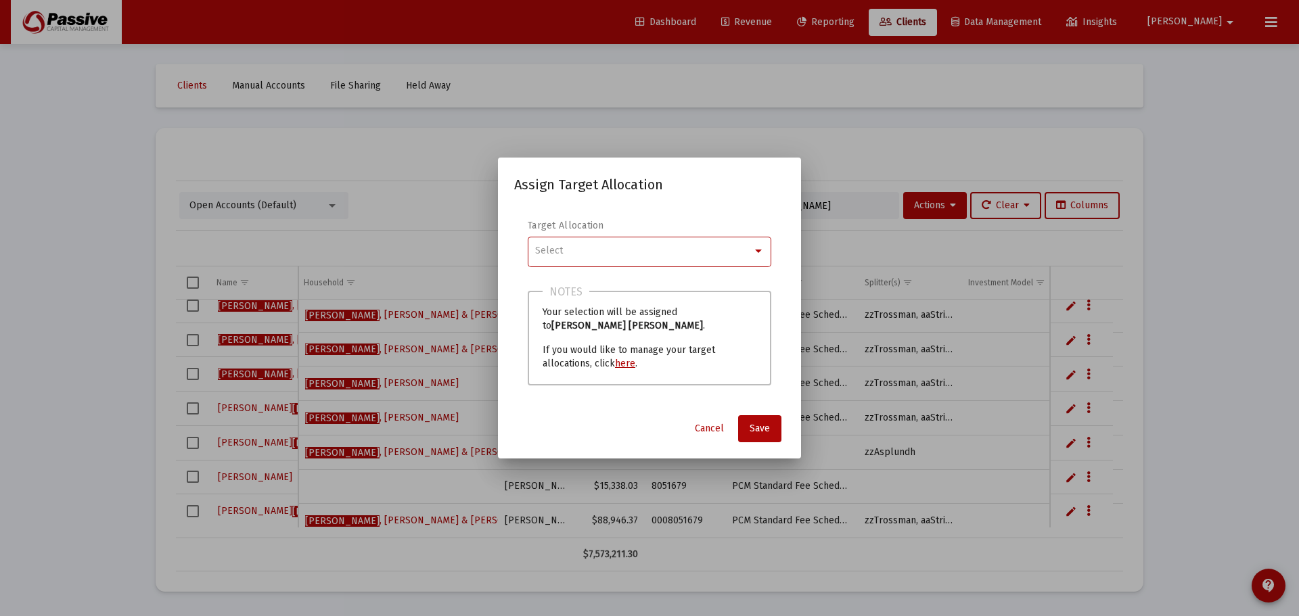
click at [648, 252] on div "Select" at bounding box center [643, 251] width 217 height 11
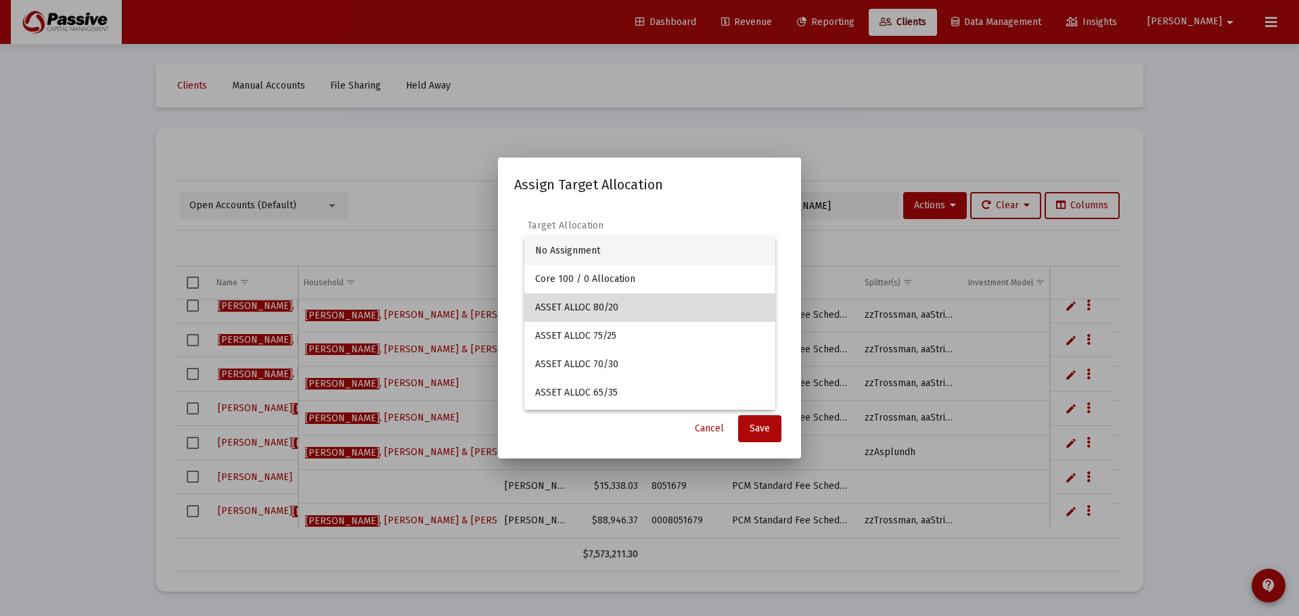
click at [653, 303] on span "ASSET ALLOC 80/20" at bounding box center [649, 308] width 229 height 28
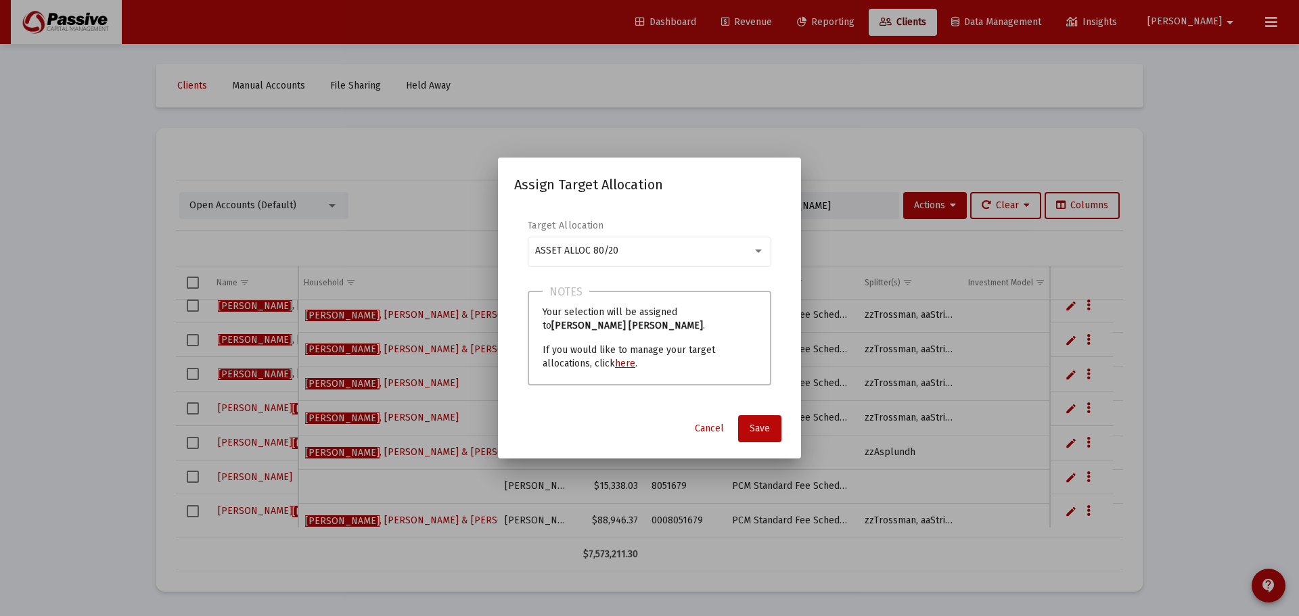
click at [754, 421] on button "Save" at bounding box center [759, 428] width 43 height 27
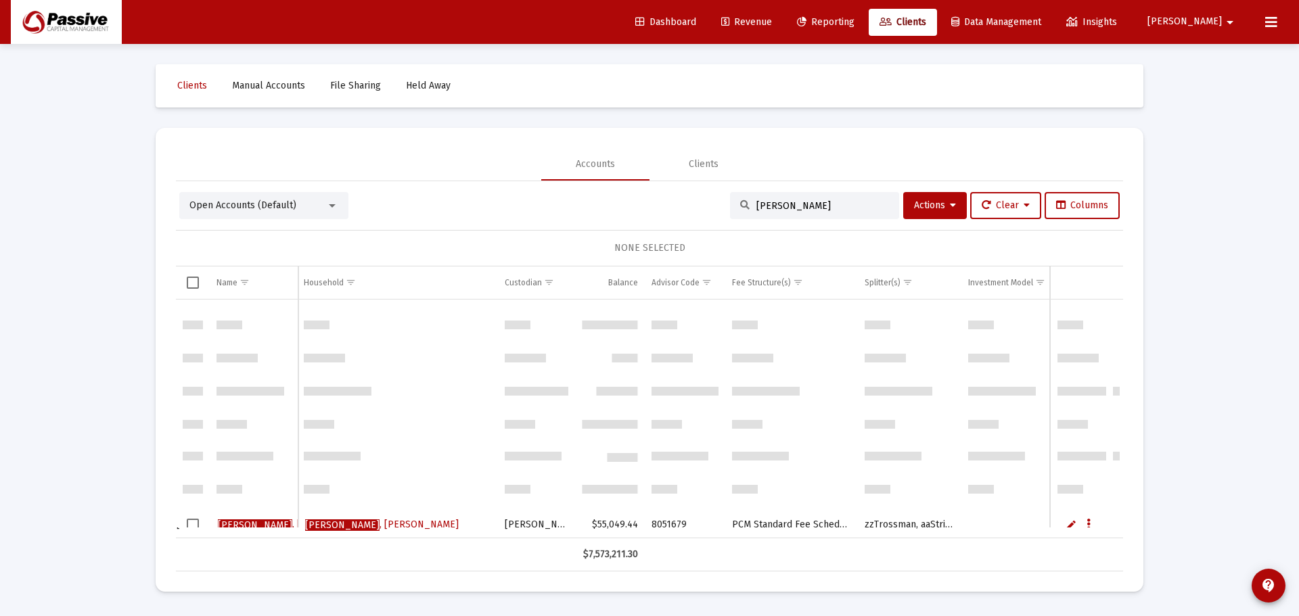
scroll to position [0, 0]
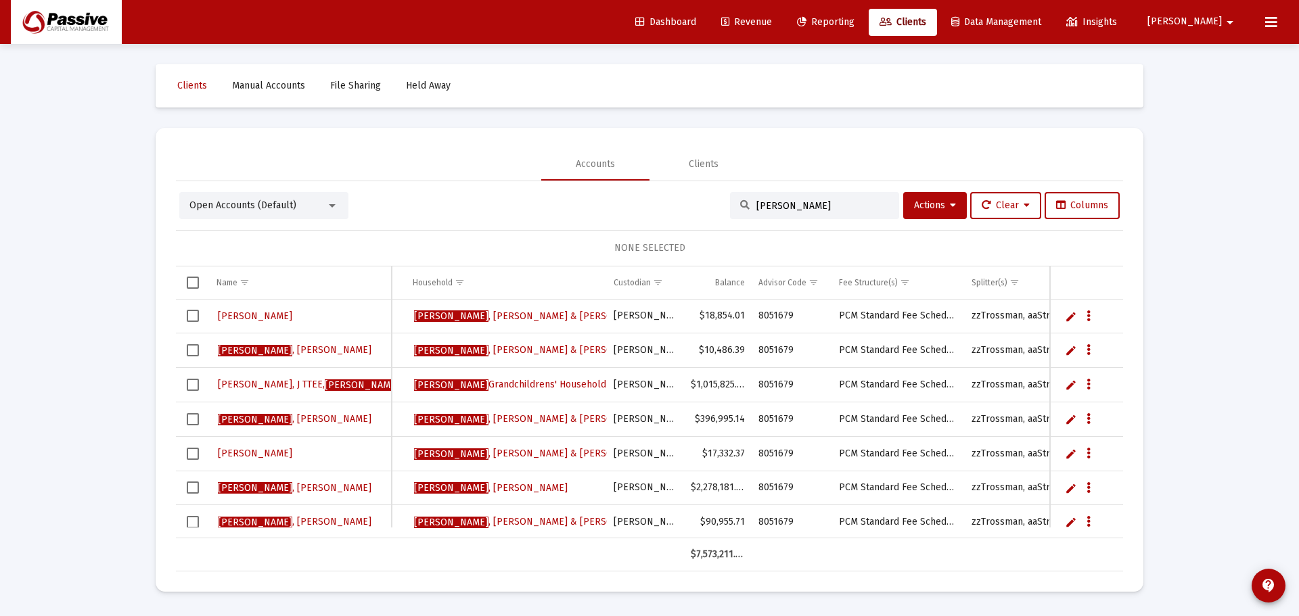
click at [762, 210] on input "[PERSON_NAME]" at bounding box center [822, 205] width 133 height 11
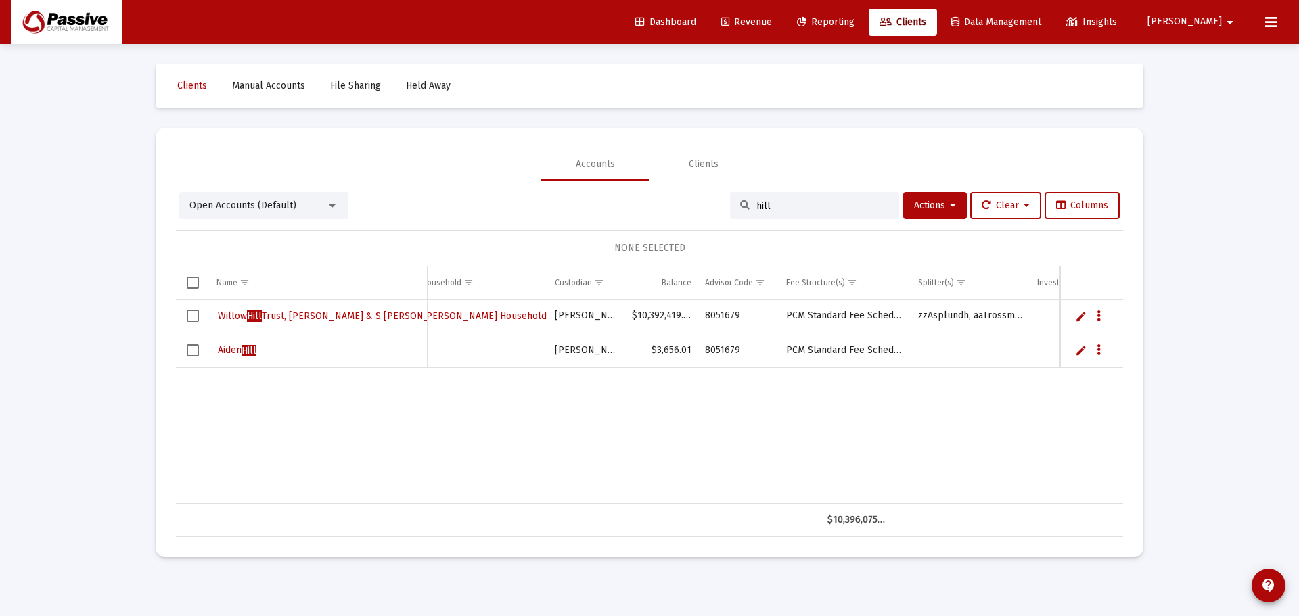
scroll to position [0, 195]
type input "hill"
click at [339, 354] on div "[PERSON_NAME]" at bounding box center [318, 350] width 204 height 20
click at [297, 204] on div "Open Accounts (Default)" at bounding box center [257, 206] width 137 height 14
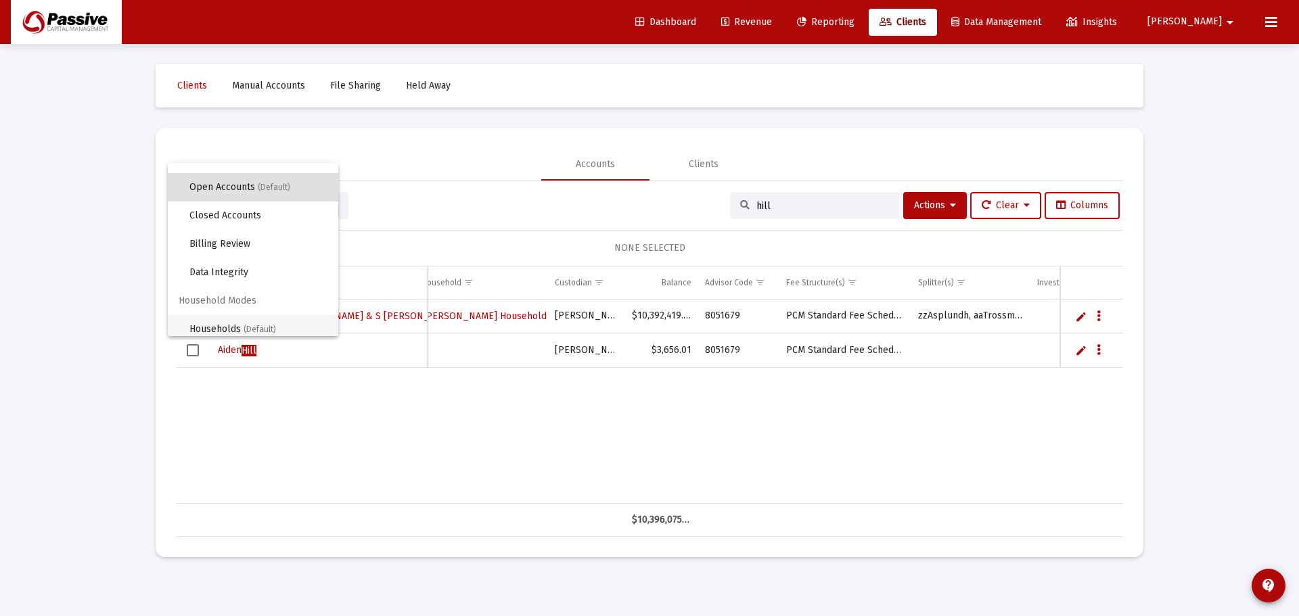
scroll to position [26, 0]
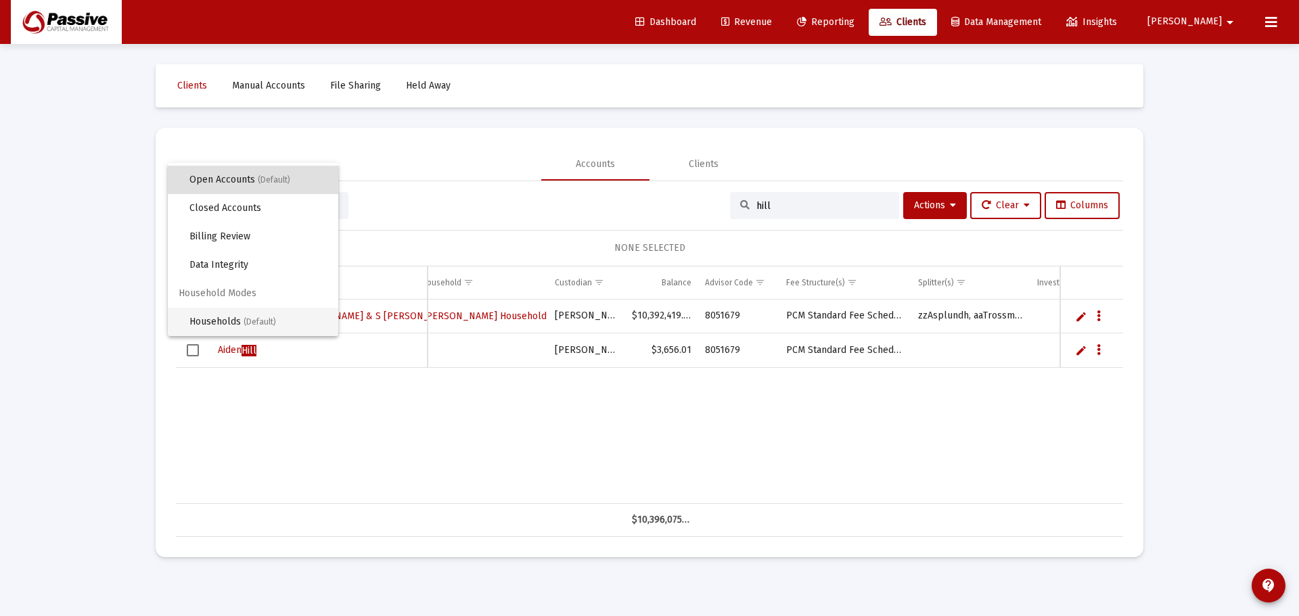
click at [230, 319] on span "Households (Default)" at bounding box center [258, 322] width 138 height 28
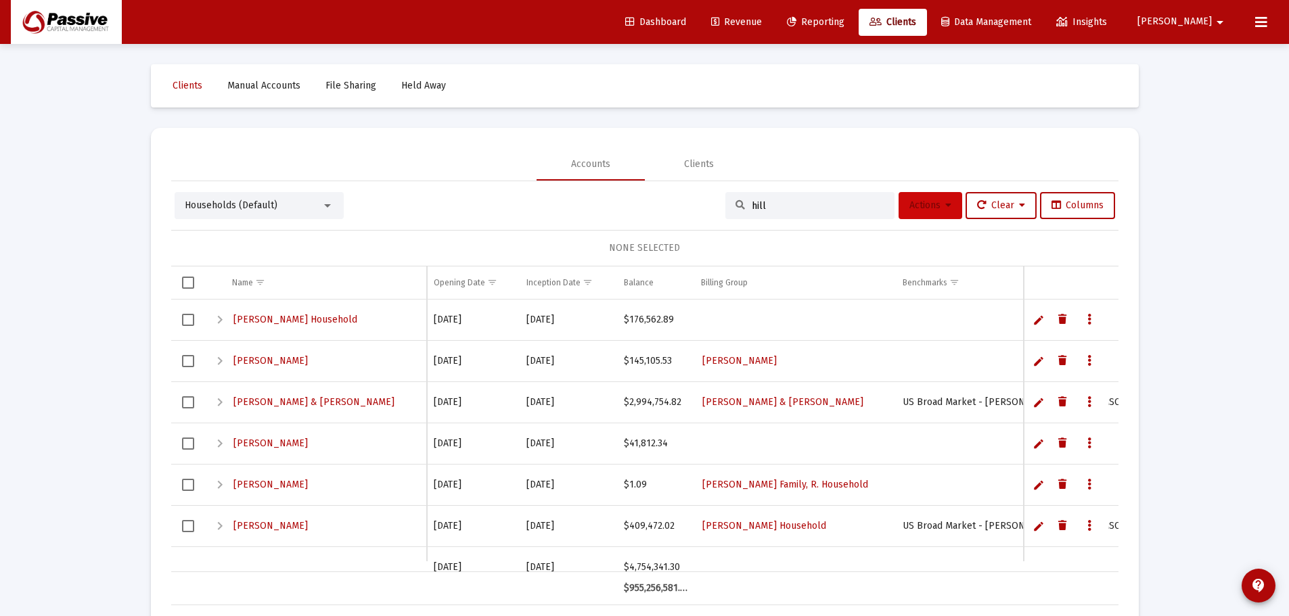
click at [945, 208] on icon at bounding box center [948, 205] width 6 height 9
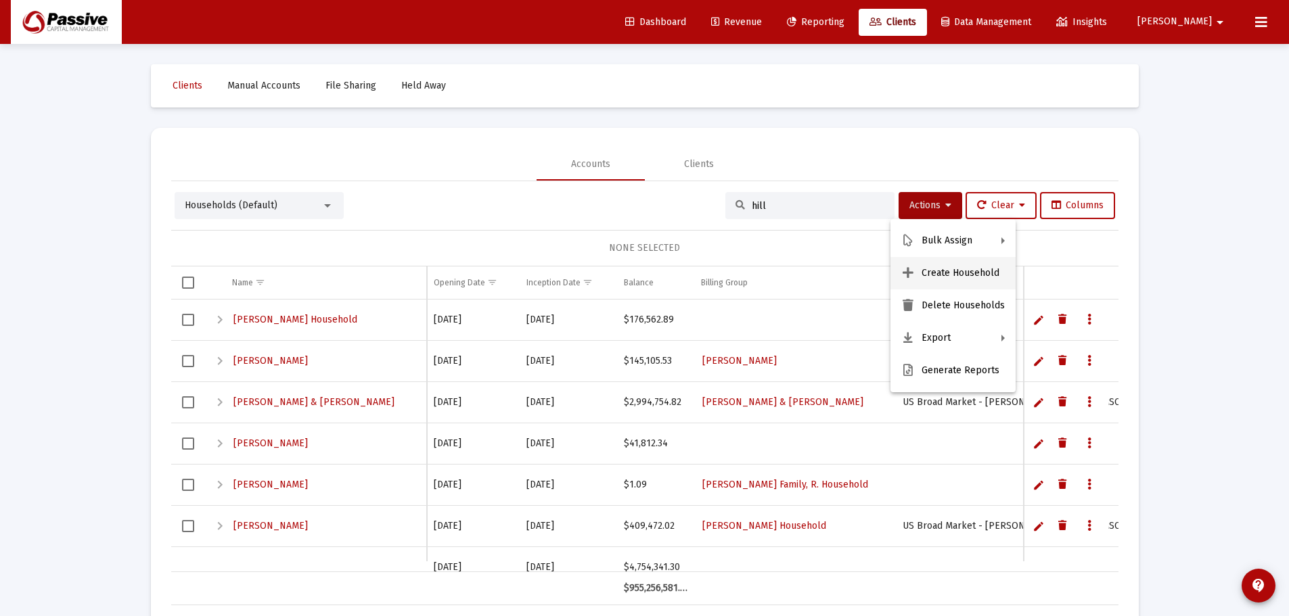
click at [942, 277] on button "Create Household" at bounding box center [952, 273] width 125 height 32
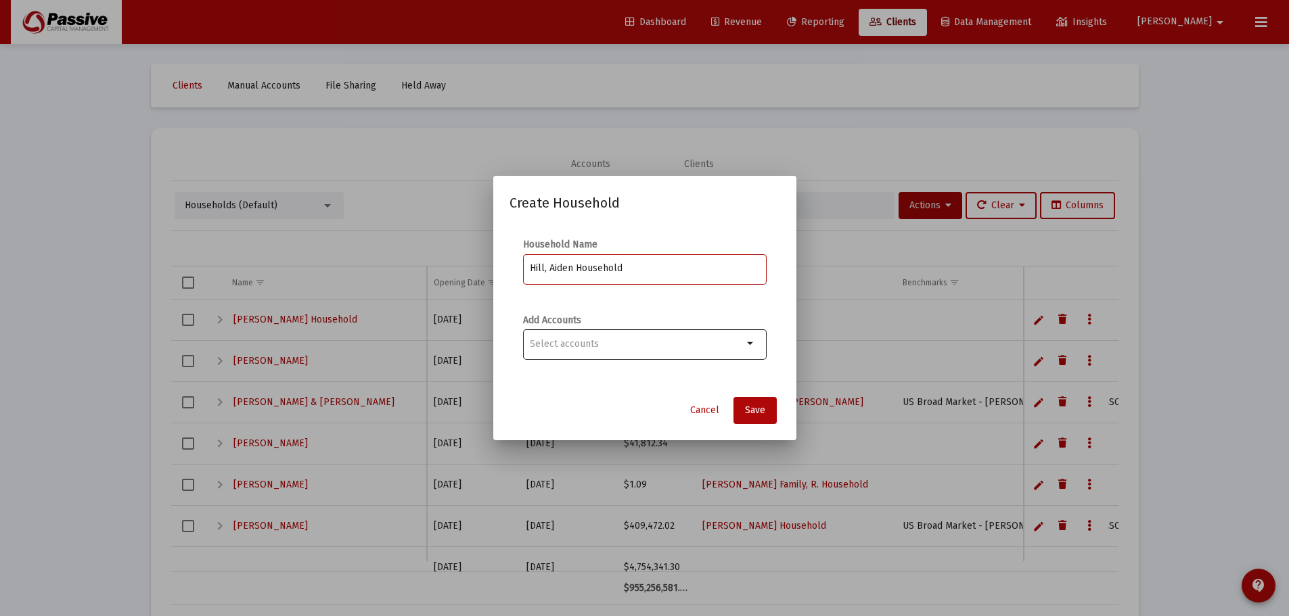
type input "Hill, Aiden Household"
click at [641, 331] on div at bounding box center [636, 343] width 213 height 33
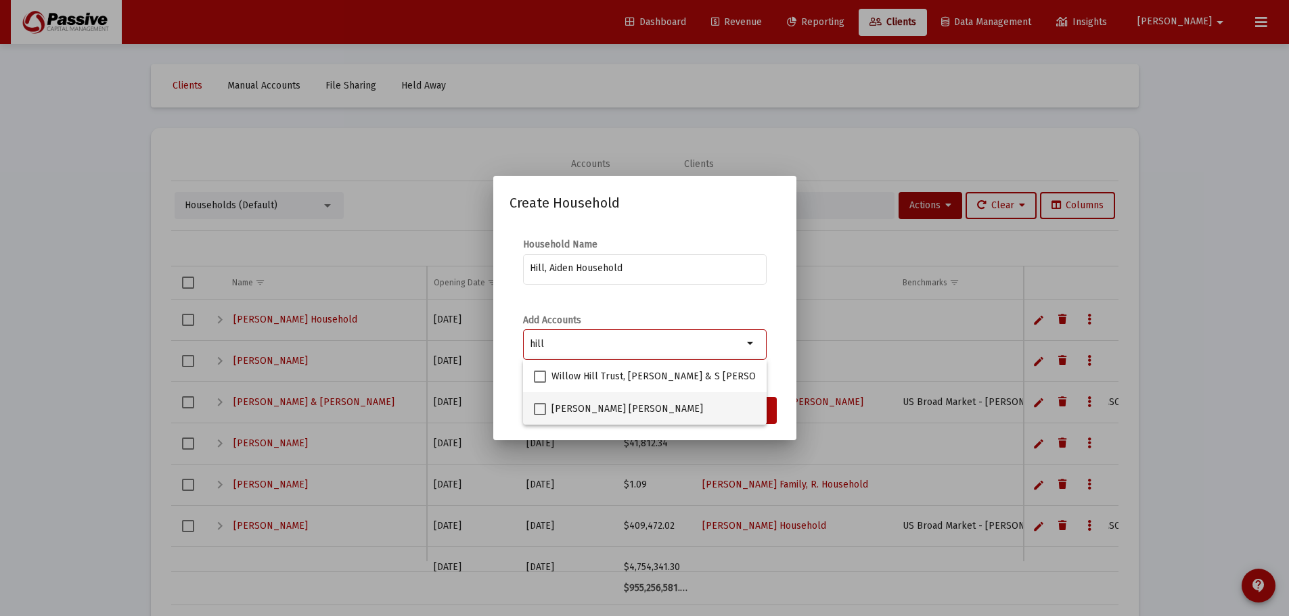
type input "hill"
click at [542, 406] on span at bounding box center [540, 409] width 12 height 12
click at [540, 415] on input "[PERSON_NAME] [PERSON_NAME]" at bounding box center [539, 415] width 1 height 1
checkbox input "true"
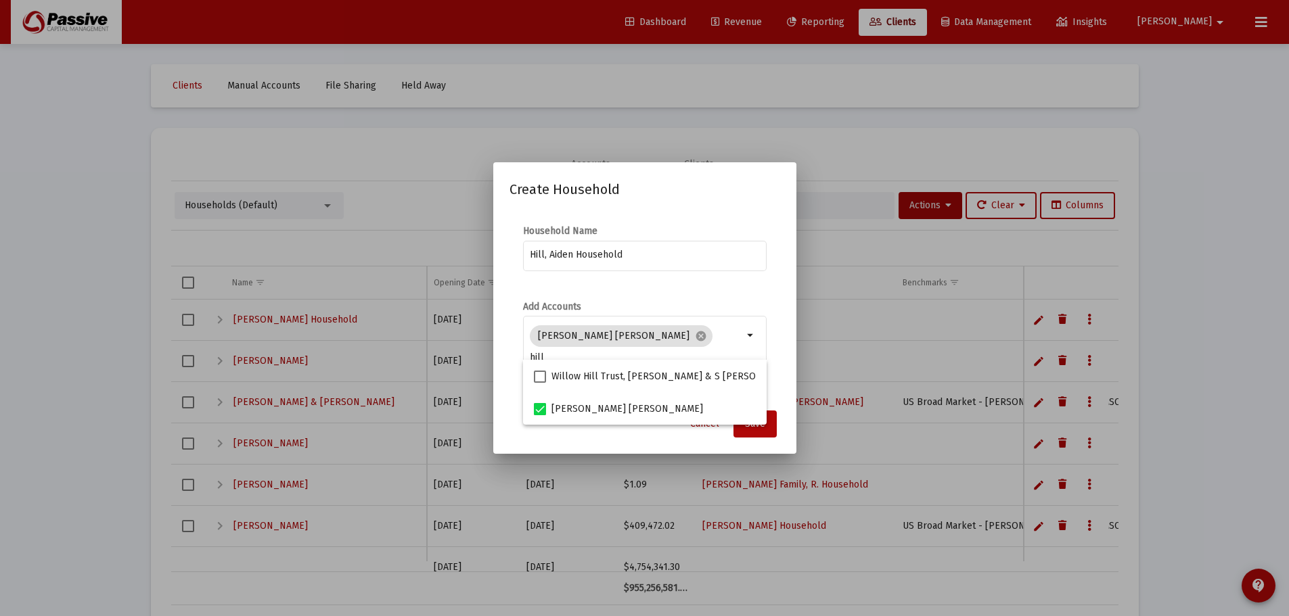
click at [727, 284] on mat-form-field "Hill, Aiden Household" at bounding box center [645, 262] width 244 height 48
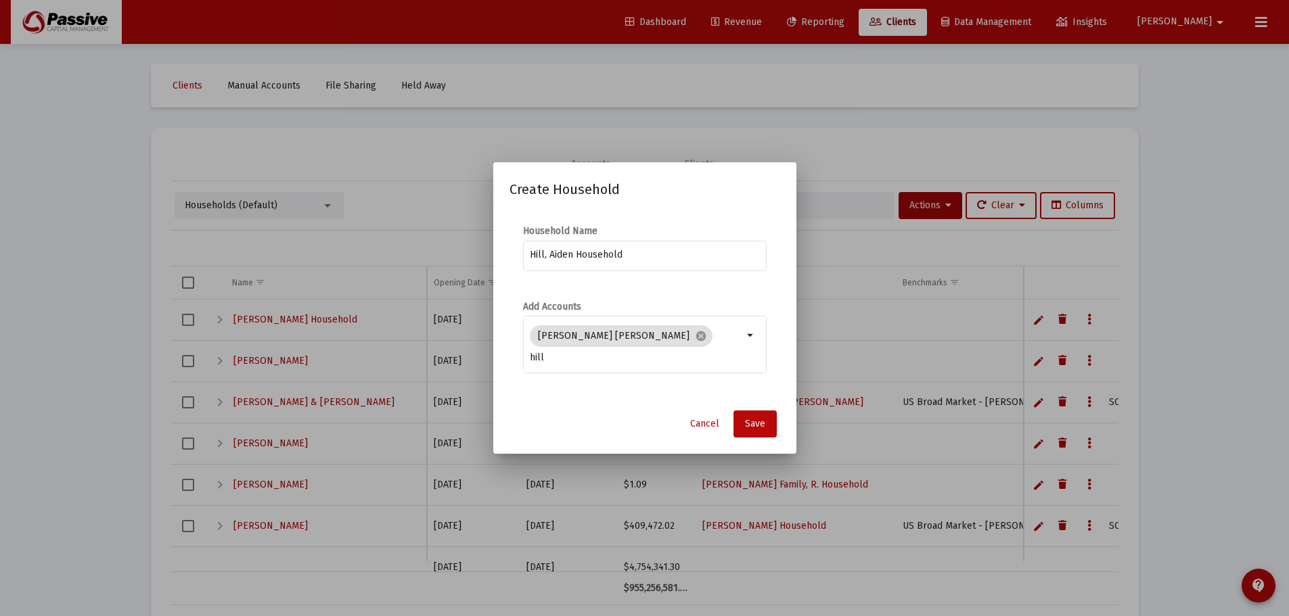
click at [750, 415] on button "Save" at bounding box center [754, 424] width 43 height 27
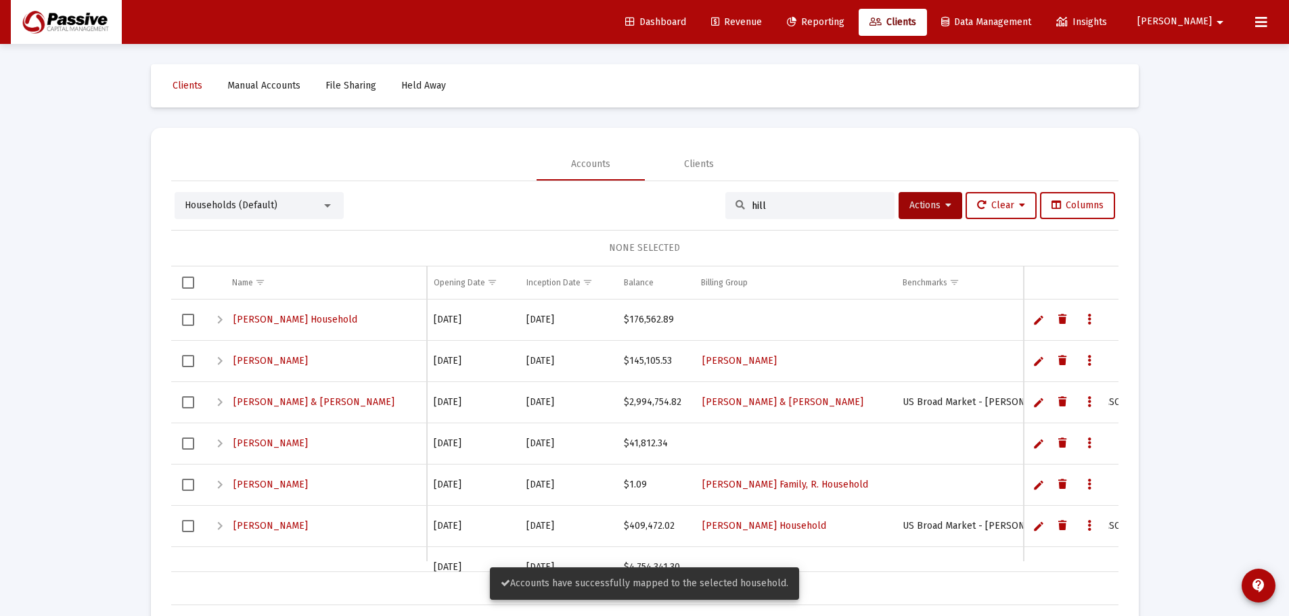
click at [780, 214] on div "hill" at bounding box center [809, 205] width 169 height 27
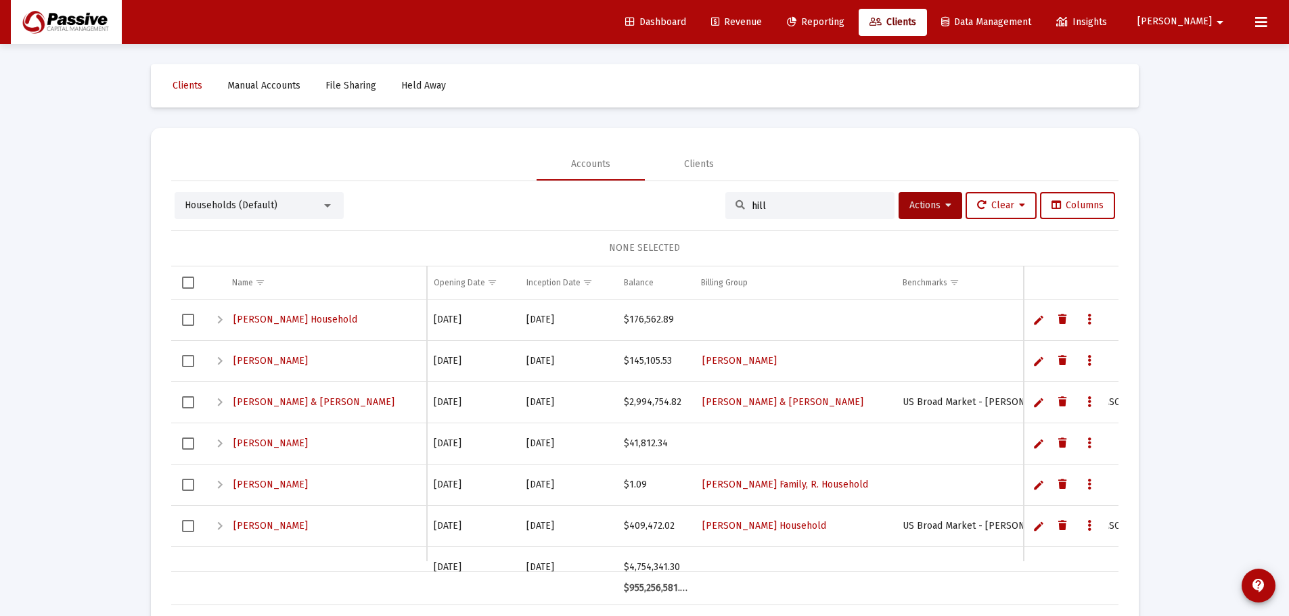
click at [780, 206] on input "hill" at bounding box center [817, 205] width 133 height 11
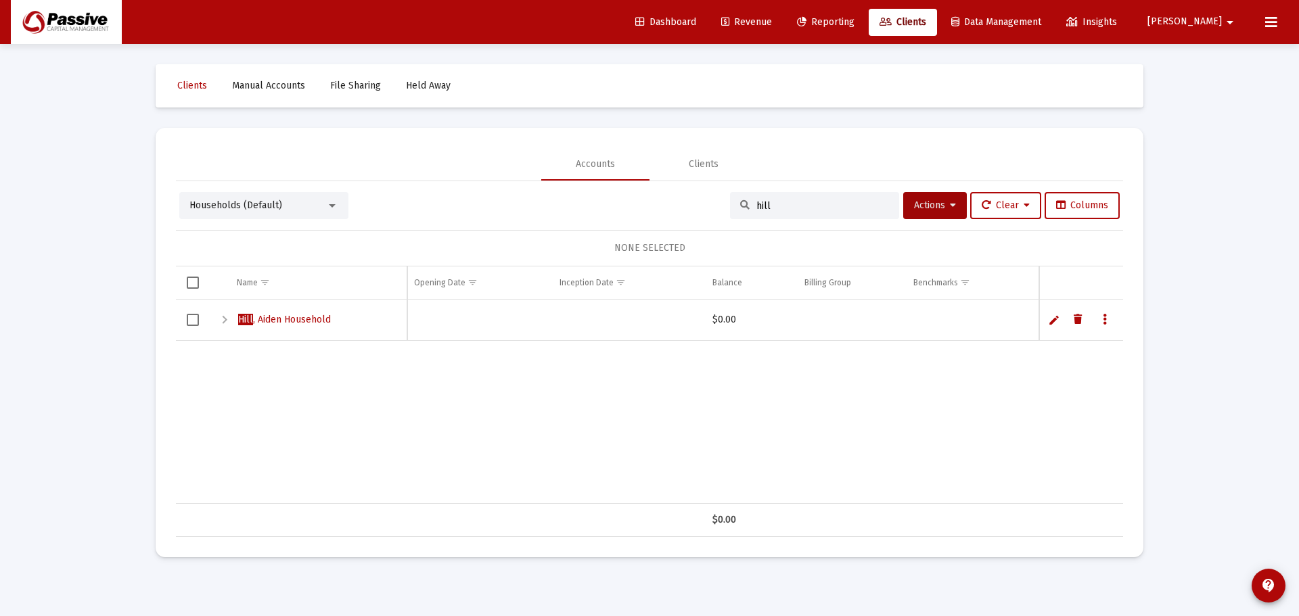
click at [281, 254] on div "NONE SELECTED" at bounding box center [649, 248] width 925 height 14
click at [292, 203] on div "Households (Default)" at bounding box center [257, 206] width 137 height 14
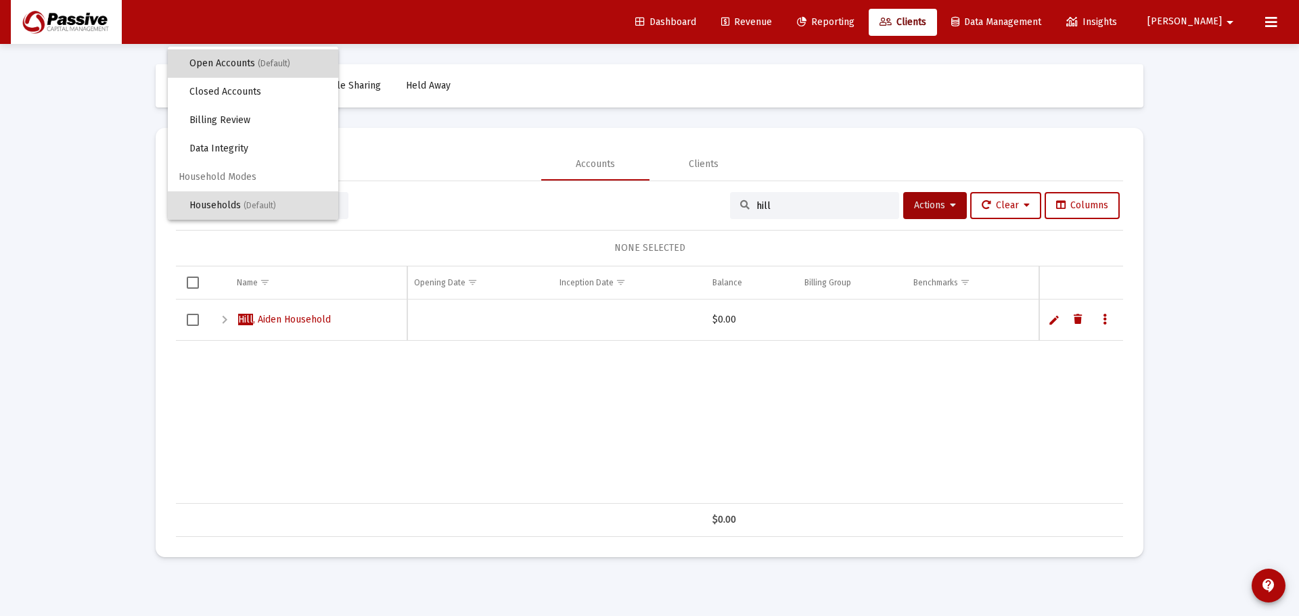
click at [292, 57] on span "Open Accounts (Default)" at bounding box center [258, 63] width 138 height 28
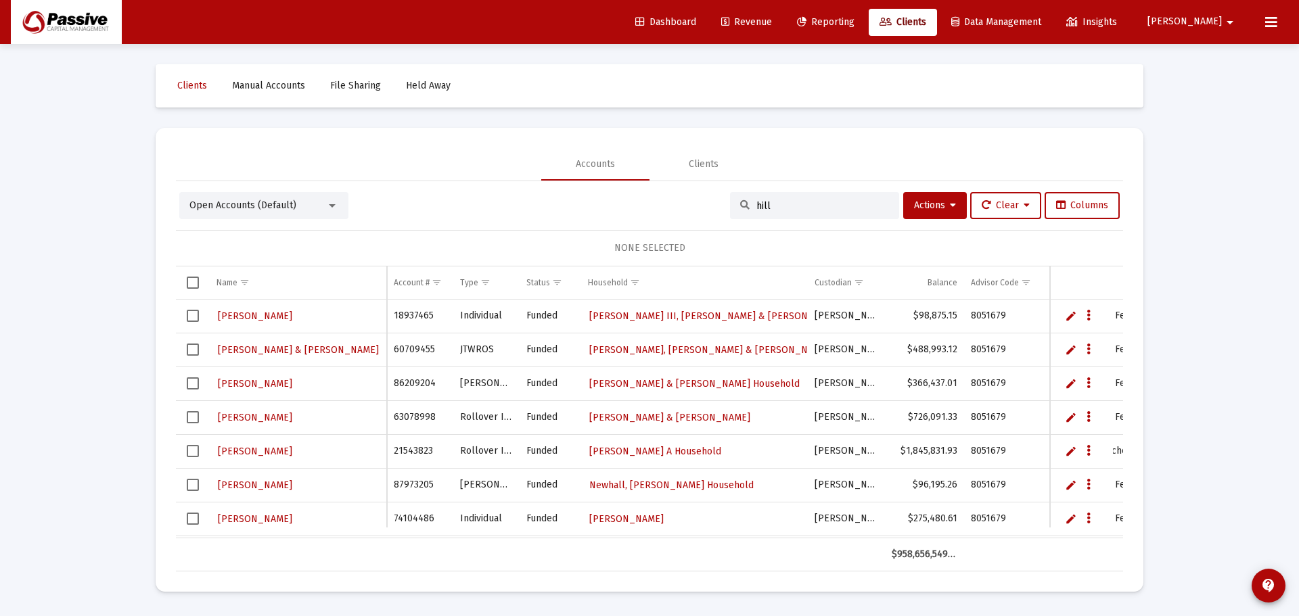
click at [772, 195] on div "hill" at bounding box center [814, 205] width 169 height 27
click at [773, 204] on input "hill" at bounding box center [822, 205] width 133 height 11
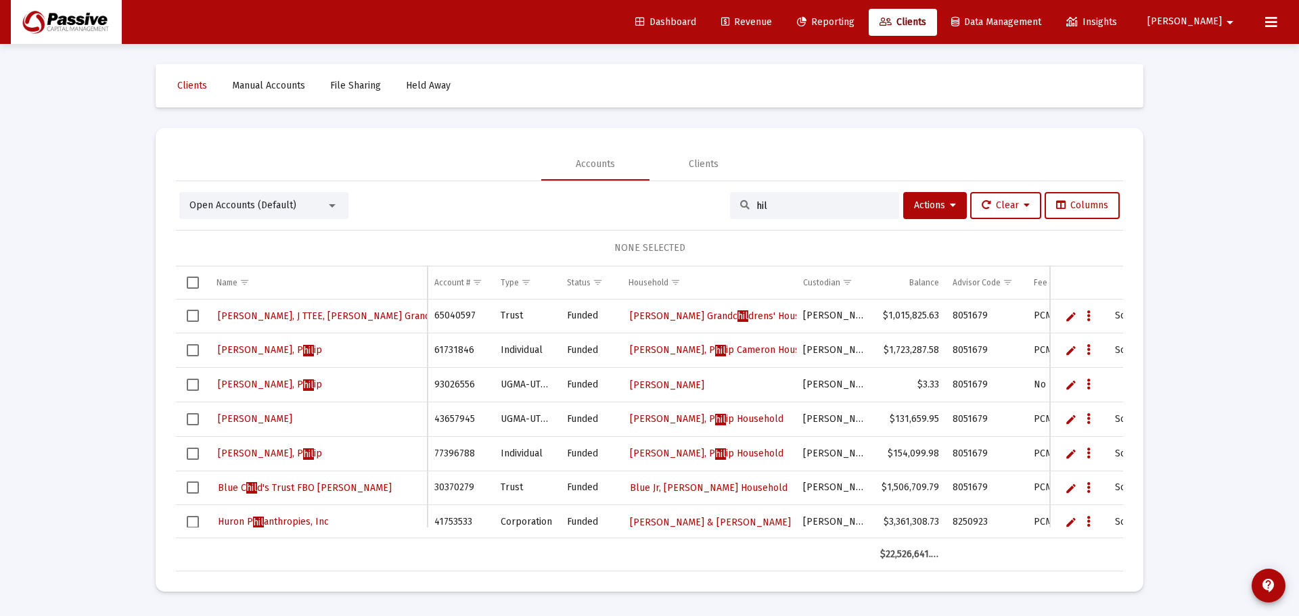
type input "hill"
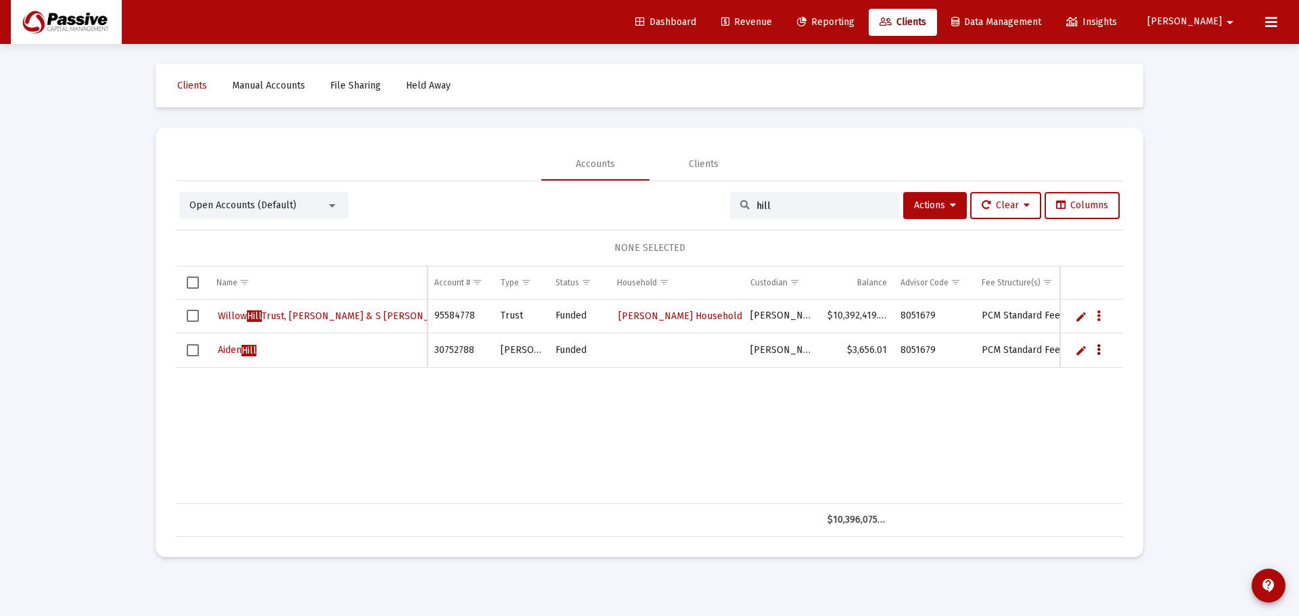
click at [1096, 348] on icon "Data grid" at bounding box center [1098, 350] width 4 height 16
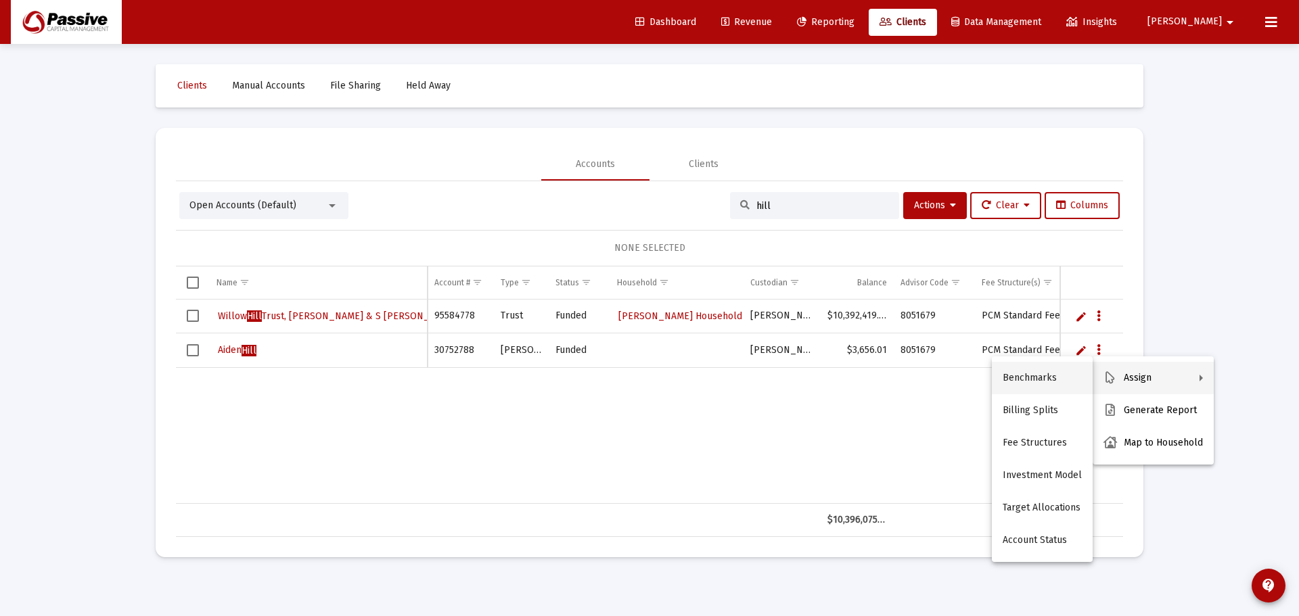
click at [1058, 375] on button "Benchmarks" at bounding box center [1042, 378] width 101 height 32
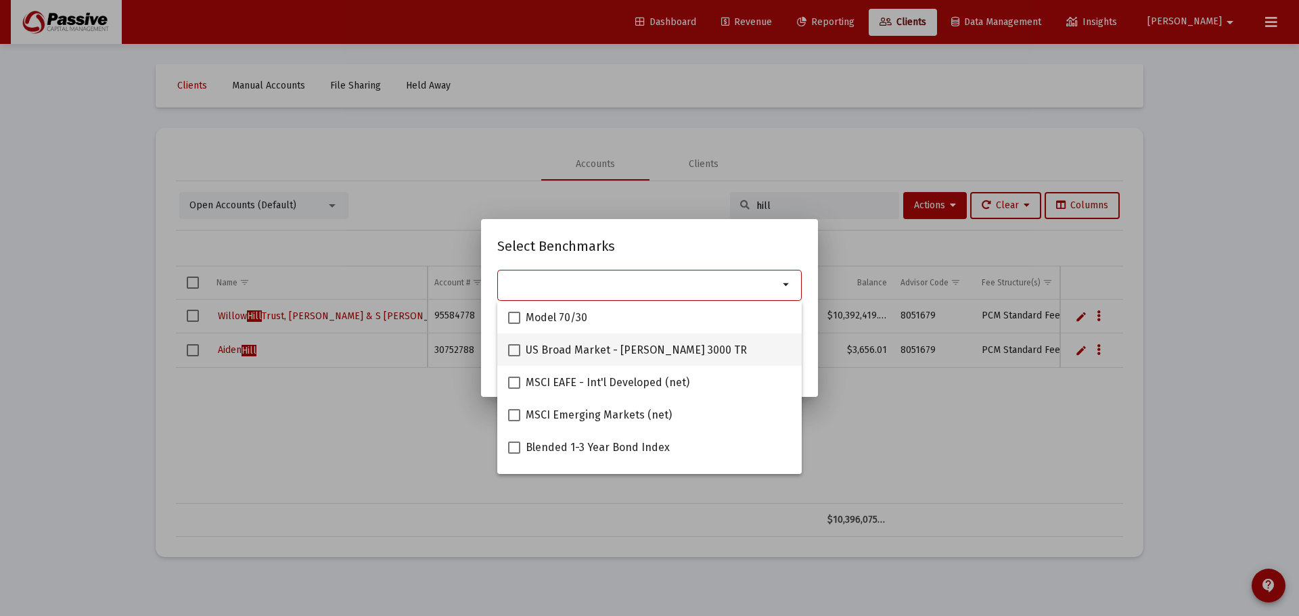
click at [515, 352] on span at bounding box center [514, 350] width 12 height 12
click at [514, 356] on input "US Broad Market - [PERSON_NAME] 3000 TR" at bounding box center [513, 356] width 1 height 1
checkbox input "true"
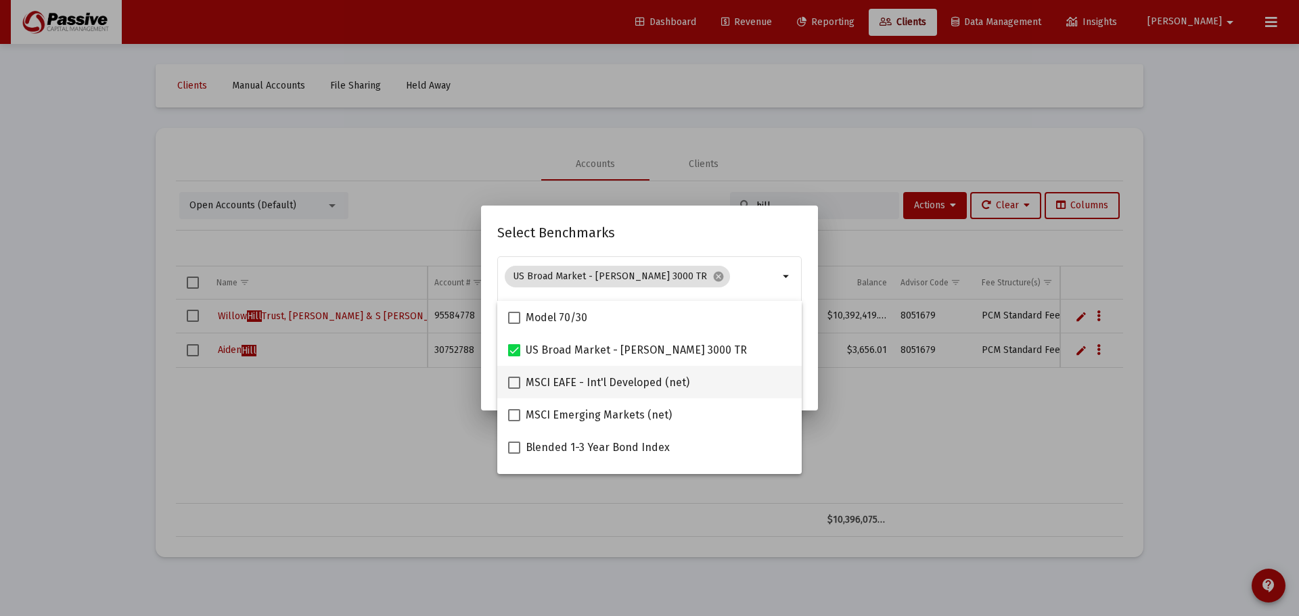
click at [512, 388] on span at bounding box center [514, 383] width 12 height 12
click at [513, 389] on input "MSCI EAFE - Int'l Developed (net)" at bounding box center [513, 389] width 1 height 1
checkbox input "true"
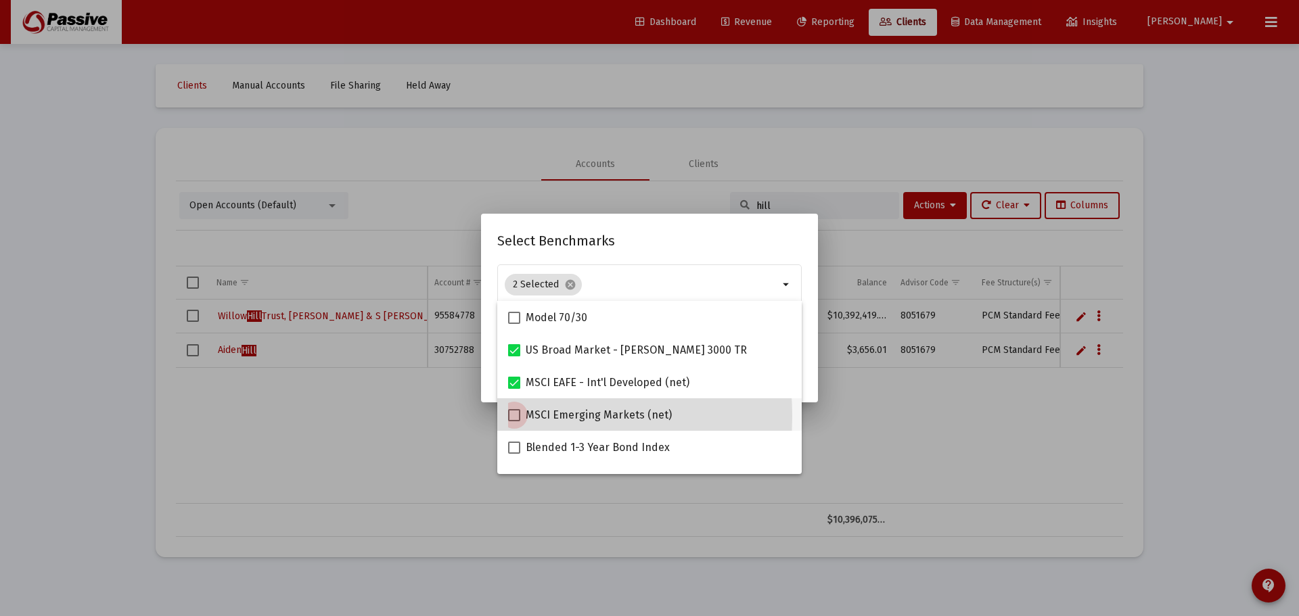
click at [512, 416] on span at bounding box center [514, 415] width 12 height 12
click at [513, 421] on input "MSCI Emerging Markets (net)" at bounding box center [513, 421] width 1 height 1
checkbox input "true"
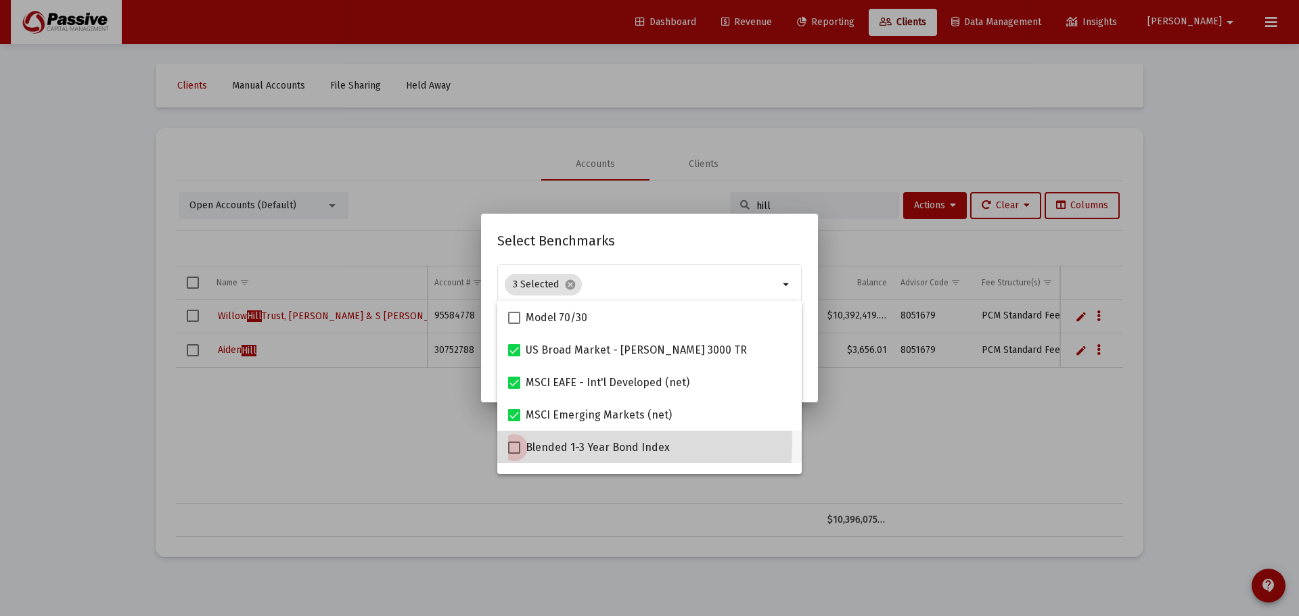
click at [513, 440] on label "Blended 1-3 Year Bond Index" at bounding box center [589, 448] width 162 height 16
click at [513, 454] on input "Blended 1-3 Year Bond Index" at bounding box center [513, 454] width 1 height 1
checkbox input "true"
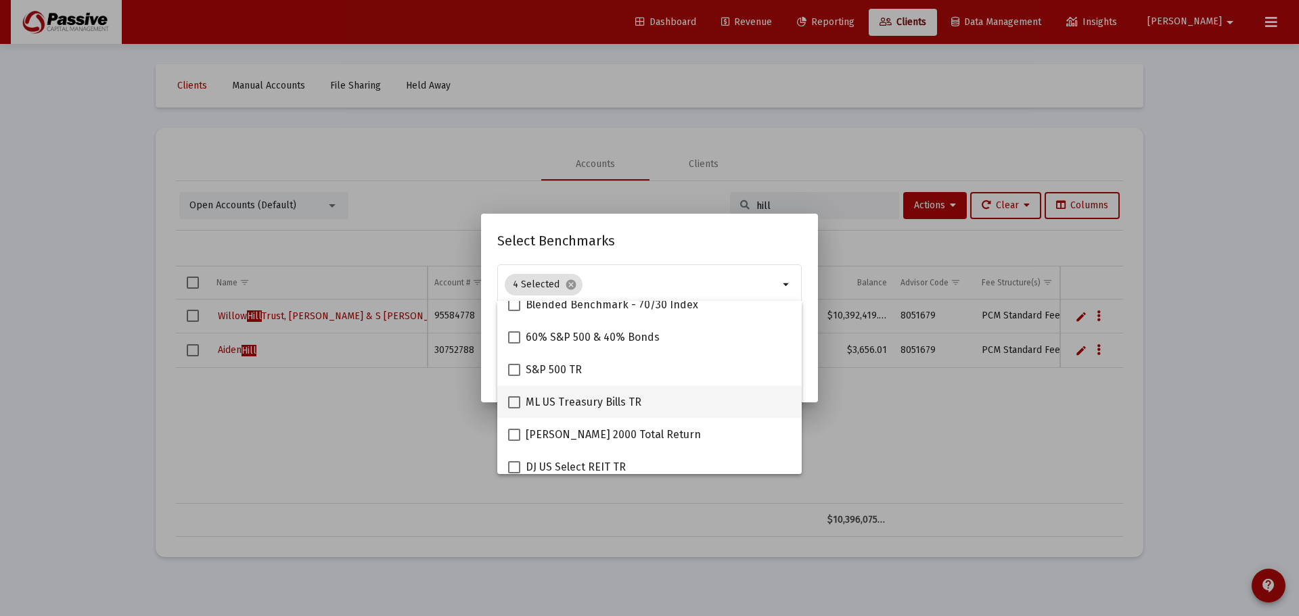
scroll to position [271, 0]
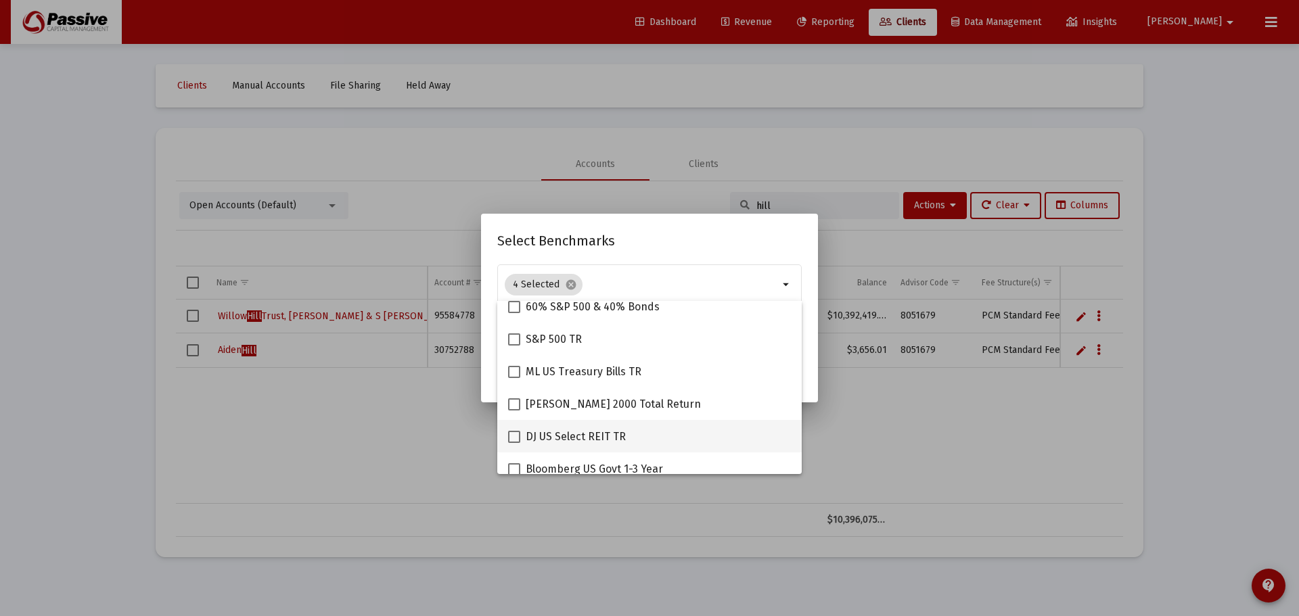
click at [517, 436] on span at bounding box center [514, 437] width 12 height 12
click at [514, 443] on input "DJ US Select REIT TR" at bounding box center [513, 443] width 1 height 1
checkbox input "true"
click at [675, 254] on div "Select Benchmarks 5 Selected cancel arrow_drop_down Assigns benchmark to 1 sele…" at bounding box center [649, 308] width 304 height 156
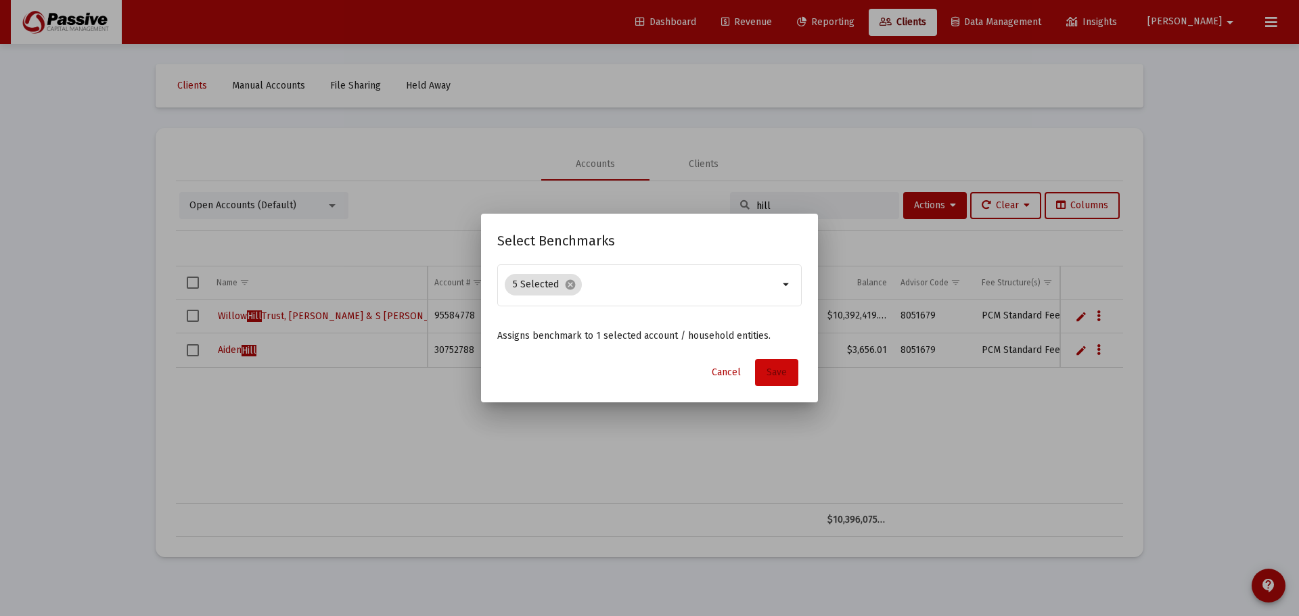
click at [788, 373] on button "Save" at bounding box center [776, 372] width 43 height 27
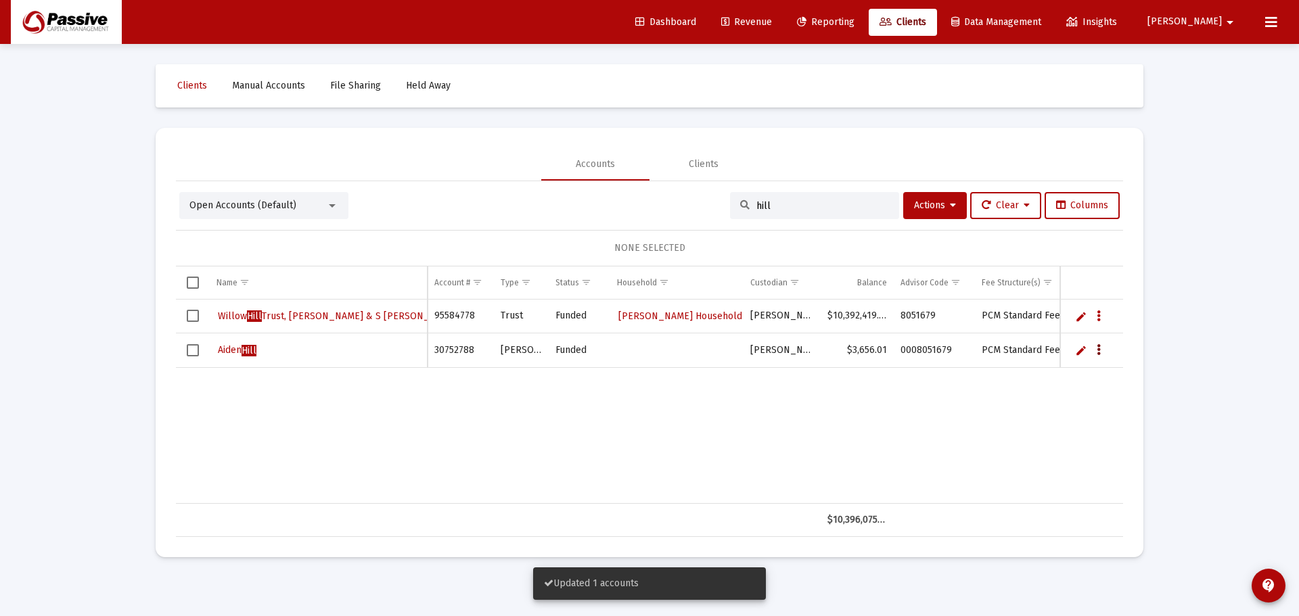
click at [1102, 350] on button "Data grid" at bounding box center [1098, 350] width 12 height 12
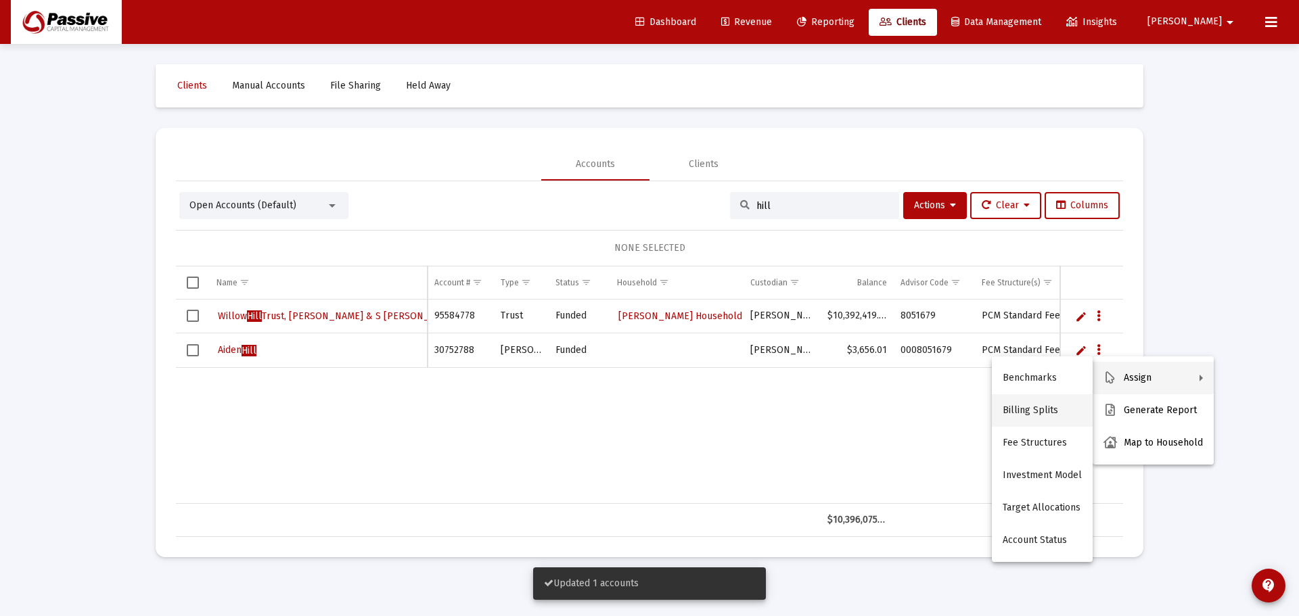
click at [1048, 404] on button "Billing Splits" at bounding box center [1042, 410] width 101 height 32
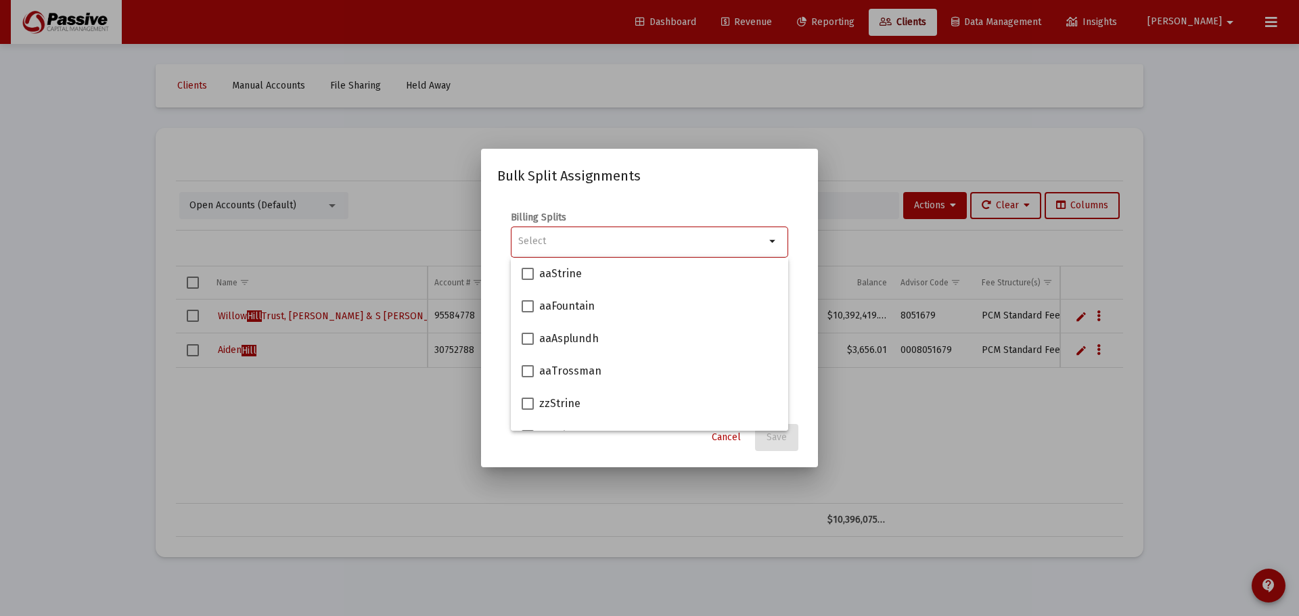
scroll to position [135, 0]
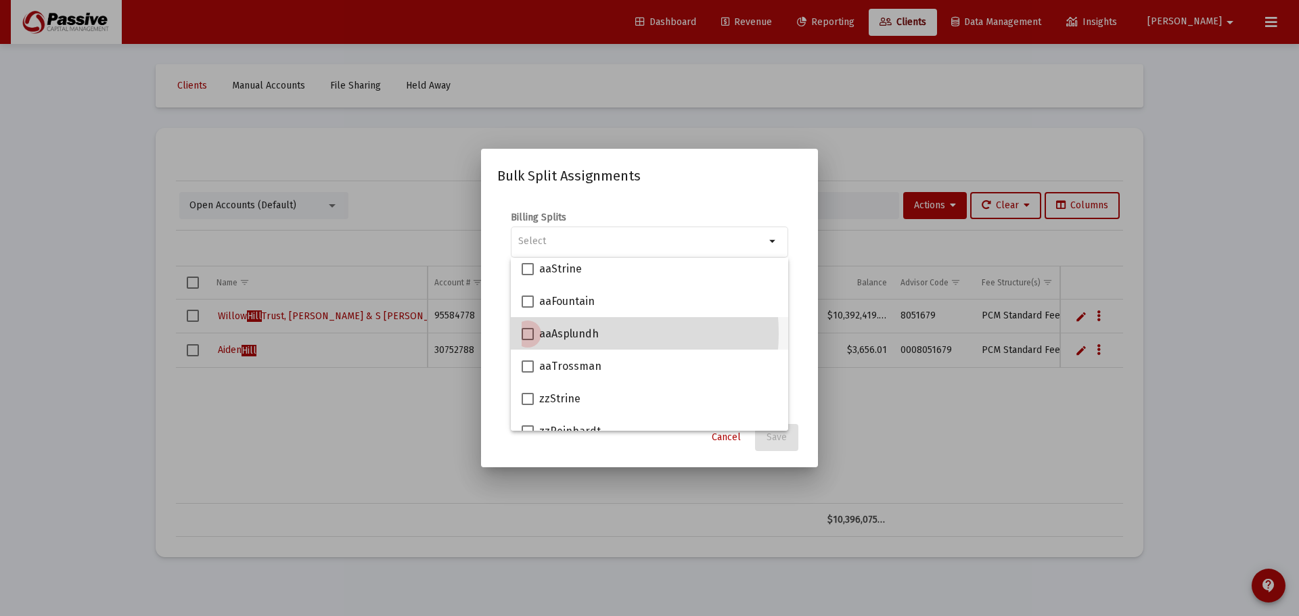
click at [577, 333] on span "aaAsplundh" at bounding box center [569, 334] width 60 height 16
click at [528, 340] on input "aaAsplundh" at bounding box center [527, 340] width 1 height 1
checkbox input "true"
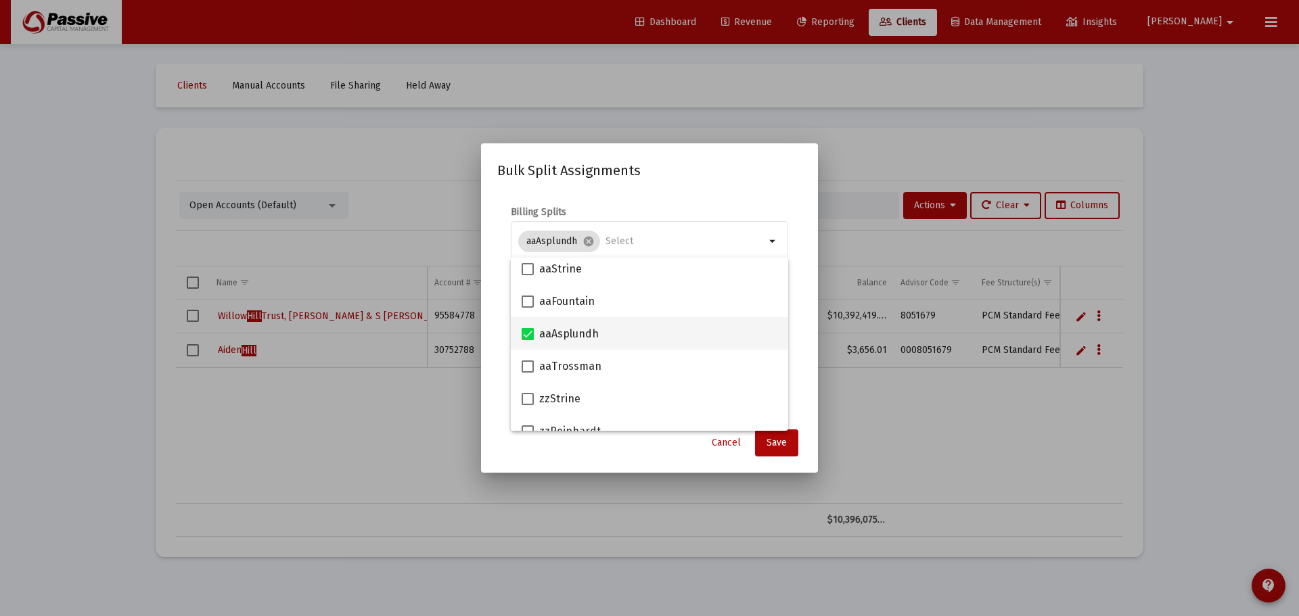
scroll to position [0, 0]
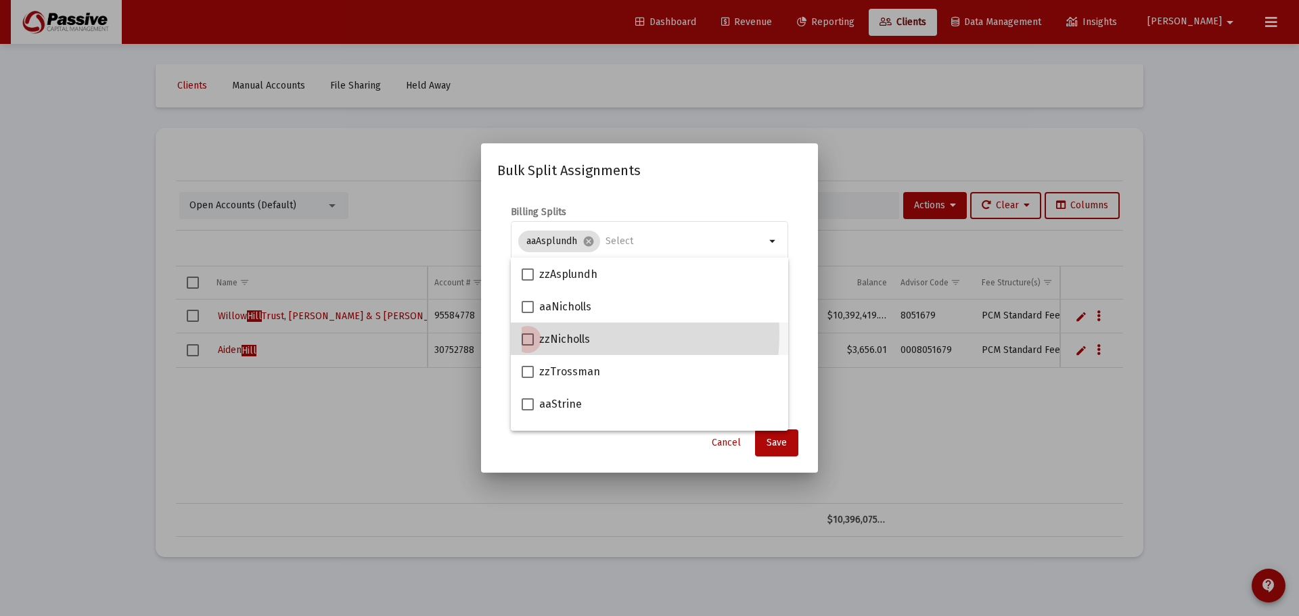
click at [573, 334] on span "zzNicholls" at bounding box center [564, 339] width 51 height 16
click at [528, 346] on input "zzNicholls" at bounding box center [527, 346] width 1 height 1
checkbox input "true"
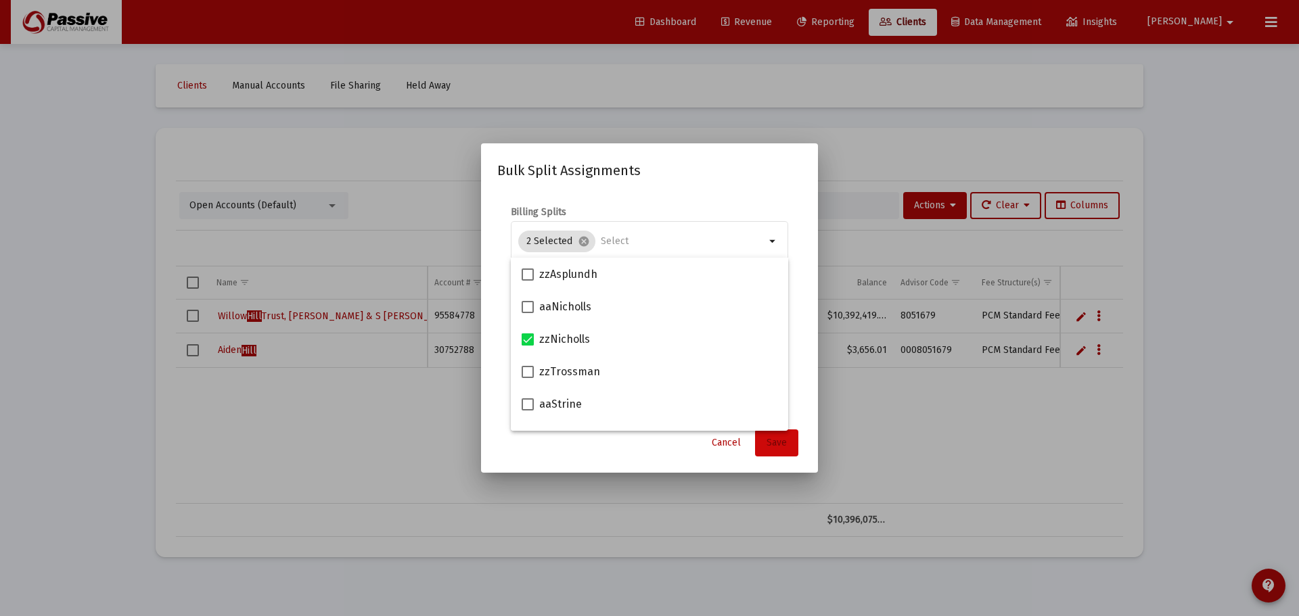
click at [769, 446] on span "Save" at bounding box center [776, 442] width 20 height 11
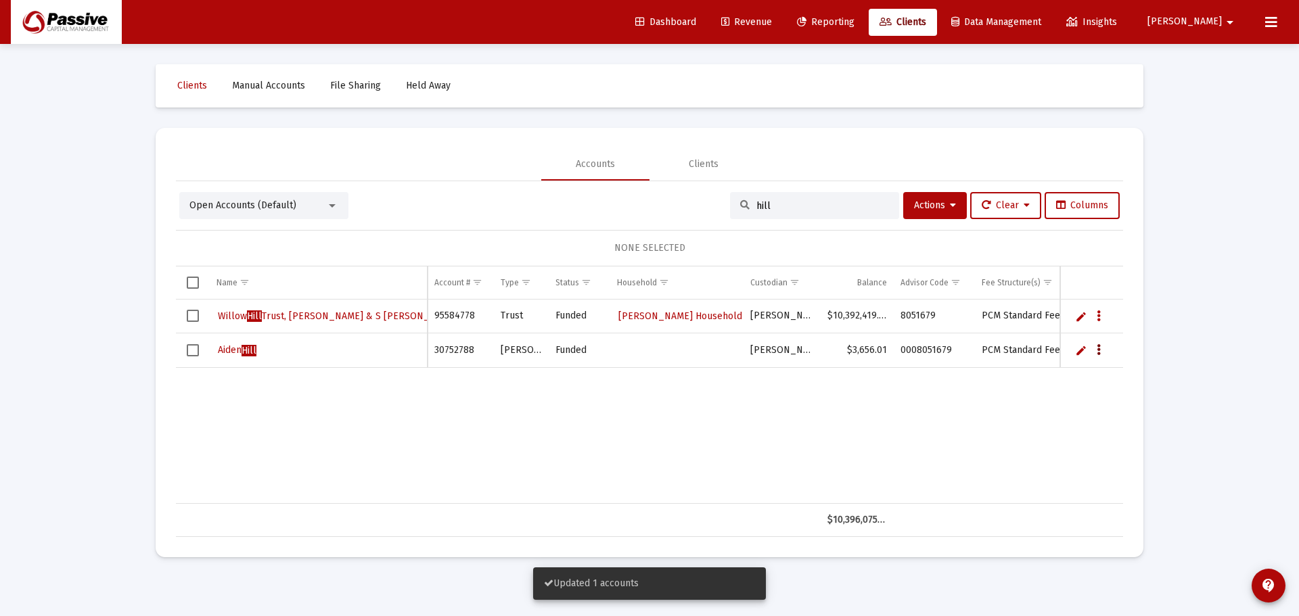
click at [1098, 345] on icon "Data grid" at bounding box center [1098, 350] width 4 height 16
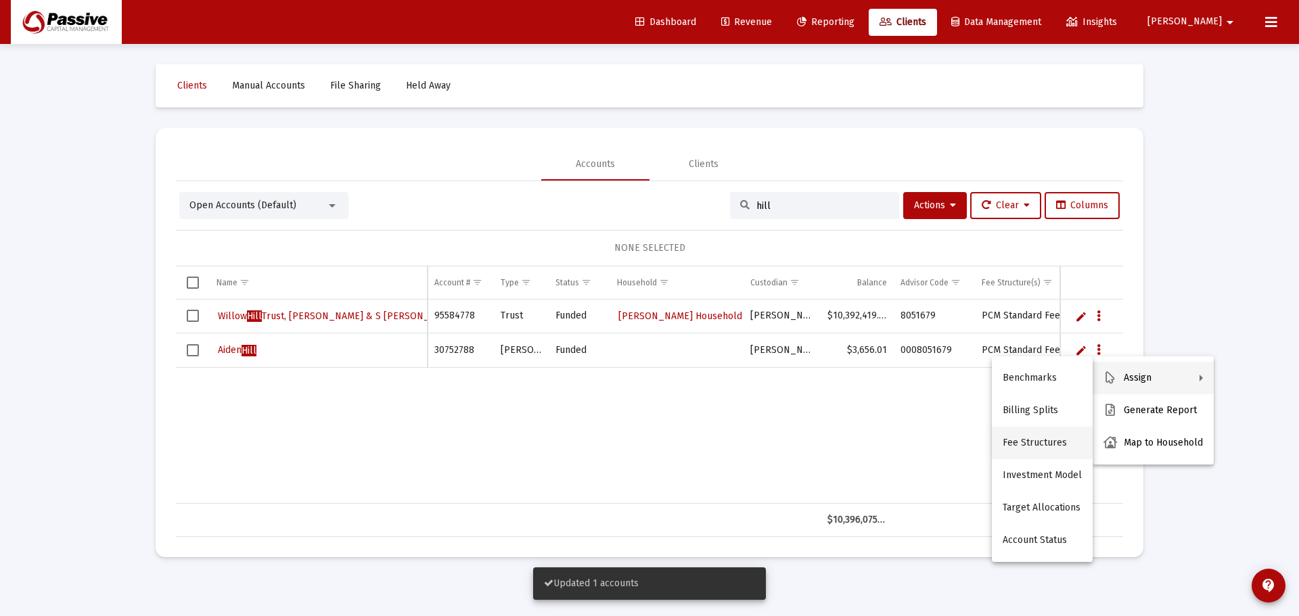
click at [1040, 449] on button "Fee Structures" at bounding box center [1042, 443] width 101 height 32
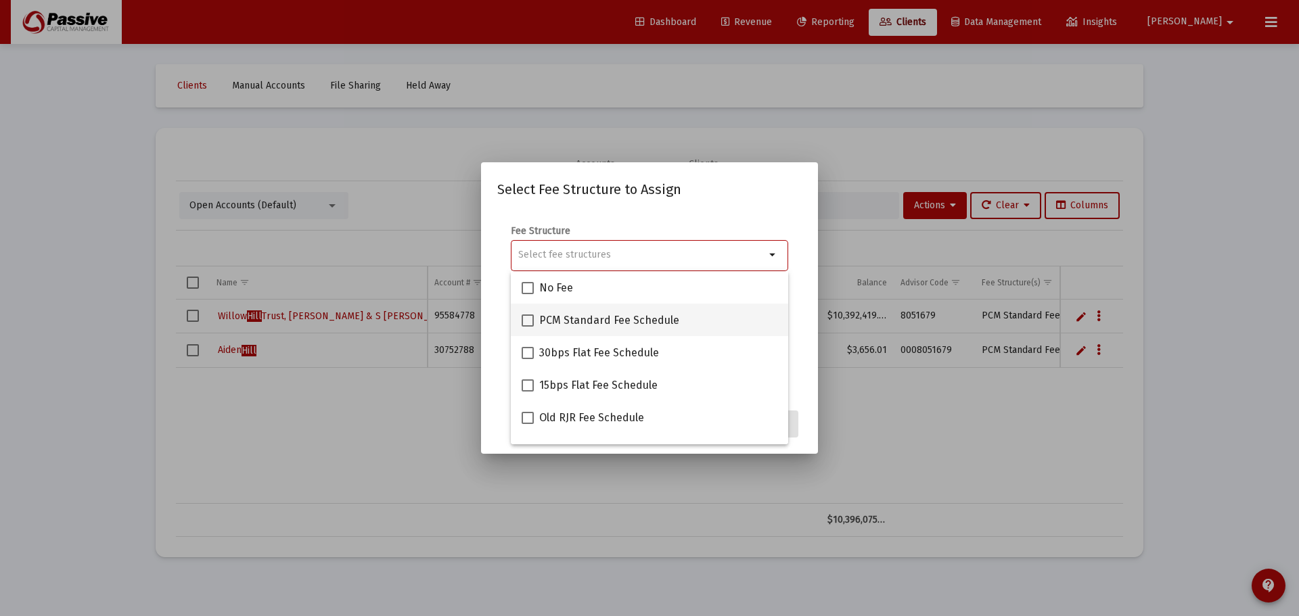
click at [559, 325] on span "PCM Standard Fee Schedule" at bounding box center [609, 321] width 140 height 16
click at [528, 327] on input "PCM Standard Fee Schedule" at bounding box center [527, 327] width 1 height 1
checkbox input "true"
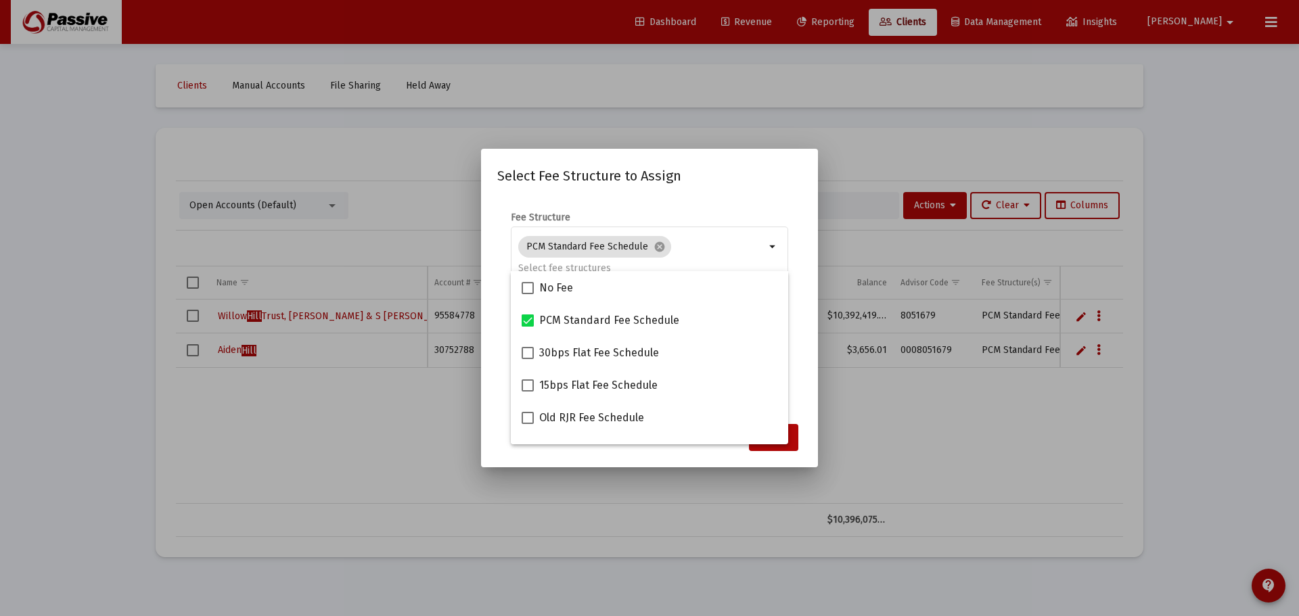
click at [738, 220] on div "Fee Structure PCM Standard Fee Schedule cancel arrow_drop_down" at bounding box center [649, 255] width 277 height 89
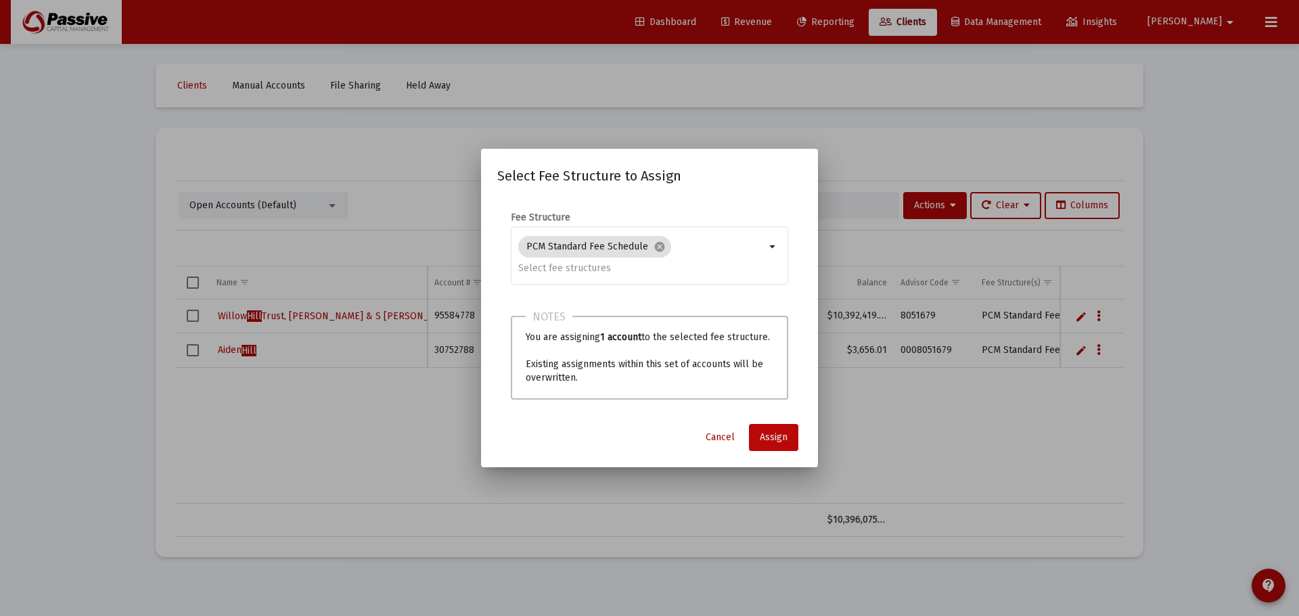
click at [776, 430] on button "Assign" at bounding box center [773, 437] width 49 height 27
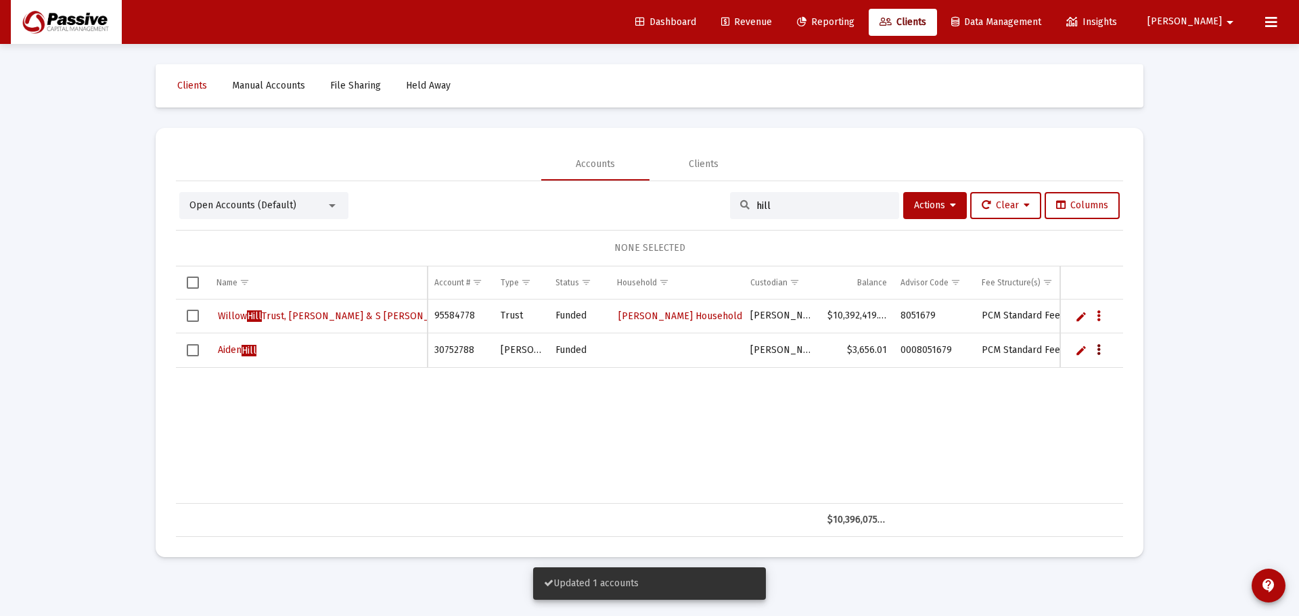
click at [1098, 348] on icon "Data grid" at bounding box center [1098, 350] width 4 height 16
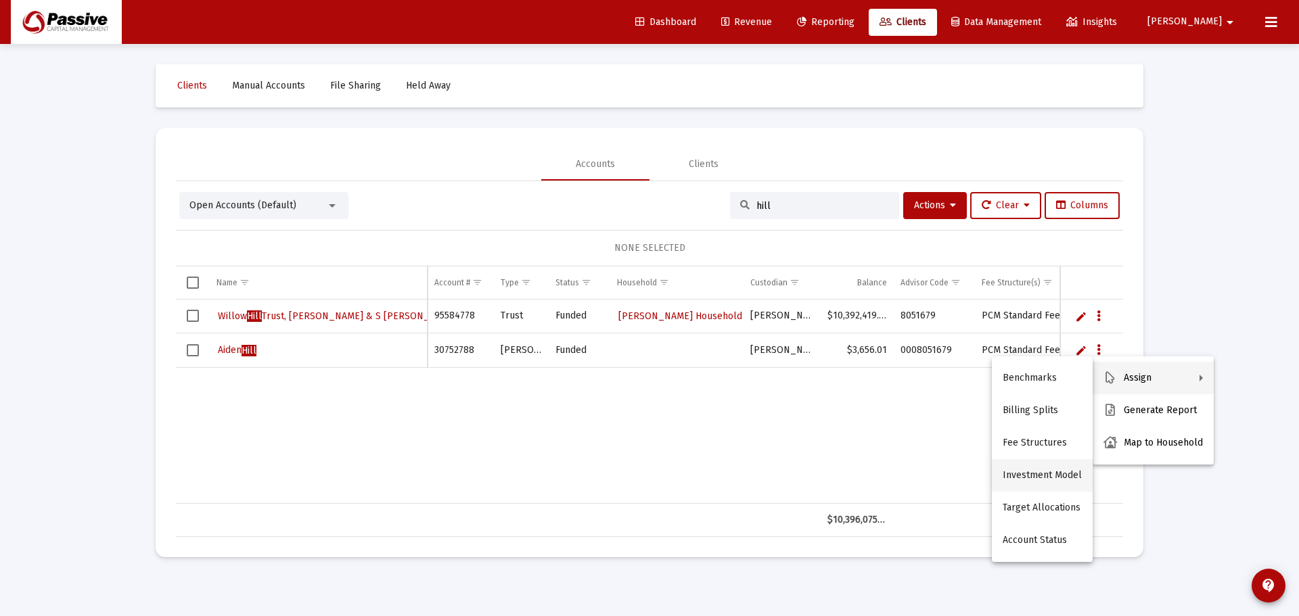
click at [1042, 476] on button "Investment Model" at bounding box center [1042, 475] width 101 height 32
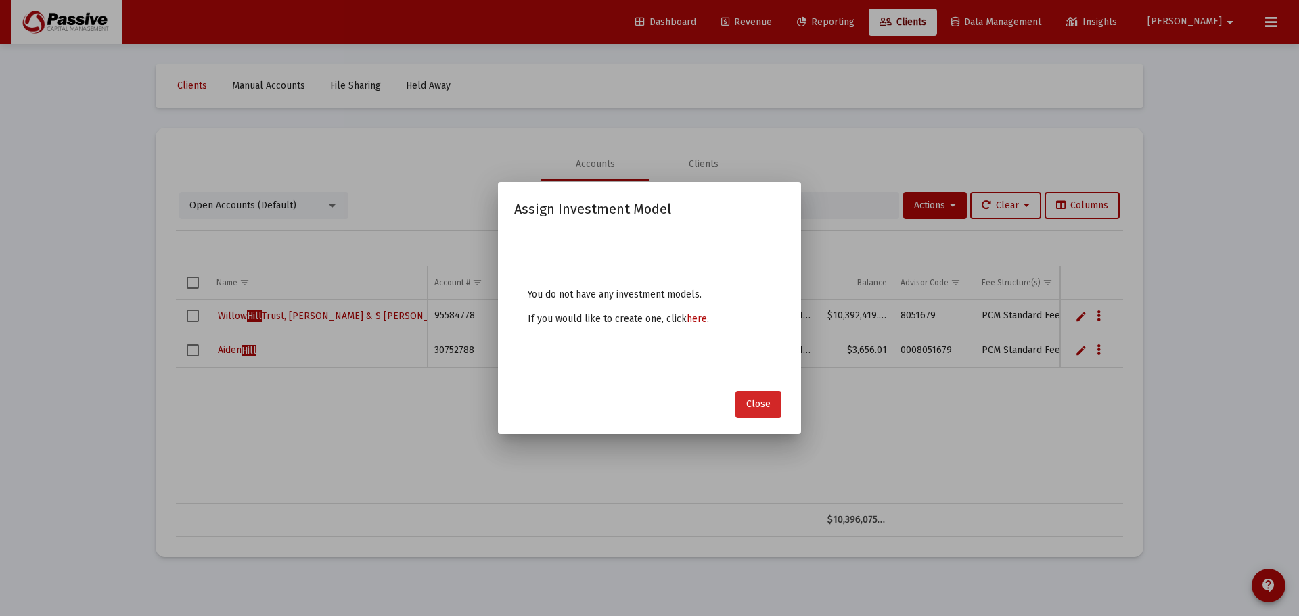
click at [746, 396] on button "Close" at bounding box center [758, 404] width 46 height 27
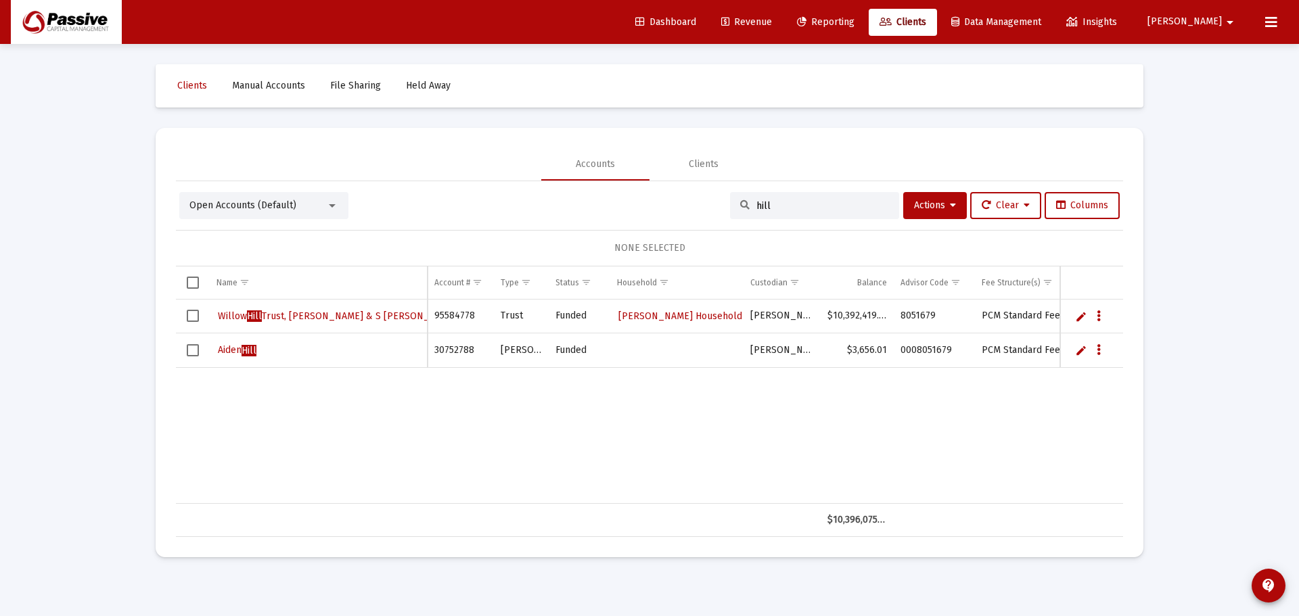
click at [1091, 350] on span "Data grid" at bounding box center [1099, 349] width 17 height 11
click at [1097, 349] on icon "Data grid" at bounding box center [1098, 350] width 4 height 16
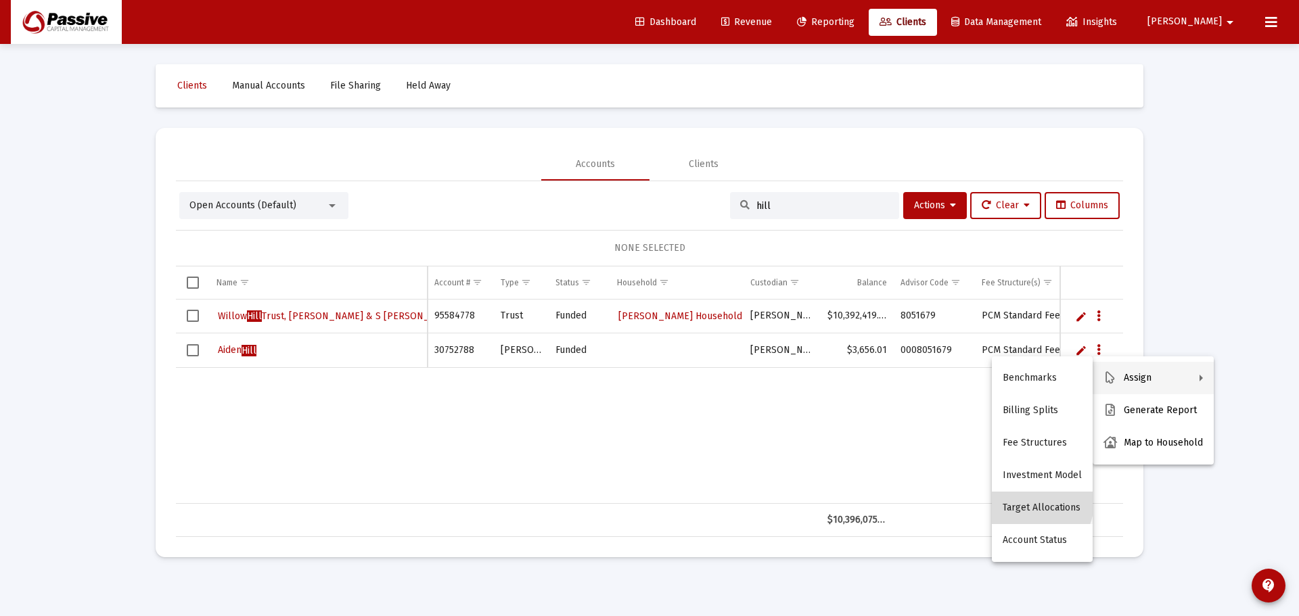
click at [1036, 503] on button "Target Allocations" at bounding box center [1042, 508] width 101 height 32
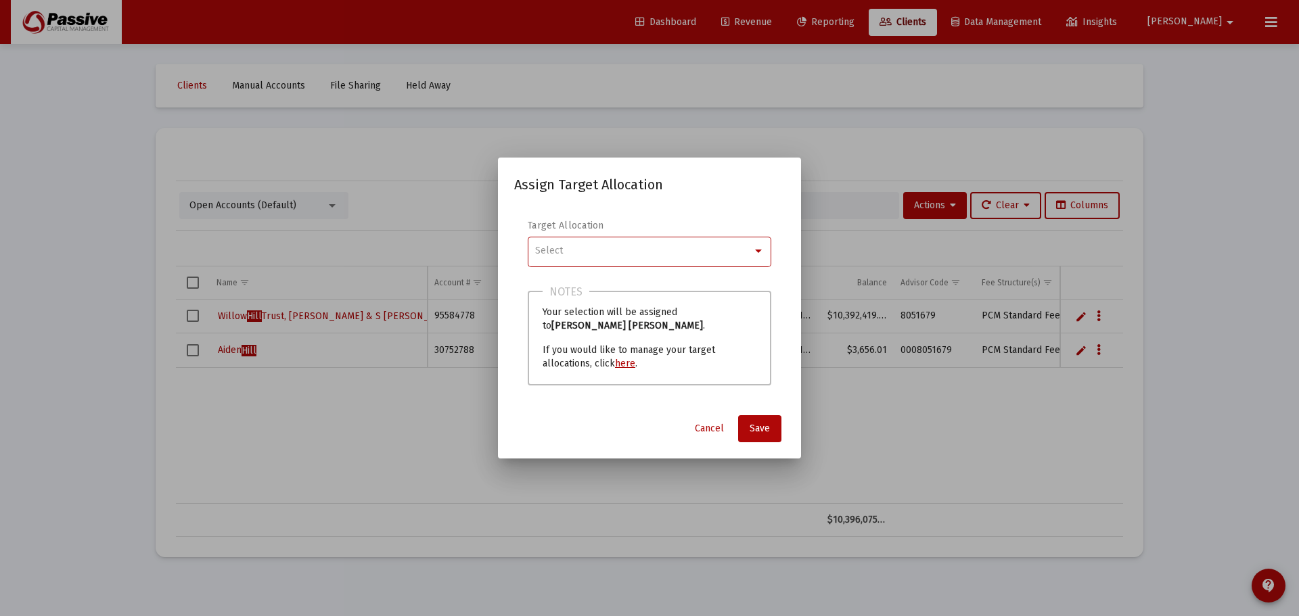
click at [595, 251] on div "Select" at bounding box center [643, 251] width 217 height 11
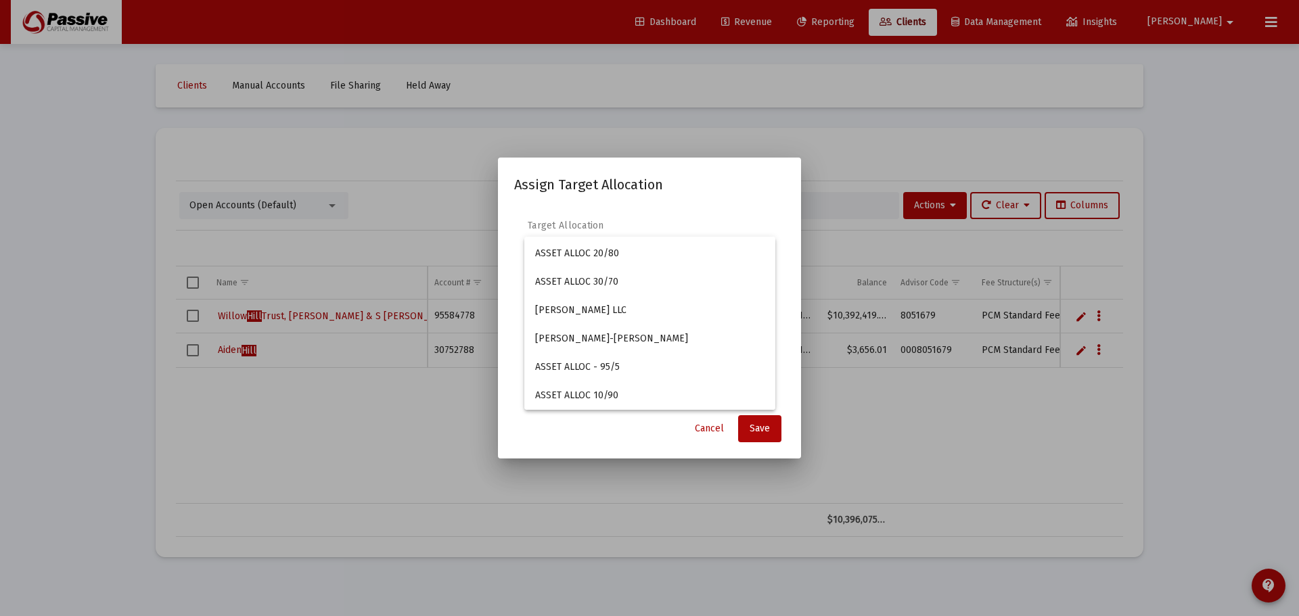
scroll to position [1691, 0]
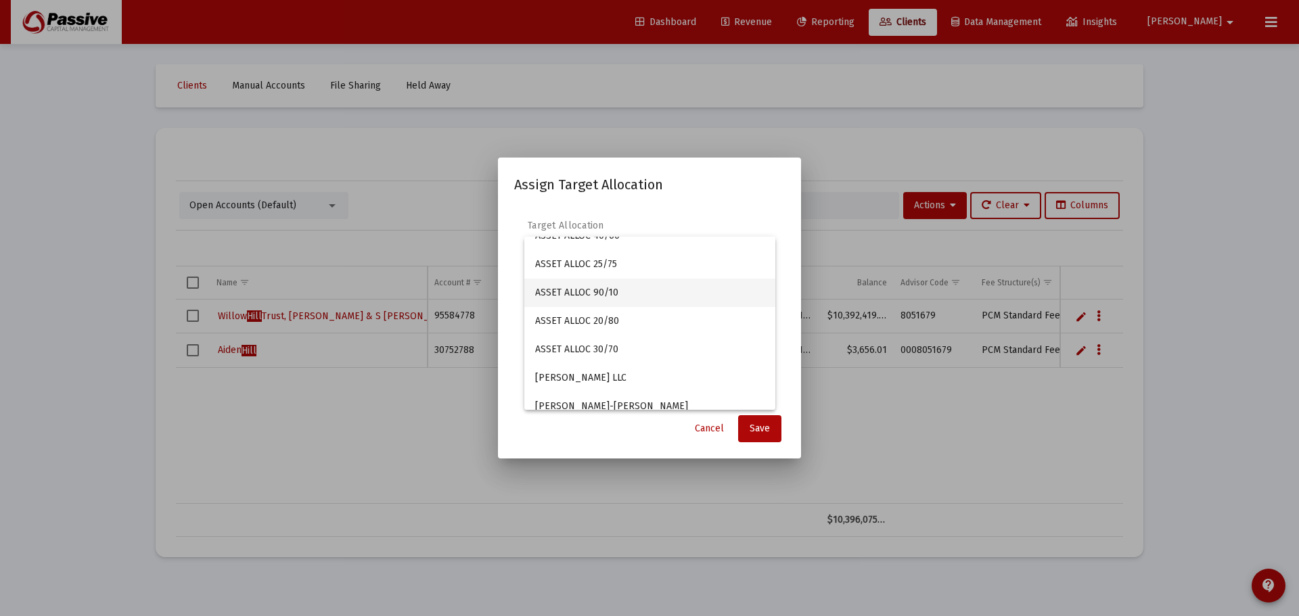
click at [614, 294] on span "ASSET ALLOC 90/10" at bounding box center [649, 293] width 229 height 28
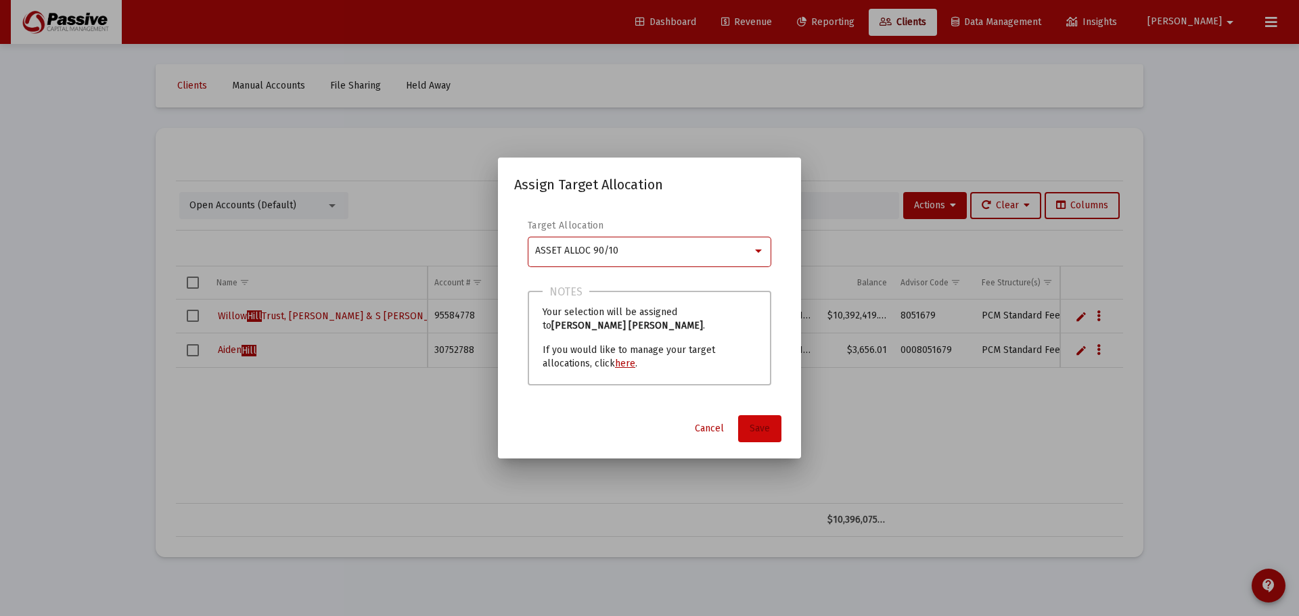
click at [769, 424] on span "Save" at bounding box center [759, 428] width 20 height 11
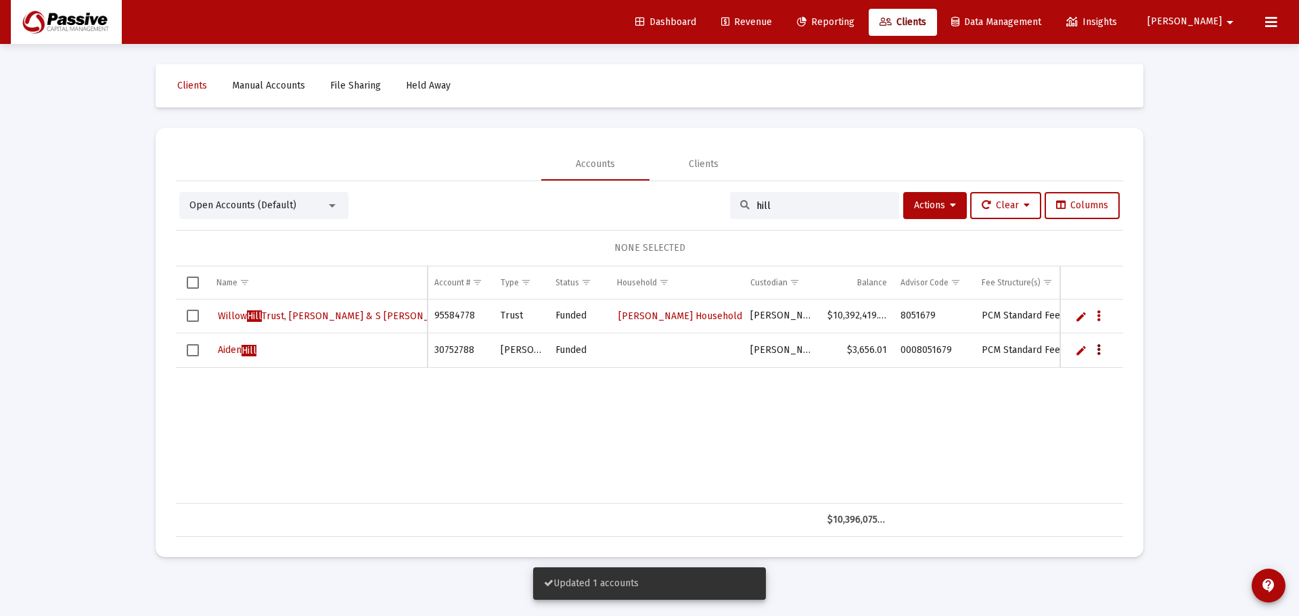
click at [1098, 352] on icon "Data grid" at bounding box center [1098, 350] width 4 height 16
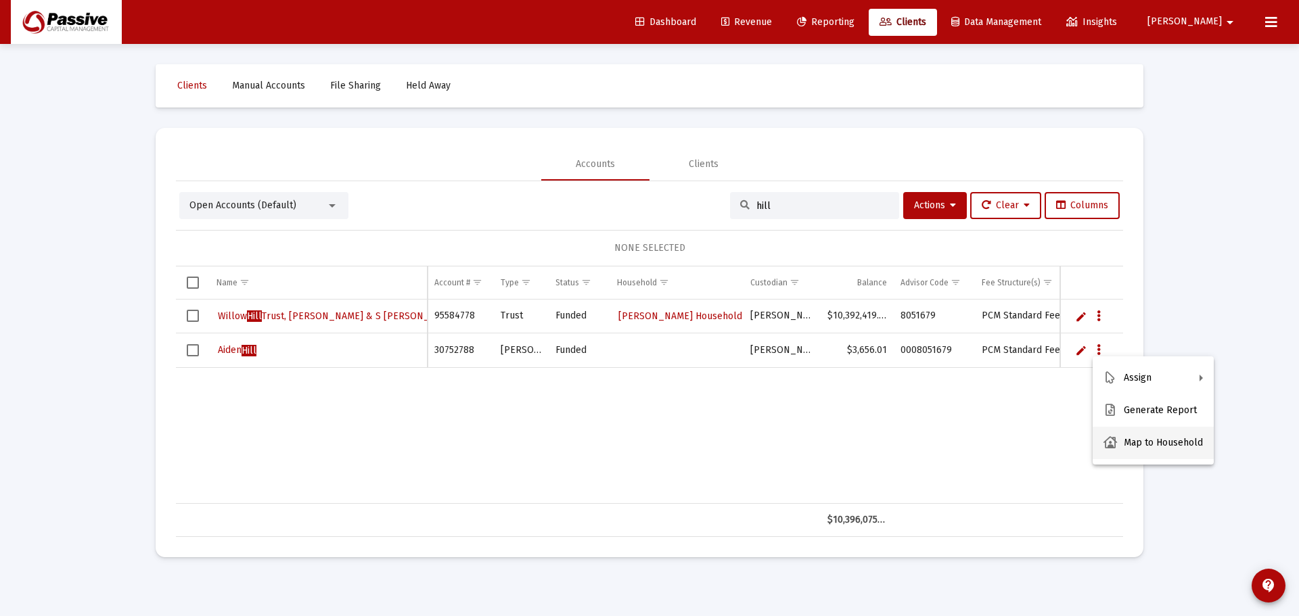
click at [1147, 446] on button "Map to Household" at bounding box center [1152, 443] width 121 height 32
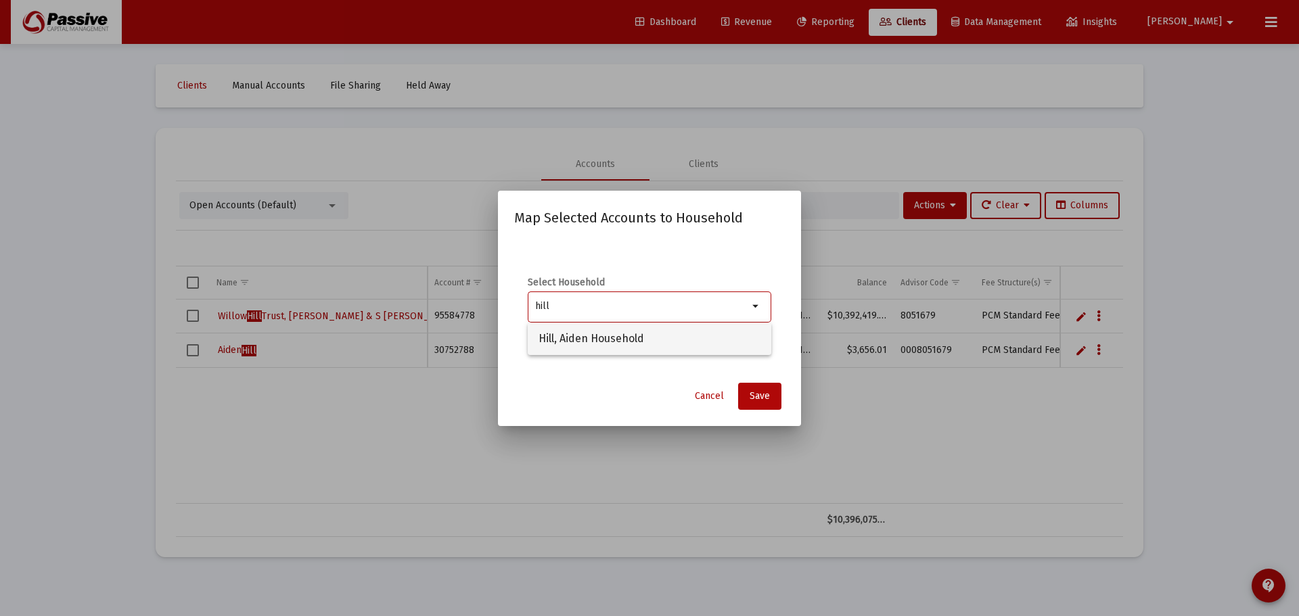
click at [596, 338] on span "Hill, Aiden Household" at bounding box center [649, 339] width 222 height 32
type input "Hill, Aiden Household"
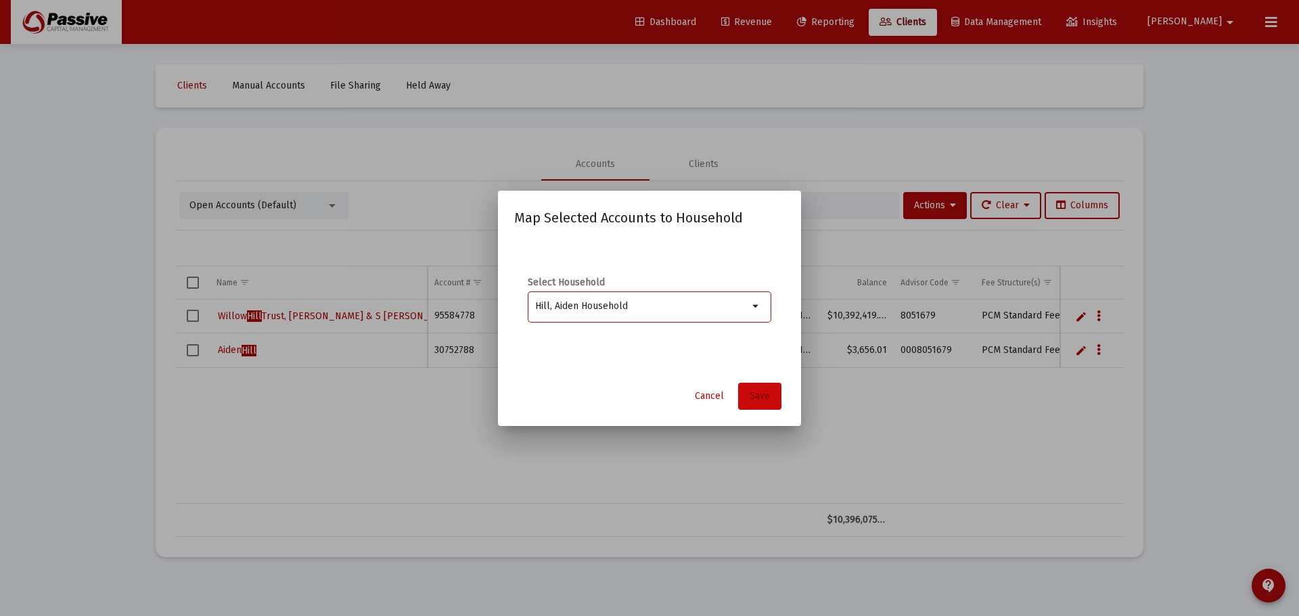
click at [751, 392] on span "Save" at bounding box center [759, 395] width 20 height 11
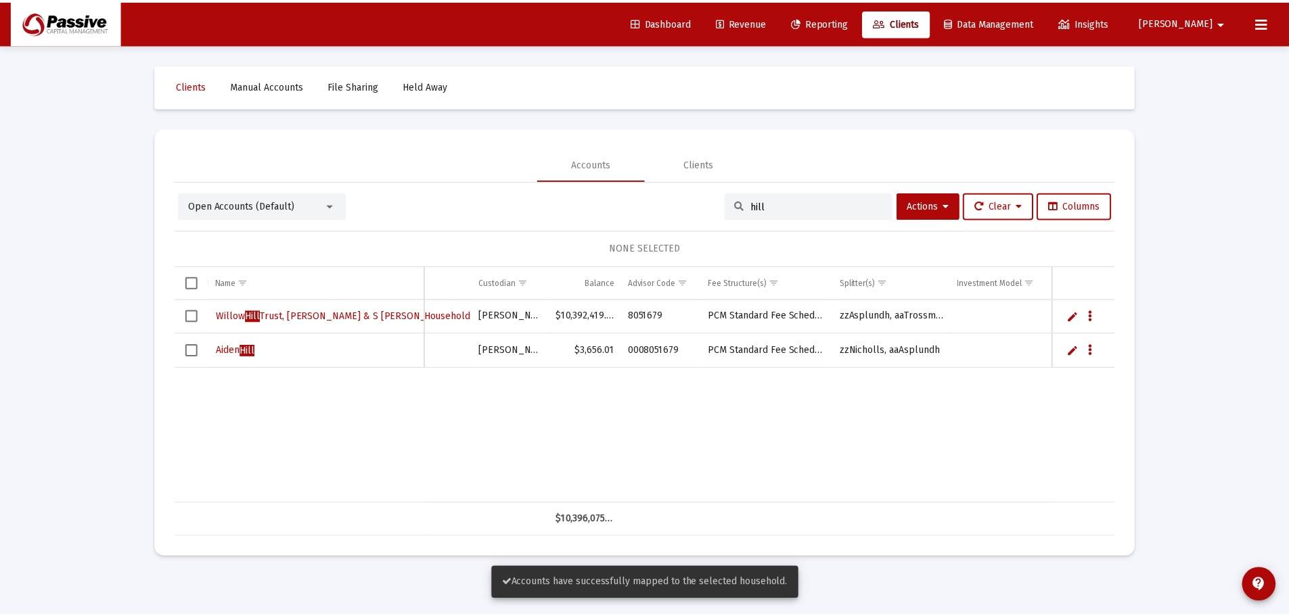
scroll to position [0, 0]
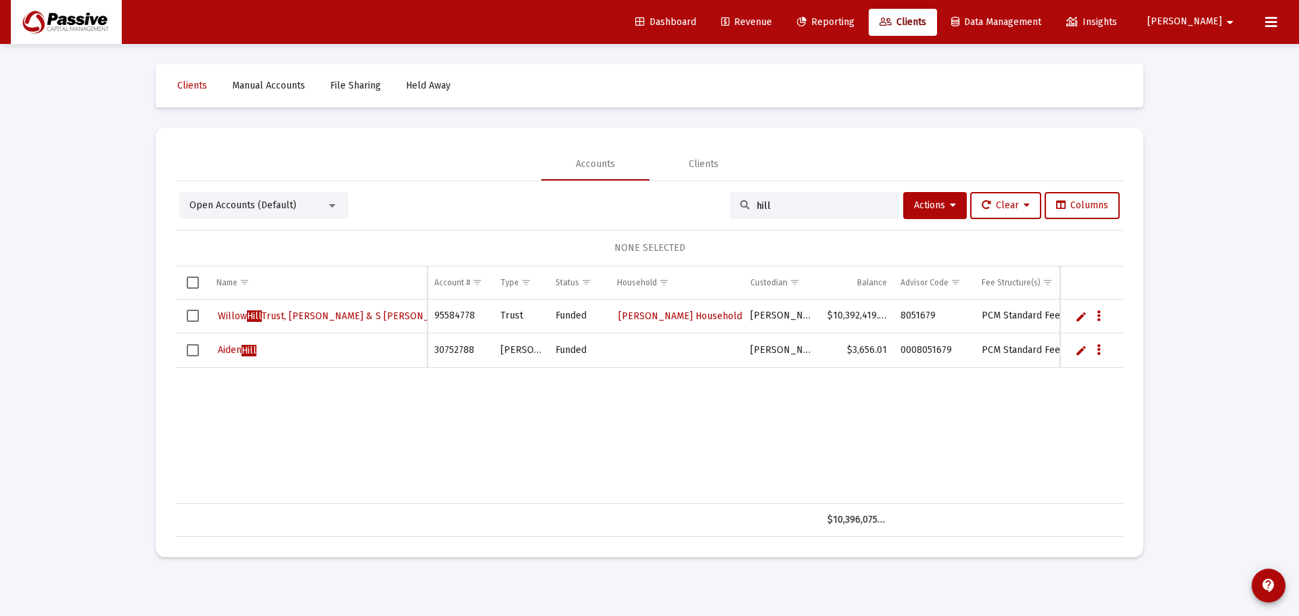
click at [696, 22] on span "Dashboard" at bounding box center [665, 21] width 61 height 11
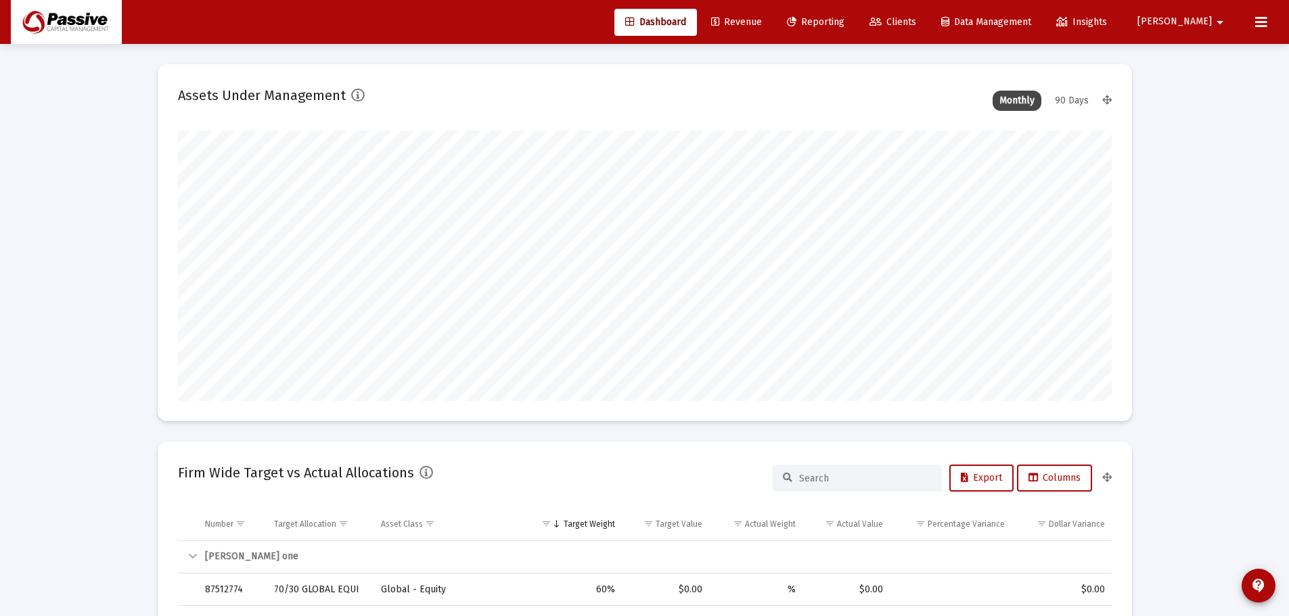
scroll to position [271, 503]
click at [844, 16] on span "Reporting" at bounding box center [815, 21] width 57 height 11
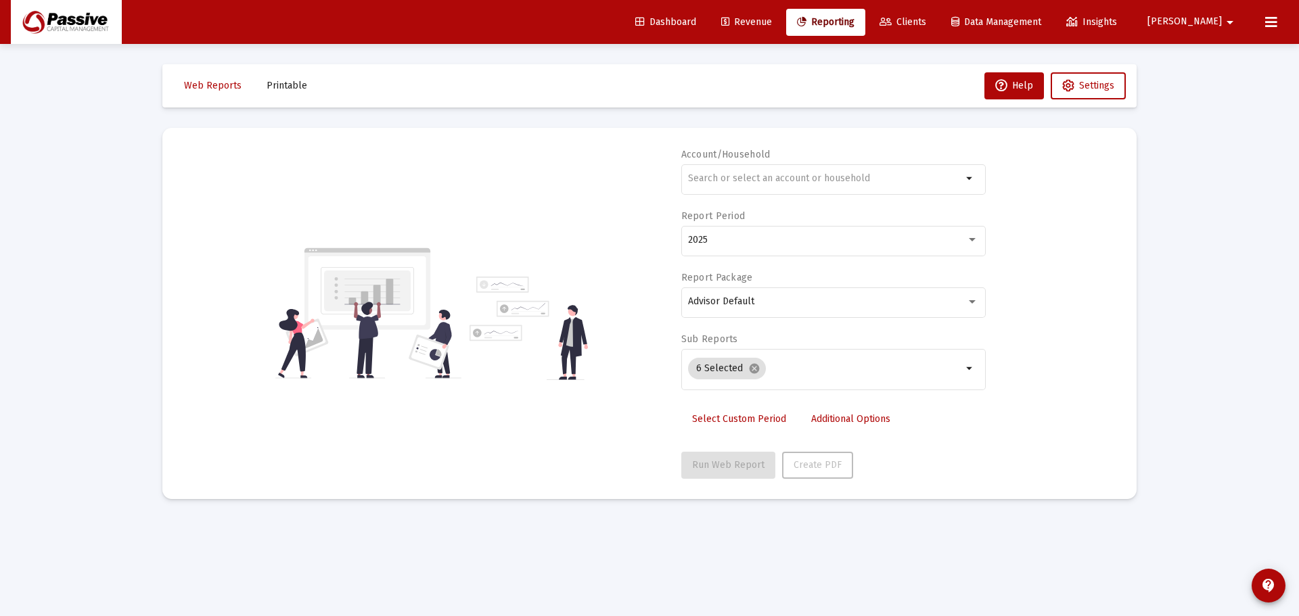
click at [772, 19] on span "Revenue" at bounding box center [746, 21] width 51 height 11
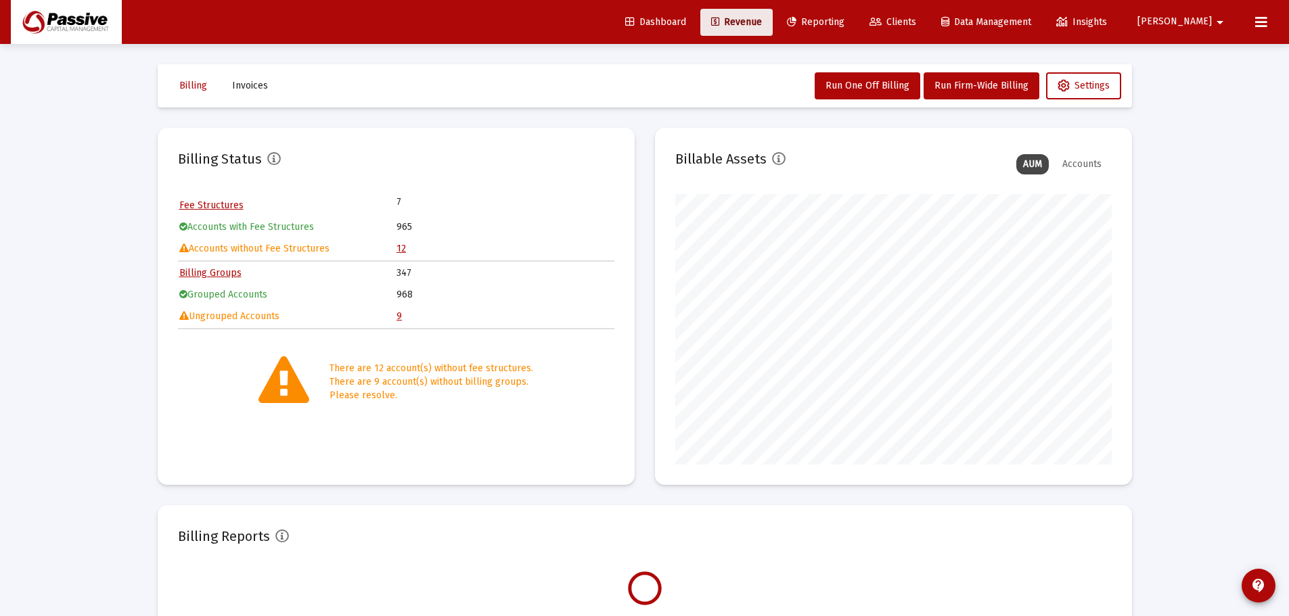
scroll to position [271, 436]
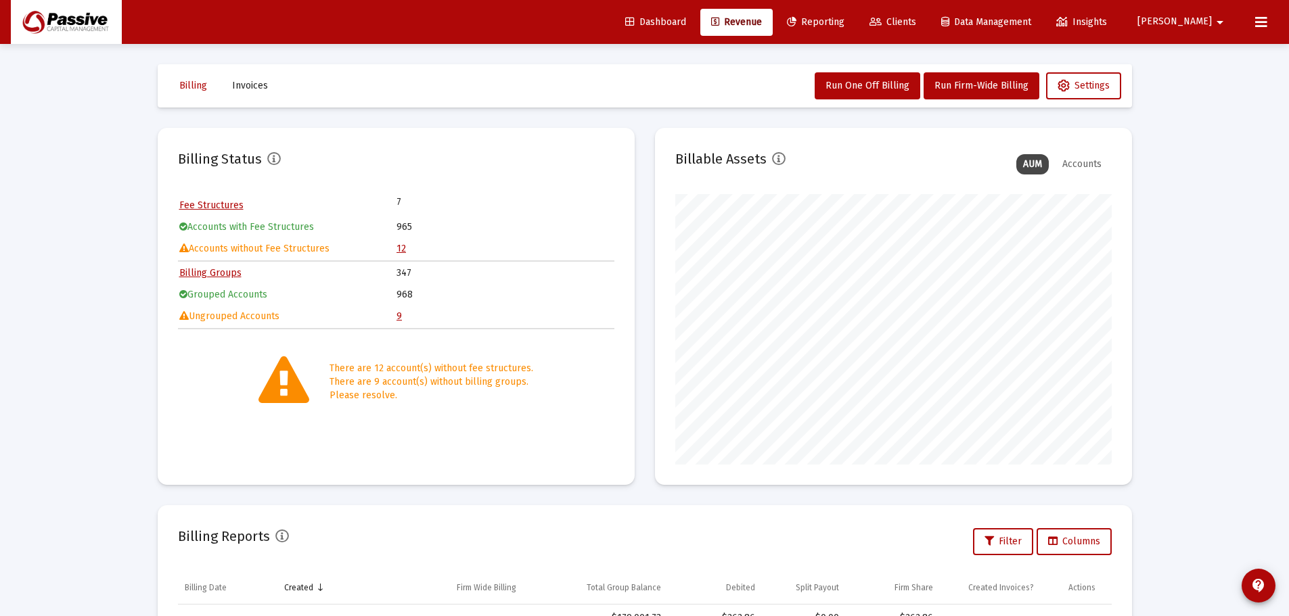
click at [396, 318] on link "9" at bounding box center [398, 315] width 5 height 11
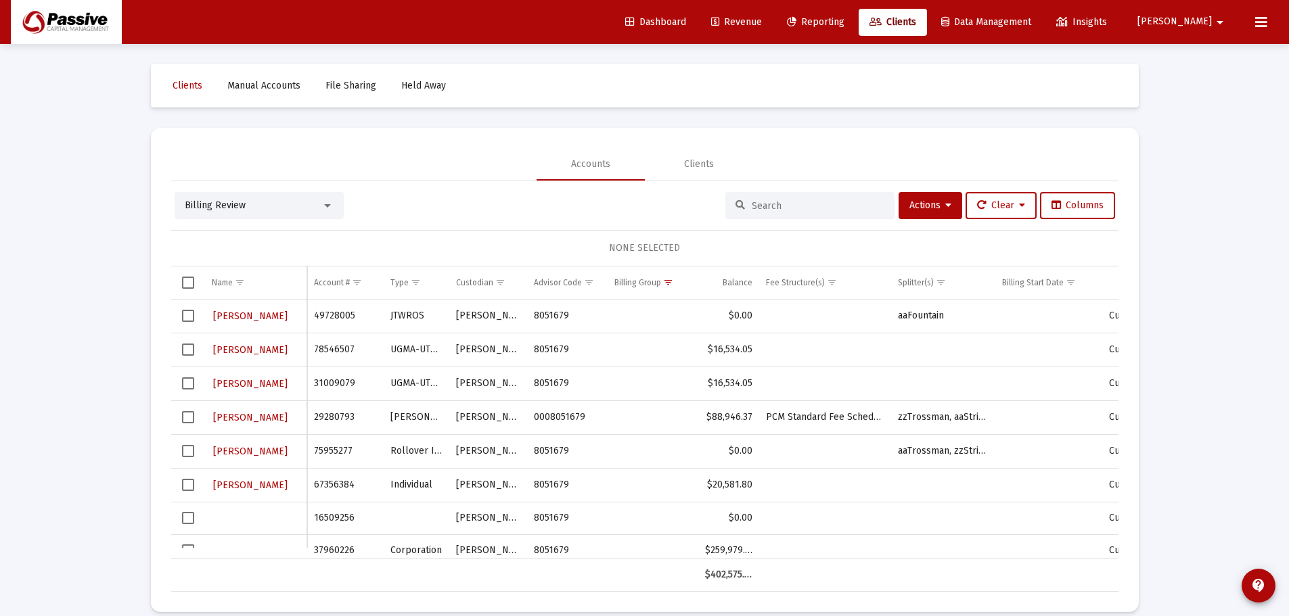
click at [719, 19] on icon at bounding box center [715, 22] width 8 height 9
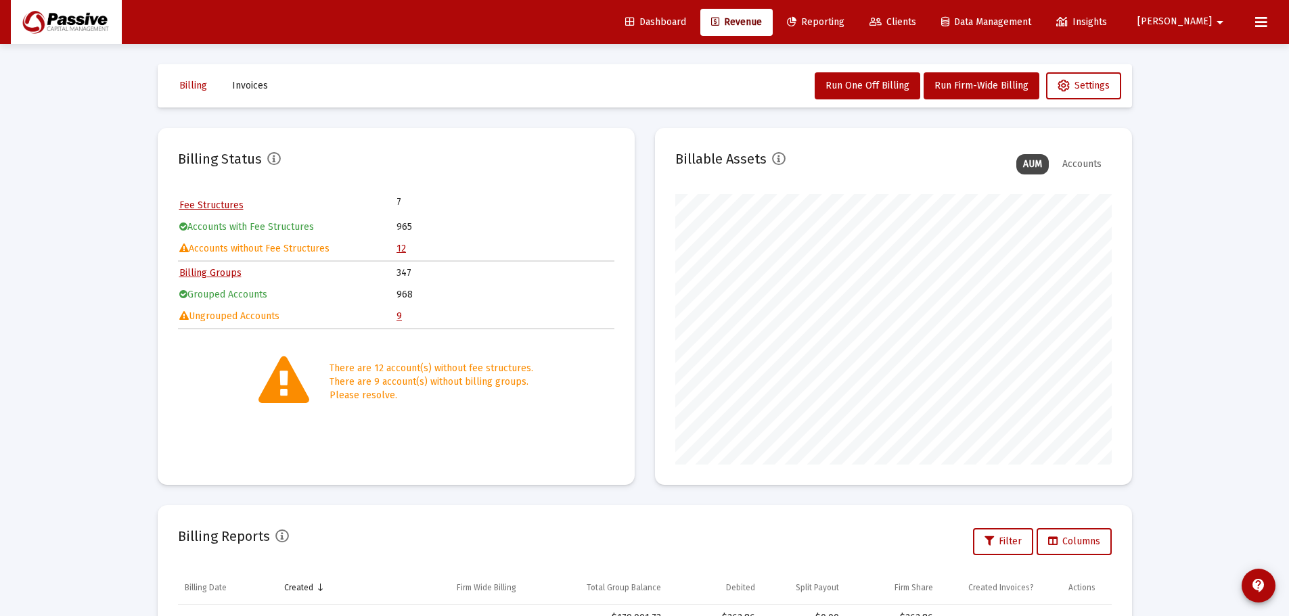
click at [404, 248] on link "12" at bounding box center [400, 248] width 9 height 11
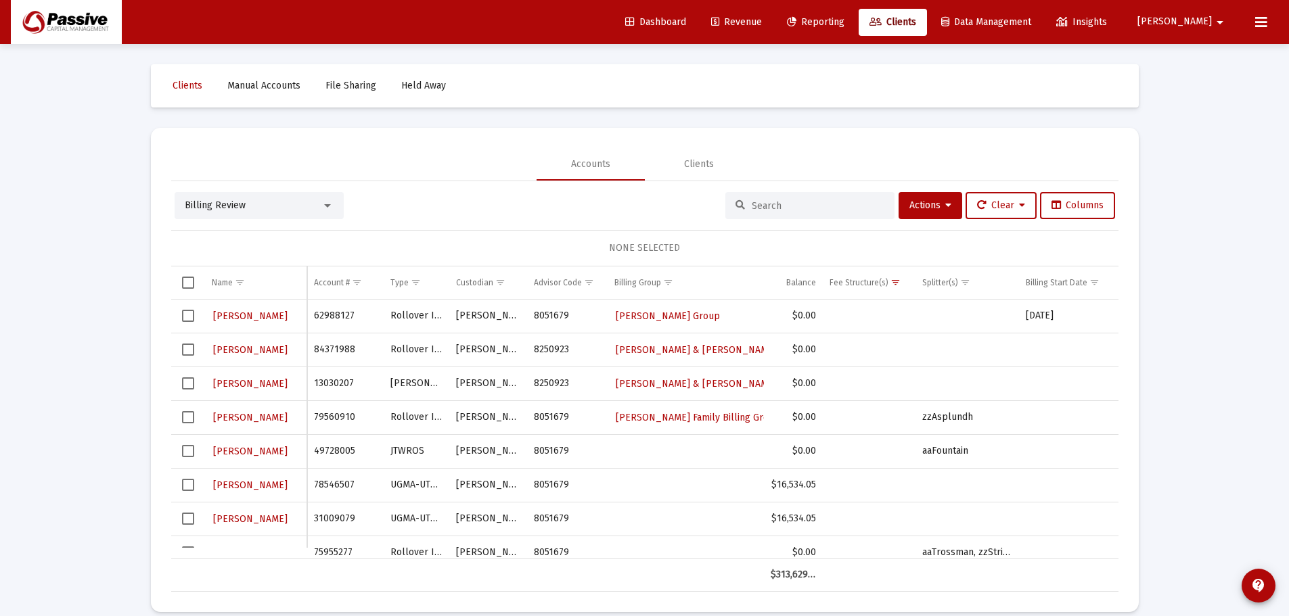
click at [844, 26] on span "Reporting" at bounding box center [815, 21] width 57 height 11
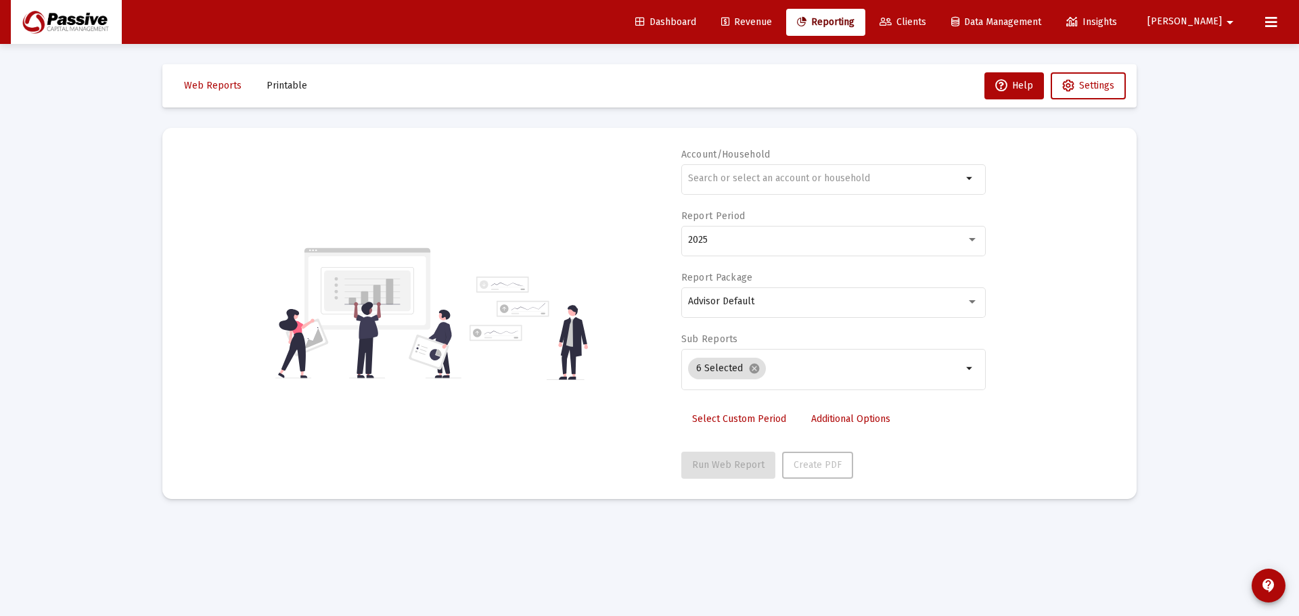
click at [772, 18] on span "Revenue" at bounding box center [746, 21] width 51 height 11
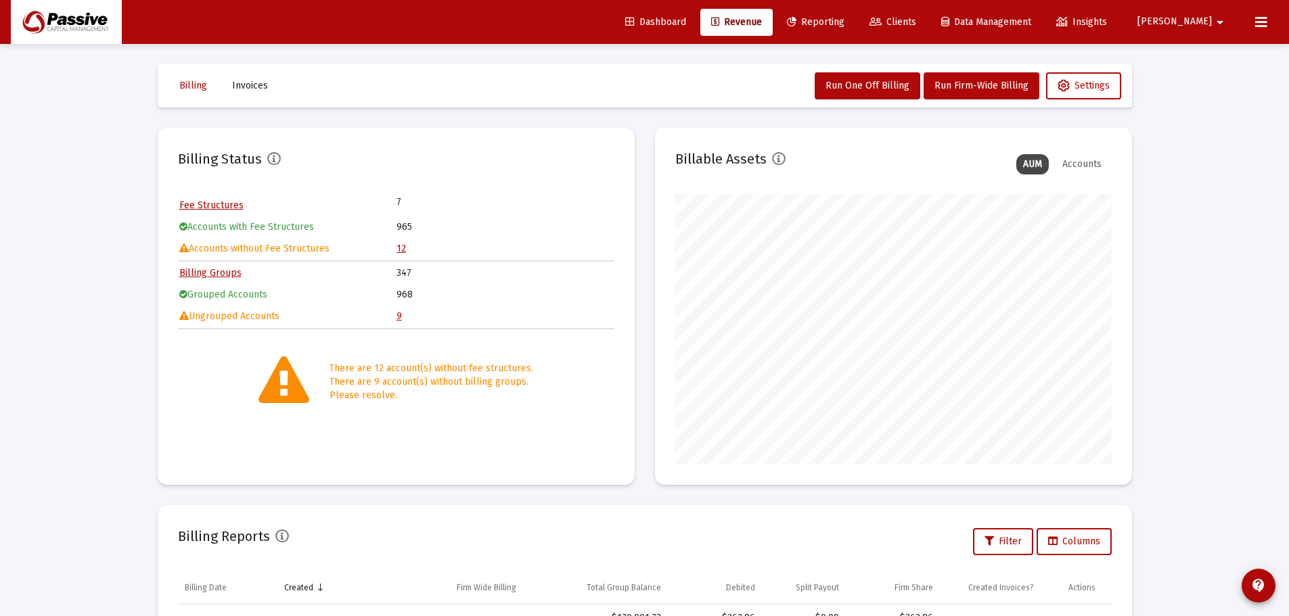
click at [927, 16] on link "Clients" at bounding box center [892, 22] width 68 height 27
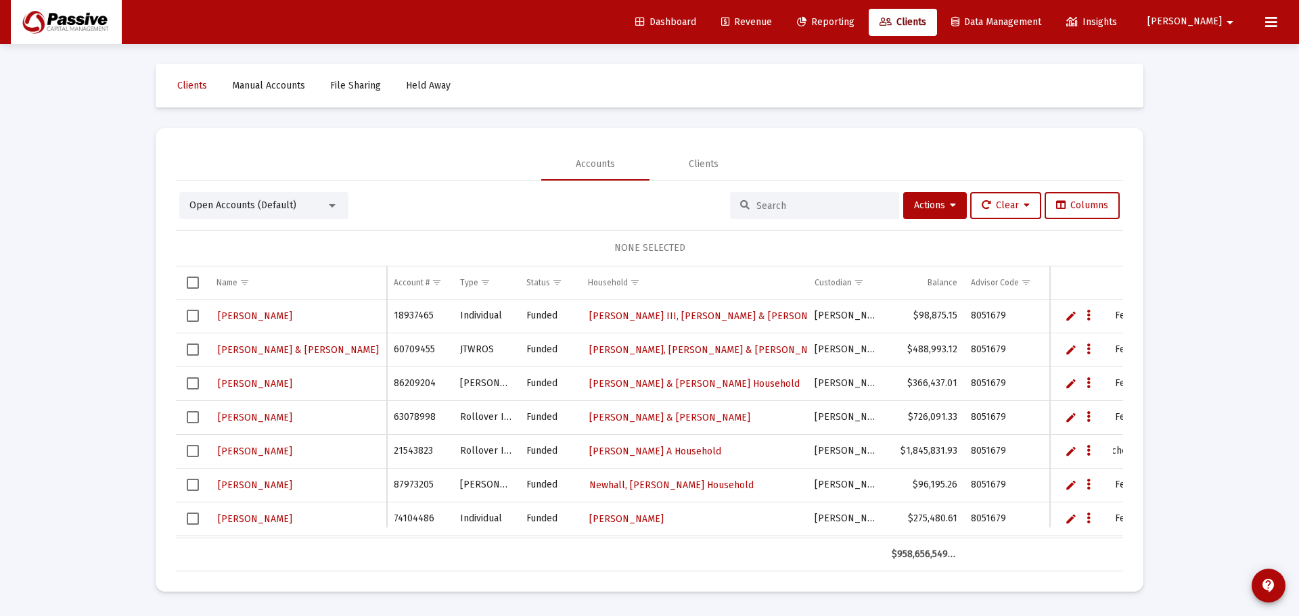
click at [808, 204] on input at bounding box center [822, 205] width 133 height 11
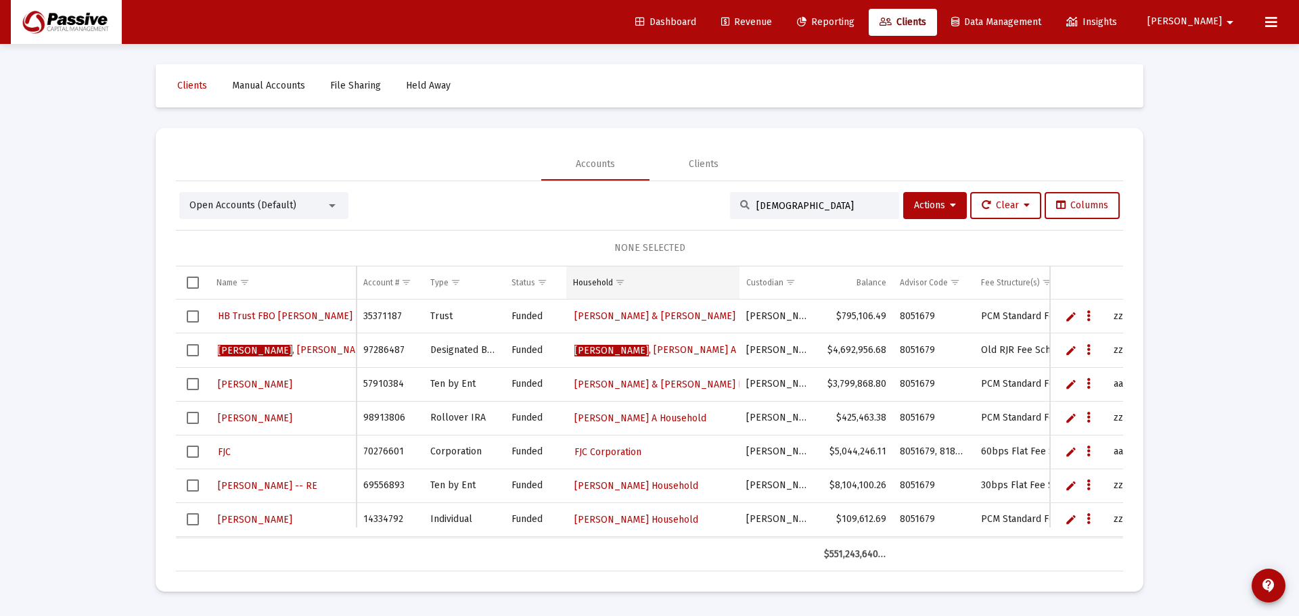
type input "[DEMOGRAPHIC_DATA]"
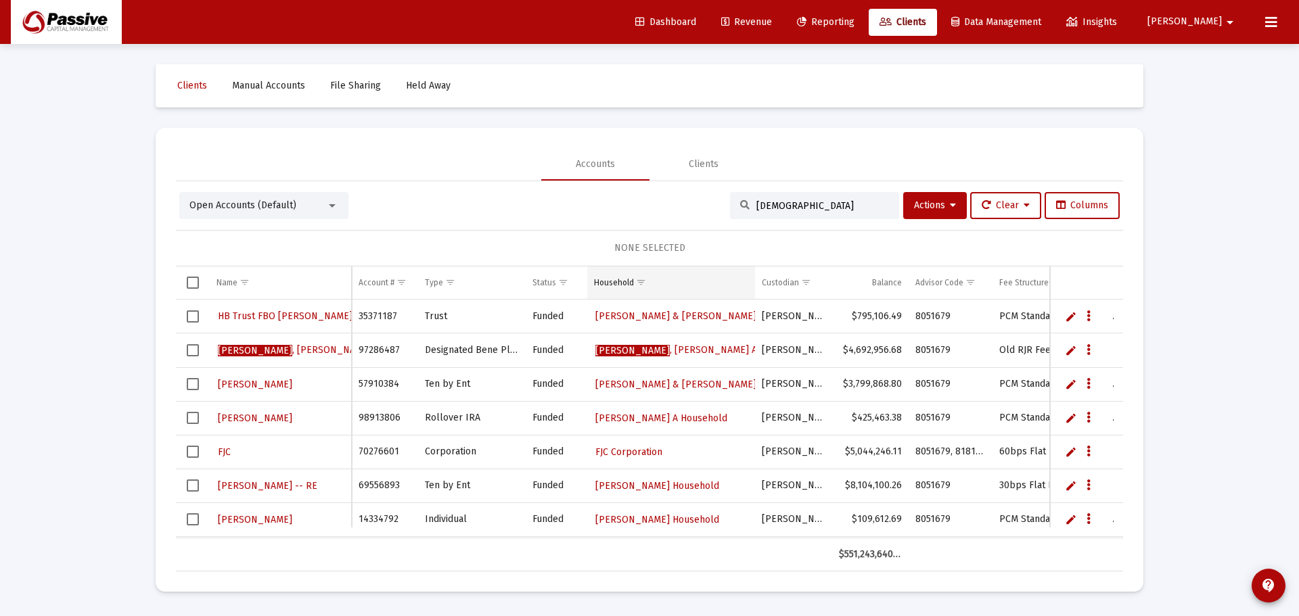
click at [622, 283] on div "Household" at bounding box center [614, 282] width 40 height 11
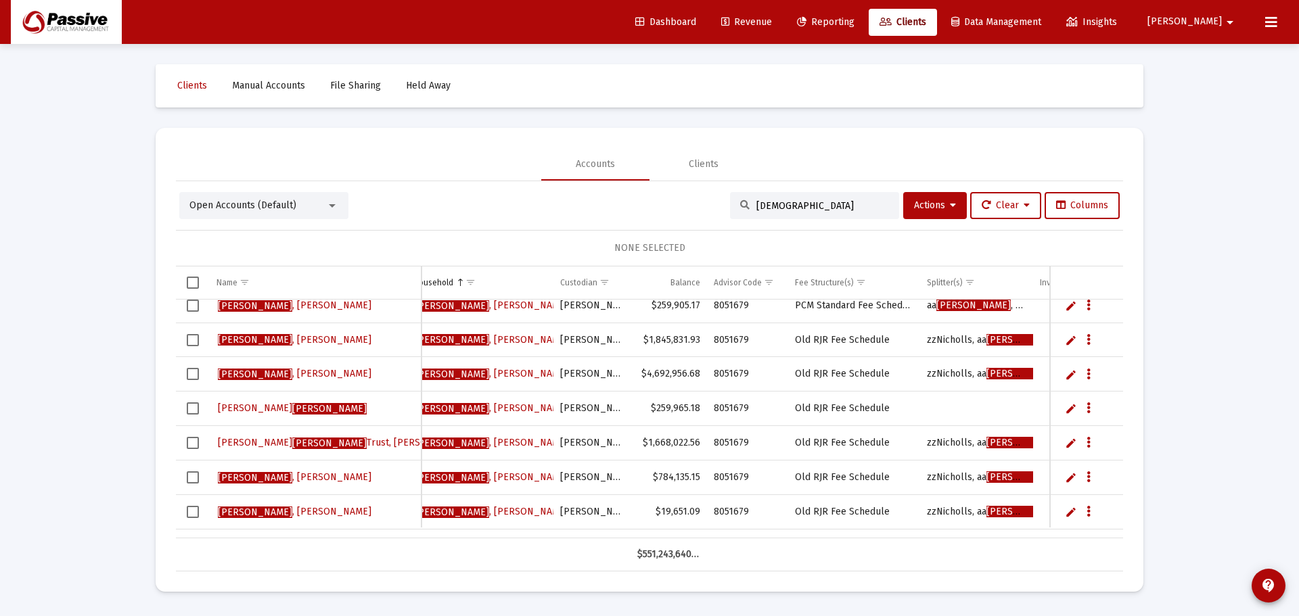
click at [1071, 403] on link "Edit" at bounding box center [1071, 408] width 12 height 12
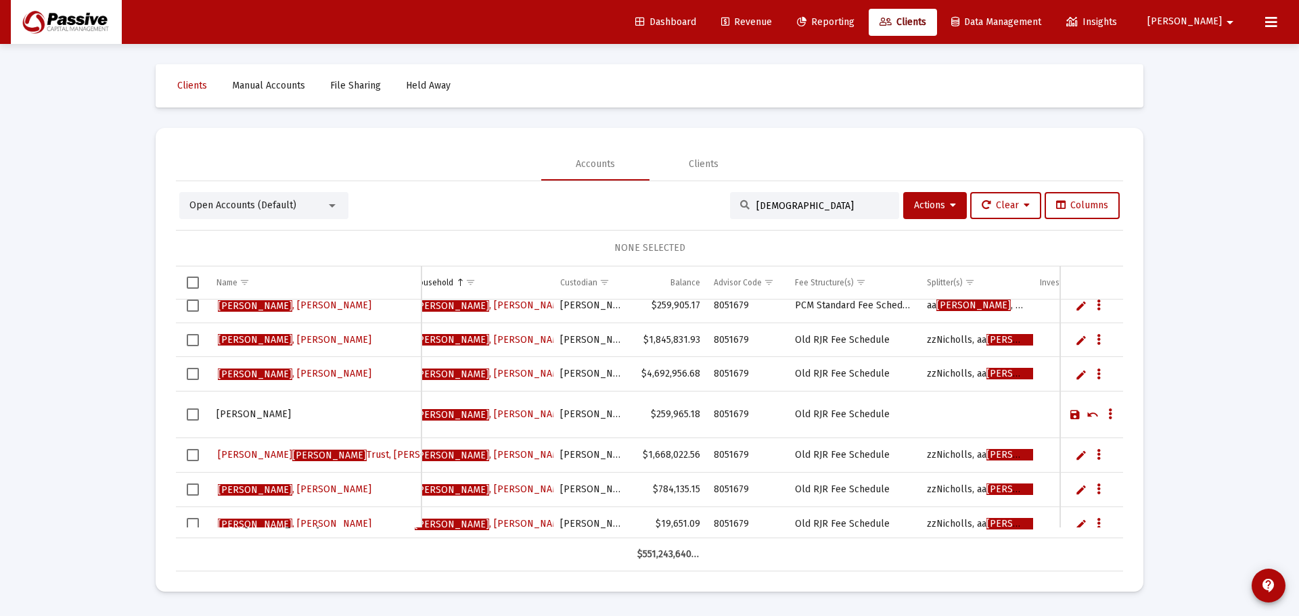
click at [1096, 415] on link "Cancel" at bounding box center [1092, 415] width 12 height 12
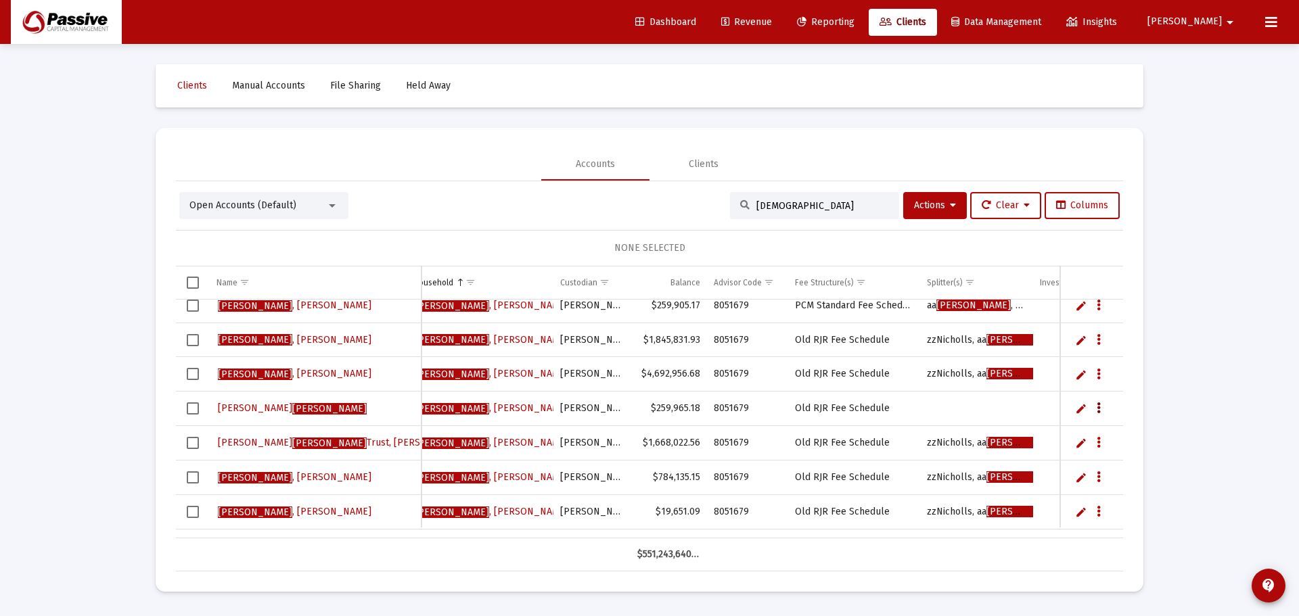
click at [1101, 406] on button "Data grid" at bounding box center [1098, 408] width 12 height 12
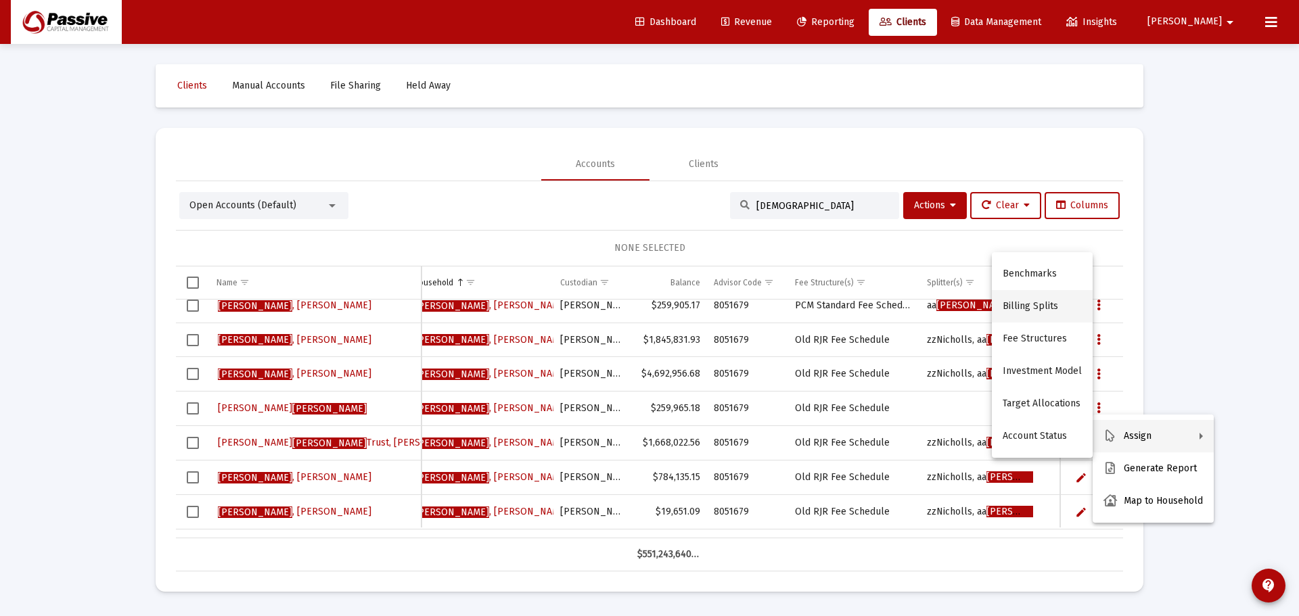
click at [1044, 308] on button "Billing Splits" at bounding box center [1042, 306] width 101 height 32
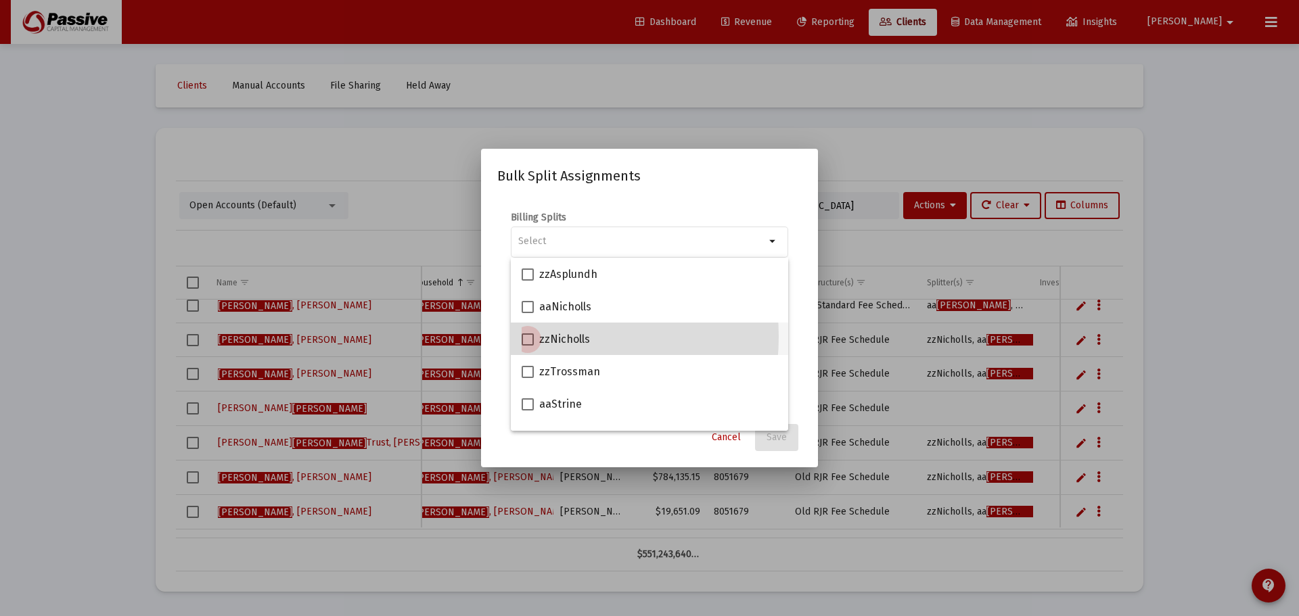
click at [530, 337] on span at bounding box center [528, 339] width 12 height 12
click at [528, 346] on input "zzNicholls" at bounding box center [527, 346] width 1 height 1
checkbox input "true"
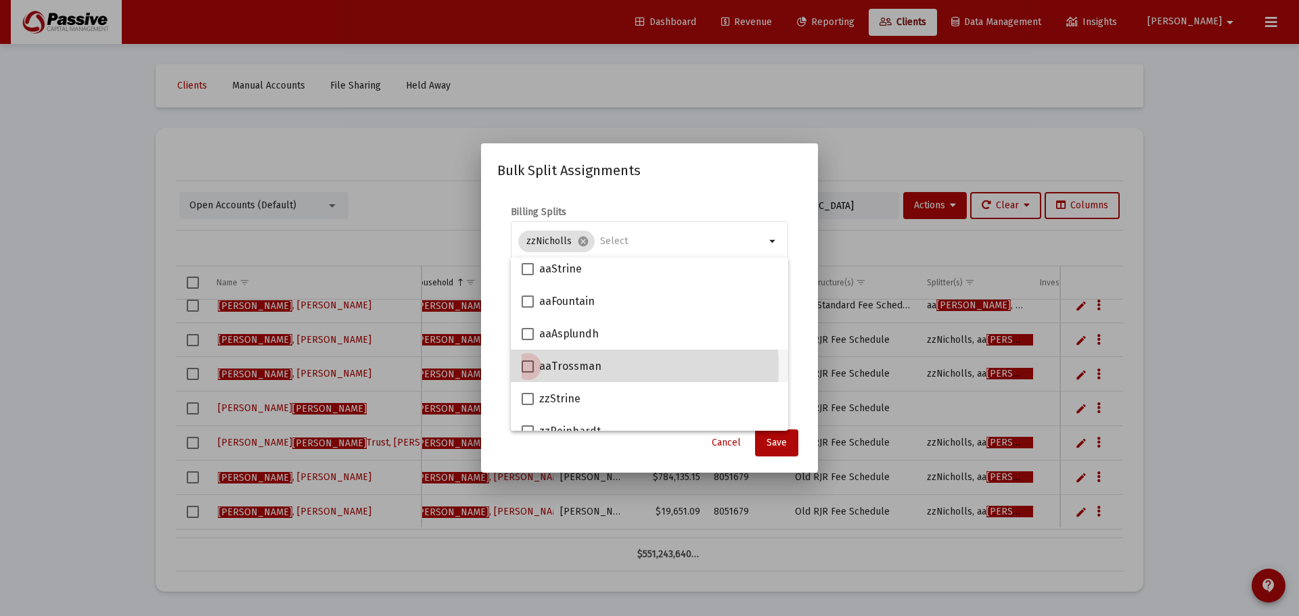
click at [528, 369] on span at bounding box center [528, 367] width 12 height 12
click at [528, 373] on input "aaTrossman" at bounding box center [527, 373] width 1 height 1
checkbox input "true"
click at [767, 445] on span "Save" at bounding box center [776, 442] width 20 height 11
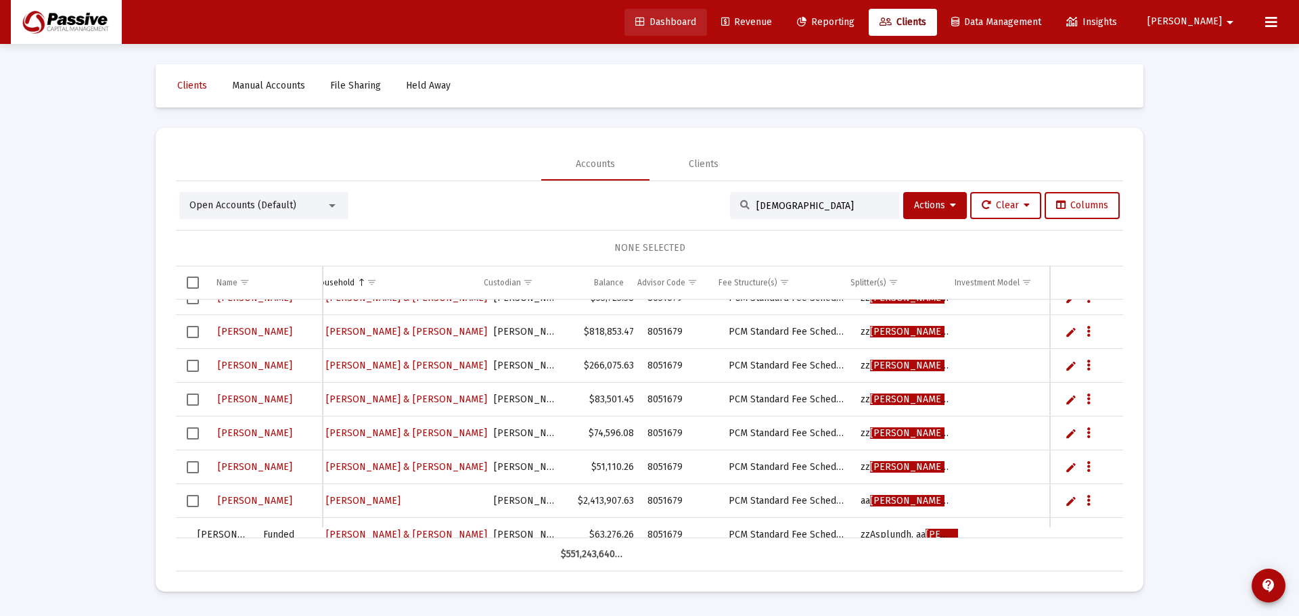
click at [707, 16] on link "Dashboard" at bounding box center [665, 22] width 83 height 27
